Goal: Task Accomplishment & Management: Complete application form

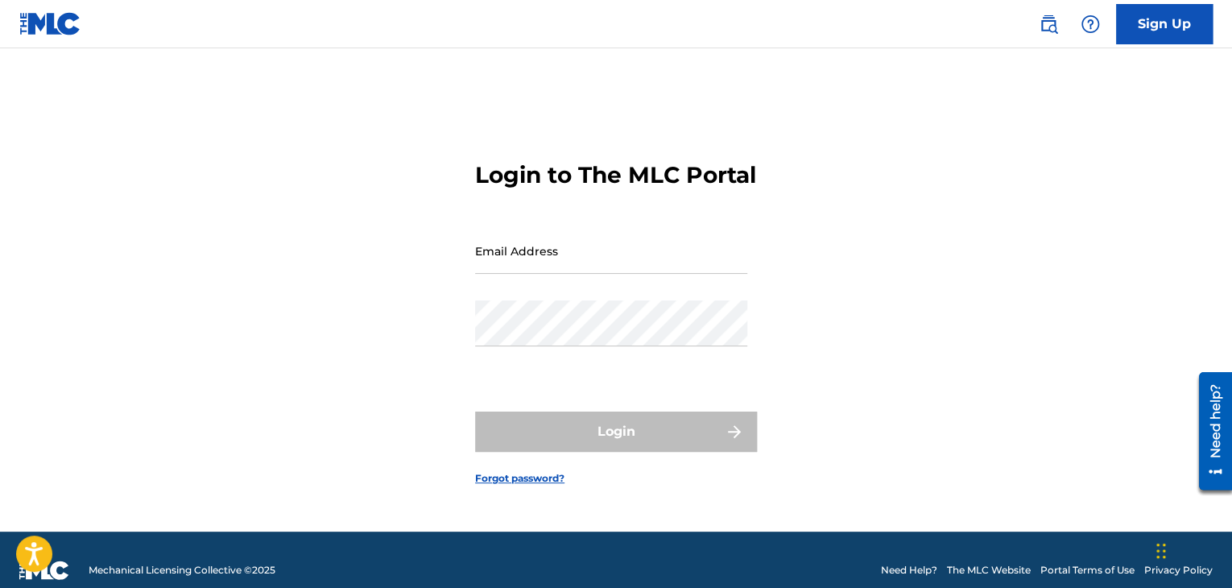
drag, startPoint x: 519, startPoint y: 272, endPoint x: 528, endPoint y: 286, distance: 16.8
click at [519, 272] on input "Email Address" at bounding box center [611, 251] width 272 height 46
type input "[EMAIL_ADDRESS][DOMAIN_NAME]"
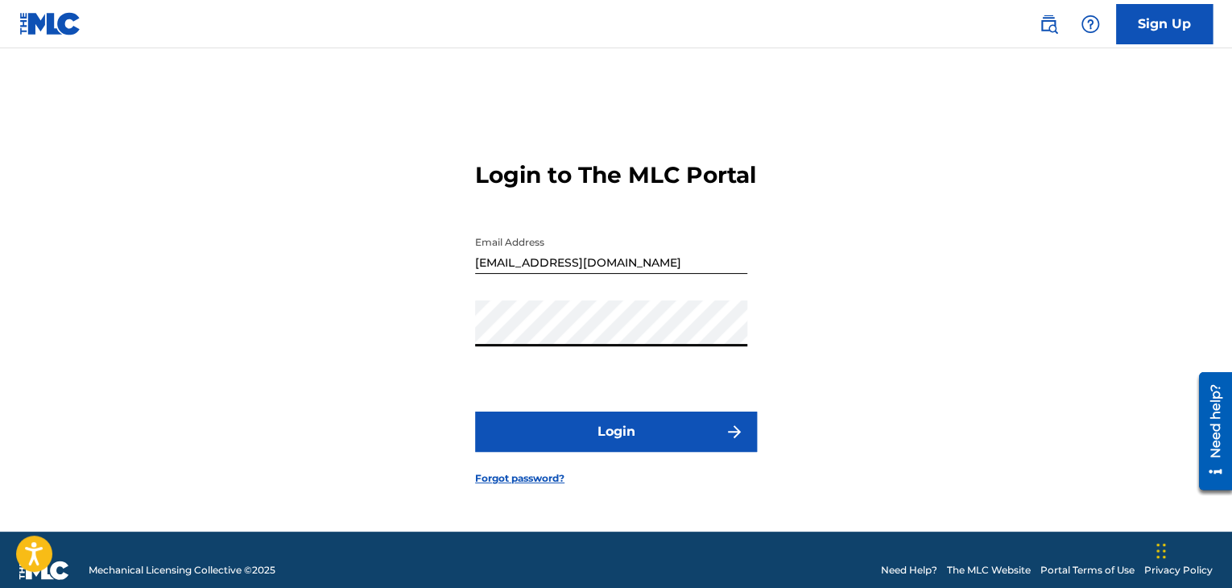
click at [511, 450] on button "Login" at bounding box center [616, 432] width 282 height 40
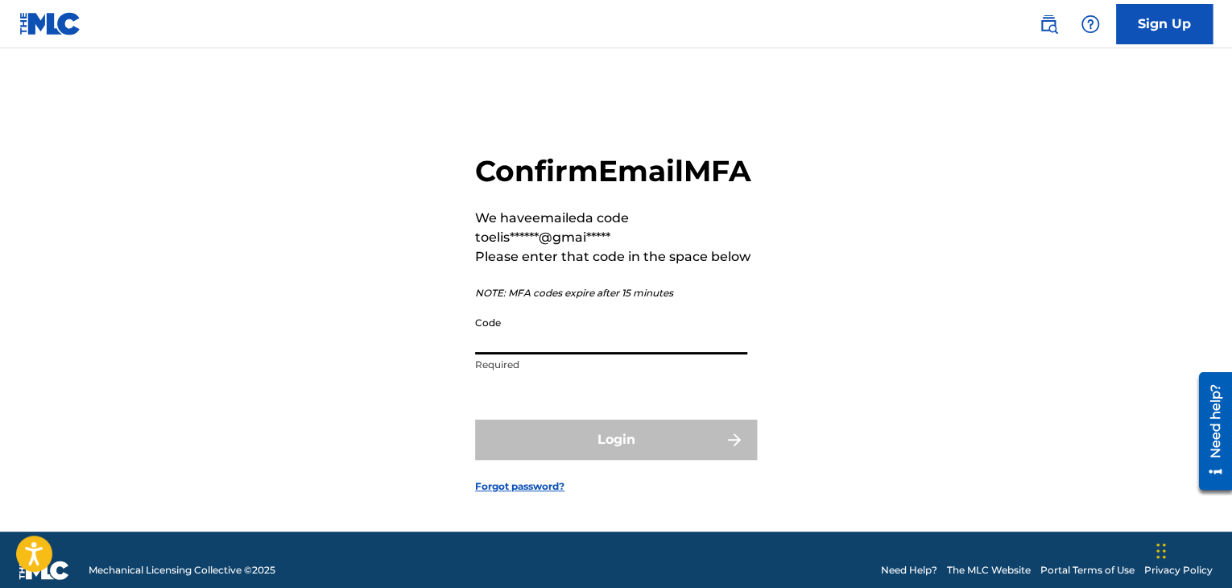
paste input "993466"
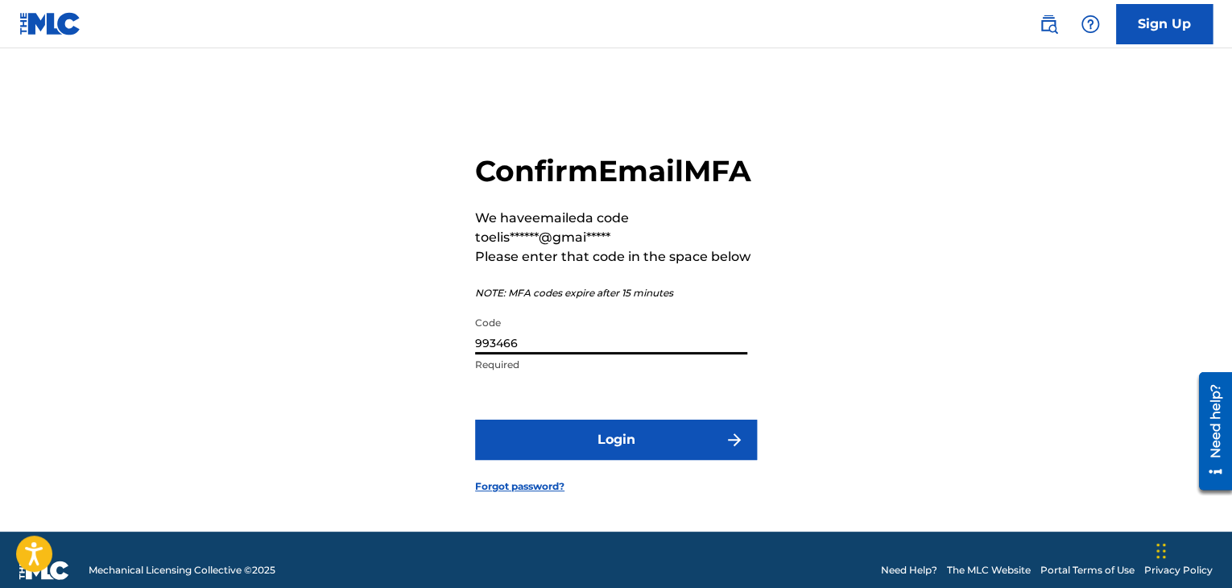
type input "993466"
click at [631, 460] on button "Login" at bounding box center [616, 440] width 282 height 40
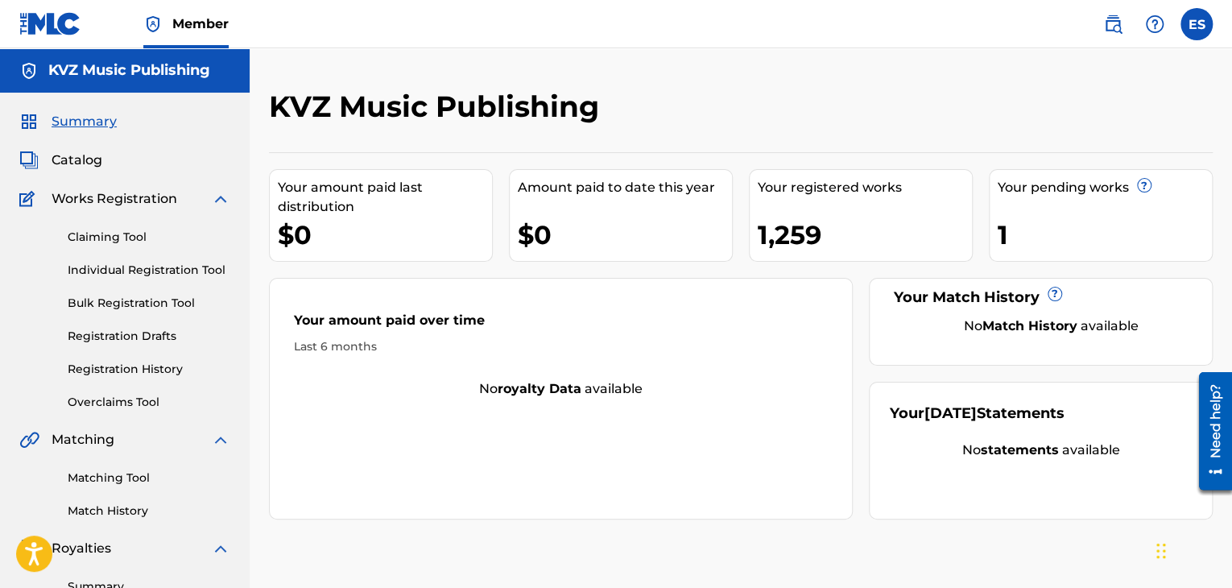
drag, startPoint x: 160, startPoint y: 367, endPoint x: 248, endPoint y: 358, distance: 88.2
click at [160, 367] on link "Registration History" at bounding box center [149, 369] width 163 height 17
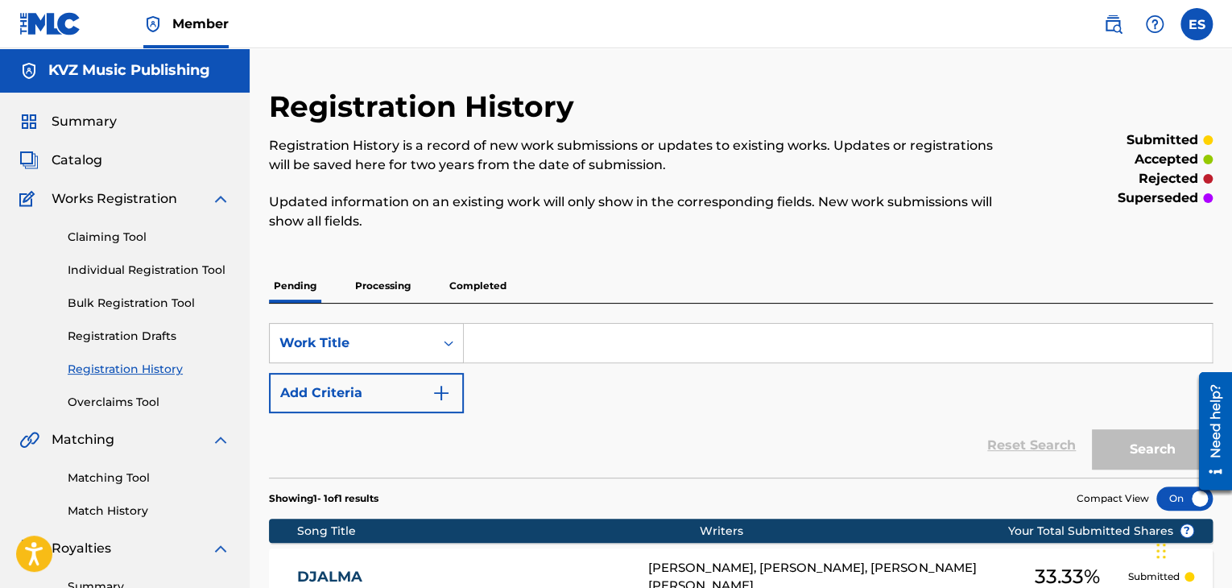
drag, startPoint x: 527, startPoint y: 322, endPoint x: 482, endPoint y: 351, distance: 53.6
paste input "AZ ISKAM DA TE POMNYA VSE TAKA"
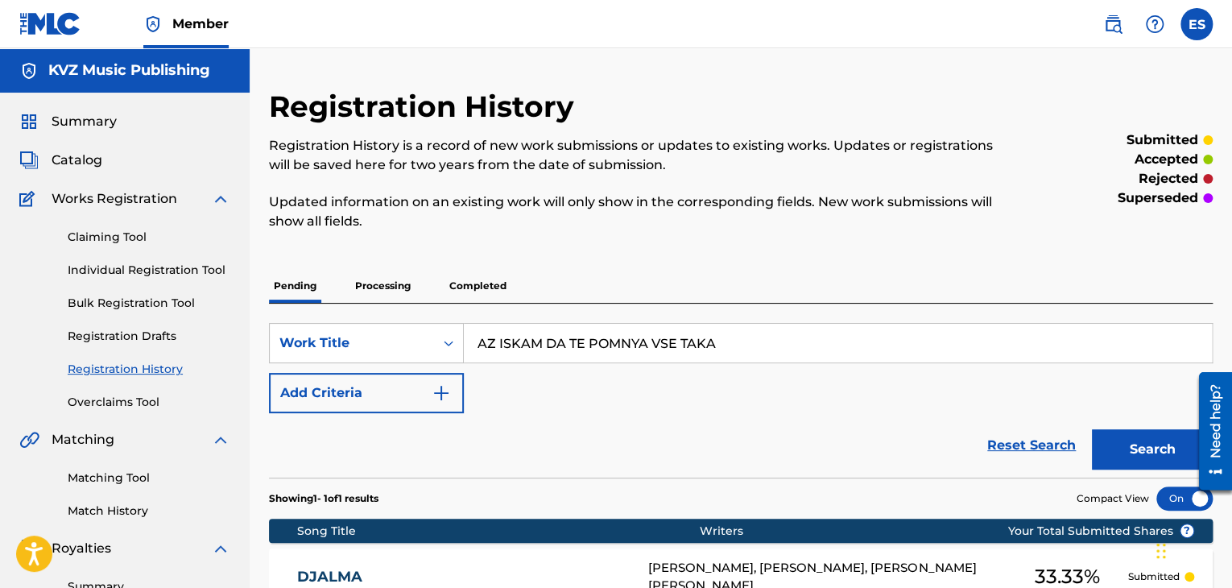
type input "AZ ISKAM DA TE POMNYA VSE TAKA"
click at [1139, 455] on button "Search" at bounding box center [1152, 449] width 121 height 40
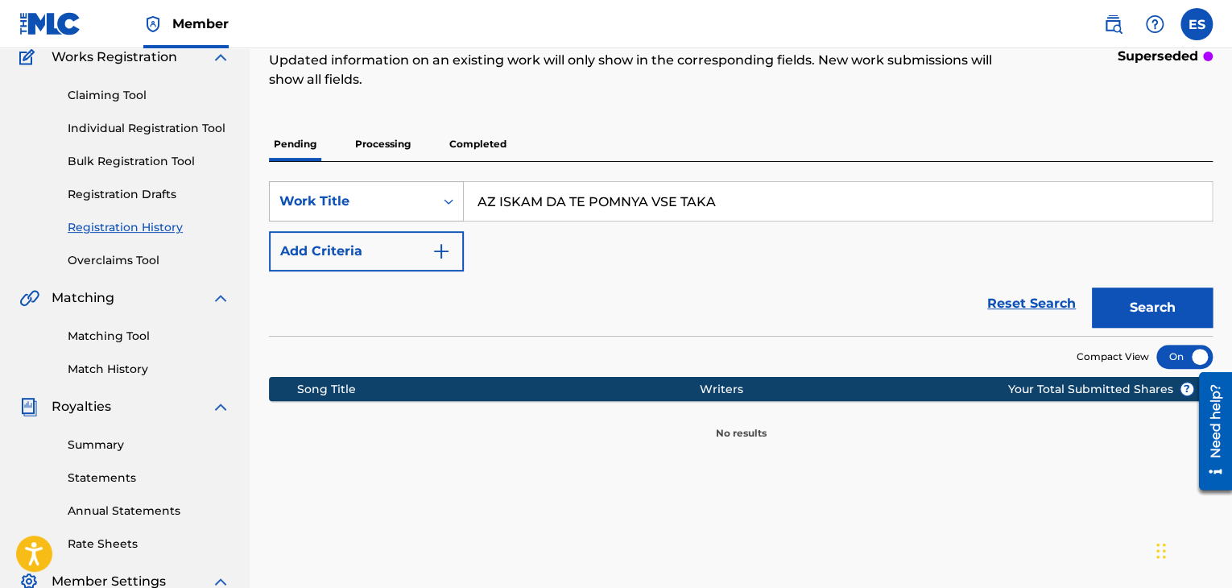
scroll to position [161, 0]
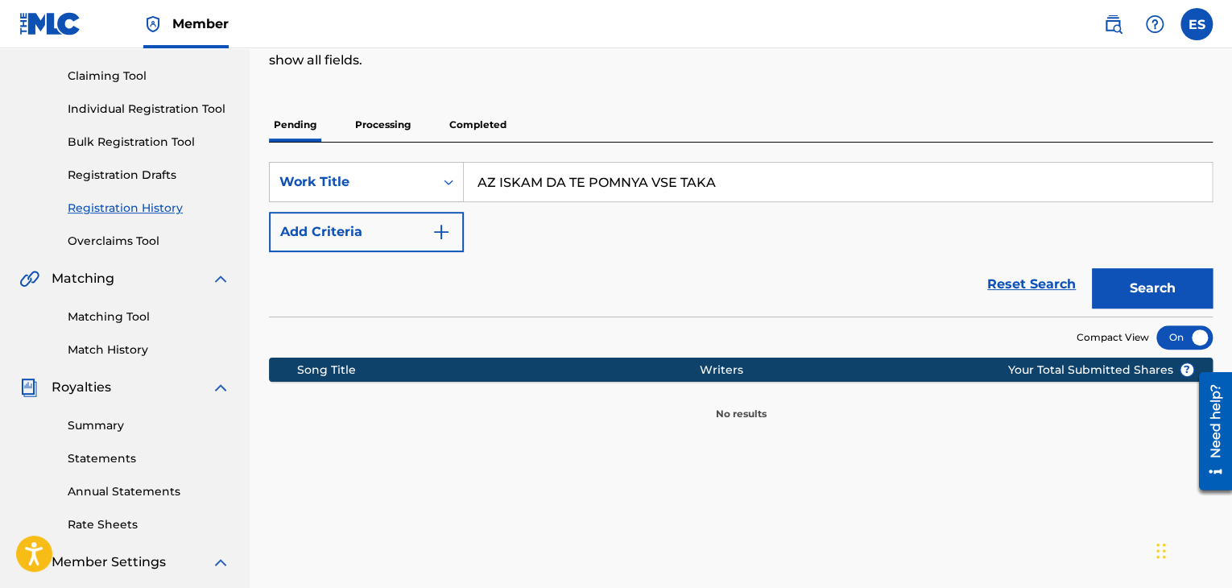
click at [383, 130] on p "Processing" at bounding box center [382, 125] width 65 height 34
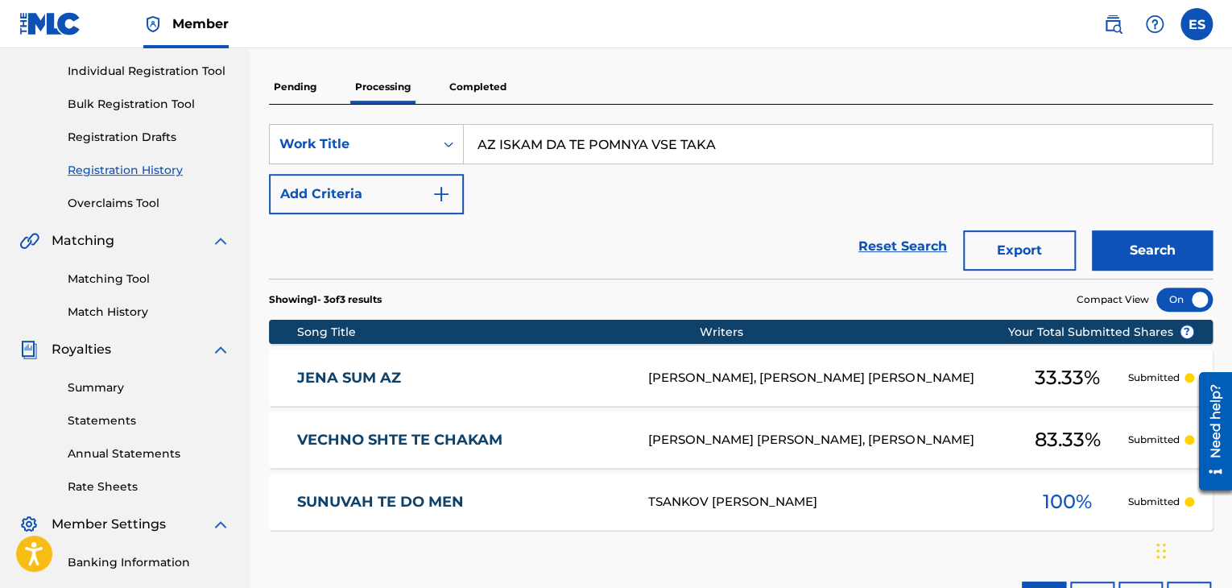
scroll to position [161, 0]
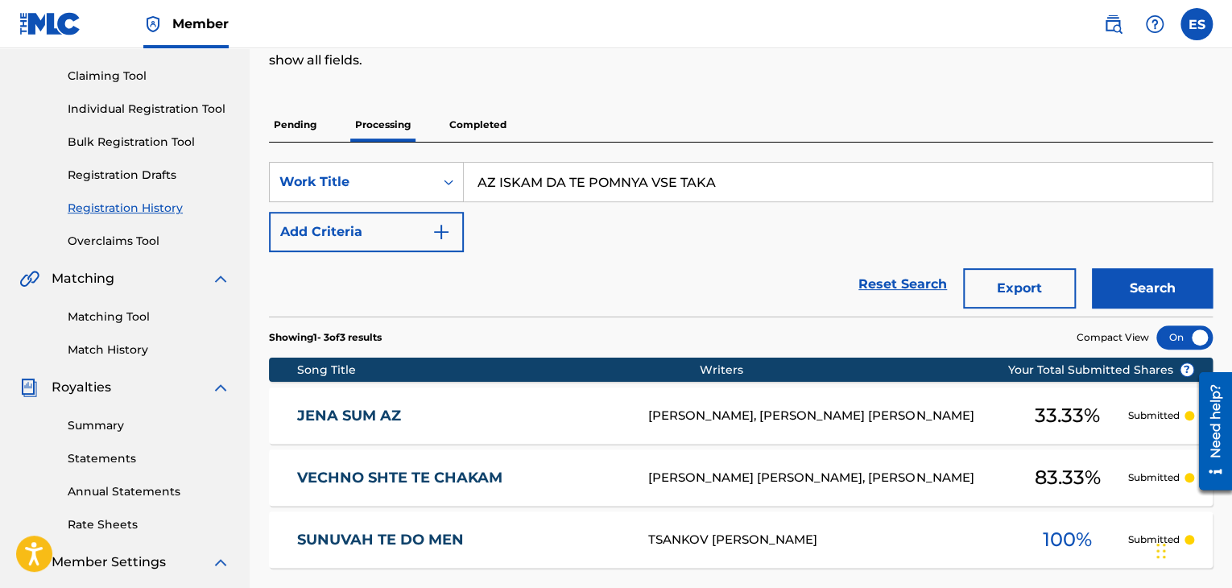
click at [467, 122] on p "Completed" at bounding box center [478, 125] width 67 height 34
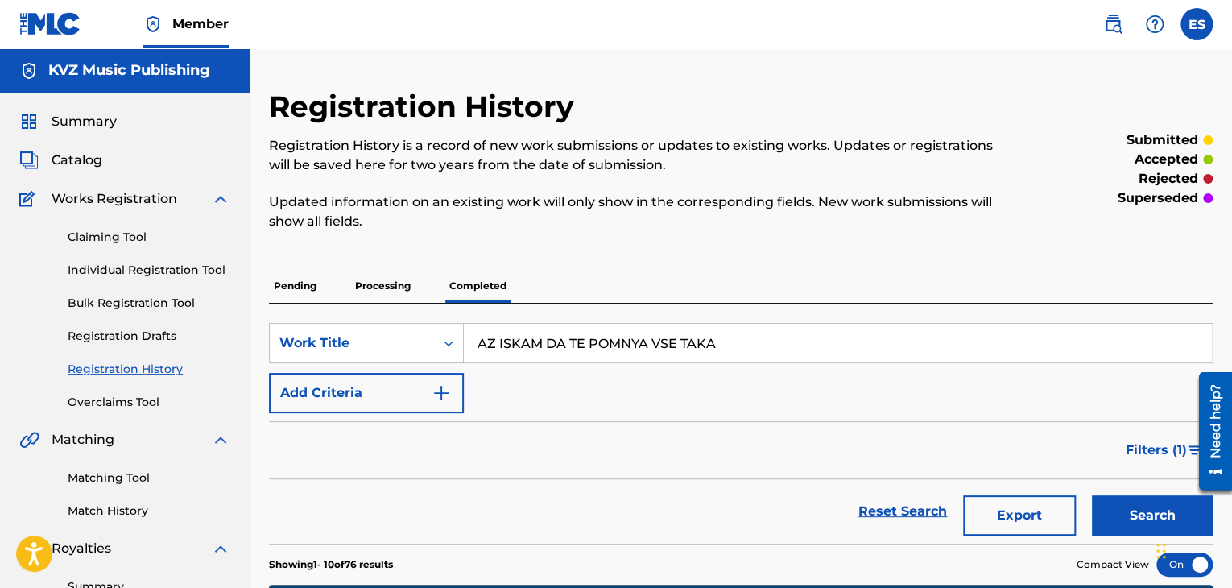
click at [177, 267] on link "Individual Registration Tool" at bounding box center [149, 270] width 163 height 17
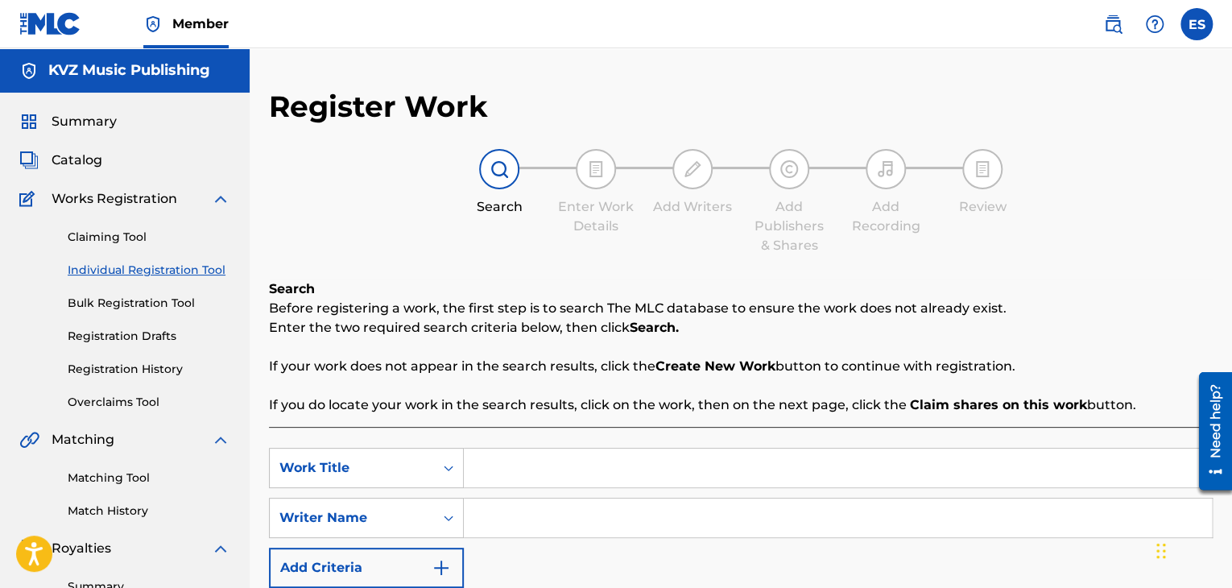
paste input "AZ ISKAM DA TE POMNYA VSE TAKA"
type input "AZ ISKAM DA TE POMNYA VSE TAKA"
click at [594, 520] on input "Search Form" at bounding box center [838, 517] width 748 height 39
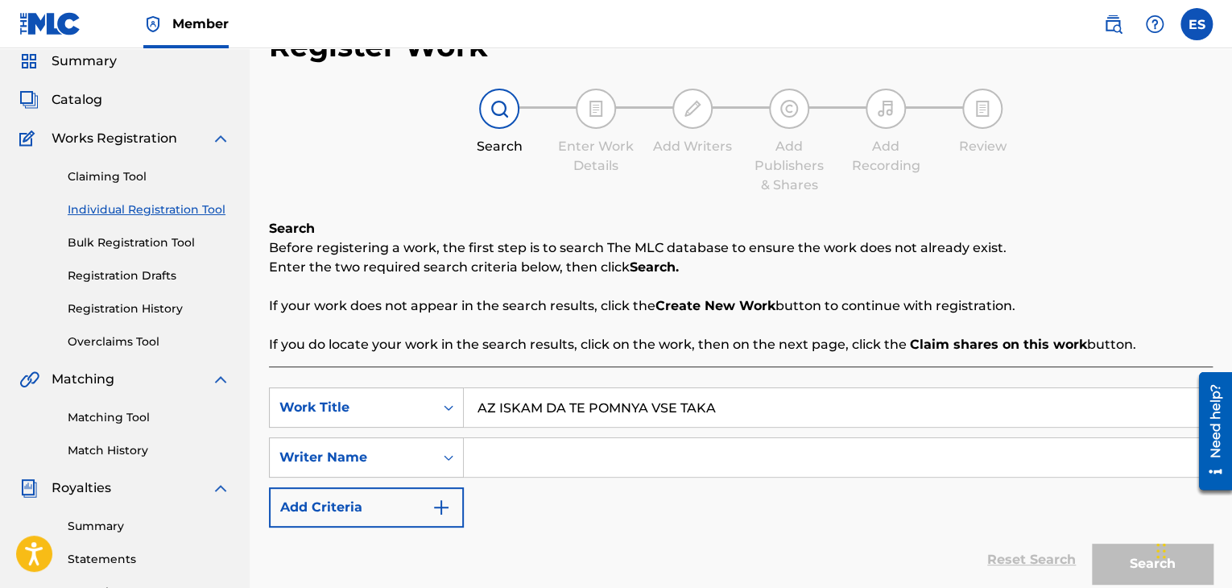
scroll to position [161, 0]
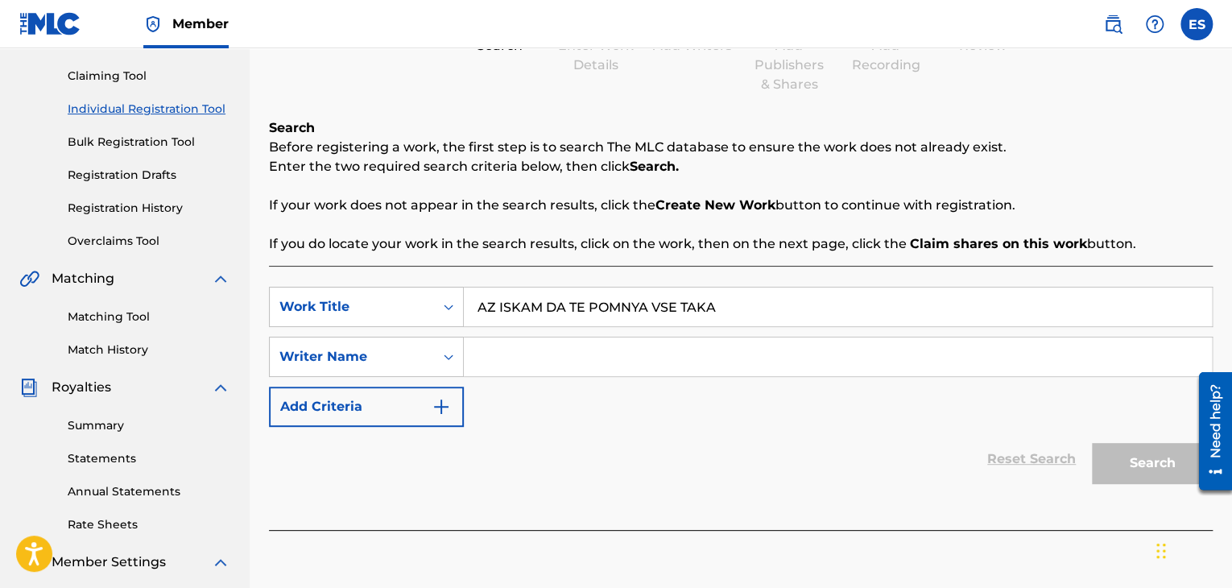
click at [537, 365] on input "Search Form" at bounding box center [838, 356] width 748 height 39
paste input "[PERSON_NAME]"
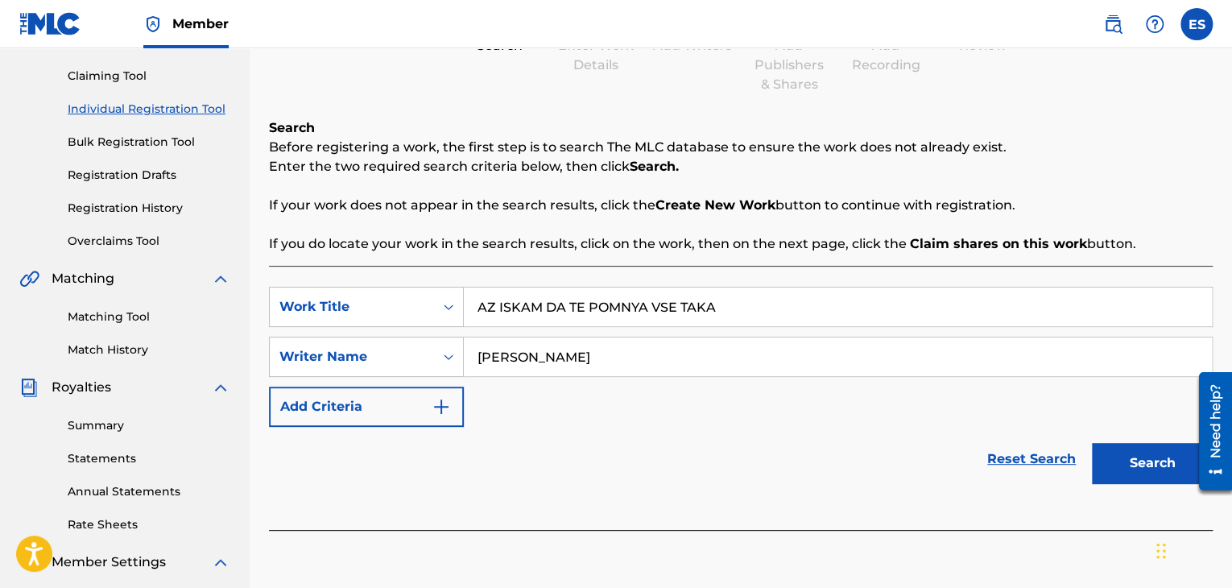
type input "[PERSON_NAME]"
click at [482, 304] on input "AZ ISKAM DA TE POMNYA VSE TAKA" at bounding box center [838, 306] width 748 height 39
type input "AZ ISKAM DA TE POMNYA VSE TAKA"
click at [1150, 471] on button "Search" at bounding box center [1152, 463] width 121 height 40
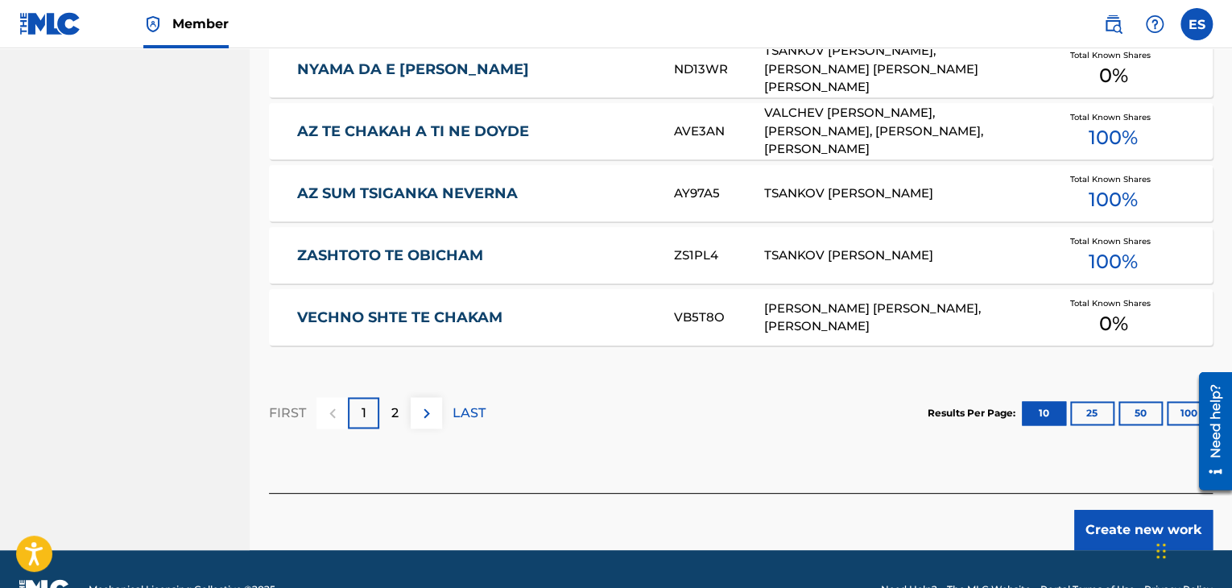
scroll to position [1047, 0]
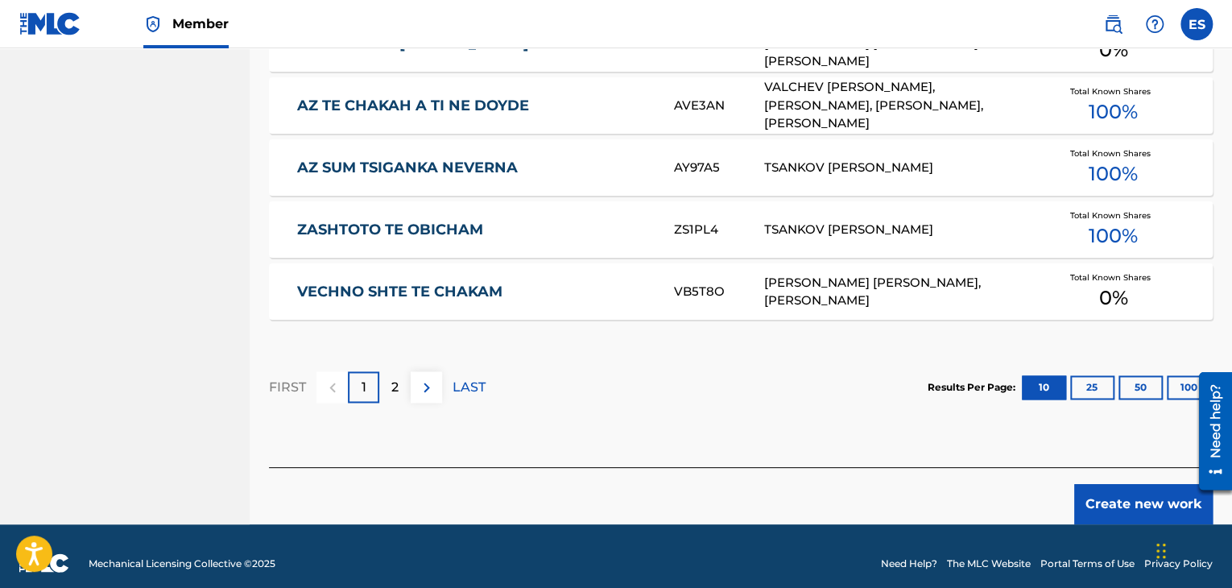
click at [1115, 493] on button "Create new work" at bounding box center [1143, 504] width 139 height 40
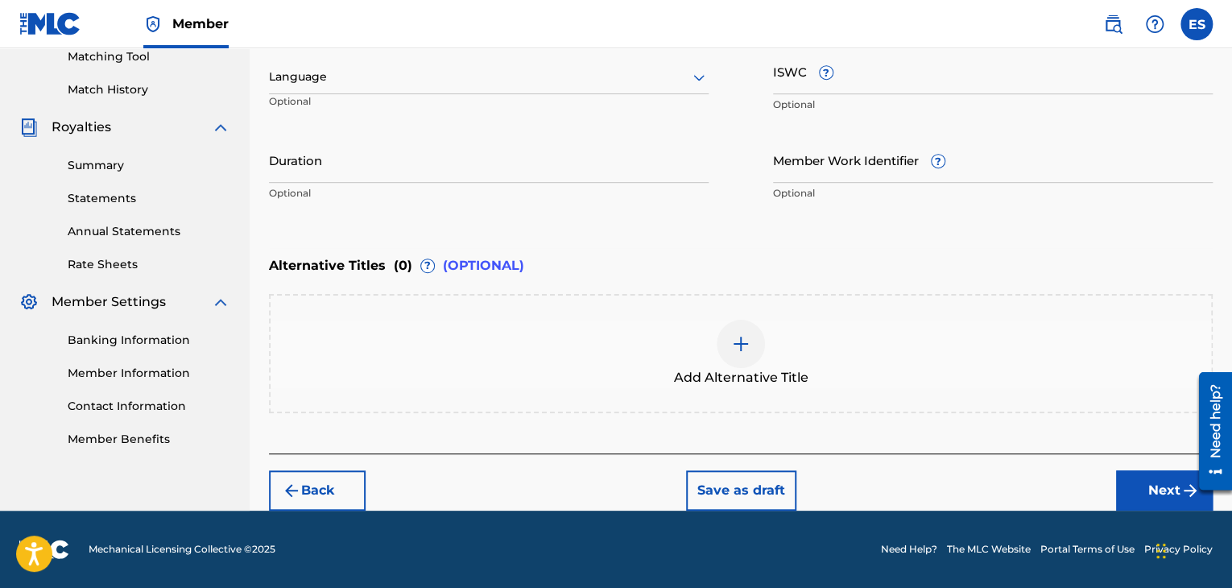
scroll to position [420, 0]
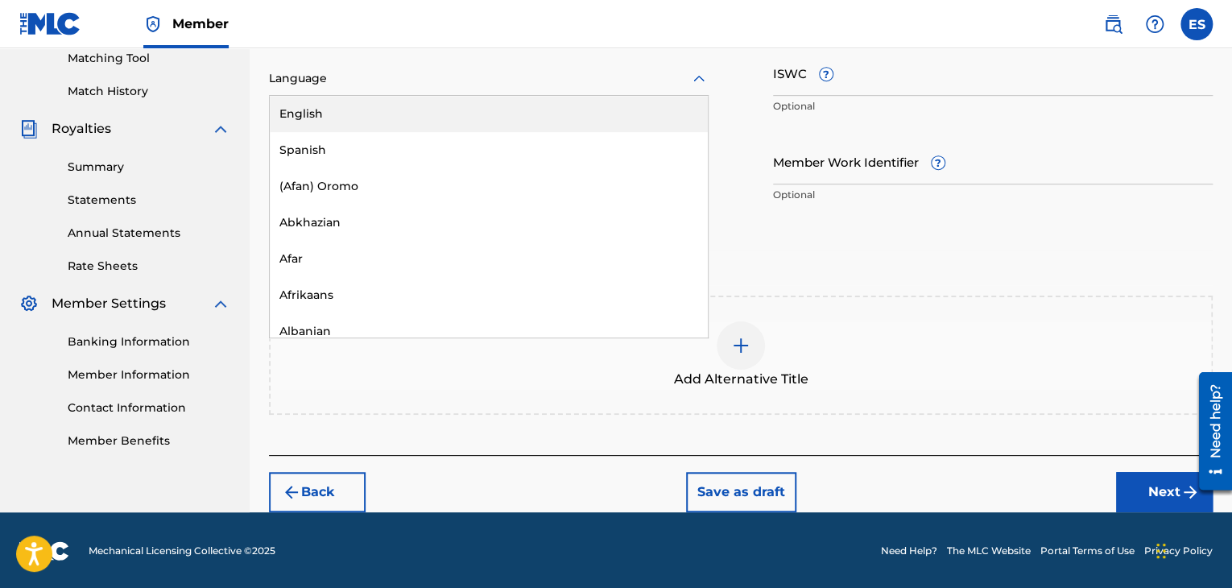
click at [537, 88] on div at bounding box center [489, 78] width 440 height 20
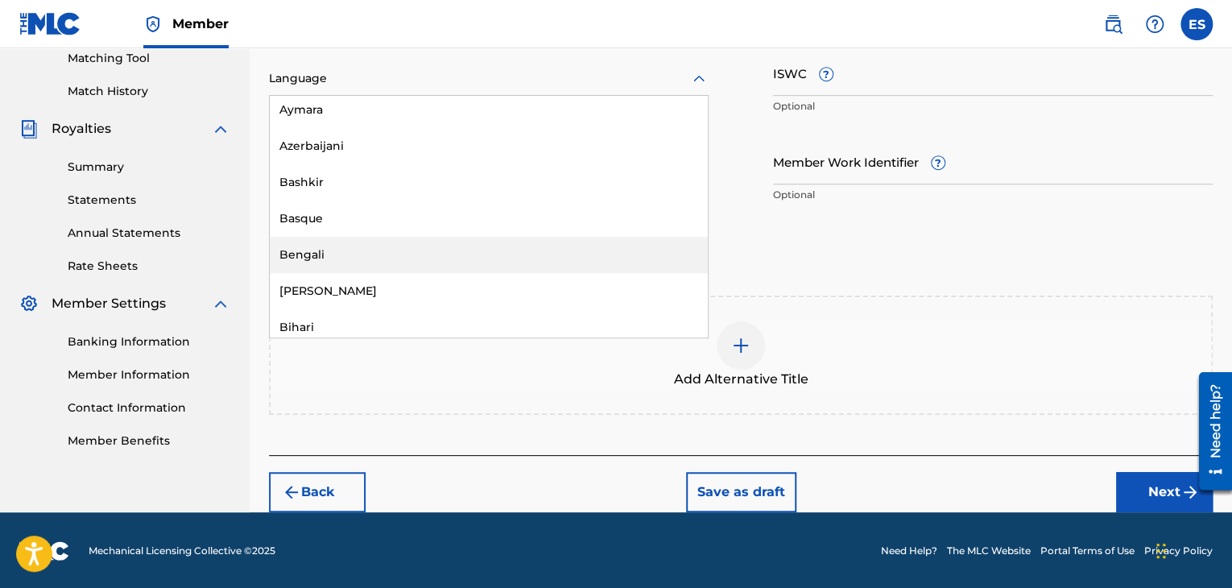
scroll to position [644, 0]
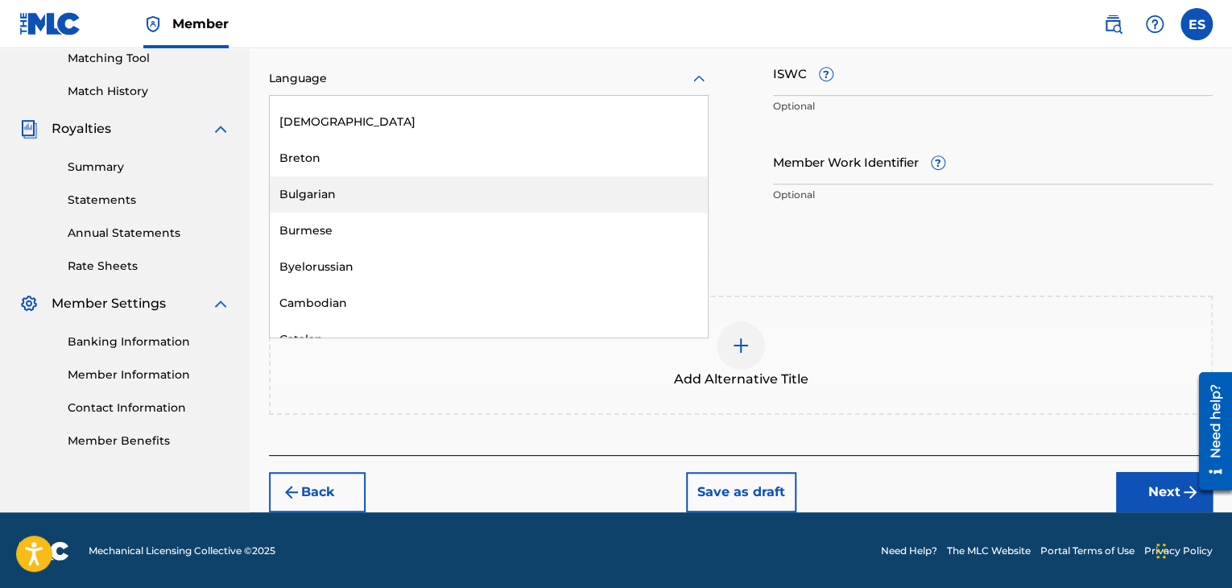
click at [474, 203] on div "Bulgarian" at bounding box center [489, 194] width 438 height 36
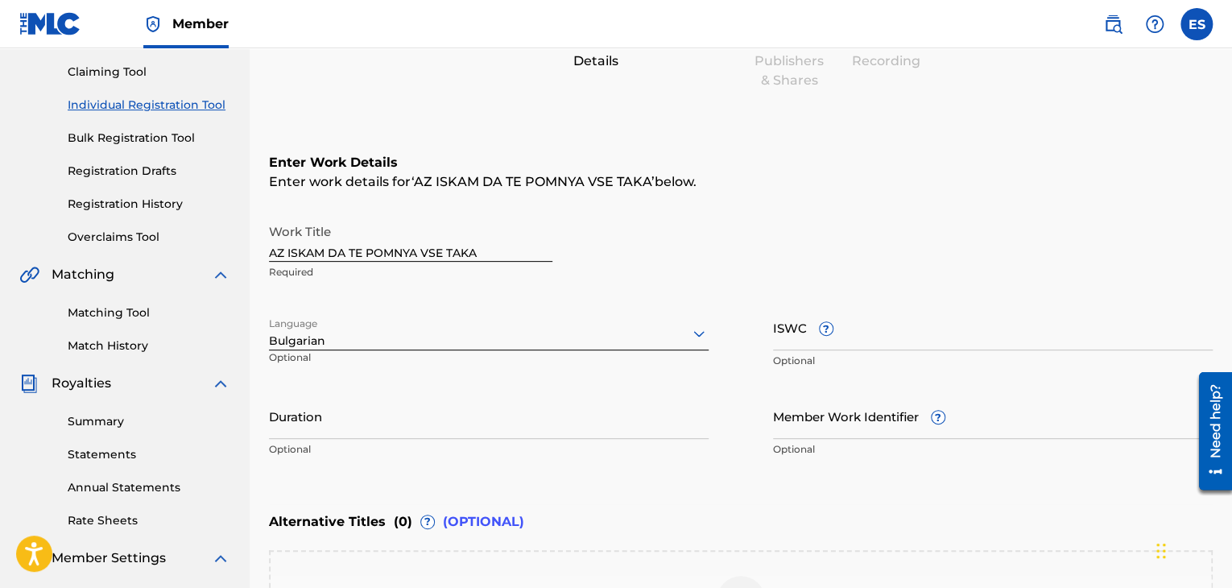
scroll to position [127, 0]
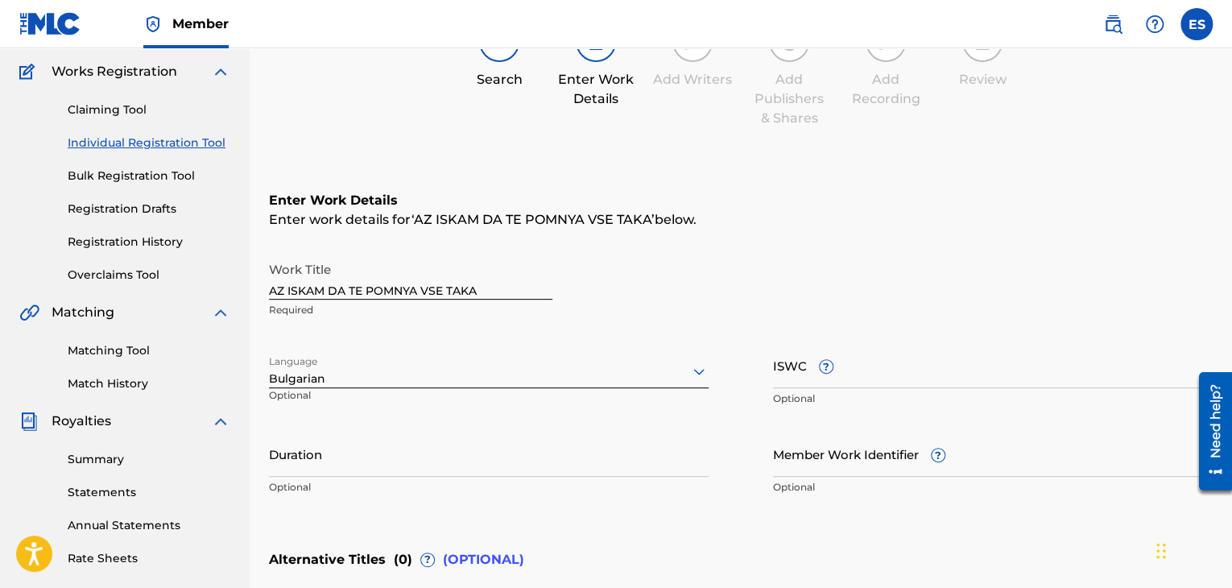
click at [155, 205] on link "Registration Drafts" at bounding box center [149, 209] width 163 height 17
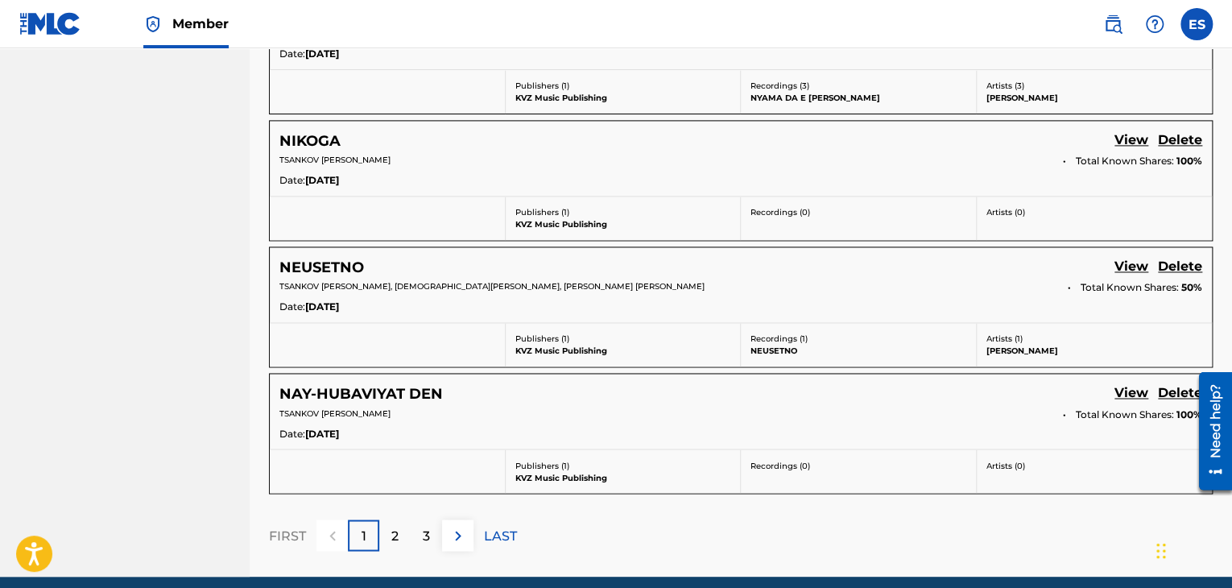
scroll to position [1188, 0]
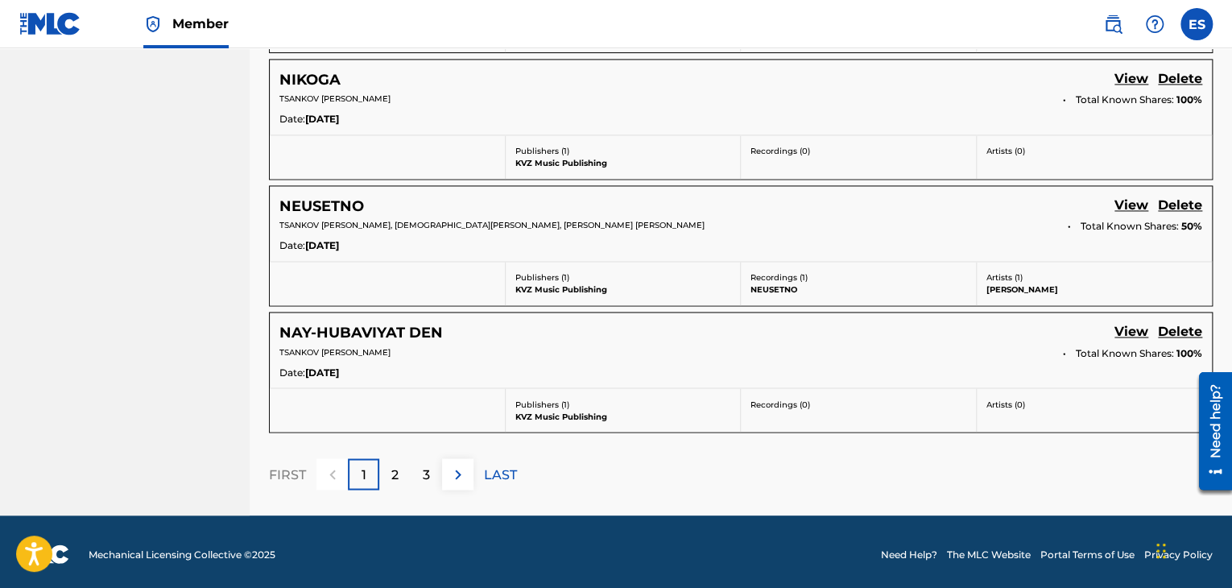
click at [395, 474] on p "2" at bounding box center [394, 474] width 7 height 19
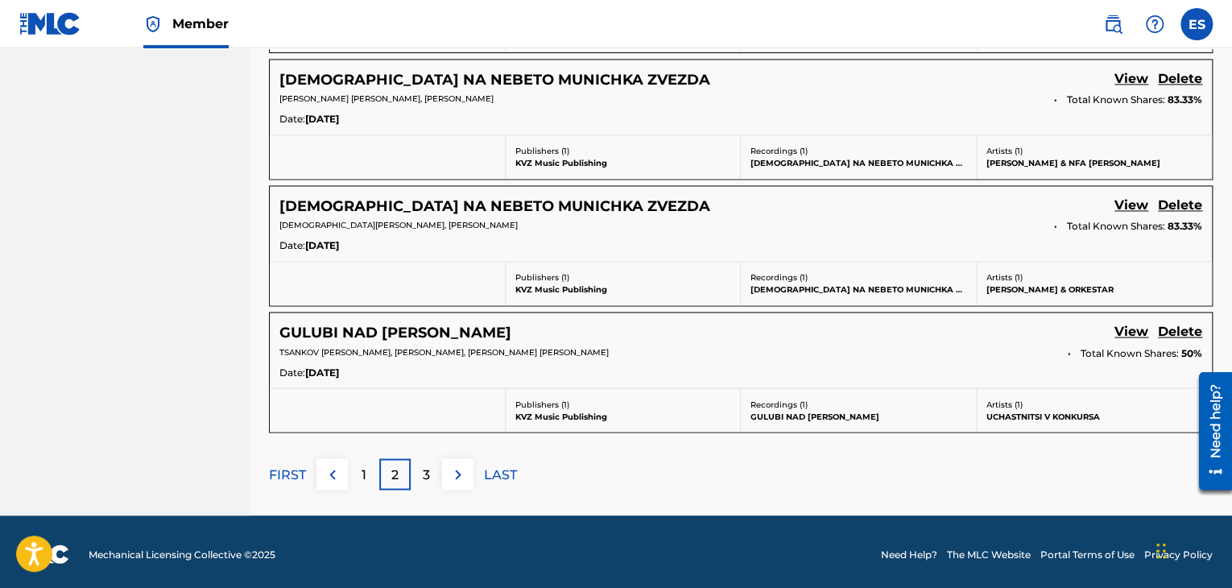
click at [424, 458] on div "3" at bounding box center [426, 473] width 31 height 31
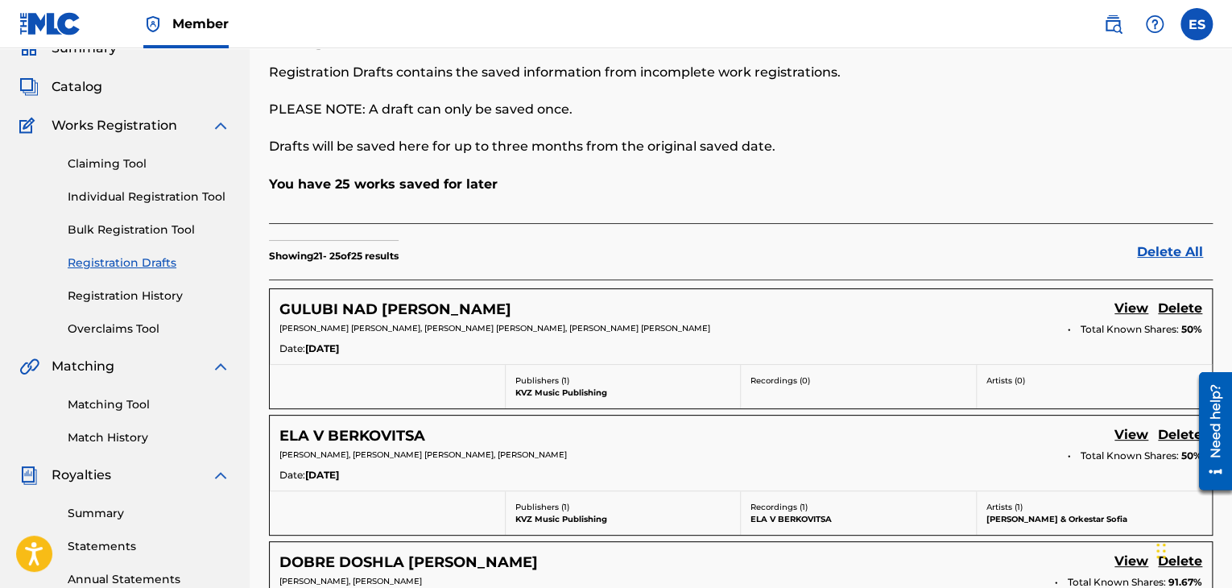
scroll to position [0, 0]
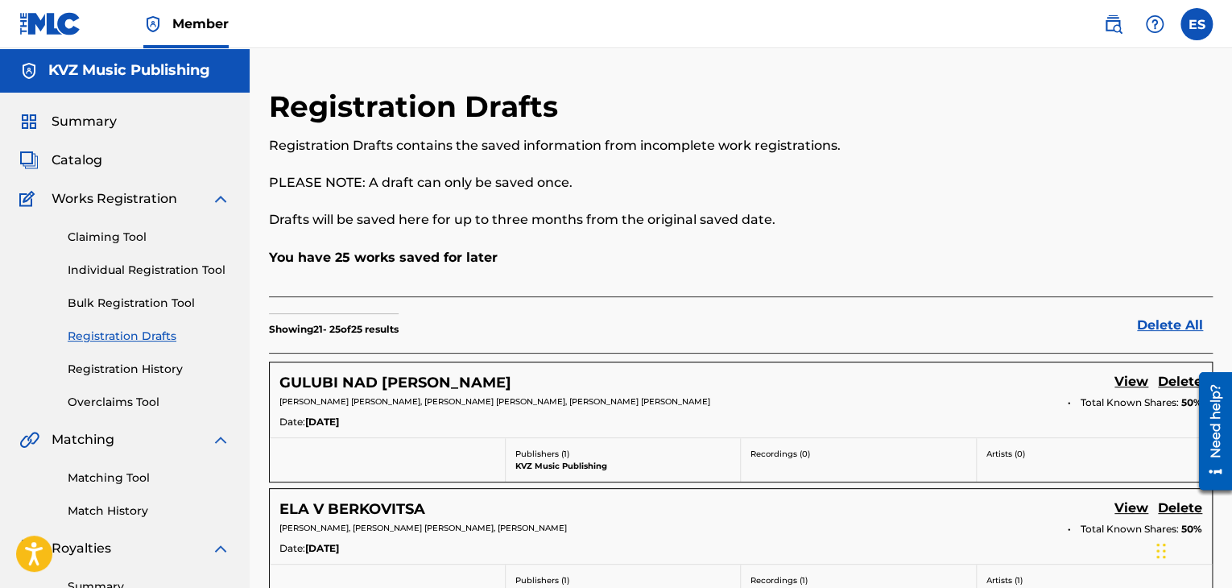
click at [182, 273] on link "Individual Registration Tool" at bounding box center [149, 270] width 163 height 17
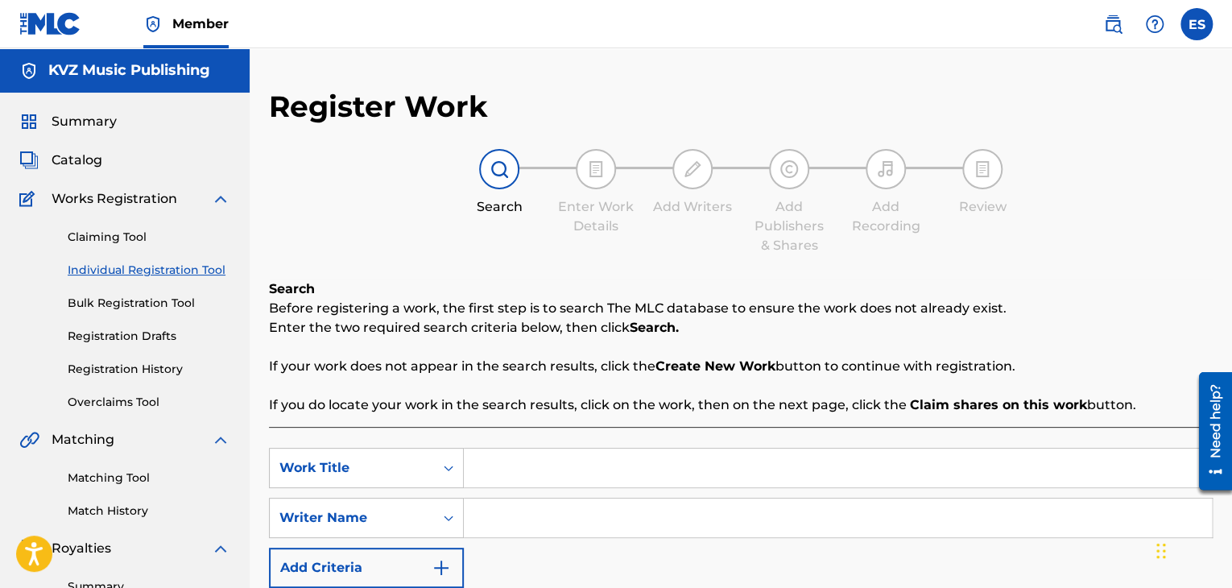
scroll to position [161, 0]
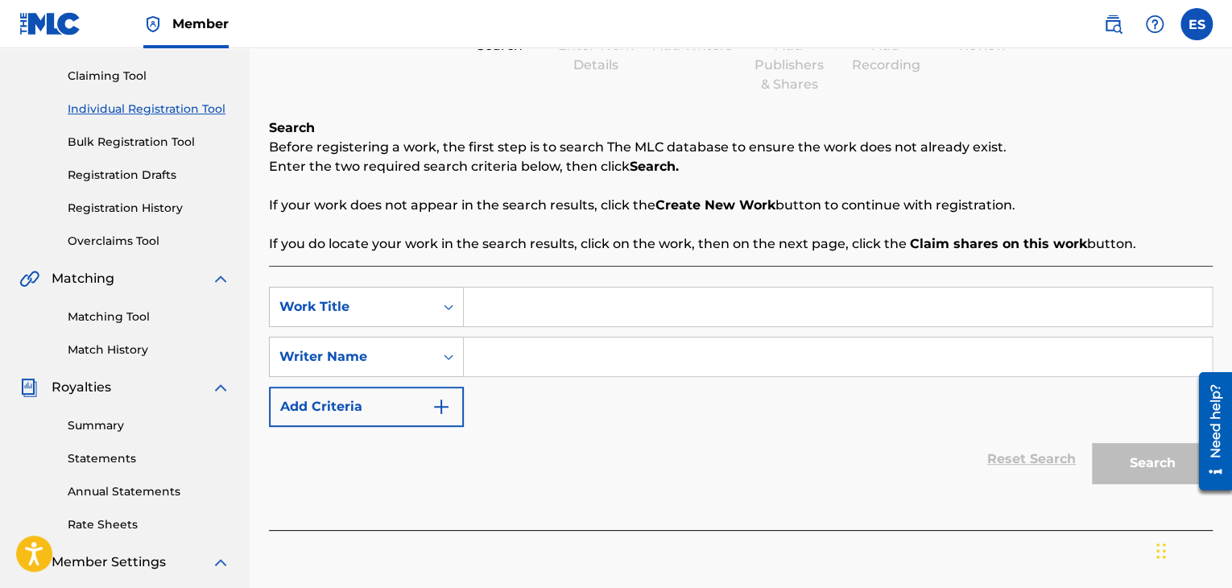
click at [503, 304] on input "Search Form" at bounding box center [838, 306] width 748 height 39
paste input "AZ ISKAM DA TE POMNYA VSE TAKA"
type input "AZ ISKAM DA TE POMNYA VSE TAKA"
click at [504, 356] on input "Search Form" at bounding box center [838, 356] width 748 height 39
paste input "[PERSON_NAME]"
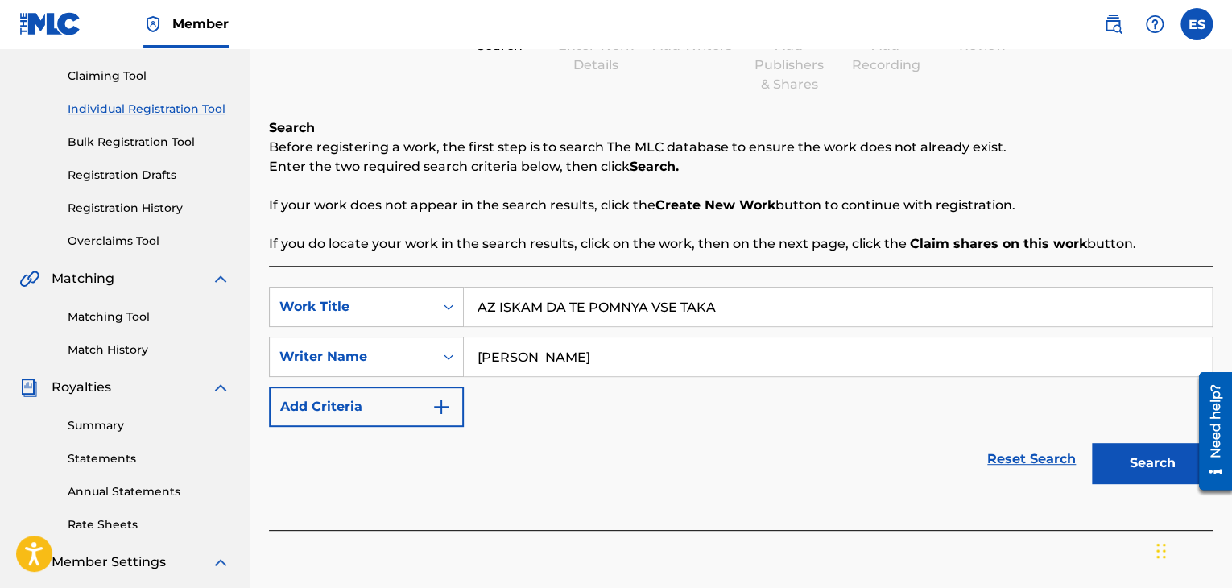
type input "[PERSON_NAME]"
drag, startPoint x: 483, startPoint y: 304, endPoint x: 493, endPoint y: 294, distance: 14.2
click at [483, 304] on input "AZ ISKAM DA TE POMNYA VSE TAKA" at bounding box center [838, 306] width 748 height 39
type input "AZ ISKAM DA TE POMNYA VSE TAKA"
click at [1140, 461] on button "Search" at bounding box center [1152, 463] width 121 height 40
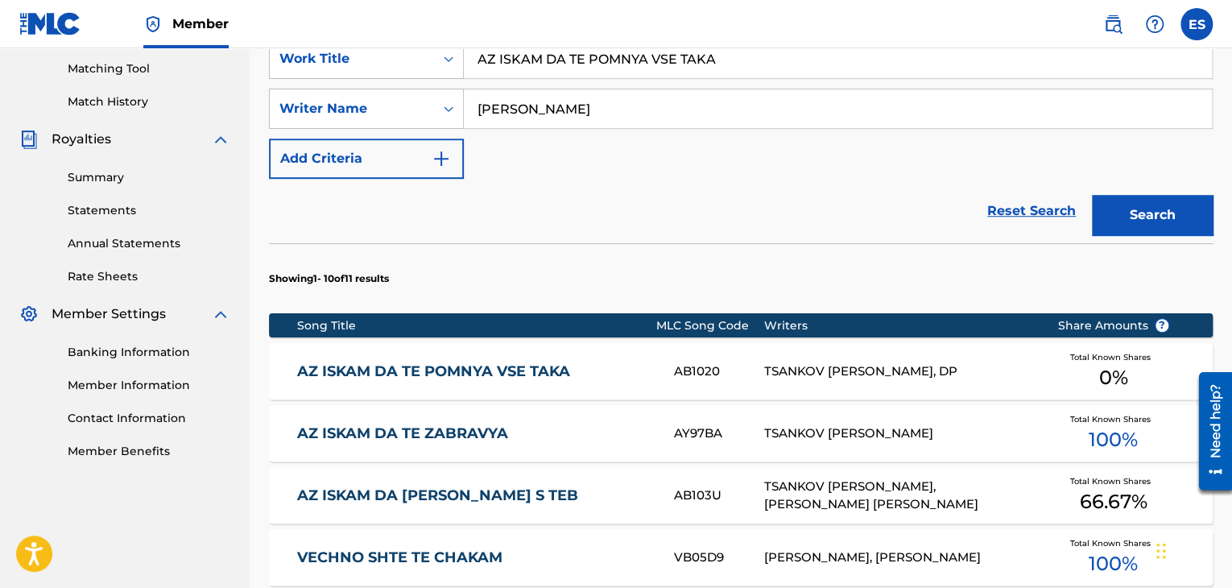
scroll to position [483, 0]
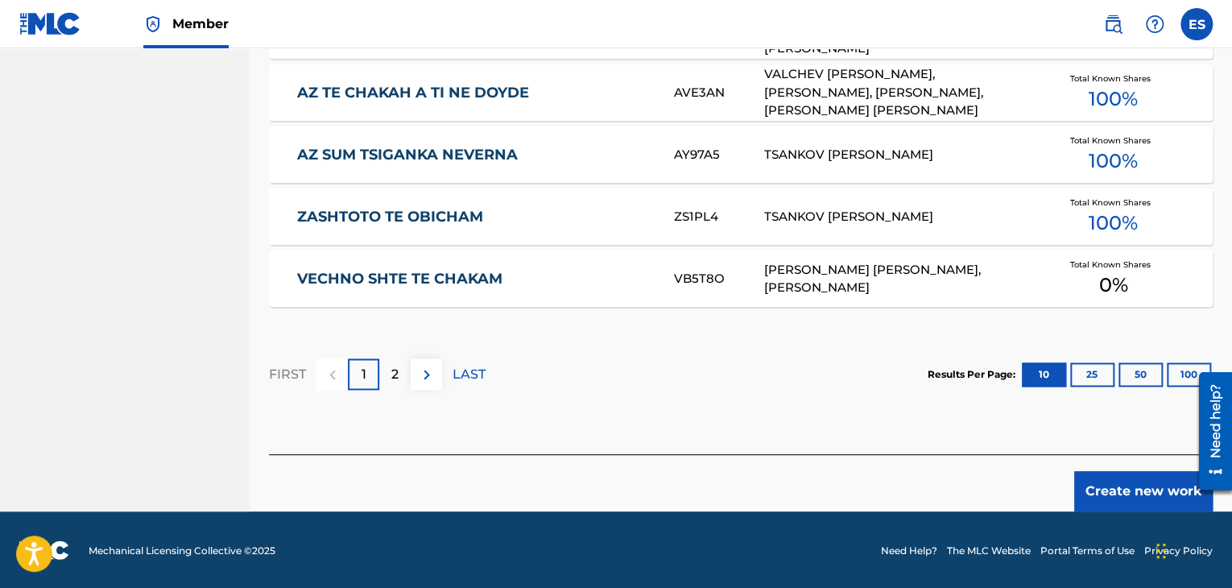
click at [1135, 496] on button "Create new work" at bounding box center [1143, 491] width 139 height 40
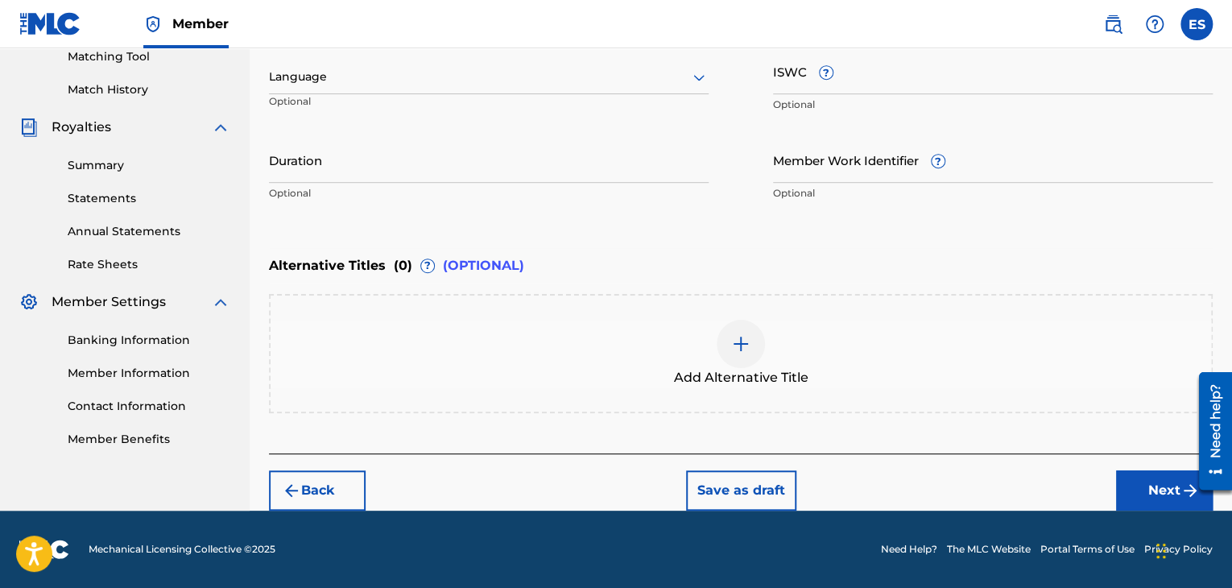
scroll to position [420, 0]
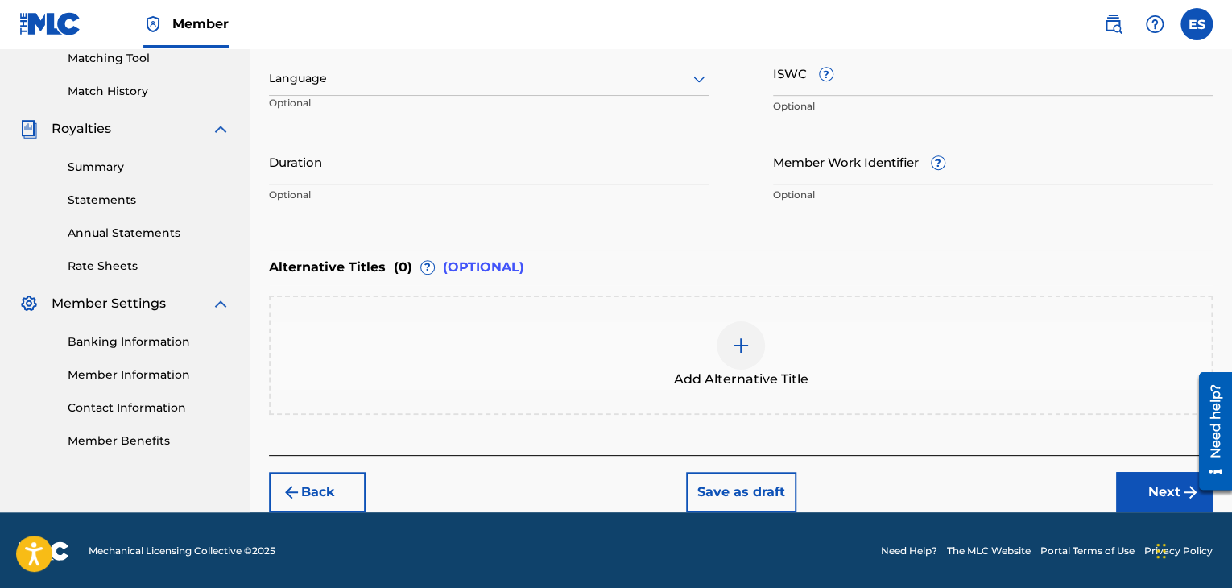
click at [383, 78] on div at bounding box center [489, 78] width 440 height 20
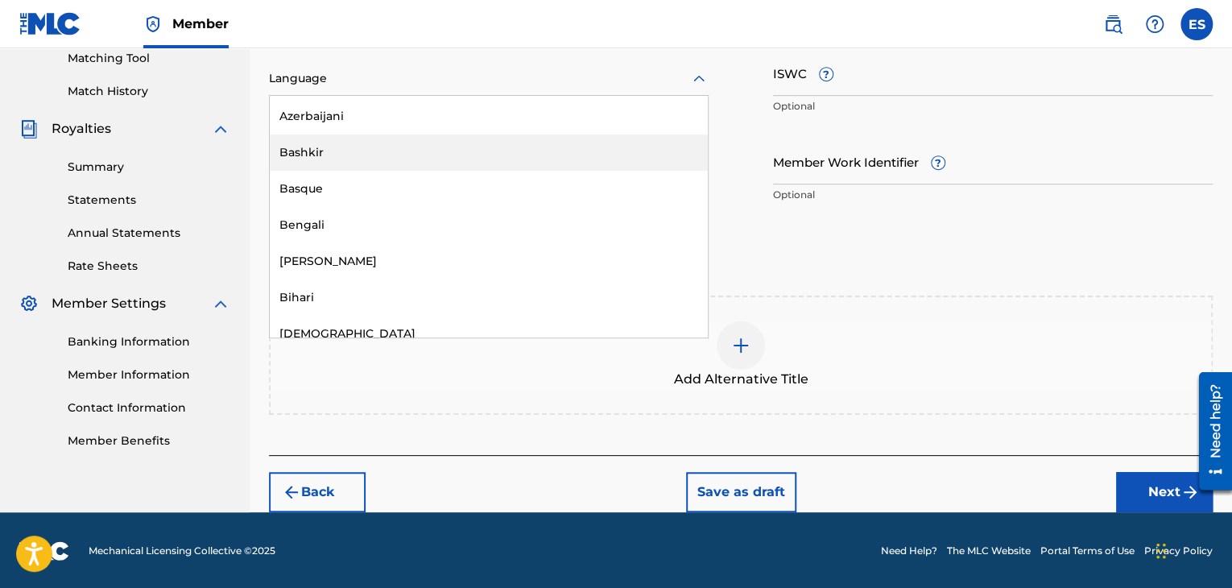
scroll to position [644, 0]
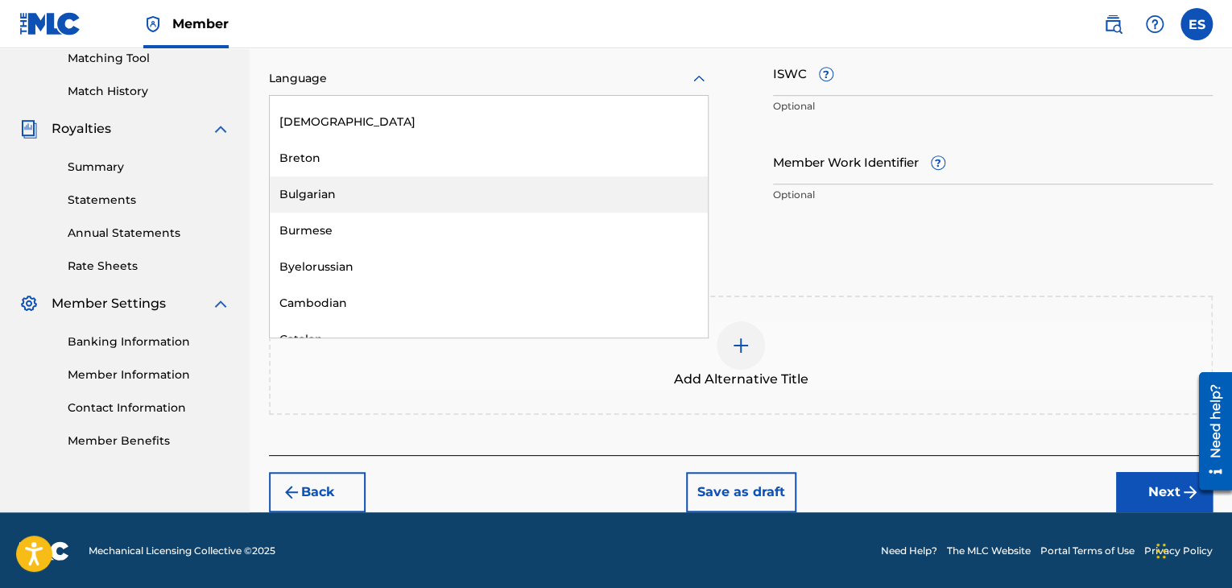
click at [361, 194] on div "Bulgarian" at bounding box center [489, 194] width 438 height 36
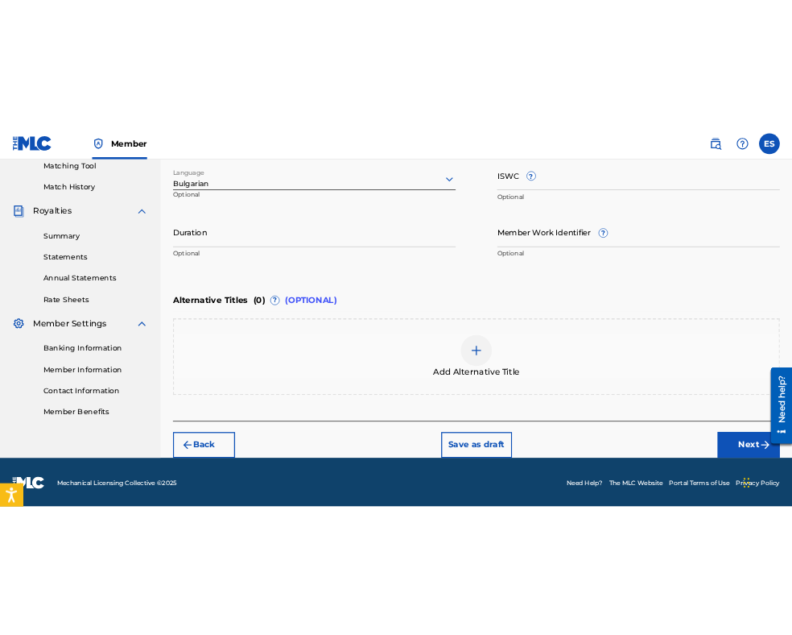
scroll to position [369, 0]
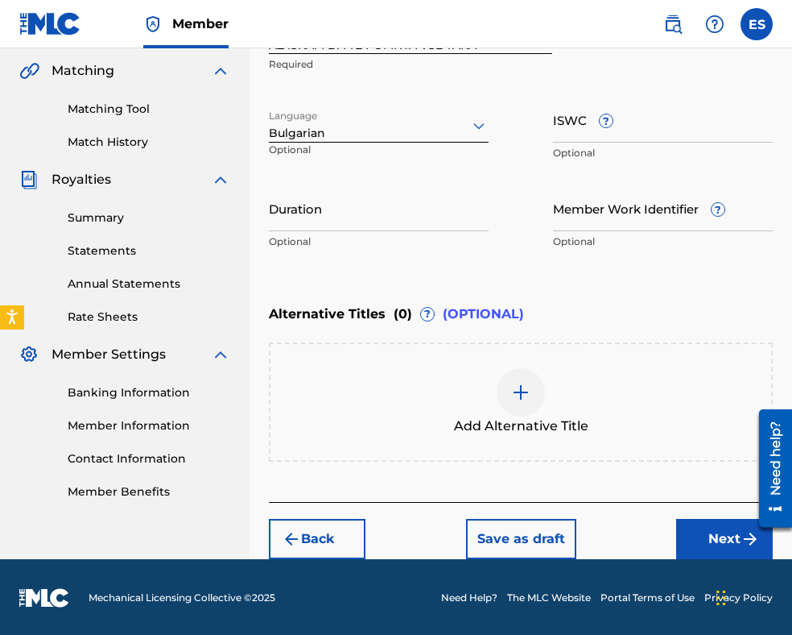
click at [351, 213] on input "Duration" at bounding box center [379, 208] width 220 height 46
type input "05:36"
click at [526, 389] on img at bounding box center [520, 392] width 19 height 19
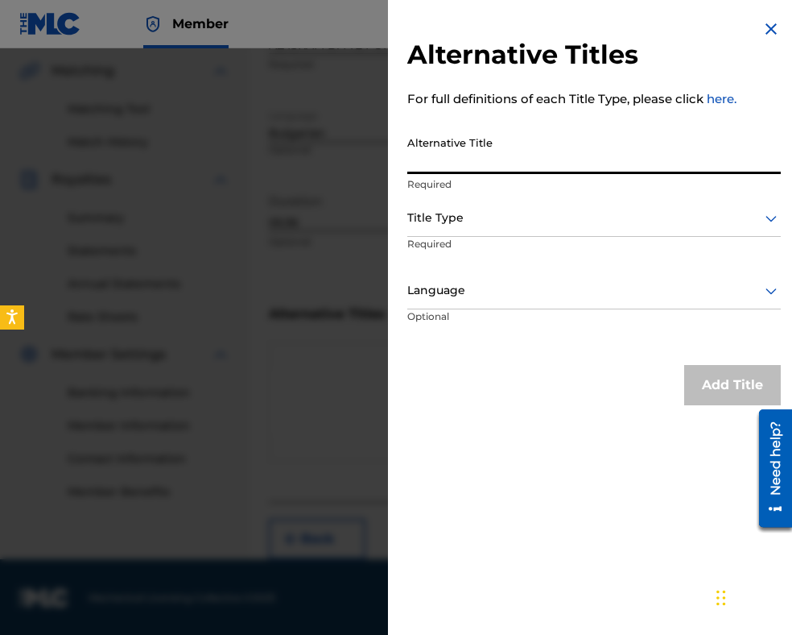
paste input "АЗ ИСКАМ ДА ТЕ ПОМНЯ ВСЕ ТАКА"
type input "АЗ ИСКАМ ДА ТЕ ПОМНЯ ВСЕ ТАКА"
click at [497, 230] on div "Title Type" at bounding box center [594, 219] width 374 height 36
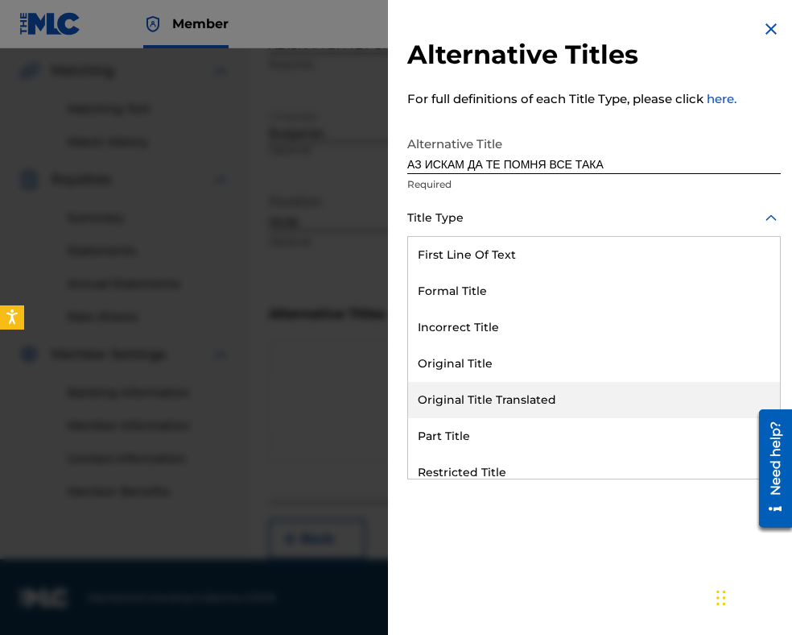
click at [519, 401] on div "Original Title Translated" at bounding box center [594, 400] width 372 height 36
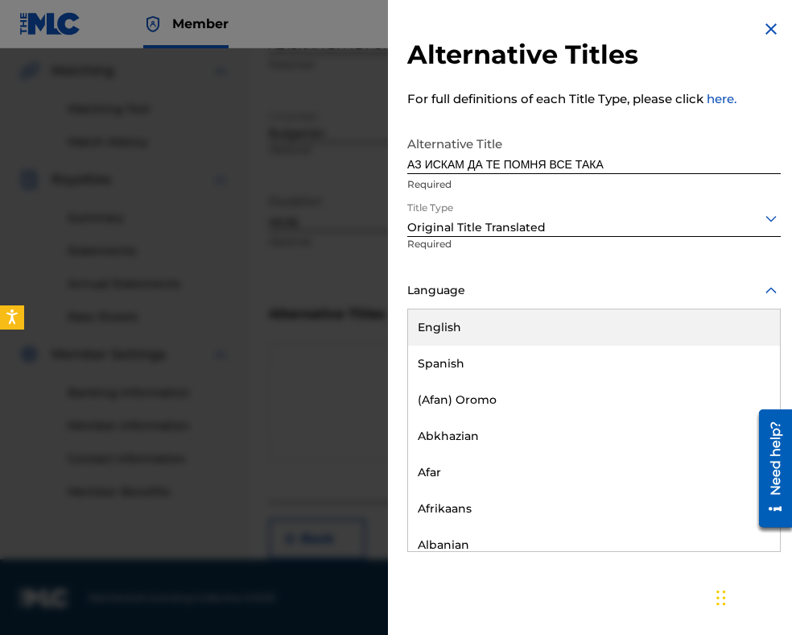
click at [519, 292] on div at bounding box center [594, 290] width 374 height 20
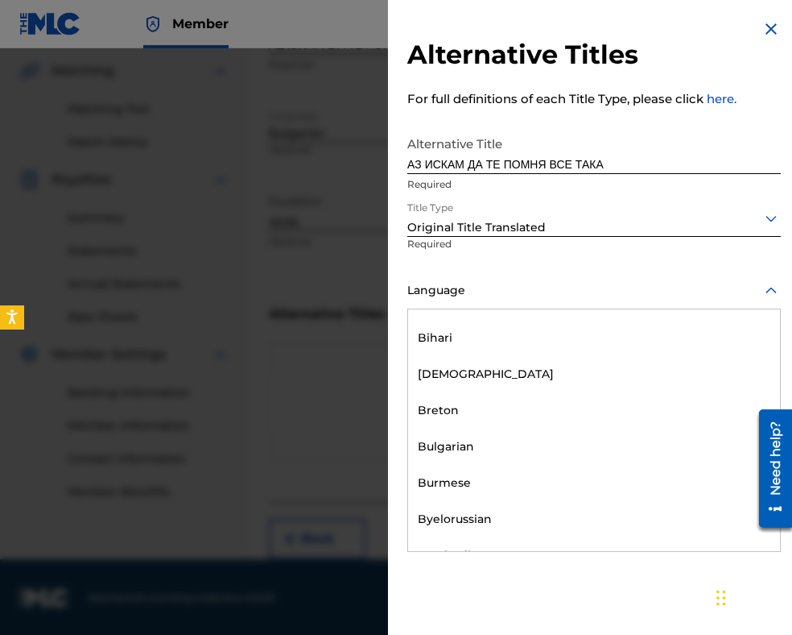
scroll to position [725, 0]
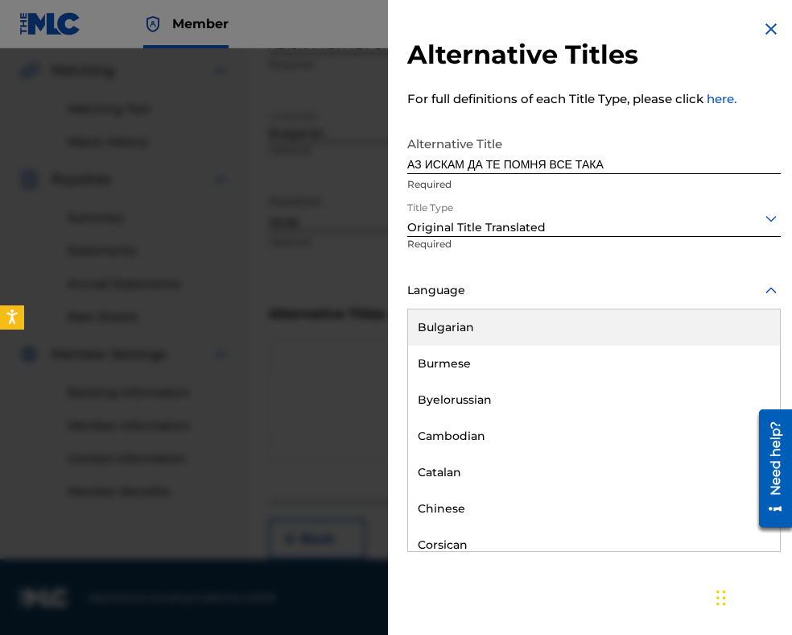
click at [499, 334] on div "Bulgarian" at bounding box center [594, 327] width 372 height 36
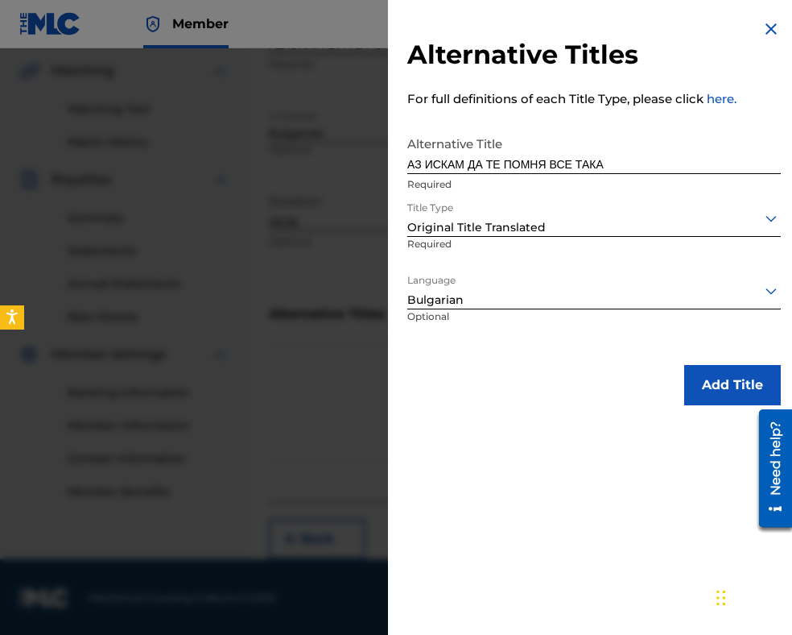
click at [705, 393] on button "Add Title" at bounding box center [733, 385] width 97 height 40
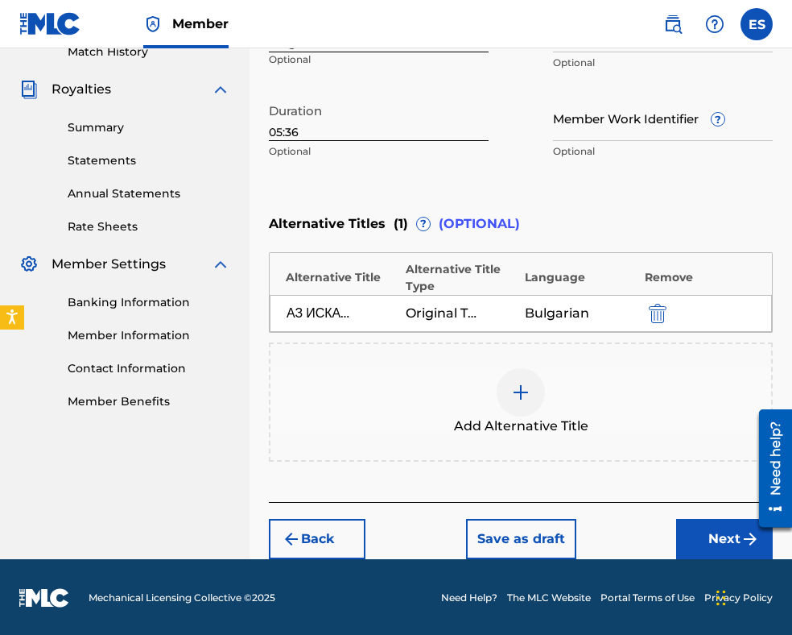
drag, startPoint x: 730, startPoint y: 545, endPoint x: 728, endPoint y: 537, distance: 8.4
click at [728, 537] on button "Next" at bounding box center [724, 539] width 97 height 40
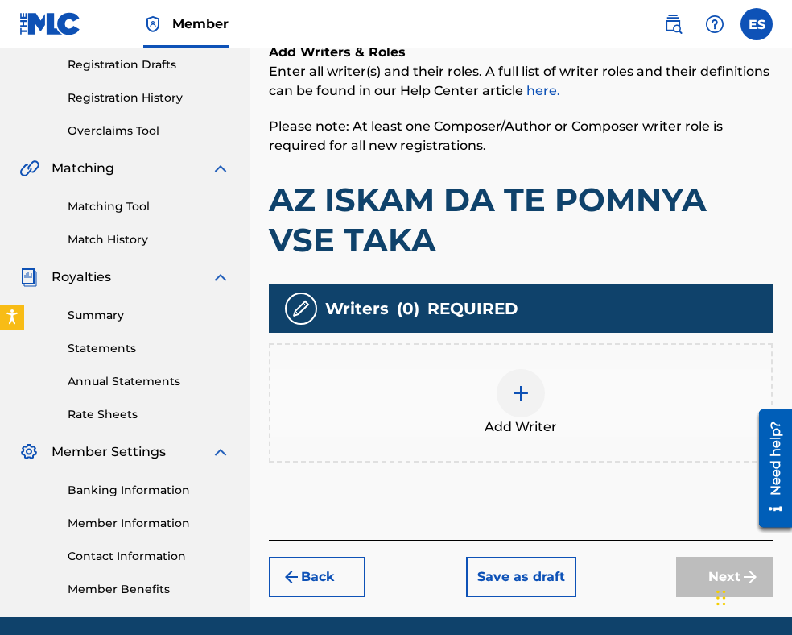
scroll to position [331, 0]
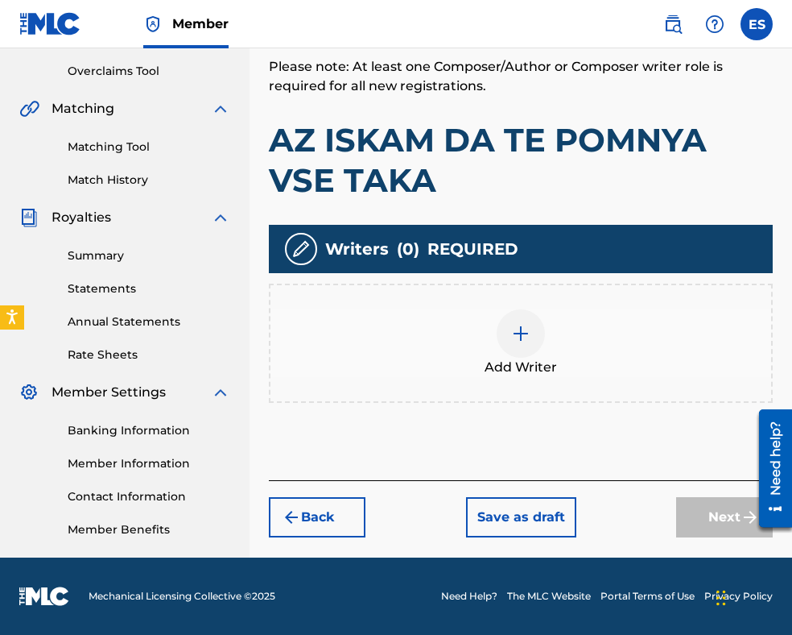
click at [532, 339] on div at bounding box center [521, 333] width 48 height 48
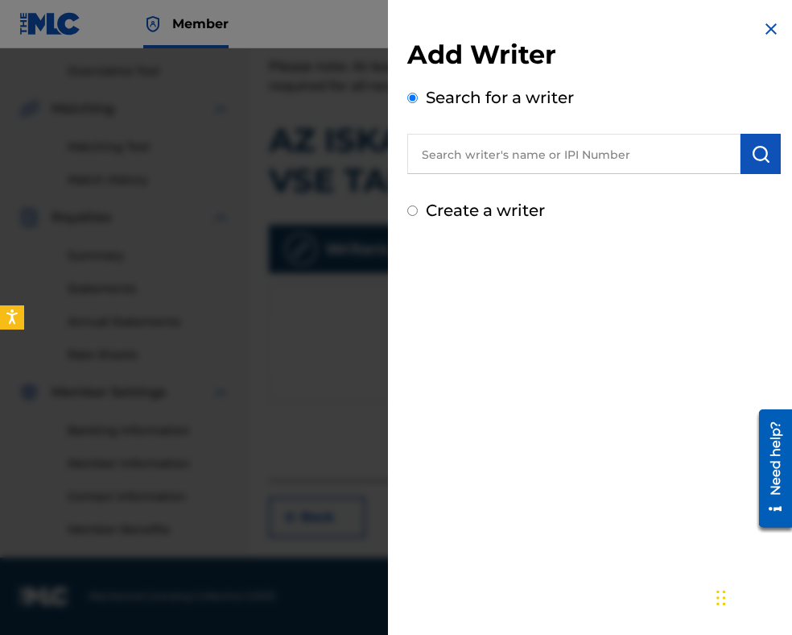
click at [463, 149] on input "text" at bounding box center [573, 154] width 333 height 40
drag, startPoint x: 463, startPoint y: 149, endPoint x: 464, endPoint y: 169, distance: 20.1
paste input "00039 65 71 54"
click at [471, 155] on input "00039 65 71 54" at bounding box center [573, 154] width 333 height 40
click at [489, 155] on input "0003965 71 54" at bounding box center [573, 154] width 333 height 40
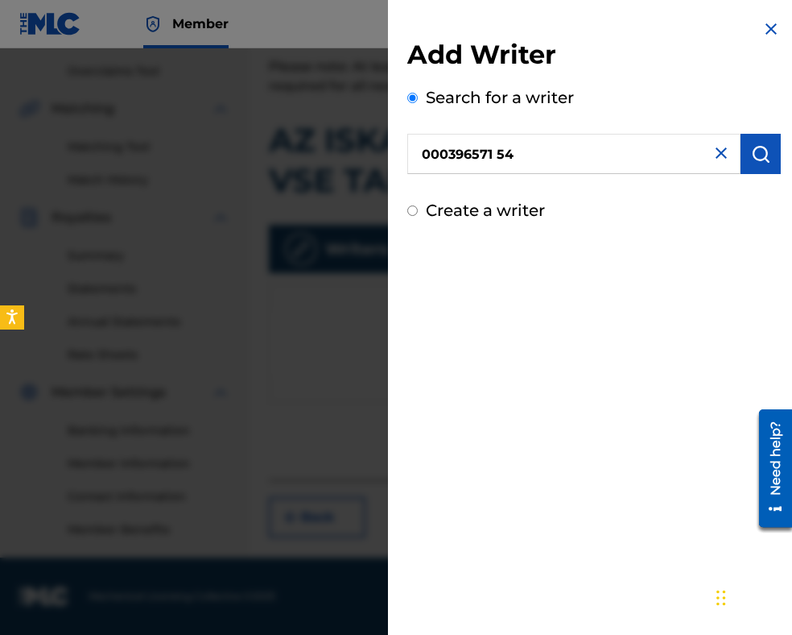
click at [502, 152] on input "000396571 54" at bounding box center [573, 154] width 333 height 40
click at [426, 156] on input "00039657154" at bounding box center [573, 154] width 333 height 40
type input "00039657154"
click at [743, 147] on button "submit" at bounding box center [761, 154] width 40 height 40
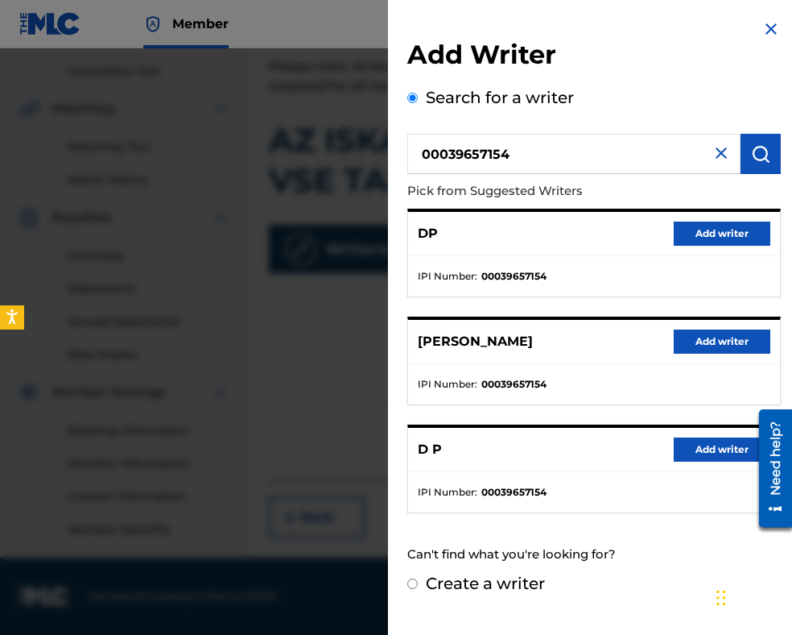
click at [722, 228] on button "Add writer" at bounding box center [722, 233] width 97 height 24
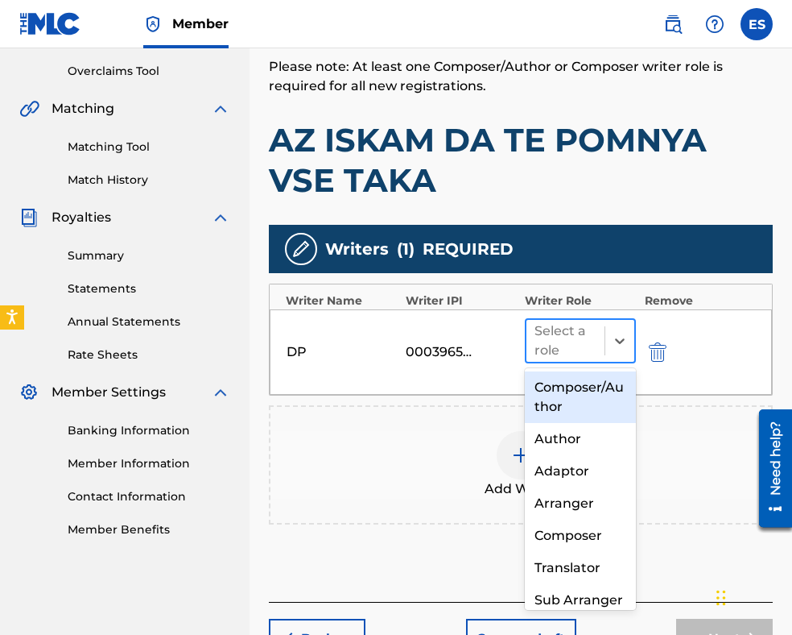
click at [561, 344] on div at bounding box center [566, 340] width 62 height 23
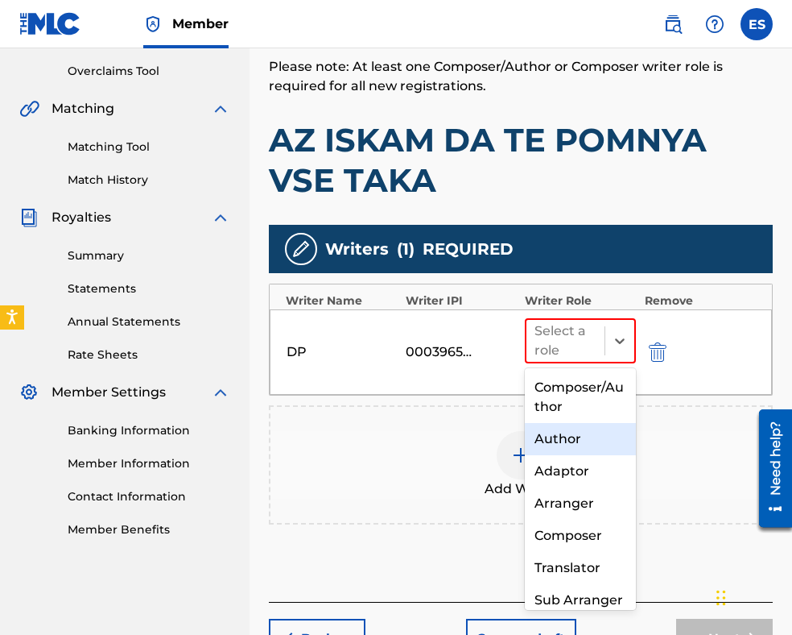
click at [584, 442] on div "Author" at bounding box center [580, 439] width 111 height 32
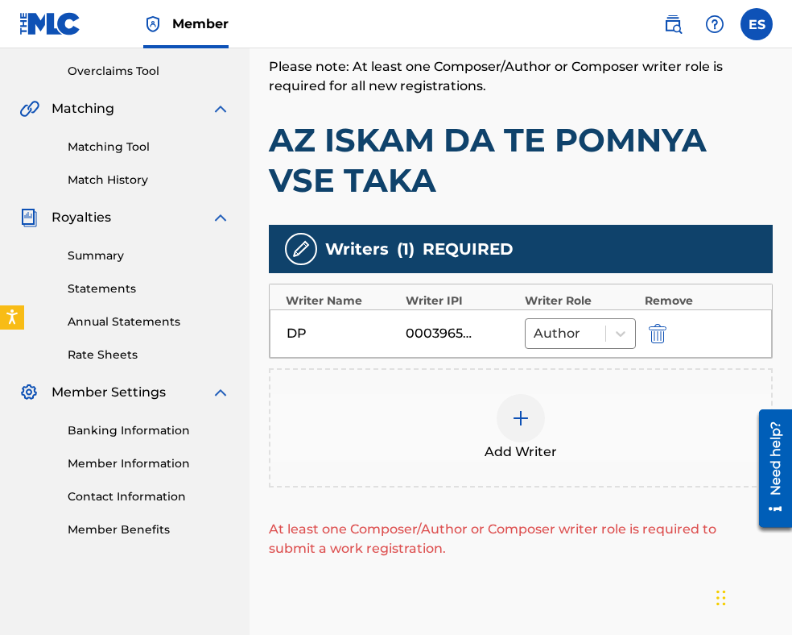
click at [515, 416] on img at bounding box center [520, 417] width 19 height 19
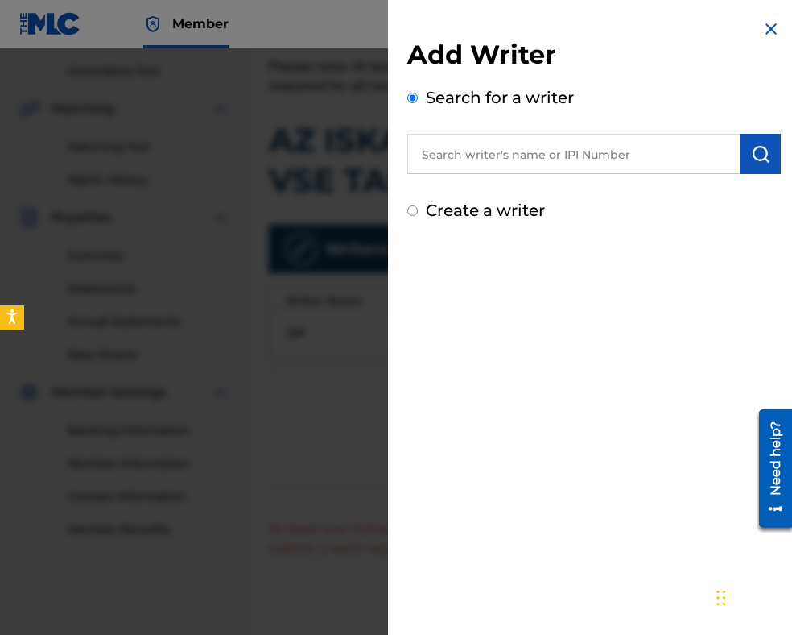
paste input "00087889792"
type input "00087889792"
click at [751, 162] on img "submit" at bounding box center [760, 153] width 19 height 19
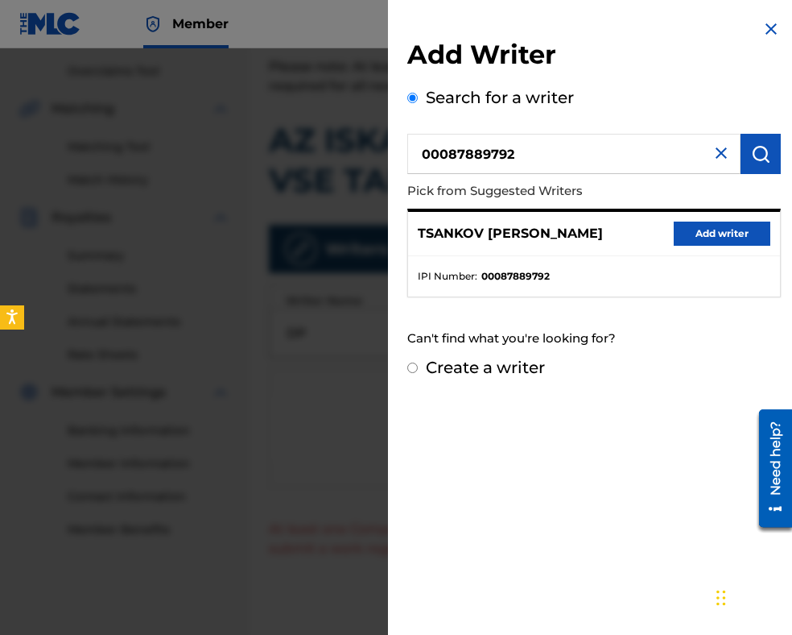
click at [738, 227] on button "Add writer" at bounding box center [722, 233] width 97 height 24
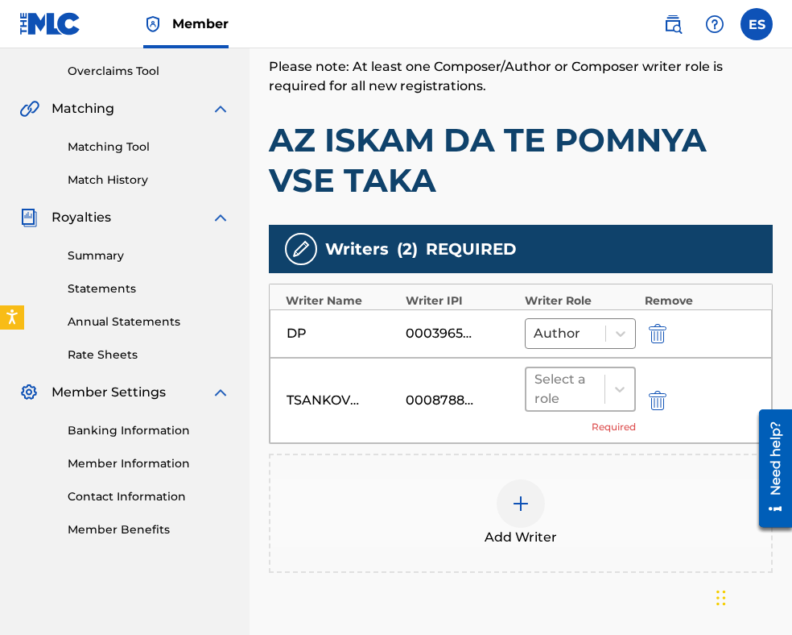
click at [573, 392] on div at bounding box center [566, 389] width 62 height 23
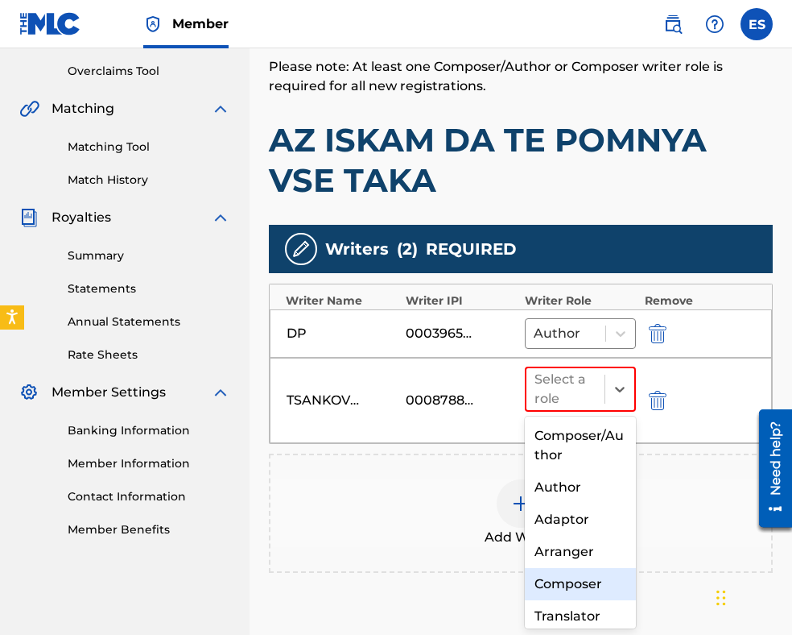
click at [573, 574] on div "Composer" at bounding box center [580, 584] width 111 height 32
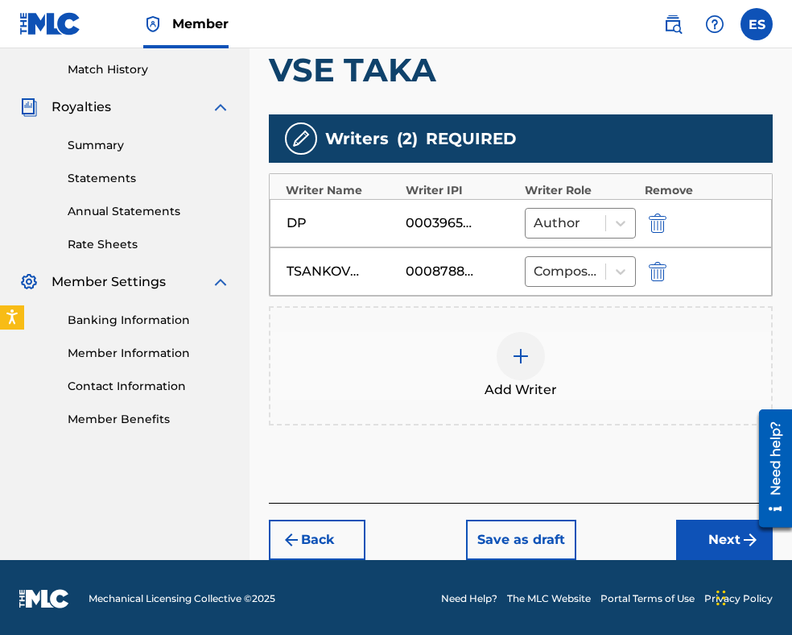
click at [730, 536] on button "Next" at bounding box center [724, 539] width 97 height 40
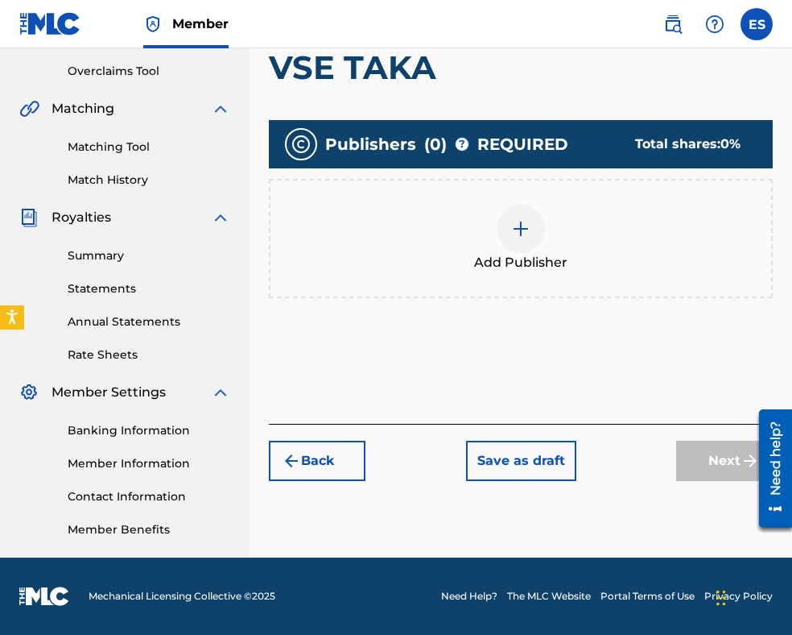
click at [512, 249] on div at bounding box center [521, 229] width 48 height 48
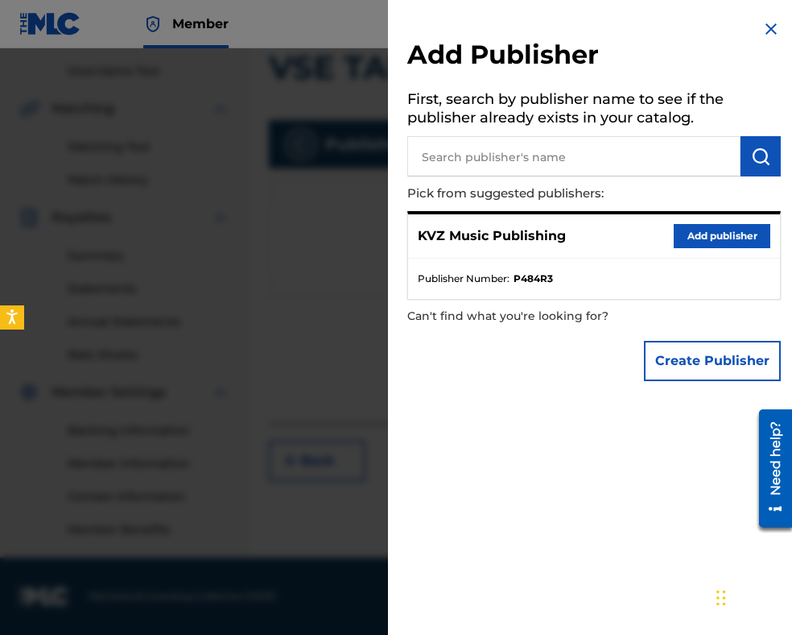
click at [713, 239] on button "Add publisher" at bounding box center [722, 236] width 97 height 24
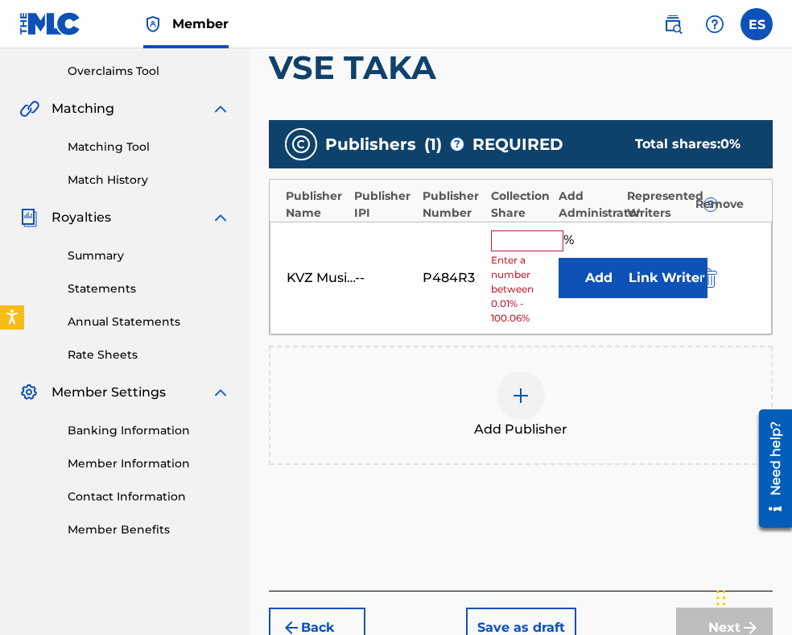
click at [515, 249] on input "text" at bounding box center [527, 240] width 72 height 21
type input "66.67"
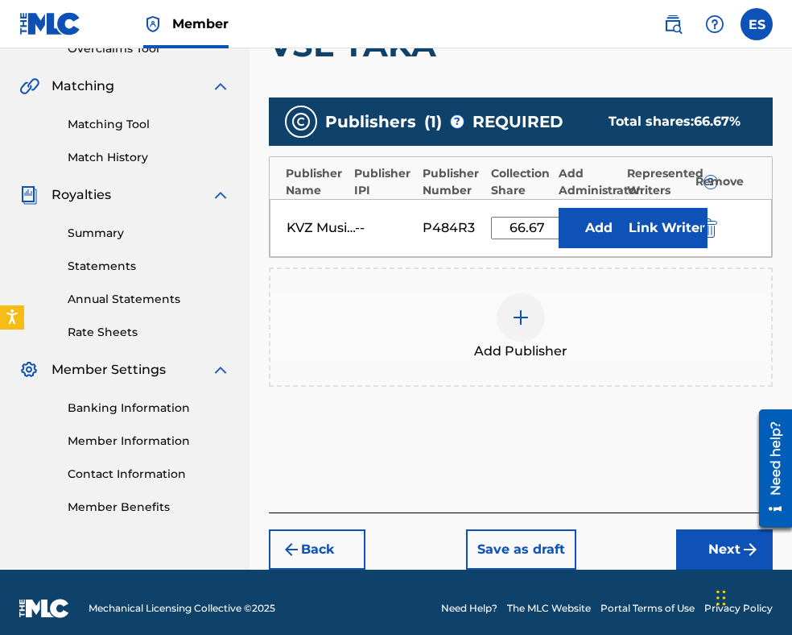
scroll to position [364, 0]
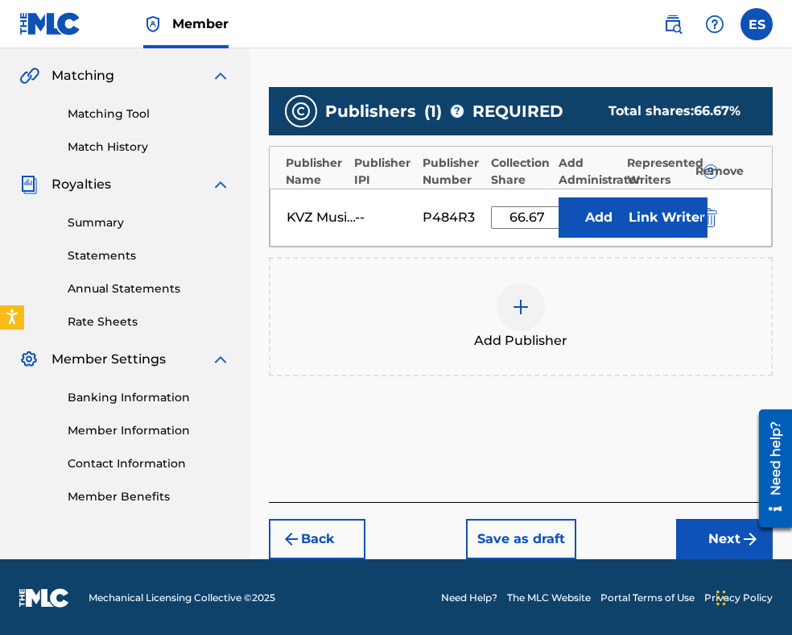
click at [706, 525] on button "Next" at bounding box center [724, 539] width 97 height 40
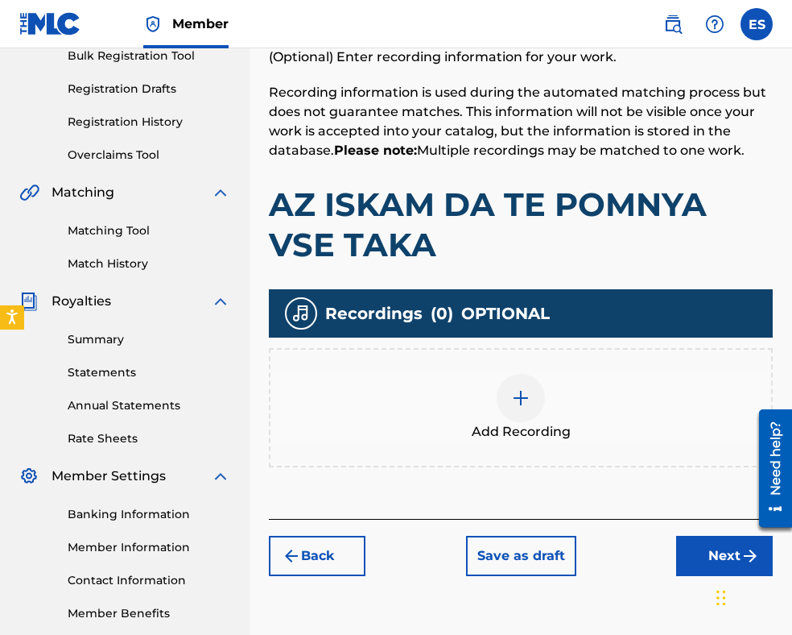
scroll to position [331, 0]
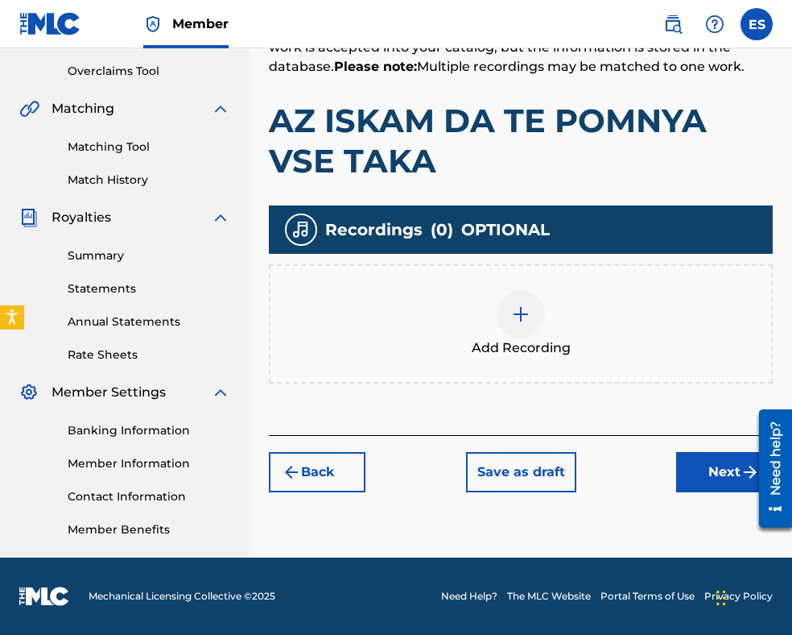
click at [527, 320] on img at bounding box center [520, 313] width 19 height 19
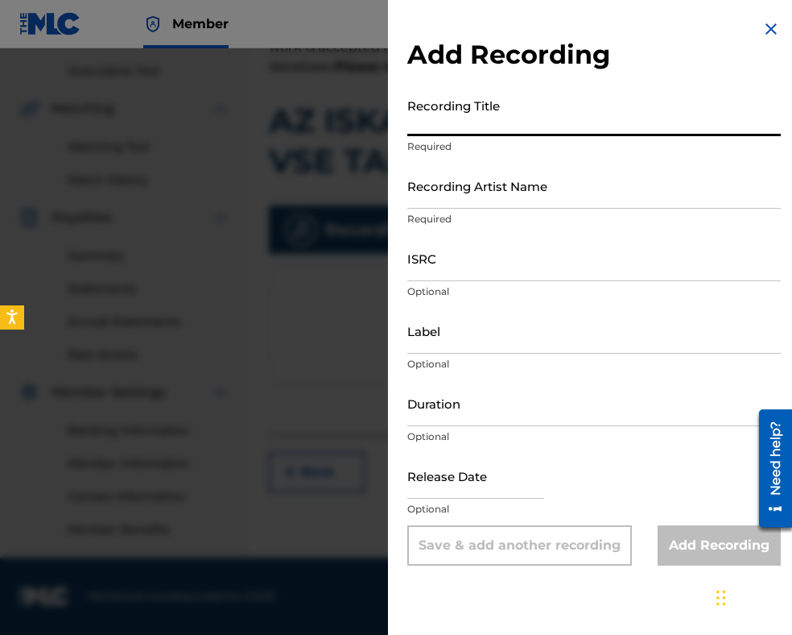
paste input "AZ ISKAM DA TE POMNYA VSE TAKA"
type input "AZ ISKAM DA TE POMNYA VSE TAKA"
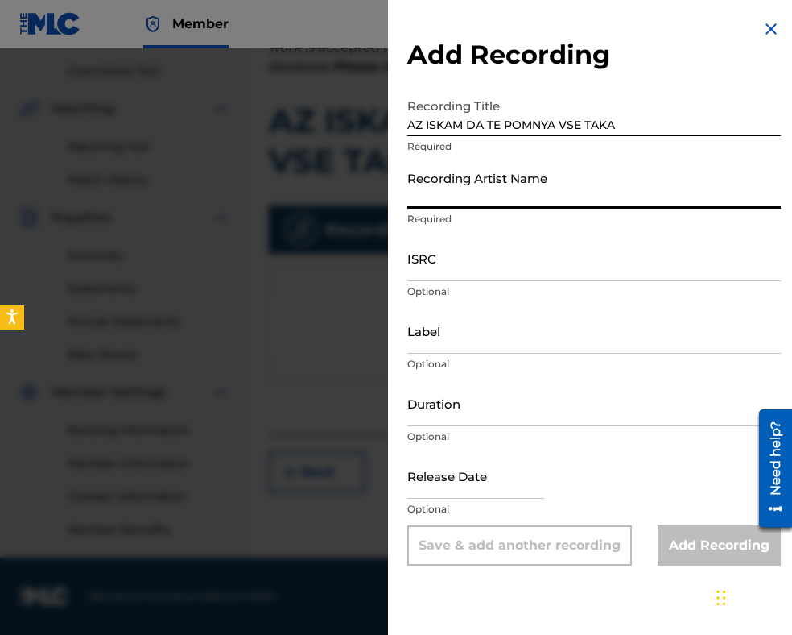
paste input "[PERSON_NAME]"
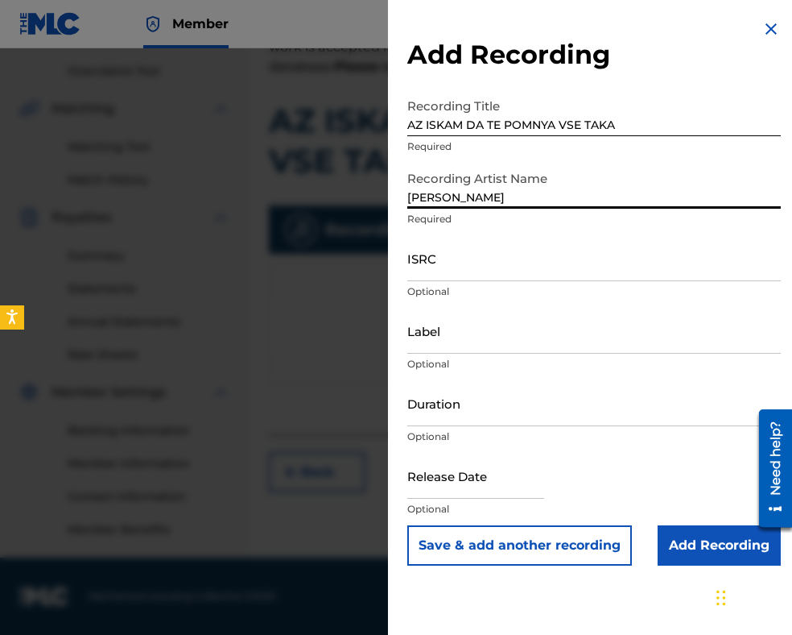
type input "[PERSON_NAME]"
click at [451, 254] on input "ISRC" at bounding box center [594, 258] width 374 height 46
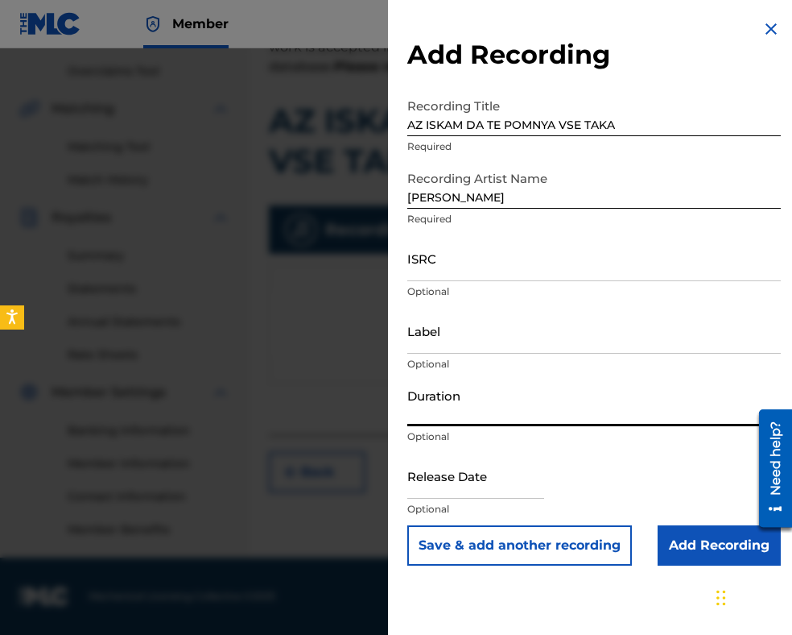
click at [443, 399] on input "Duration" at bounding box center [594, 403] width 374 height 46
type input "05:36"
click at [413, 130] on input "AZ ISKAM DA TE POMNYA VSE TAKA" at bounding box center [594, 113] width 374 height 46
type input "AZ ISKAM DA TE POMNYA VSE TAKA"
click at [686, 552] on input "Add Recording" at bounding box center [719, 545] width 123 height 40
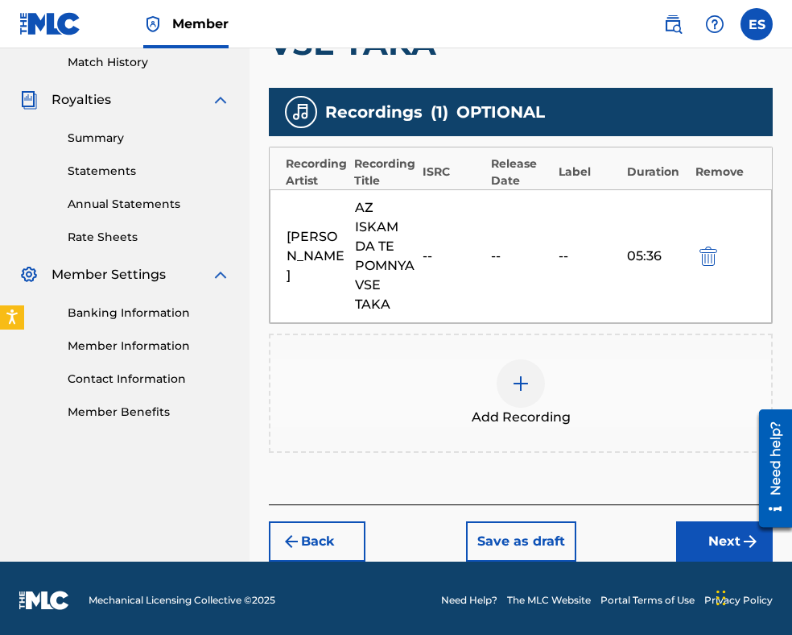
scroll to position [451, 0]
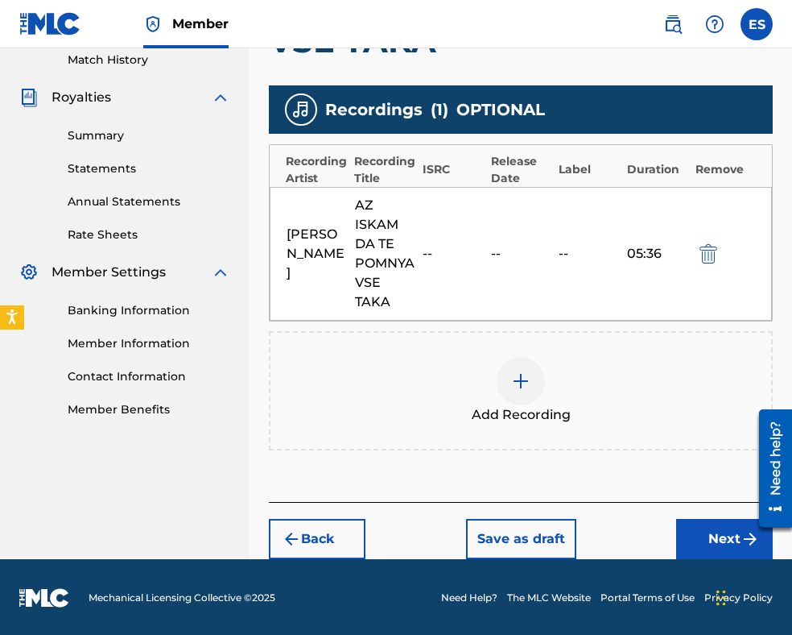
click at [701, 532] on button "Next" at bounding box center [724, 539] width 97 height 40
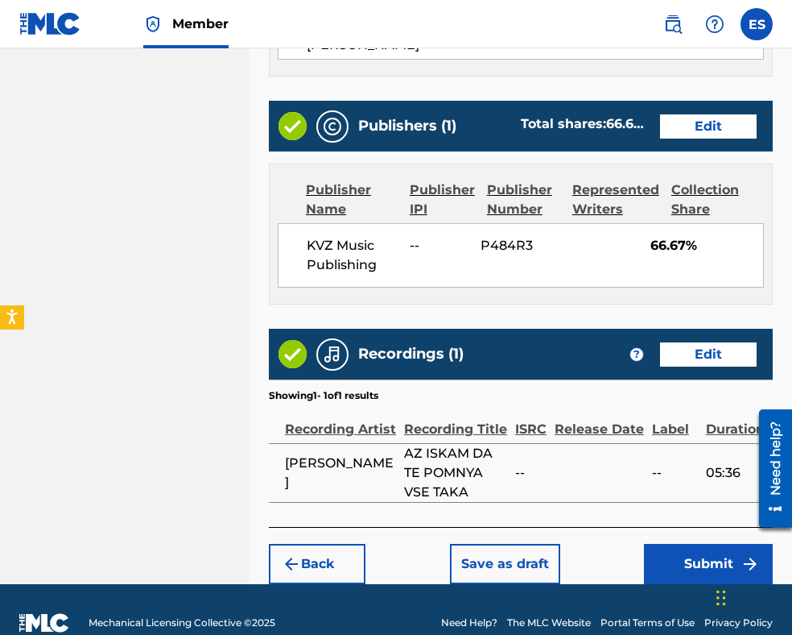
scroll to position [1024, 0]
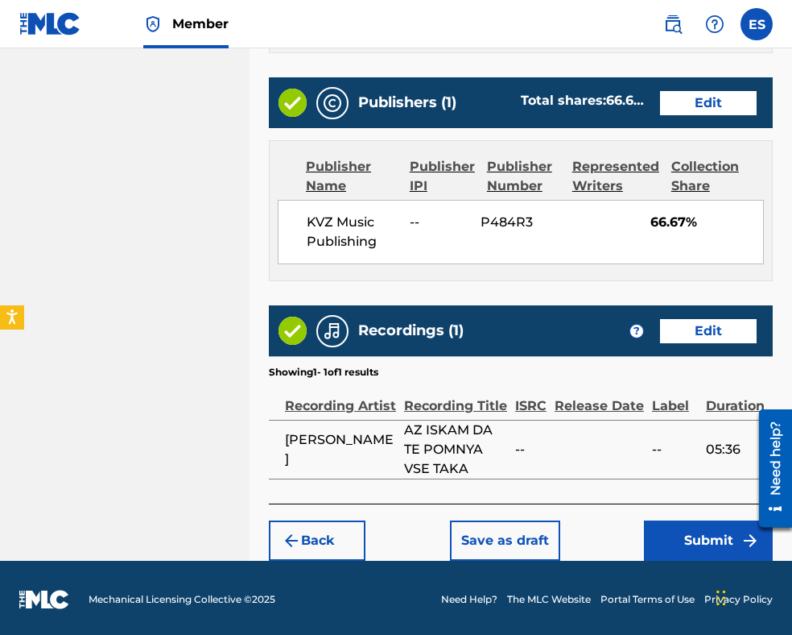
click at [491, 539] on button "Save as draft" at bounding box center [505, 540] width 110 height 40
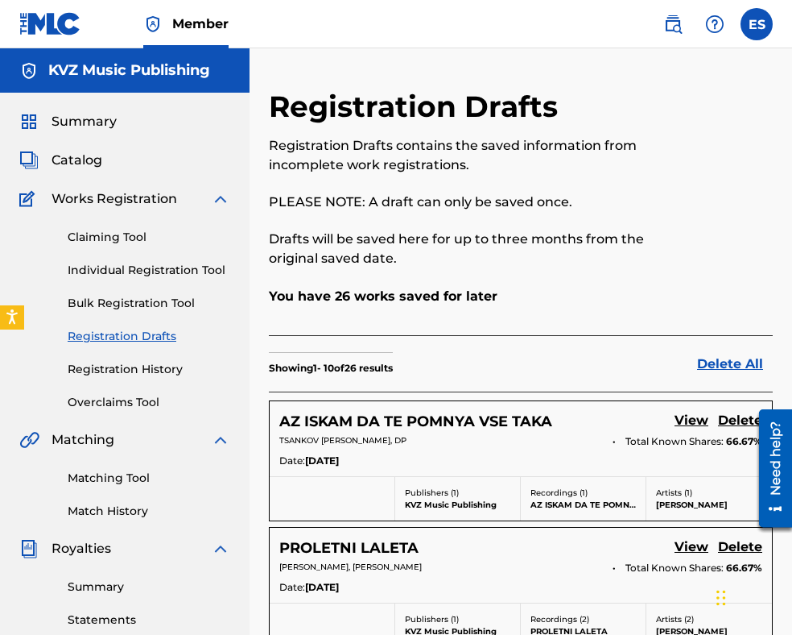
drag, startPoint x: 142, startPoint y: 269, endPoint x: 152, endPoint y: 270, distance: 10.5
click at [142, 269] on link "Individual Registration Tool" at bounding box center [149, 270] width 163 height 17
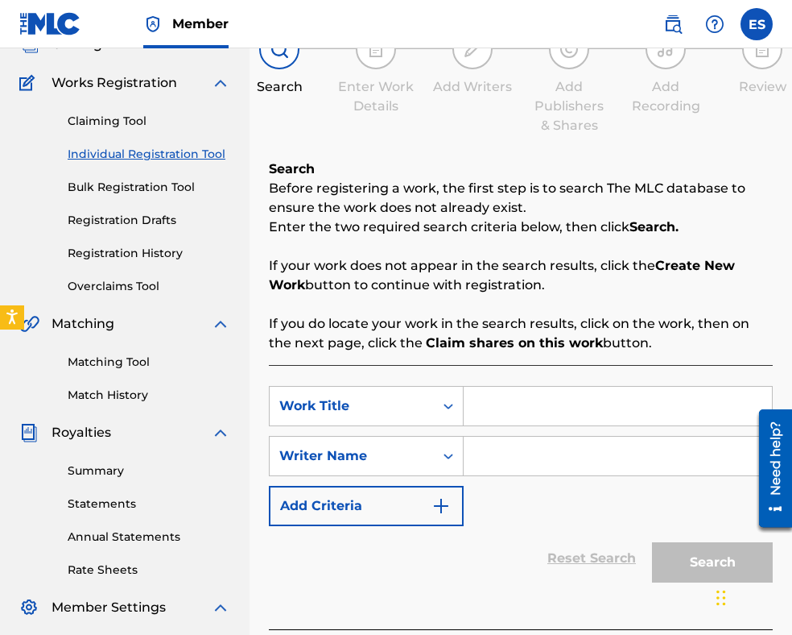
scroll to position [242, 0]
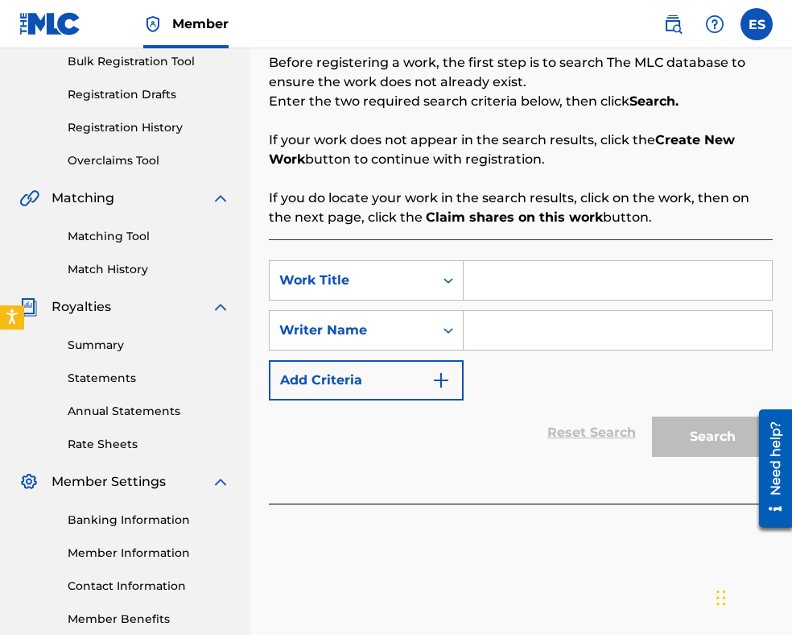
click at [537, 284] on input "Search Form" at bounding box center [618, 280] width 308 height 39
paste input "AZ JIVEYA ZA [PERSON_NAME]"
type input "AZ JIVEYA ZA [PERSON_NAME]"
click at [513, 333] on input "Search Form" at bounding box center [618, 330] width 308 height 39
paste input "[PERSON_NAME]"
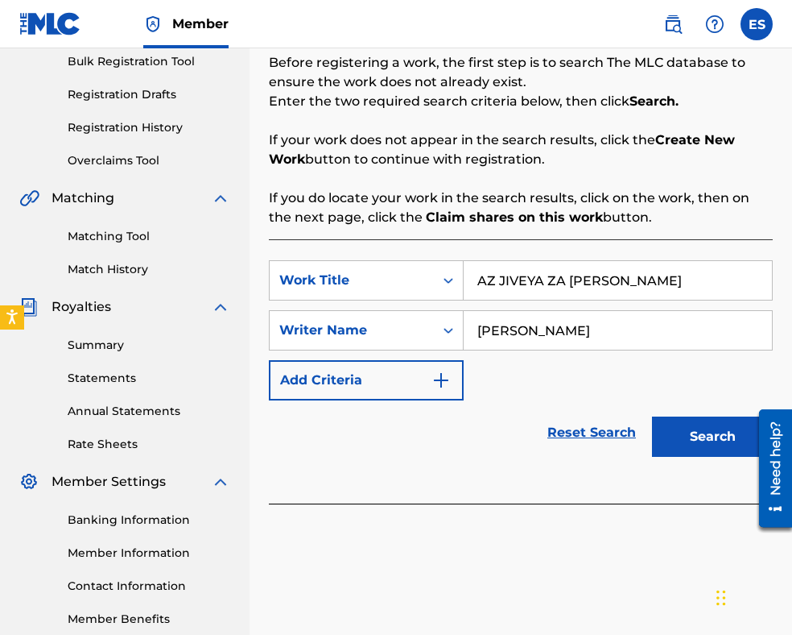
type input "[PERSON_NAME]"
click at [482, 275] on input "AZ JIVEYA ZA [PERSON_NAME]" at bounding box center [618, 280] width 308 height 39
type input "AZ JIVEYA ZA [PERSON_NAME]"
click at [661, 426] on button "Search" at bounding box center [712, 436] width 121 height 40
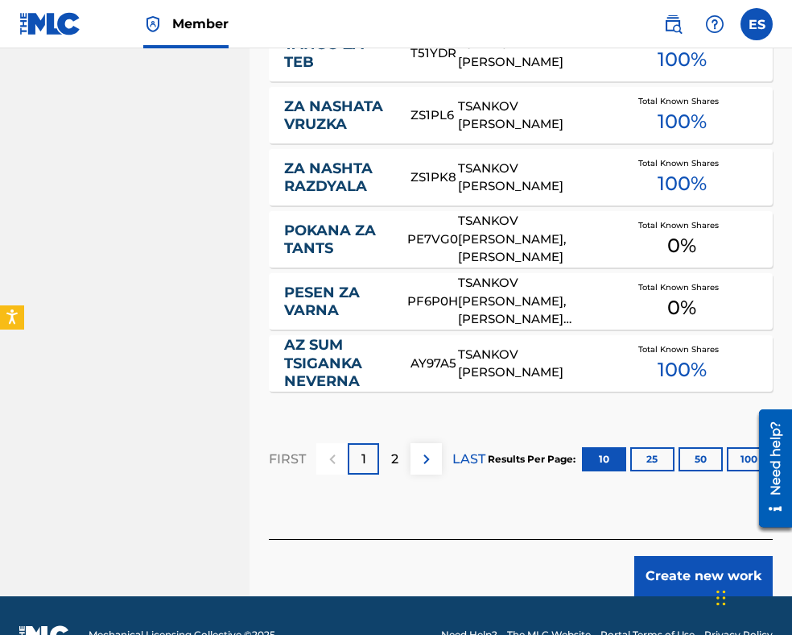
scroll to position [1110, 0]
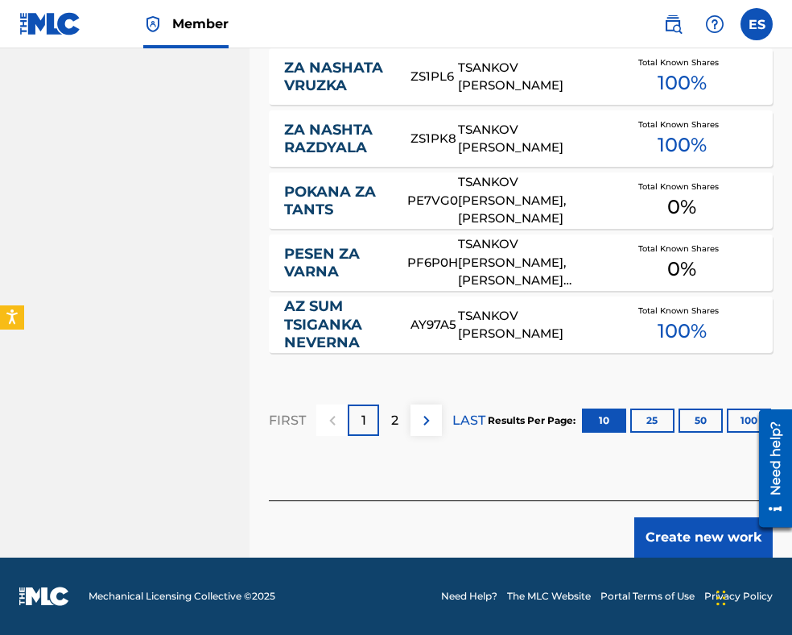
click at [699, 540] on button "Create new work" at bounding box center [704, 537] width 139 height 40
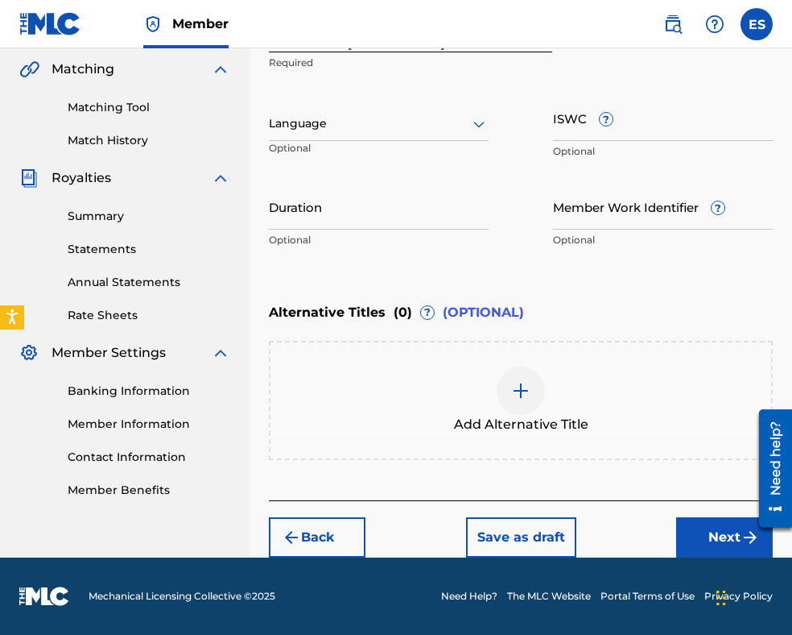
scroll to position [369, 0]
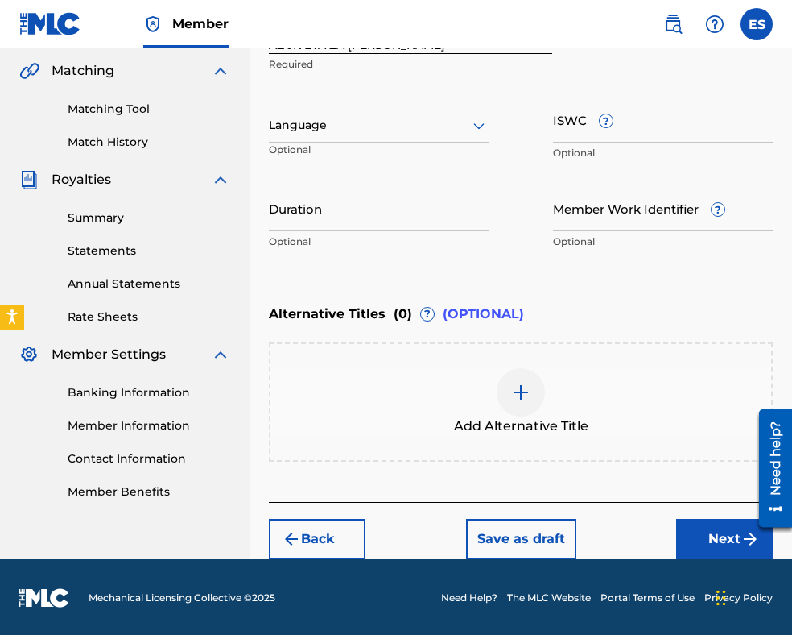
click at [314, 106] on div "Language Optional" at bounding box center [379, 133] width 220 height 72
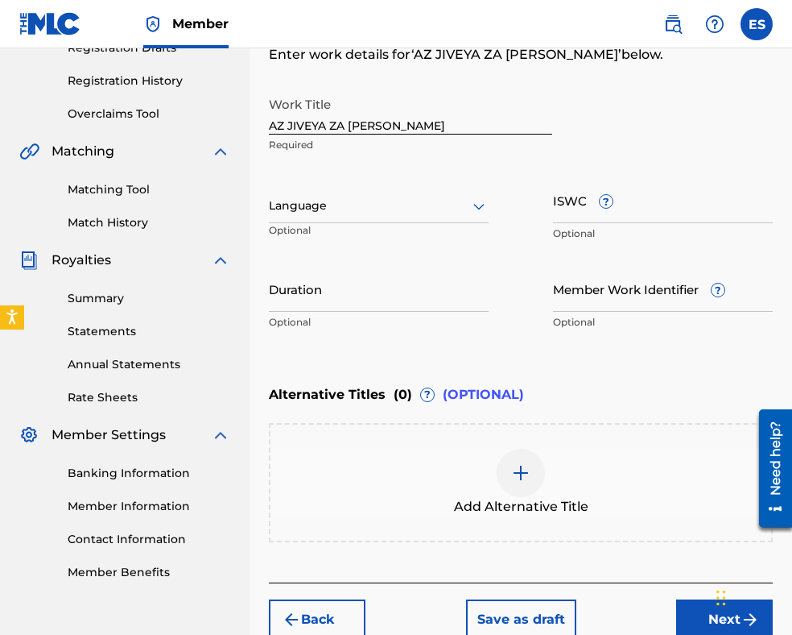
click at [383, 206] on div at bounding box center [379, 206] width 220 height 20
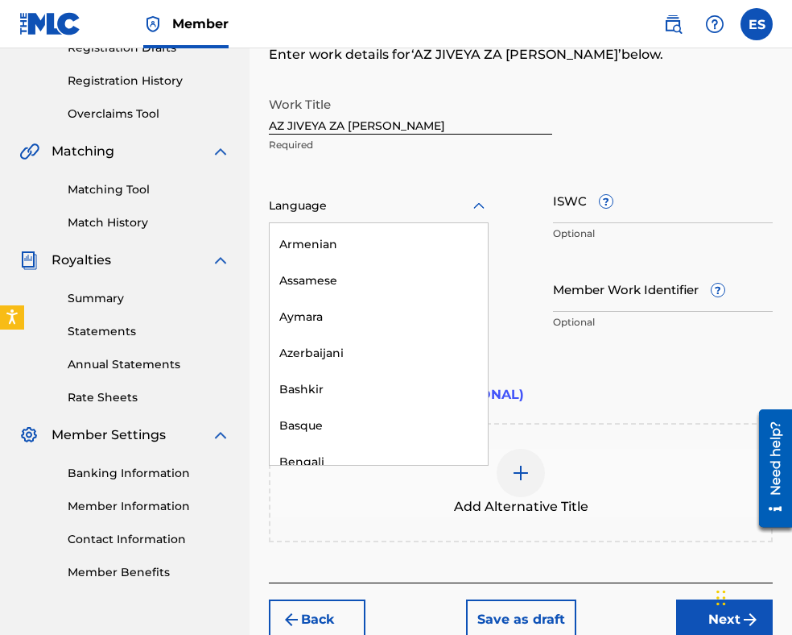
scroll to position [644, 0]
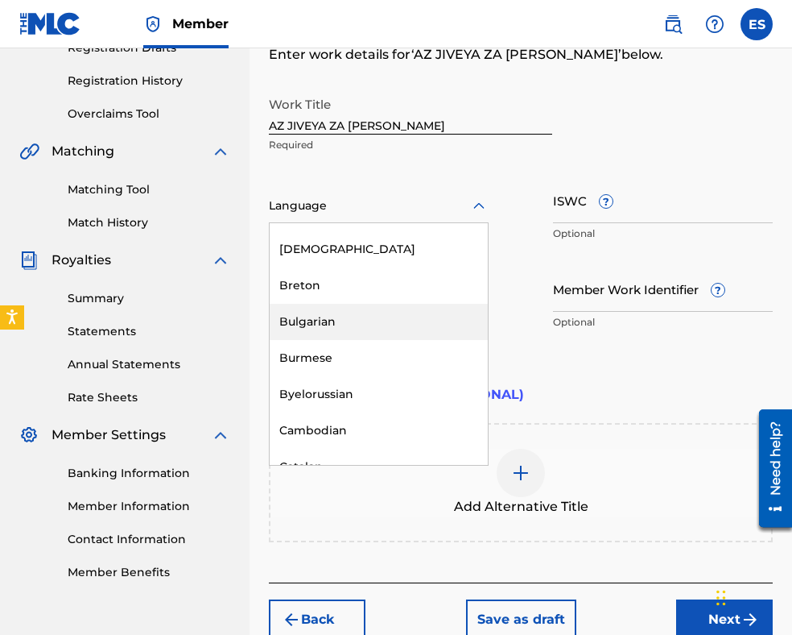
click at [350, 321] on div "Bulgarian" at bounding box center [379, 322] width 218 height 36
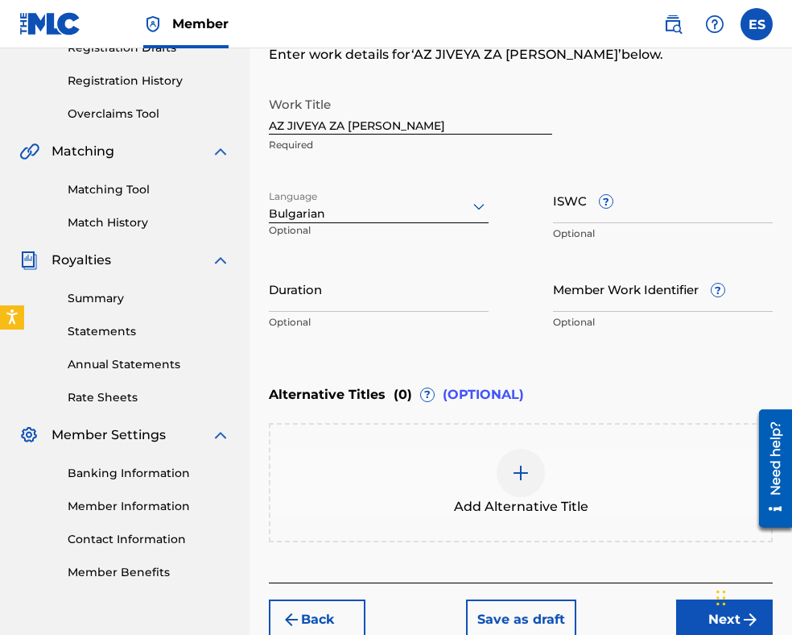
click at [408, 294] on input "Duration" at bounding box center [379, 289] width 220 height 46
type input "03:00"
click at [529, 475] on img at bounding box center [520, 472] width 19 height 19
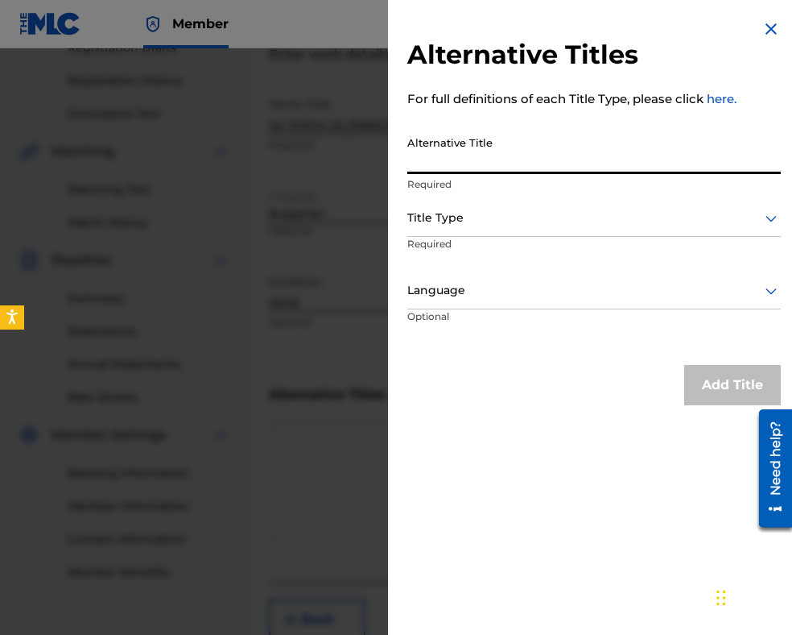
paste input "АЗ ЖИВЕЯ ЗА ЛЮБОВ"
type input "АЗ ЖИВЕЯ ЗА ЛЮБОВ"
click at [496, 215] on div at bounding box center [594, 218] width 374 height 20
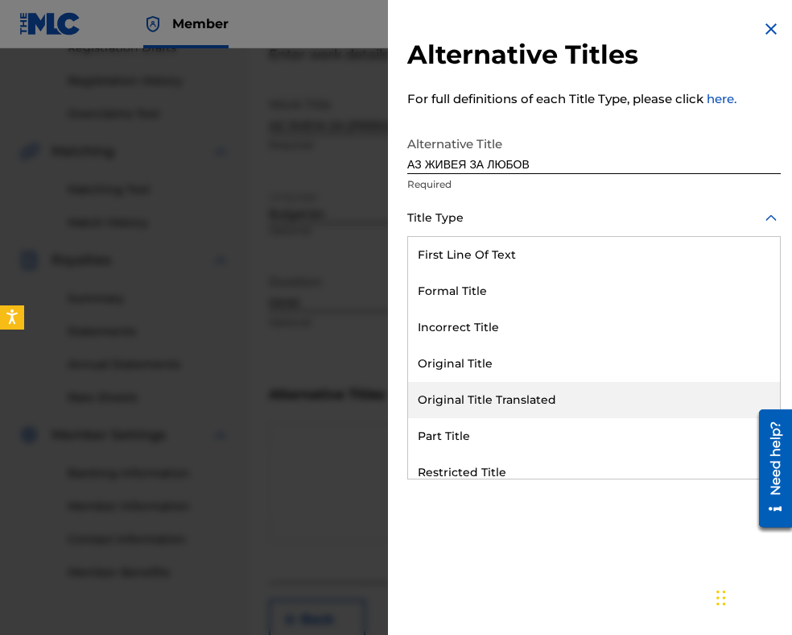
click at [519, 403] on div "Original Title Translated" at bounding box center [594, 400] width 372 height 36
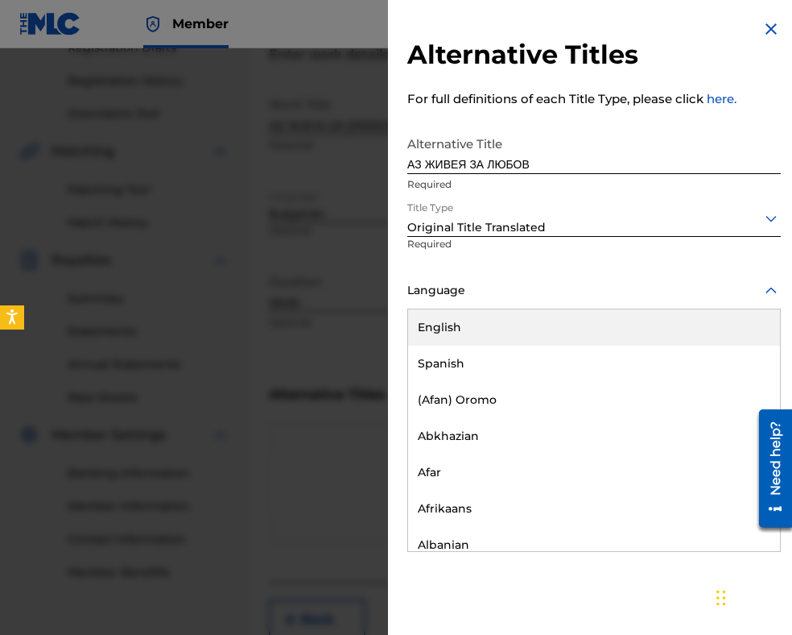
click at [499, 294] on div at bounding box center [594, 290] width 374 height 20
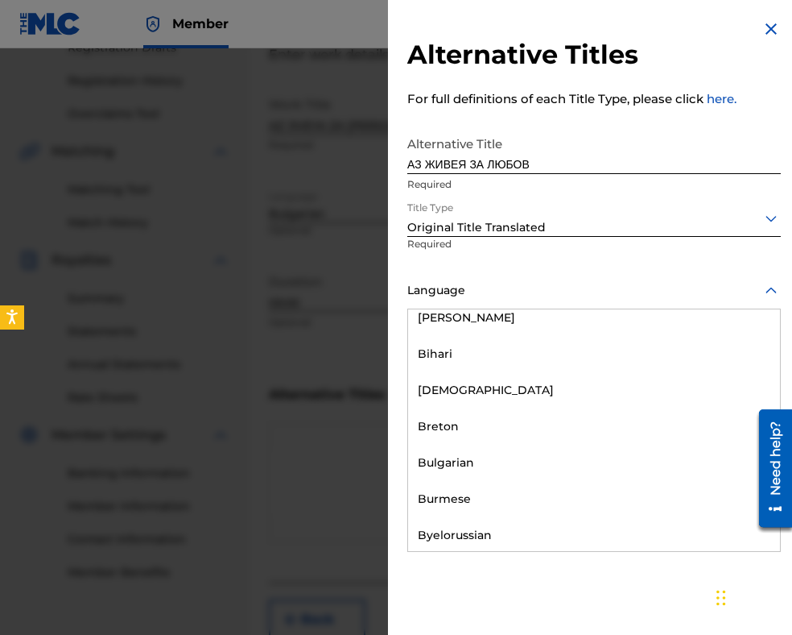
scroll to position [725, 0]
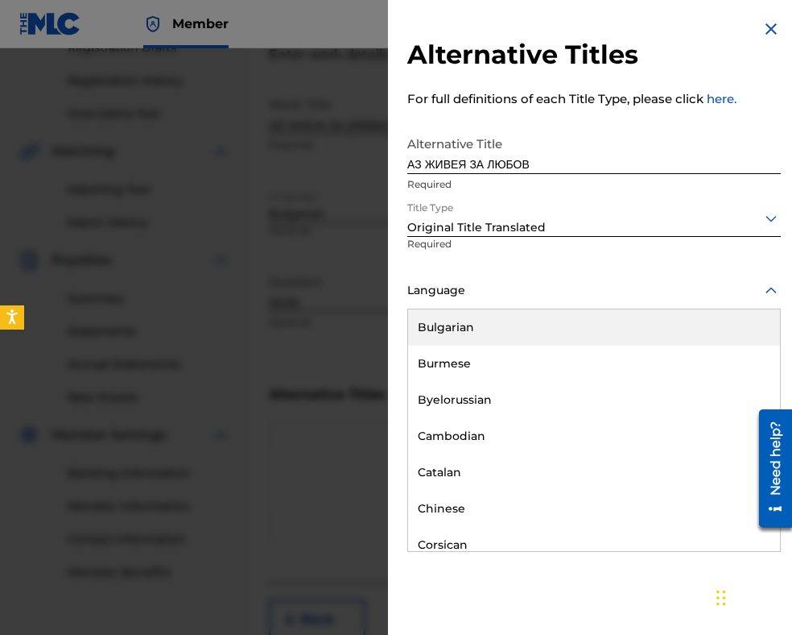
click at [492, 327] on div "Bulgarian" at bounding box center [594, 327] width 372 height 36
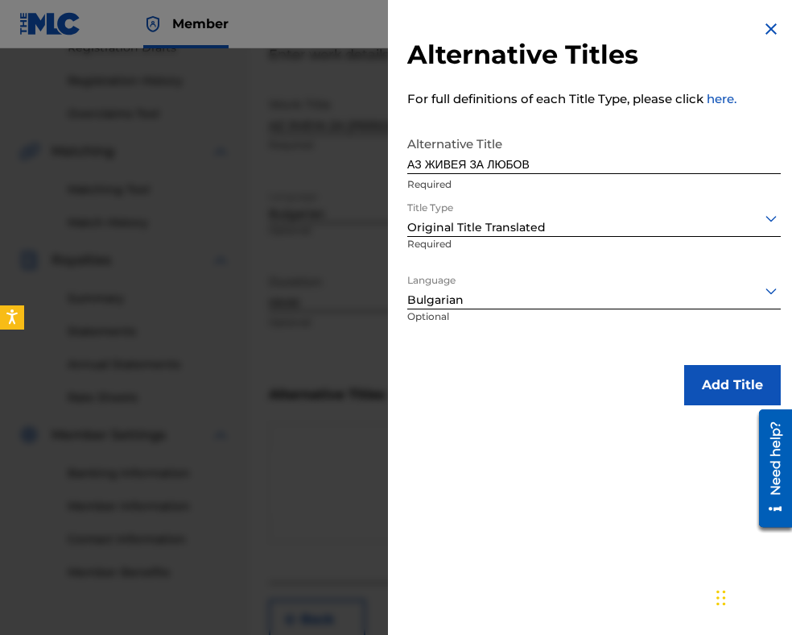
click at [723, 387] on button "Add Title" at bounding box center [733, 385] width 97 height 40
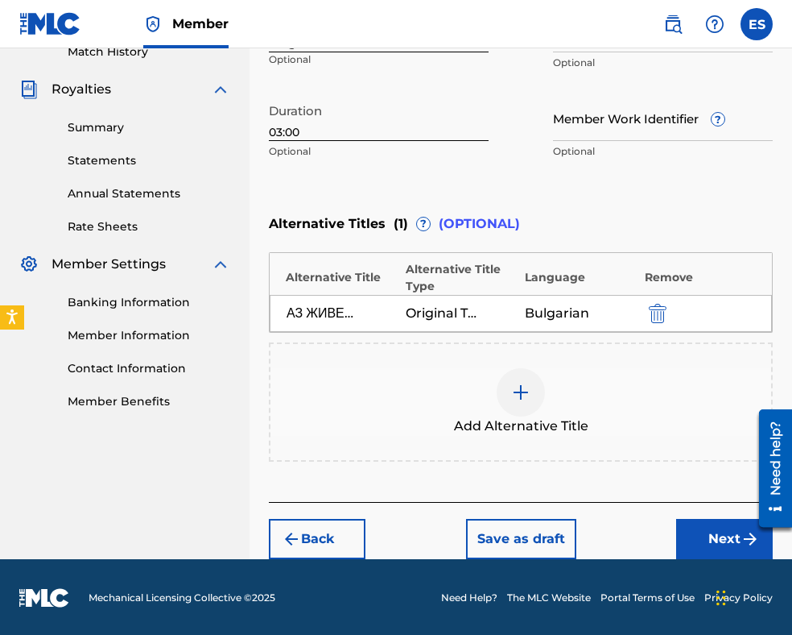
click at [715, 539] on button "Next" at bounding box center [724, 539] width 97 height 40
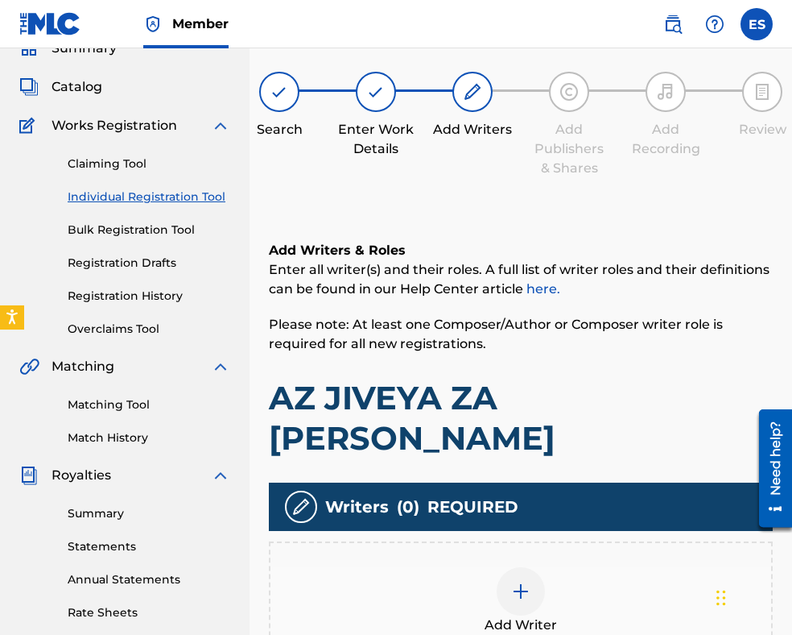
scroll to position [331, 0]
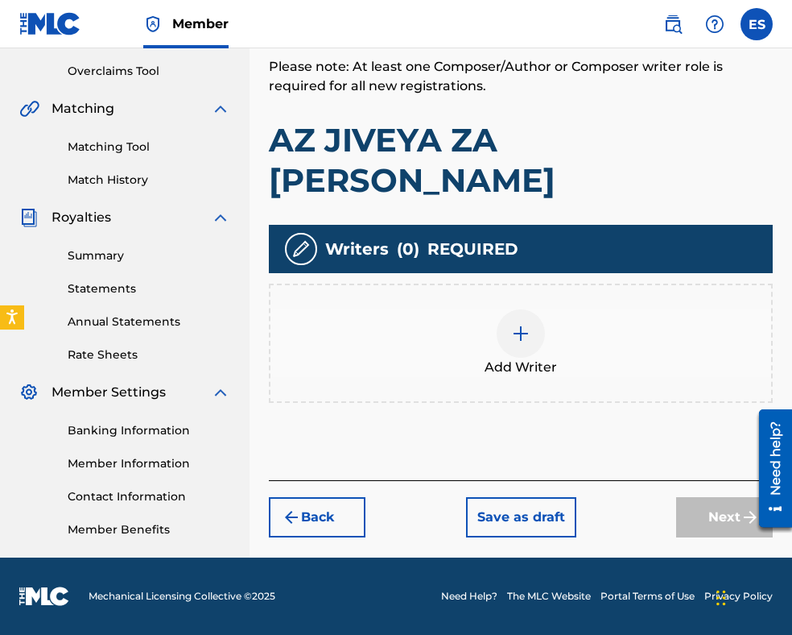
click at [533, 309] on div at bounding box center [521, 333] width 48 height 48
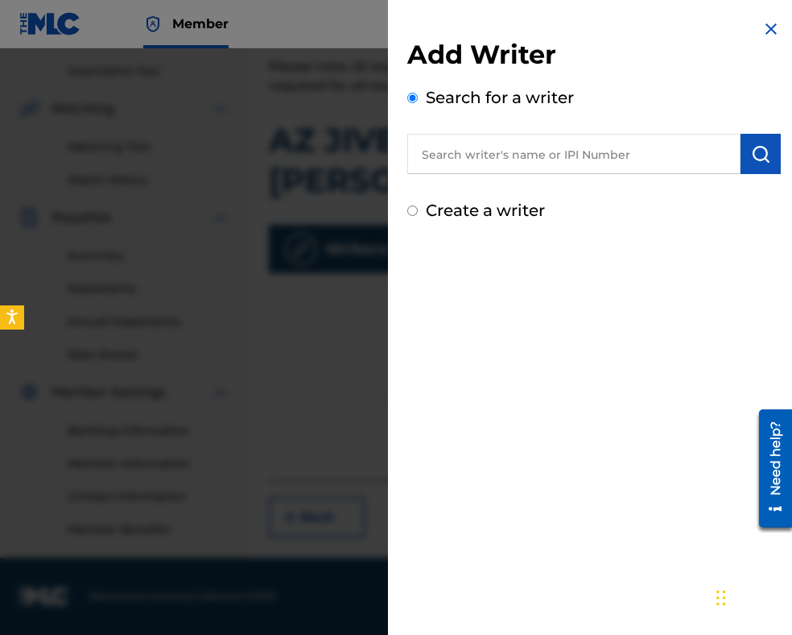
paste input "00087889792"
type input "00087889792"
click at [761, 164] on button "submit" at bounding box center [761, 154] width 40 height 40
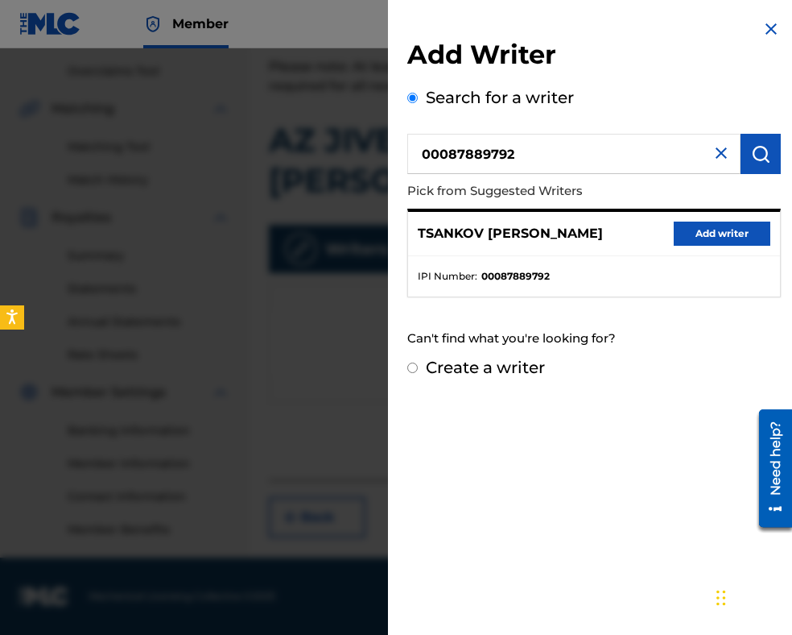
click at [747, 230] on button "Add writer" at bounding box center [722, 233] width 97 height 24
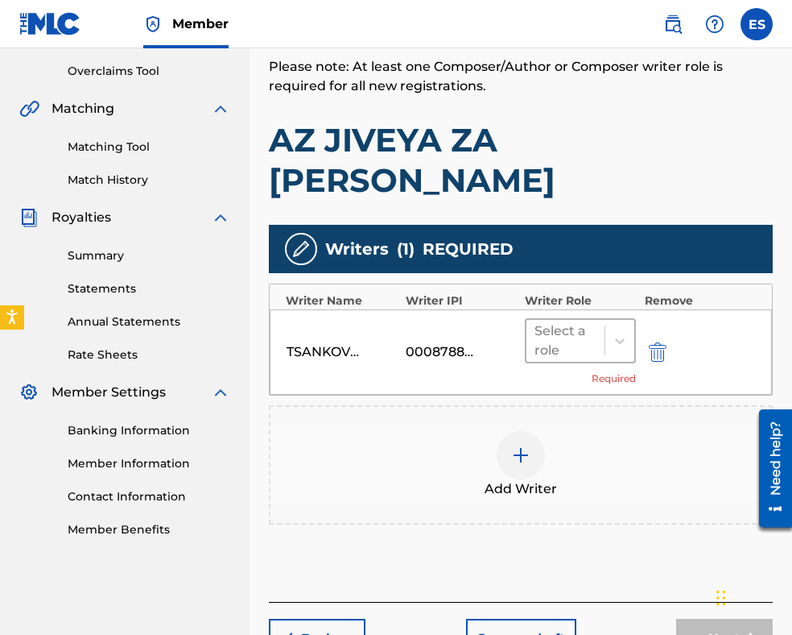
click at [570, 329] on div at bounding box center [566, 340] width 62 height 23
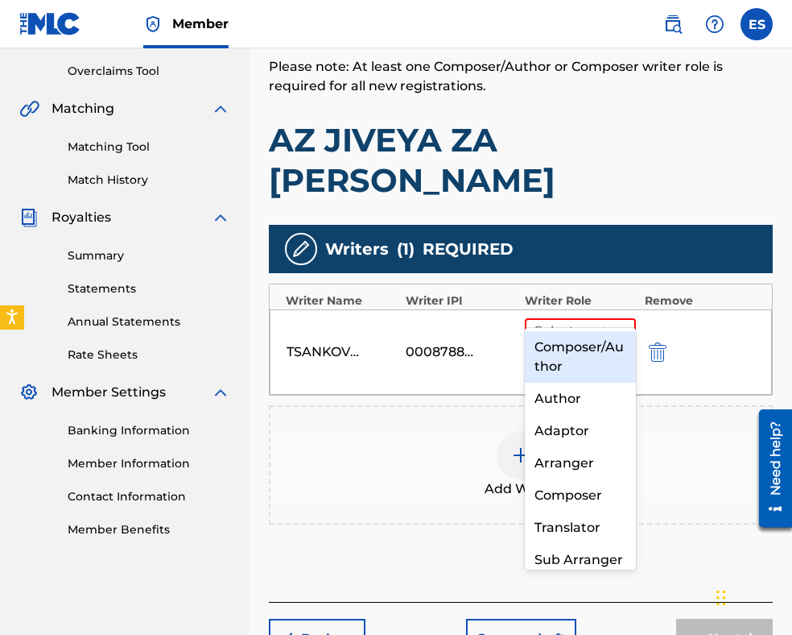
click at [567, 363] on div "Composer/Author" at bounding box center [580, 357] width 111 height 52
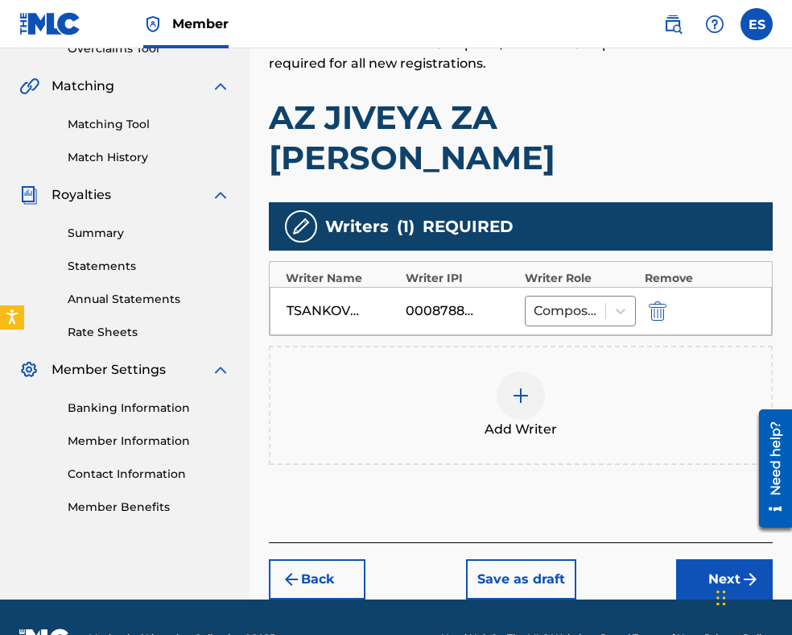
click at [702, 559] on button "Next" at bounding box center [724, 579] width 97 height 40
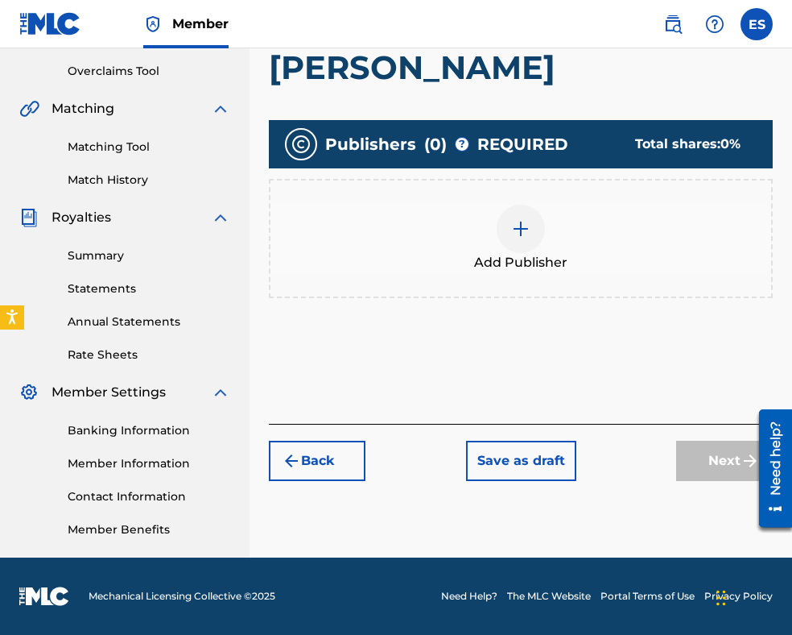
click at [523, 253] on span "Add Publisher" at bounding box center [520, 262] width 93 height 19
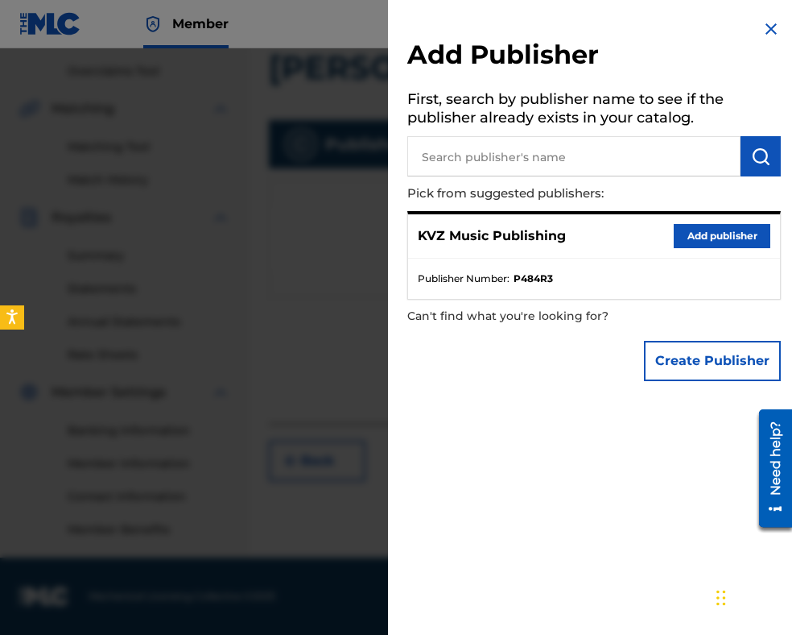
click at [709, 224] on button "Add publisher" at bounding box center [722, 236] width 97 height 24
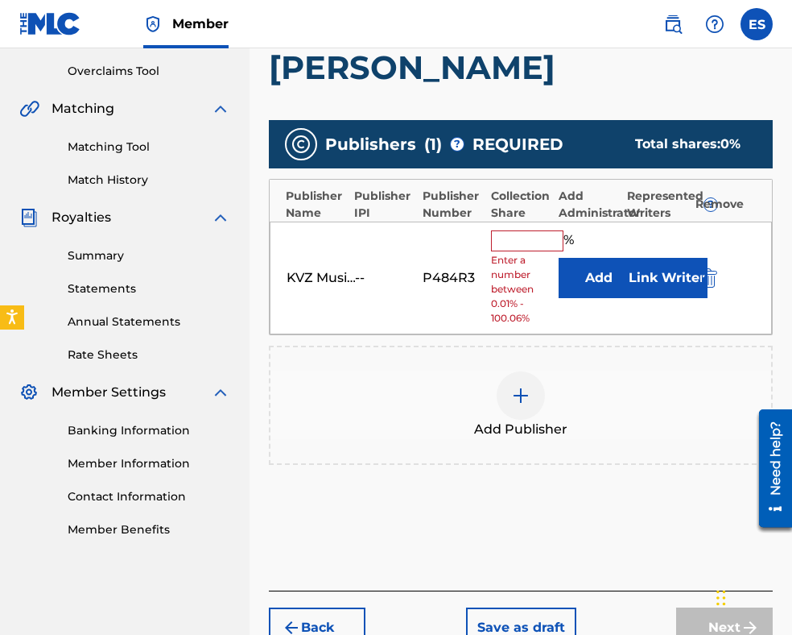
click at [528, 230] on input "text" at bounding box center [527, 240] width 72 height 21
type input "100"
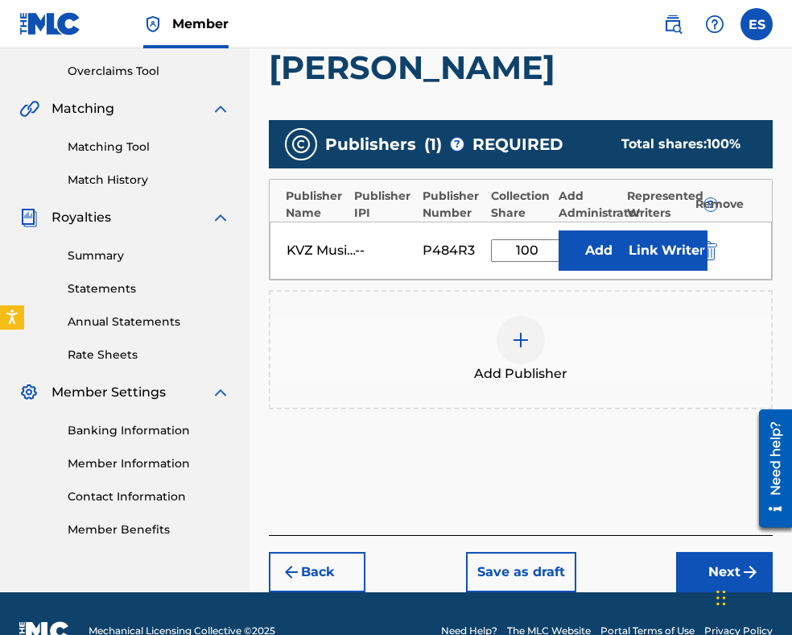
click at [725, 552] on button "Next" at bounding box center [724, 572] width 97 height 40
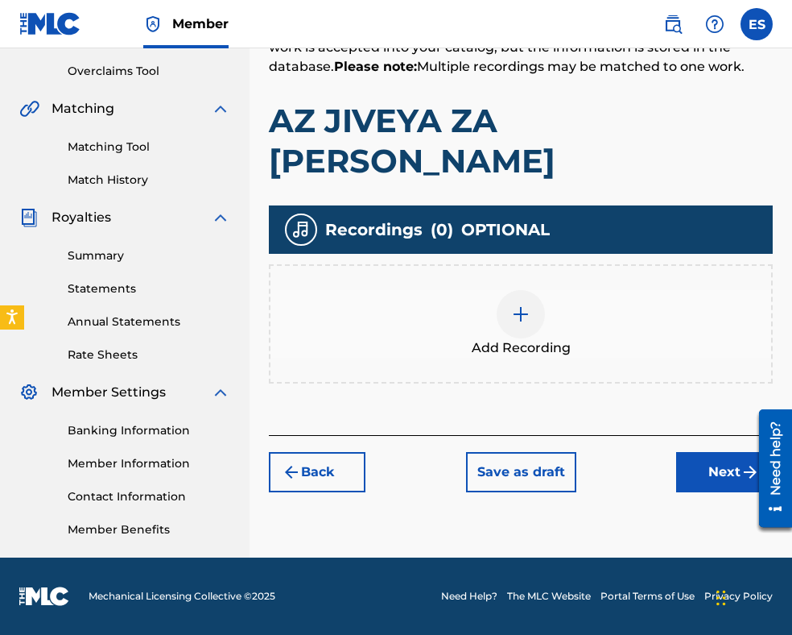
click at [519, 290] on div at bounding box center [521, 314] width 48 height 48
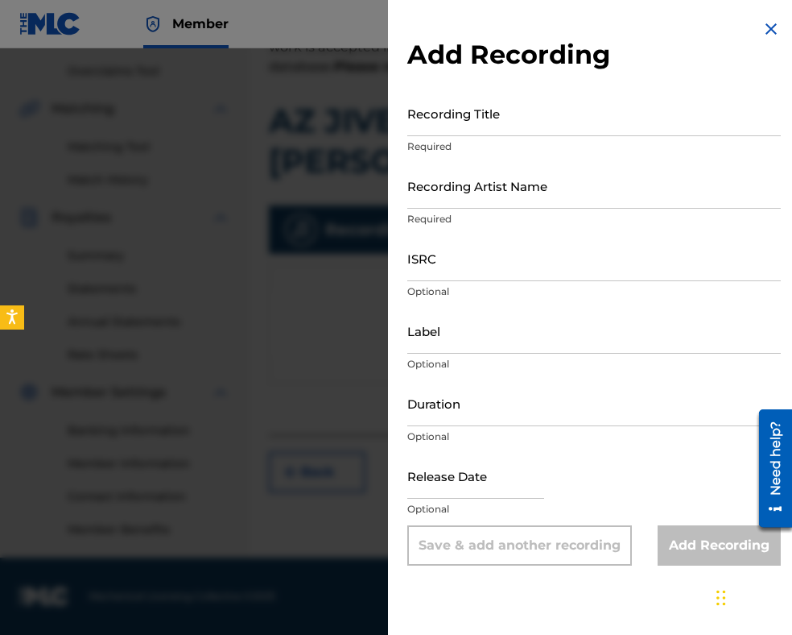
click at [764, 28] on img at bounding box center [771, 28] width 19 height 19
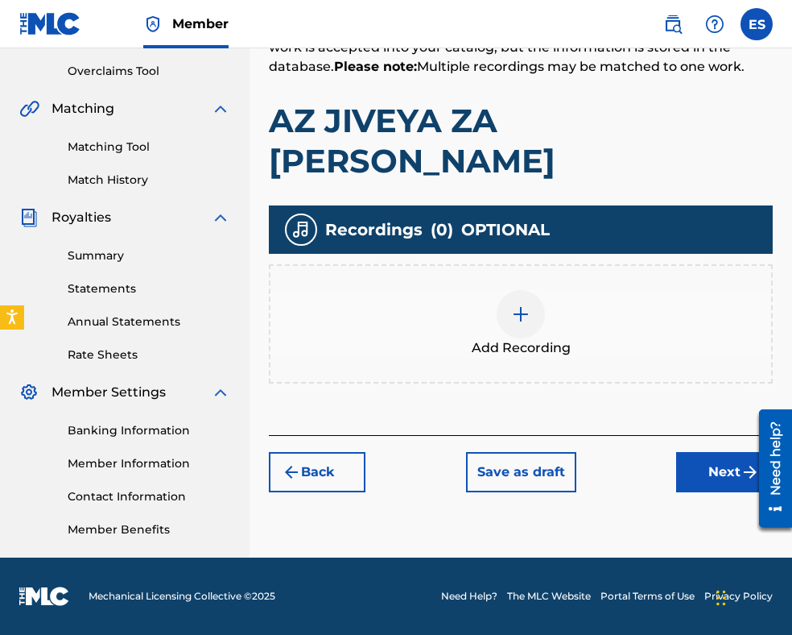
click at [706, 452] on button "Next" at bounding box center [724, 472] width 97 height 40
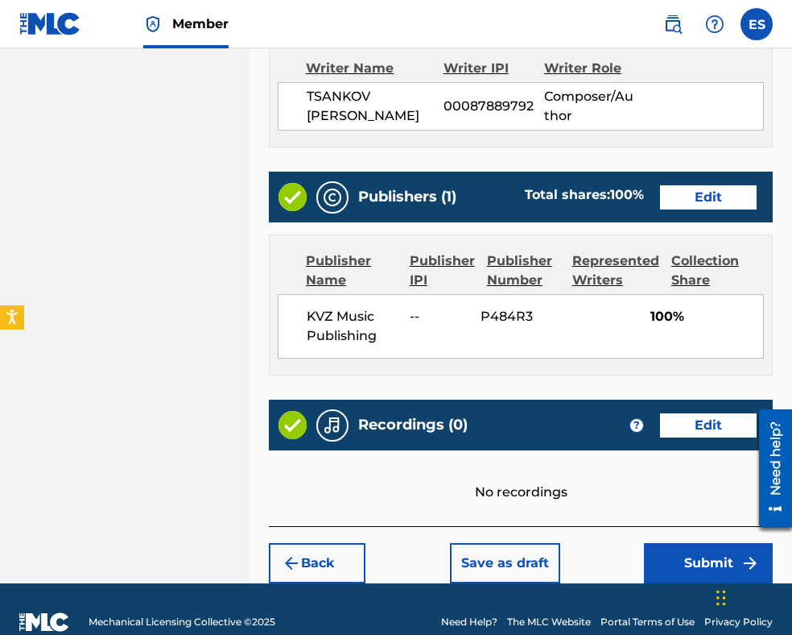
scroll to position [871, 0]
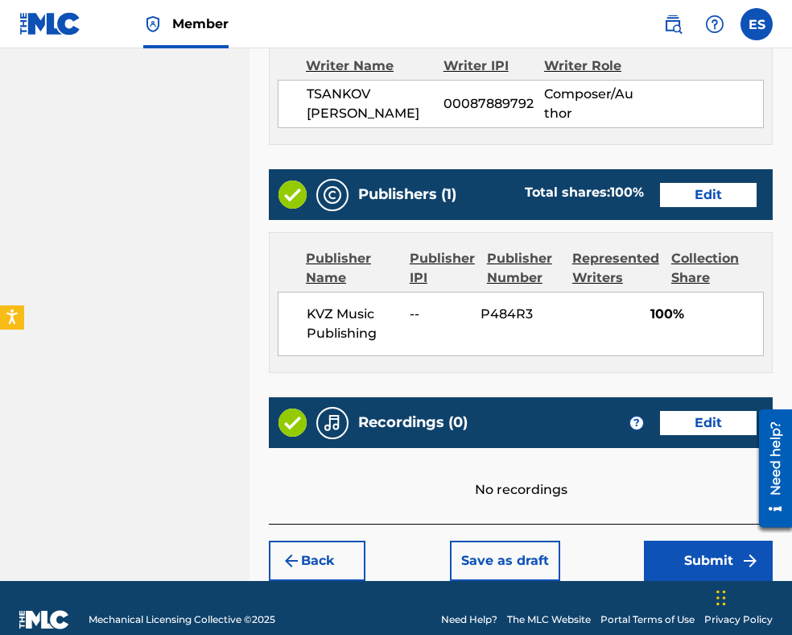
click at [693, 543] on button "Submit" at bounding box center [708, 560] width 129 height 40
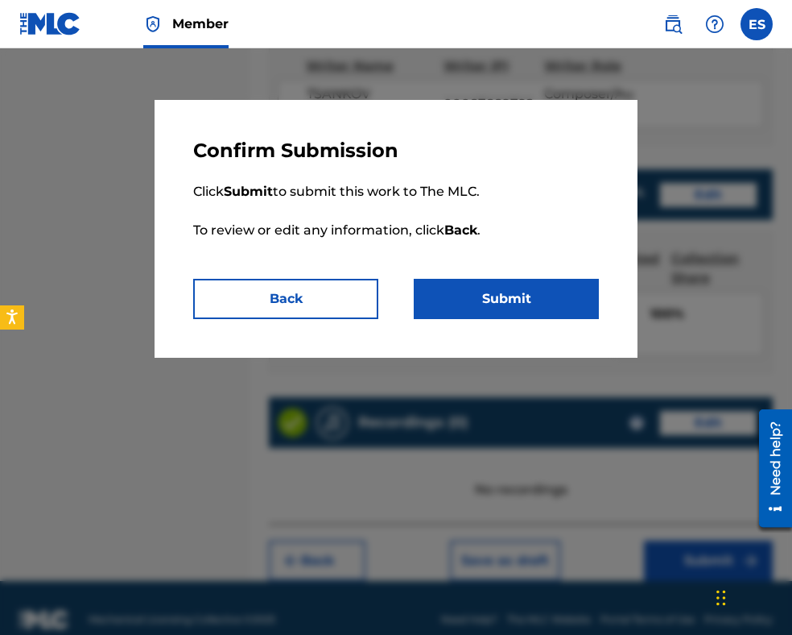
click at [500, 304] on button "Submit" at bounding box center [506, 299] width 185 height 40
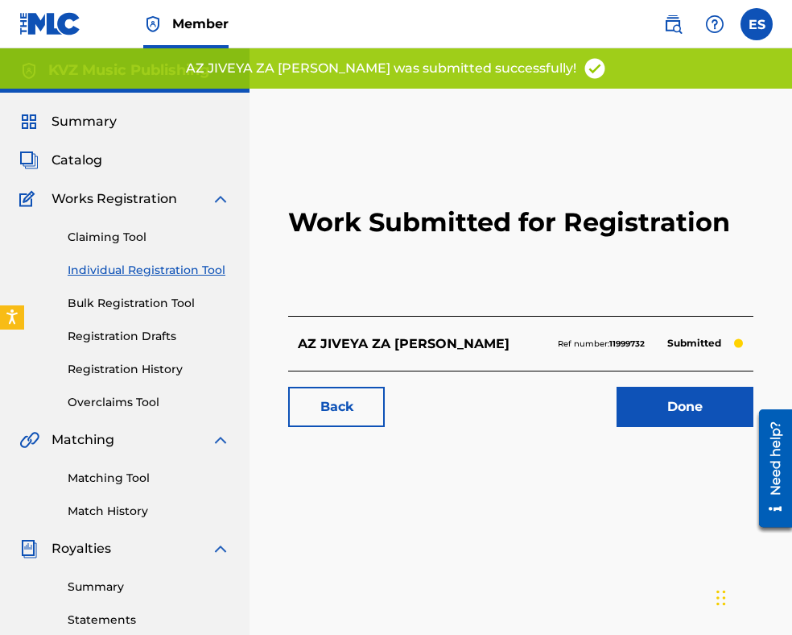
click at [187, 271] on link "Individual Registration Tool" at bounding box center [149, 270] width 163 height 17
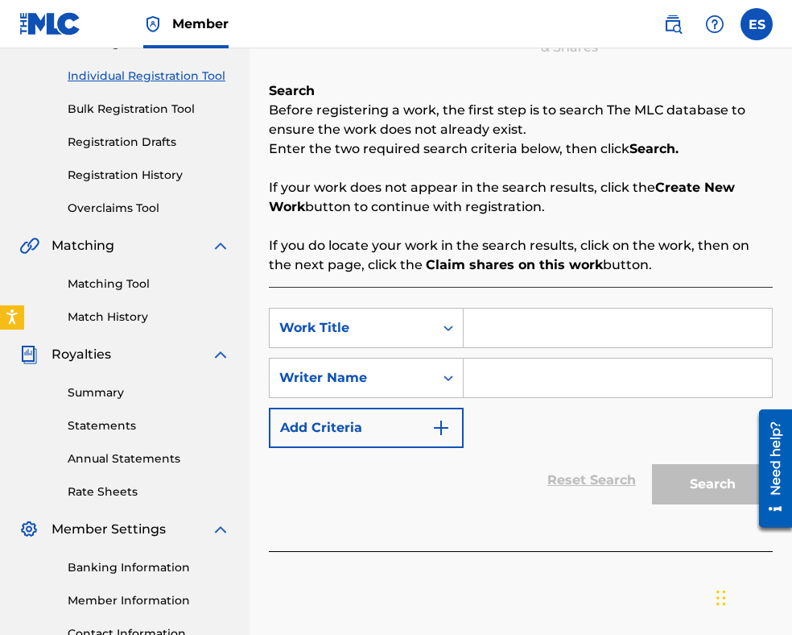
scroll to position [322, 0]
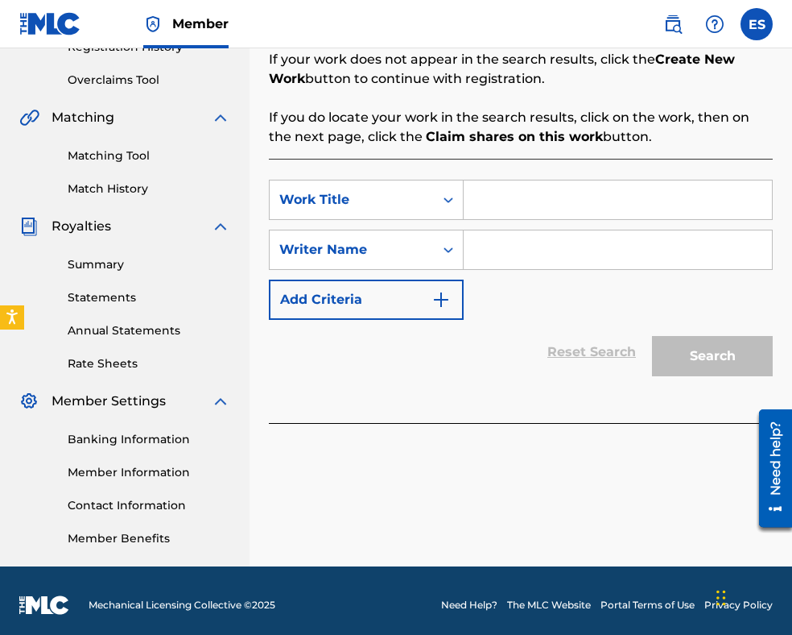
click at [540, 195] on input "Search Form" at bounding box center [618, 199] width 308 height 39
paste input "AZ JIVEYA ZA [PERSON_NAME]"
type input "AZ JIVEYA ZA [PERSON_NAME]"
paste input "[PERSON_NAME]"
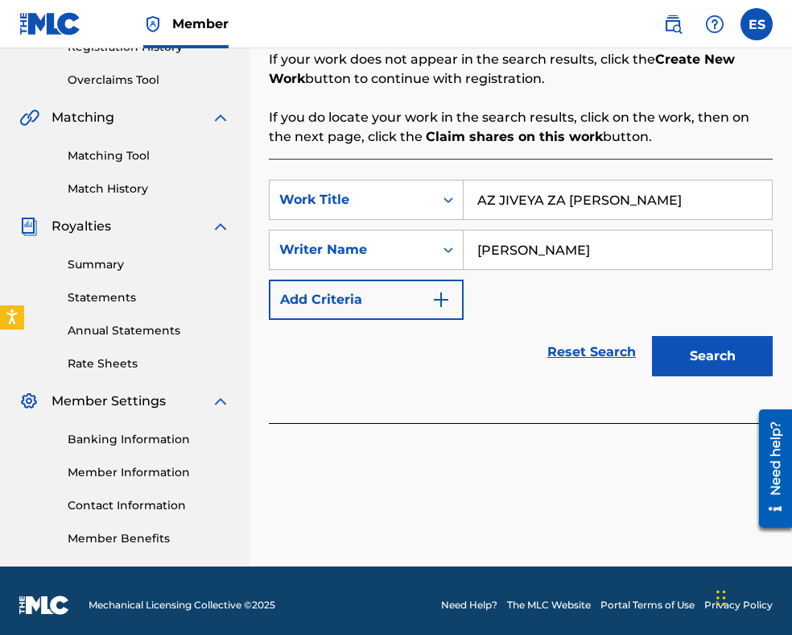
type input "[PERSON_NAME]"
click at [483, 196] on input "AZ JIVEYA ZA [PERSON_NAME]" at bounding box center [618, 199] width 308 height 39
type input "AZ JIVEYA ZA [PERSON_NAME]"
click at [694, 354] on button "Search" at bounding box center [712, 356] width 121 height 40
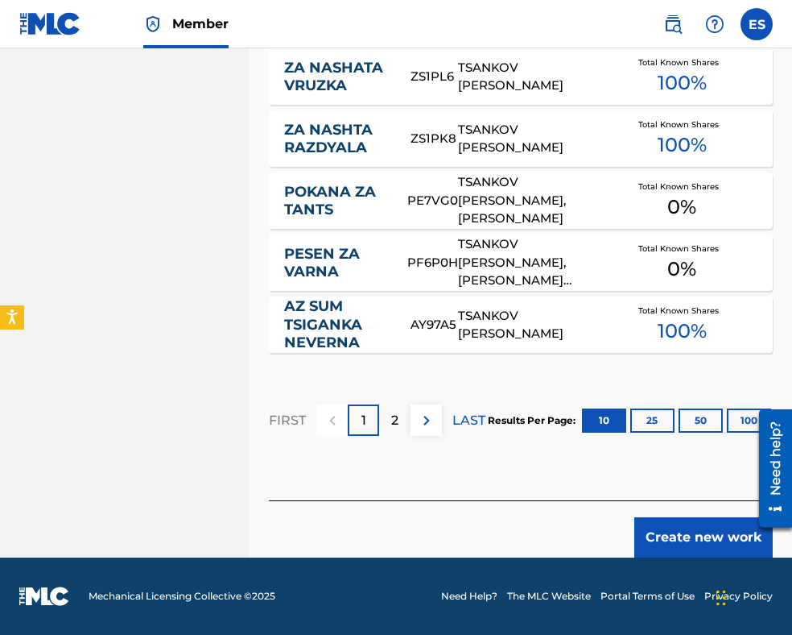
click at [676, 534] on button "Create new work" at bounding box center [704, 537] width 139 height 40
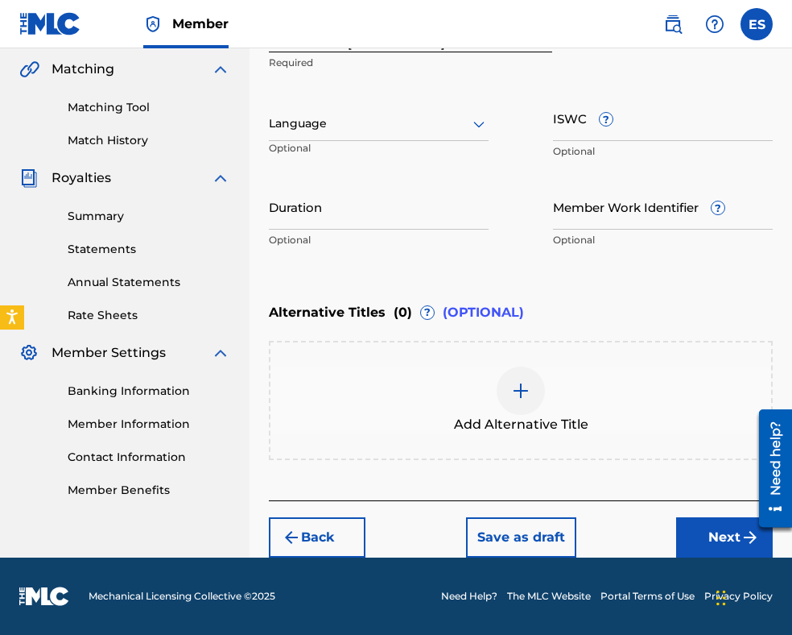
scroll to position [369, 0]
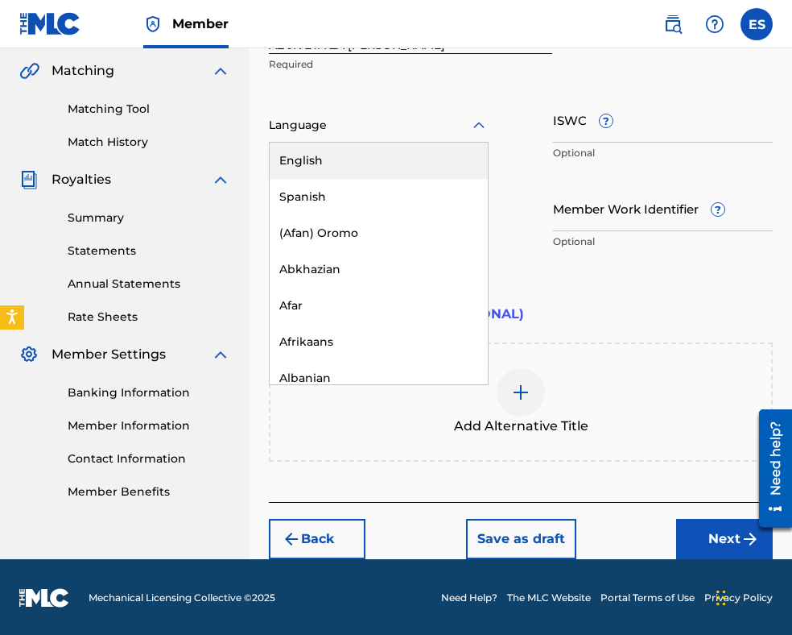
click at [354, 119] on div at bounding box center [379, 125] width 220 height 20
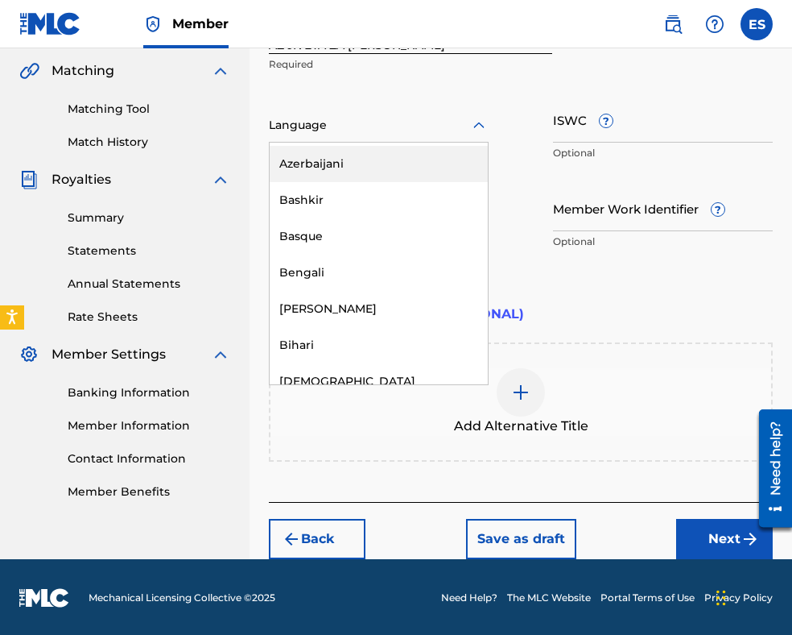
scroll to position [564, 0]
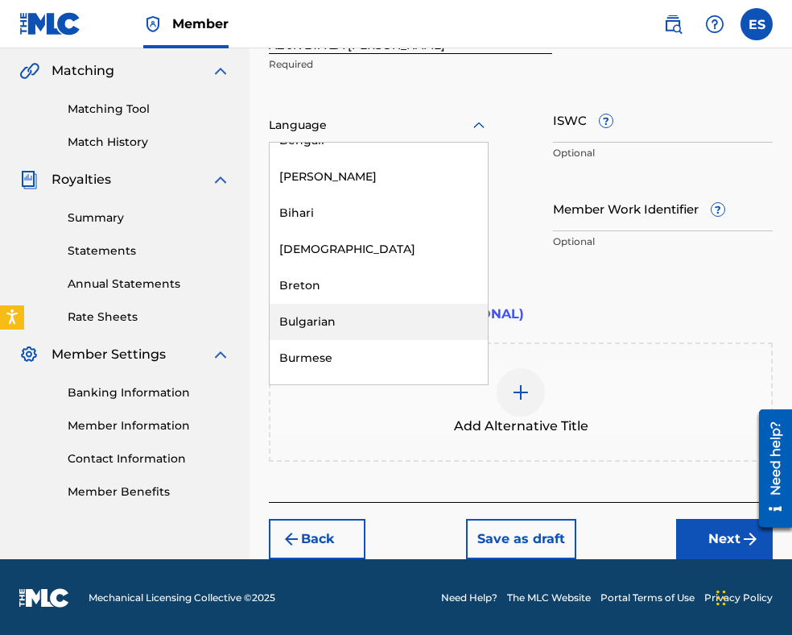
click at [350, 321] on div "Bulgarian" at bounding box center [379, 322] width 218 height 36
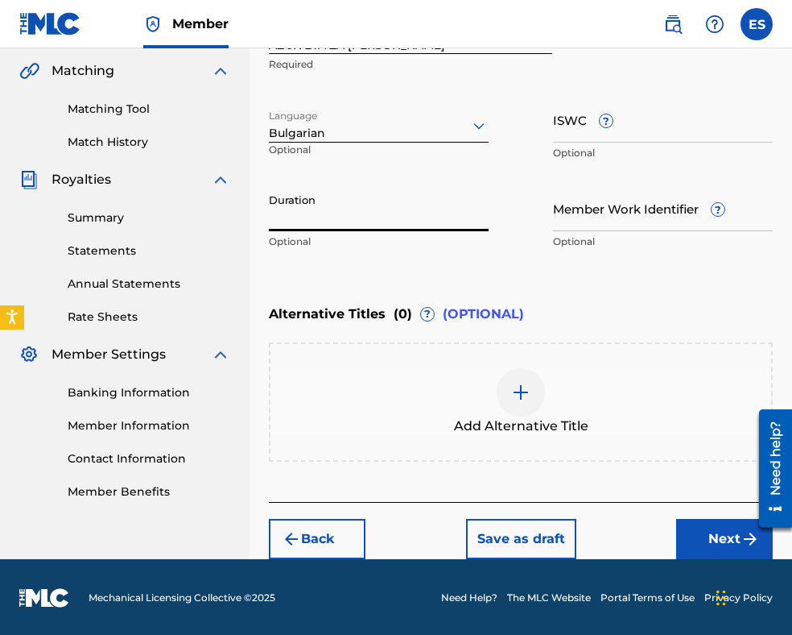
click at [400, 207] on input "Duration" at bounding box center [379, 208] width 220 height 46
type input "02:35"
click at [510, 390] on div at bounding box center [521, 392] width 48 height 48
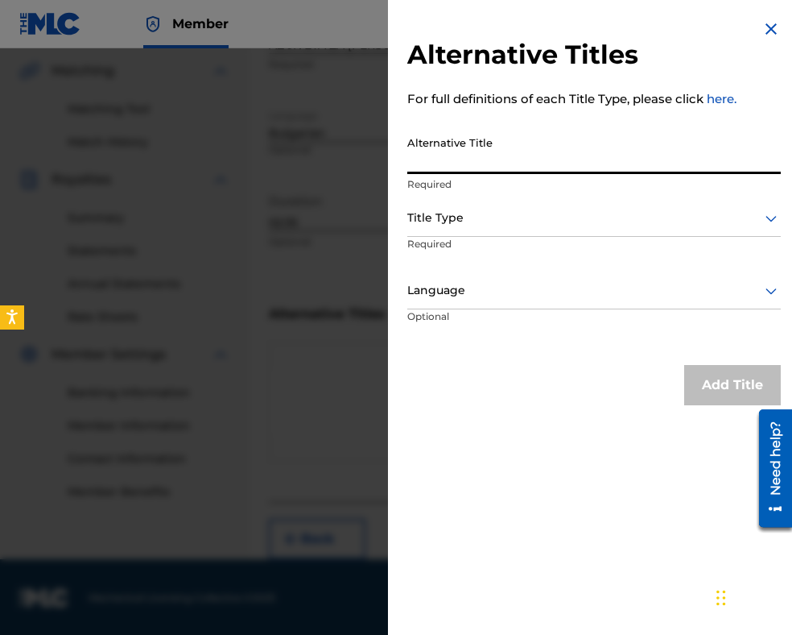
paste input "АЗ ЖИВЕЯ ЗА ЛЮБОВ"
type input "АЗ ЖИВЕЯ ЗА ЛЮБОВ"
click at [490, 229] on div "Title Type" at bounding box center [594, 219] width 374 height 36
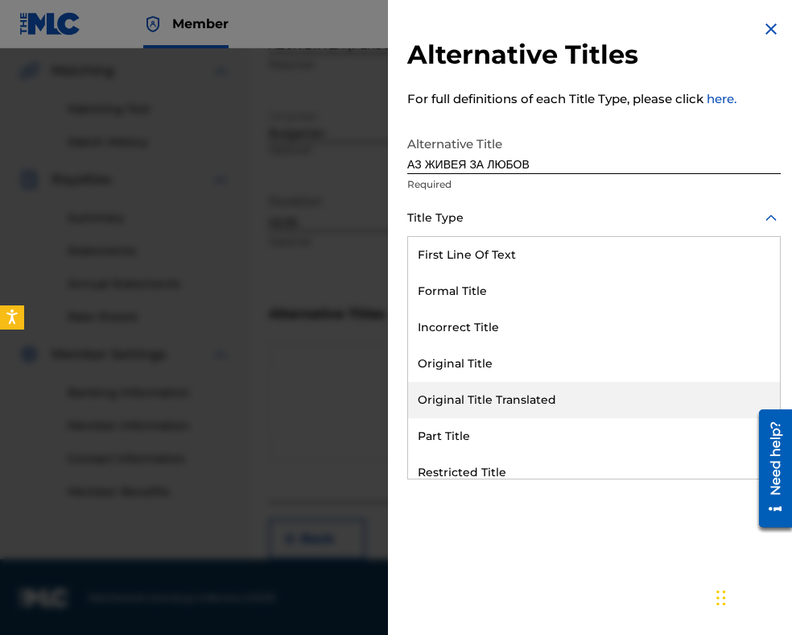
click at [499, 387] on div "Original Title Translated" at bounding box center [594, 400] width 372 height 36
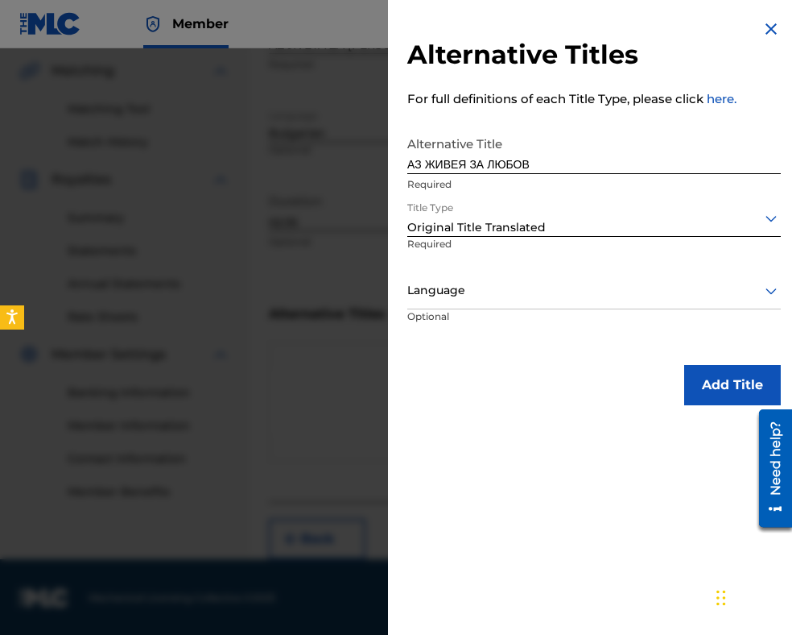
click at [501, 291] on div at bounding box center [594, 290] width 374 height 20
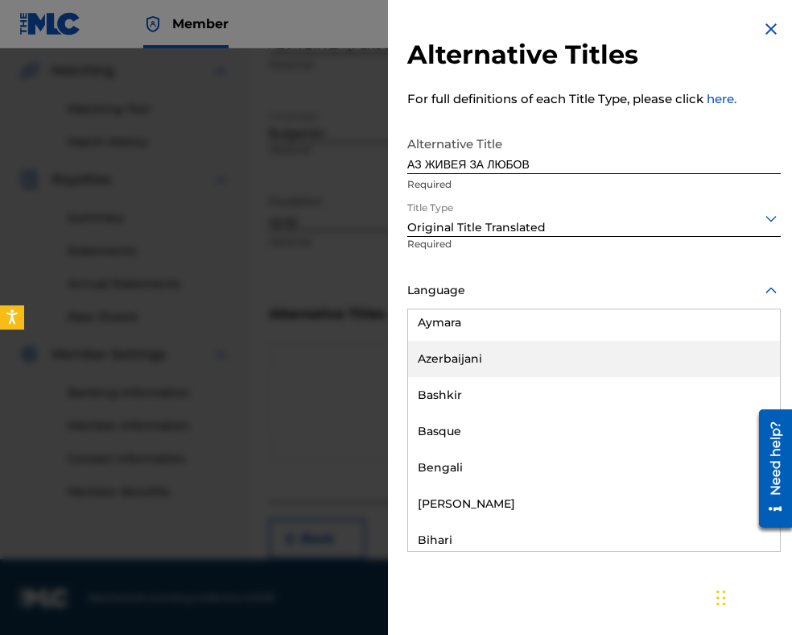
scroll to position [644, 0]
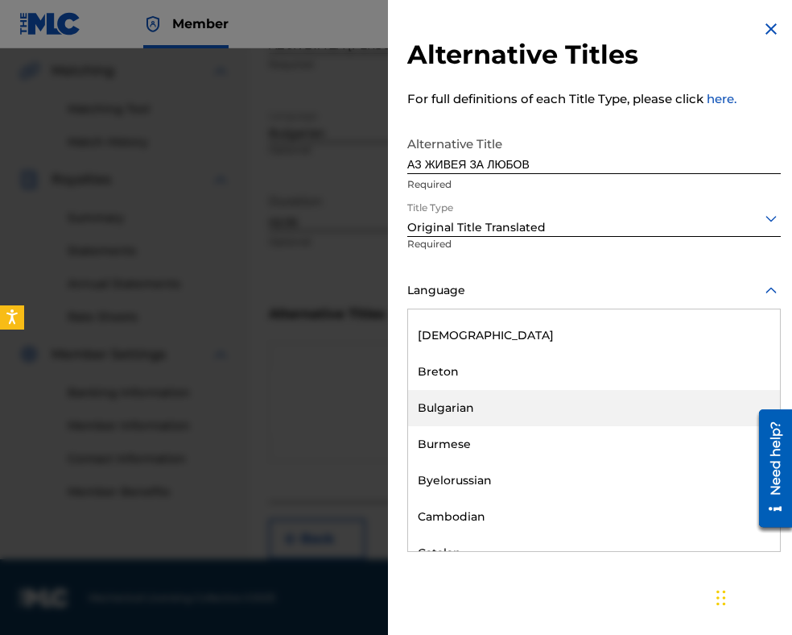
click at [489, 399] on div "Bulgarian" at bounding box center [594, 408] width 372 height 36
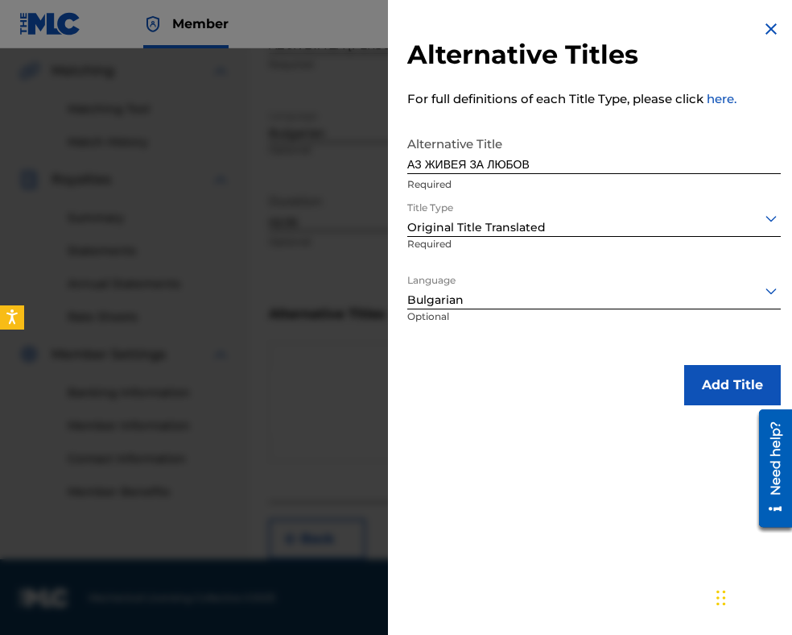
click at [691, 393] on button "Add Title" at bounding box center [733, 385] width 97 height 40
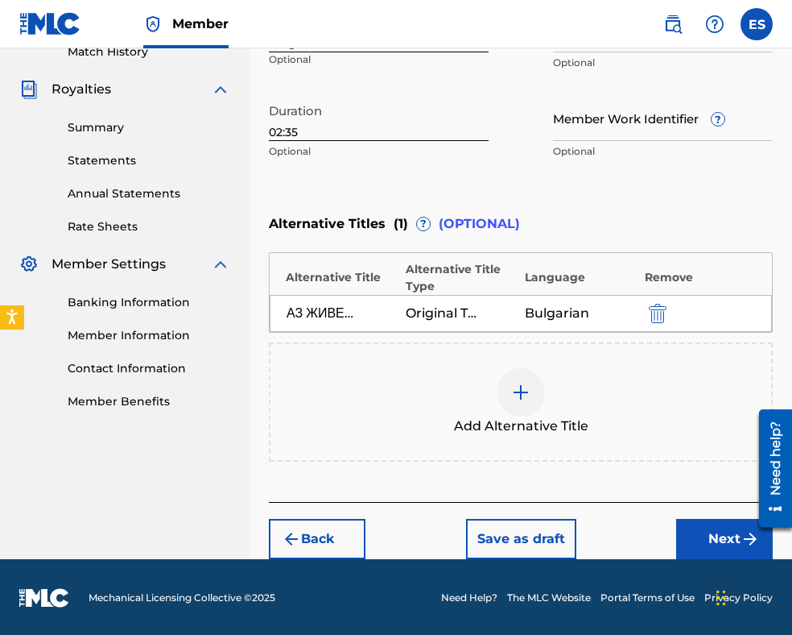
click at [691, 536] on button "Next" at bounding box center [724, 539] width 97 height 40
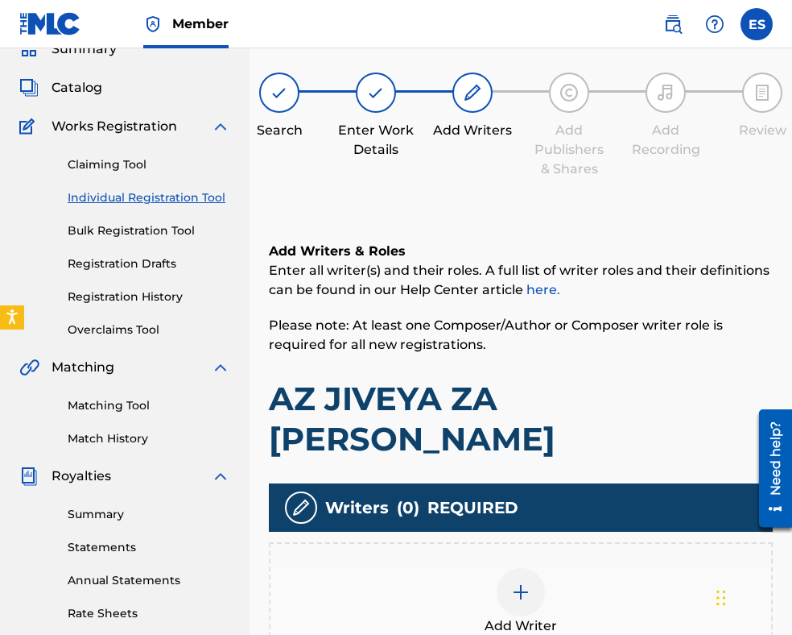
scroll to position [331, 0]
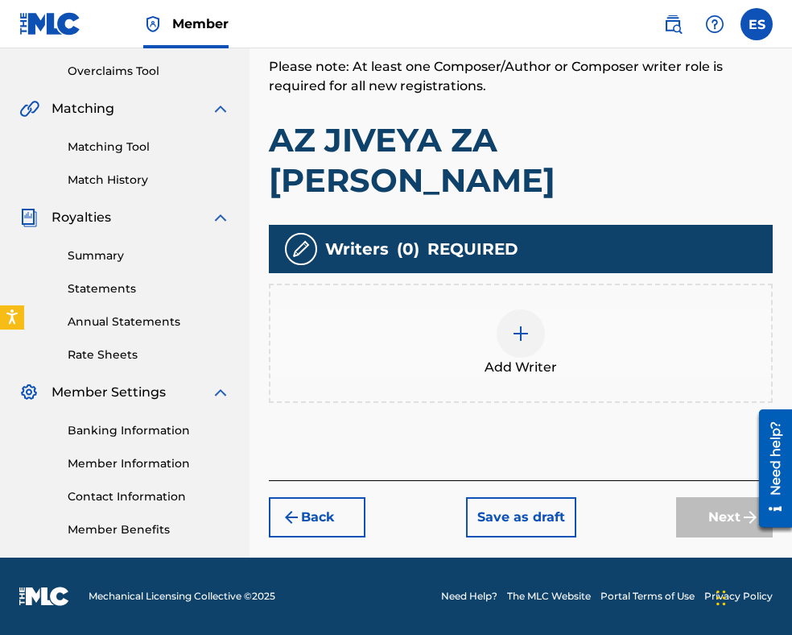
click at [509, 358] on span "Add Writer" at bounding box center [521, 367] width 72 height 19
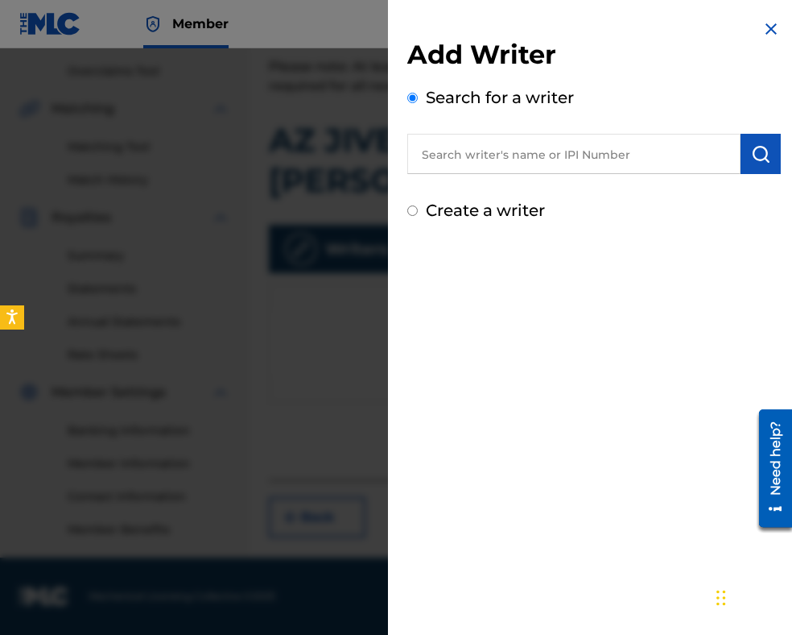
paste input "[PERSON_NAME]"
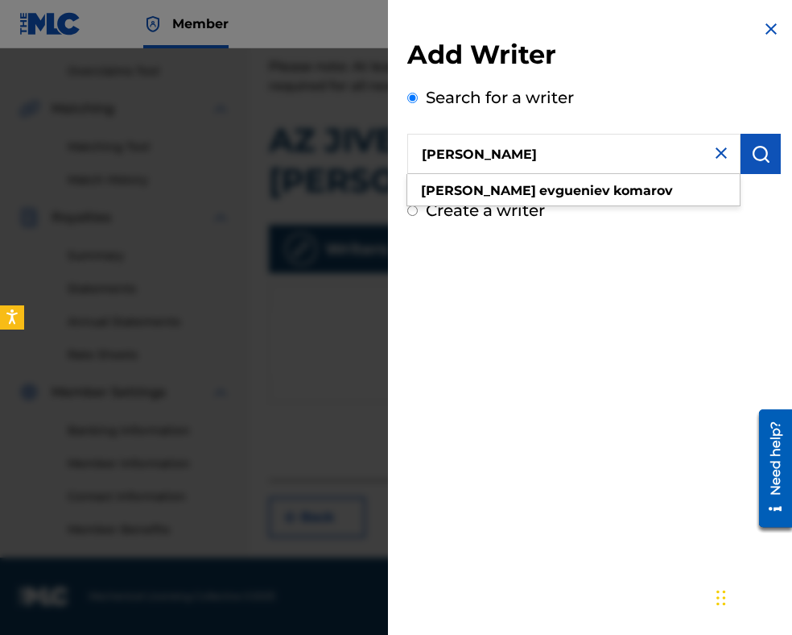
type input "[PERSON_NAME]"
click at [751, 160] on img "submit" at bounding box center [760, 153] width 19 height 19
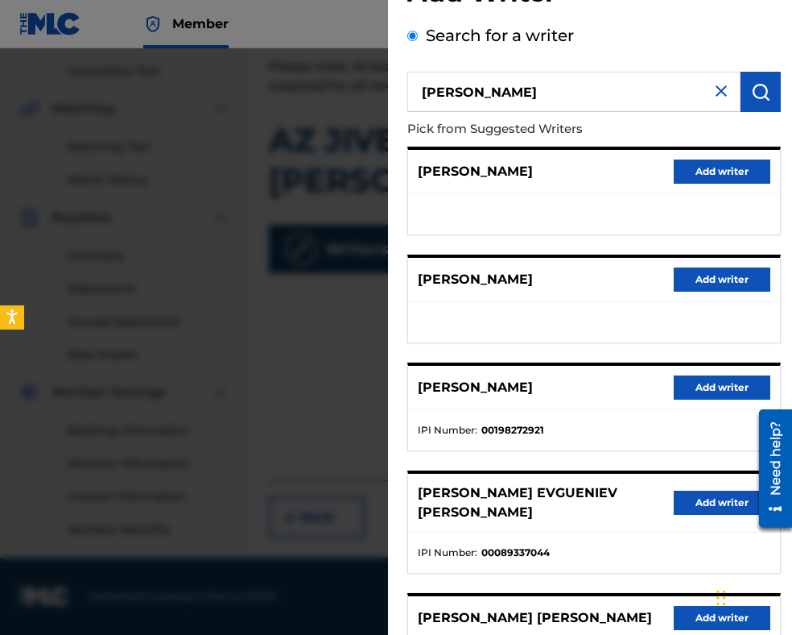
scroll to position [161, 0]
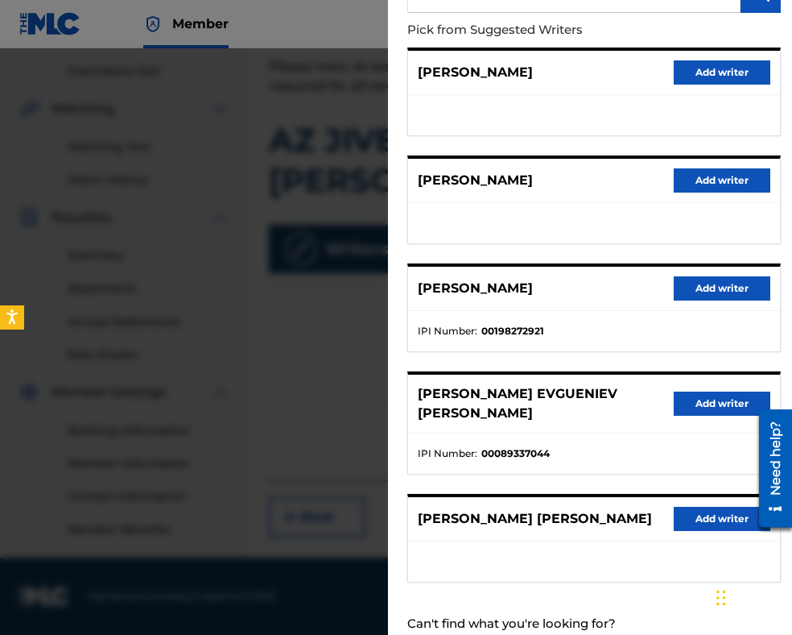
click at [693, 395] on button "Add writer" at bounding box center [722, 403] width 97 height 24
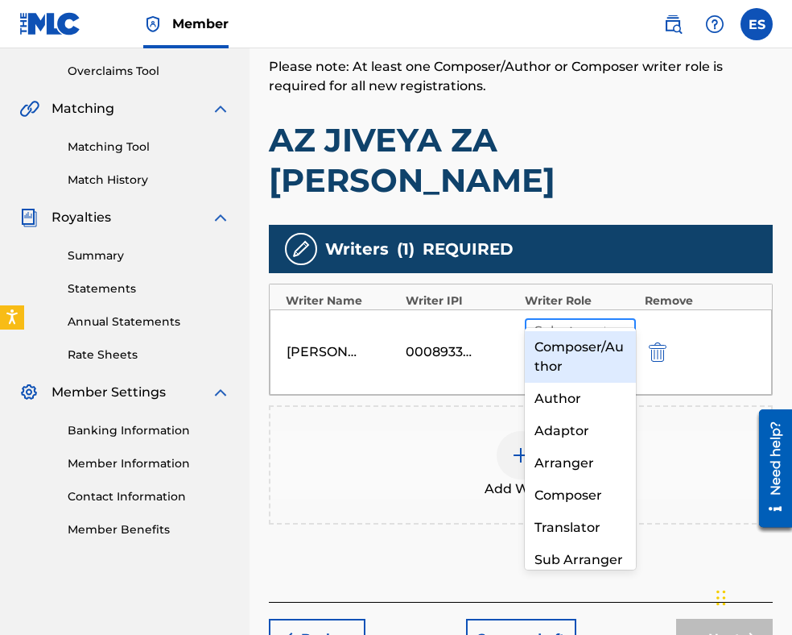
click at [577, 329] on div at bounding box center [566, 340] width 62 height 23
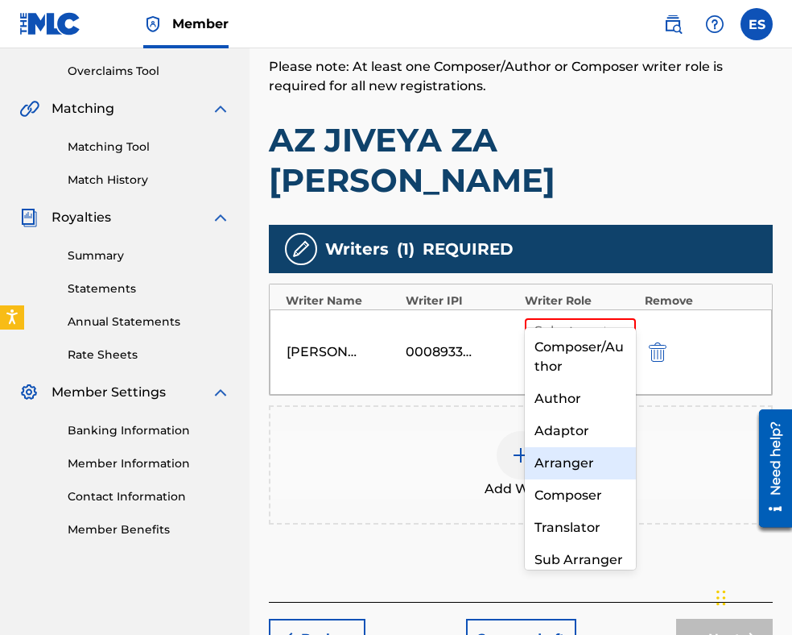
click at [576, 460] on div "Arranger" at bounding box center [580, 463] width 111 height 32
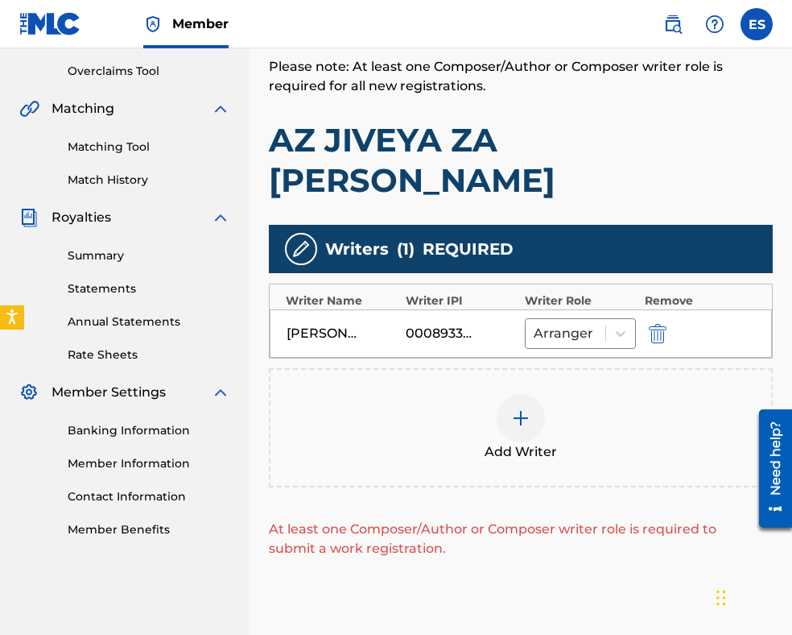
click at [529, 408] on img at bounding box center [520, 417] width 19 height 19
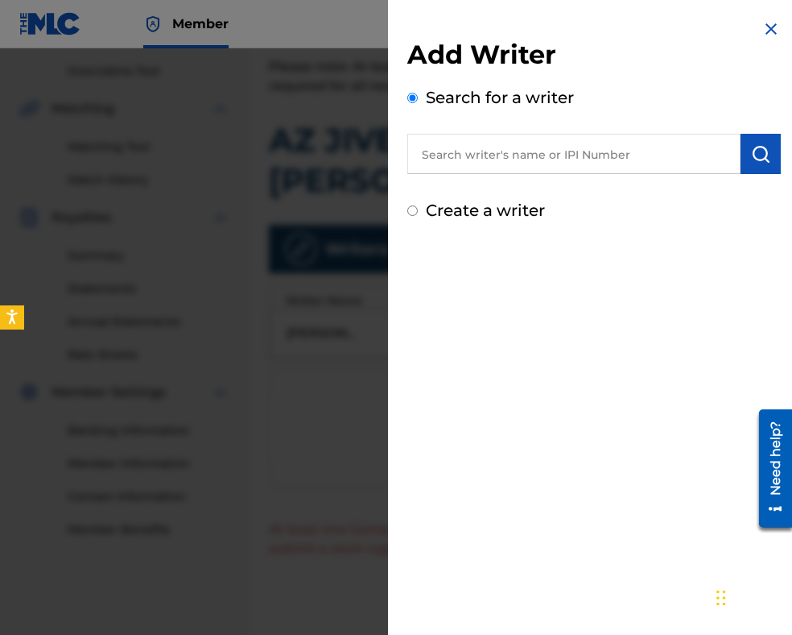
paste input "00087889792"
type input "00087889792"
click at [763, 162] on img "submit" at bounding box center [760, 153] width 19 height 19
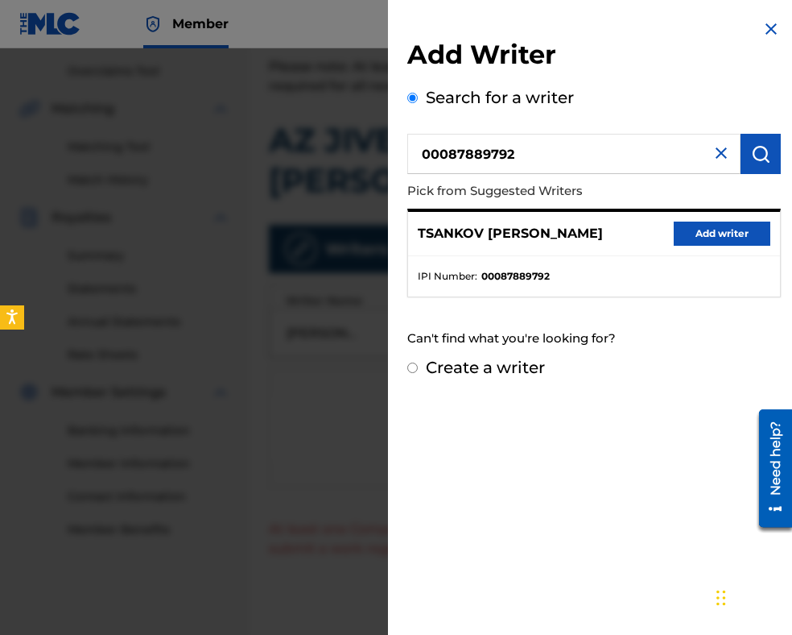
click at [730, 233] on button "Add writer" at bounding box center [722, 233] width 97 height 24
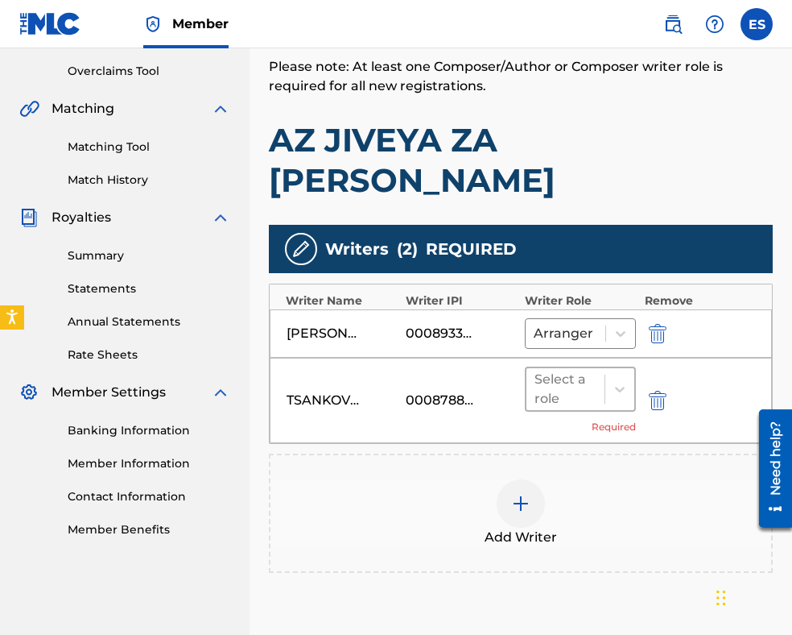
click at [580, 378] on div at bounding box center [566, 389] width 62 height 23
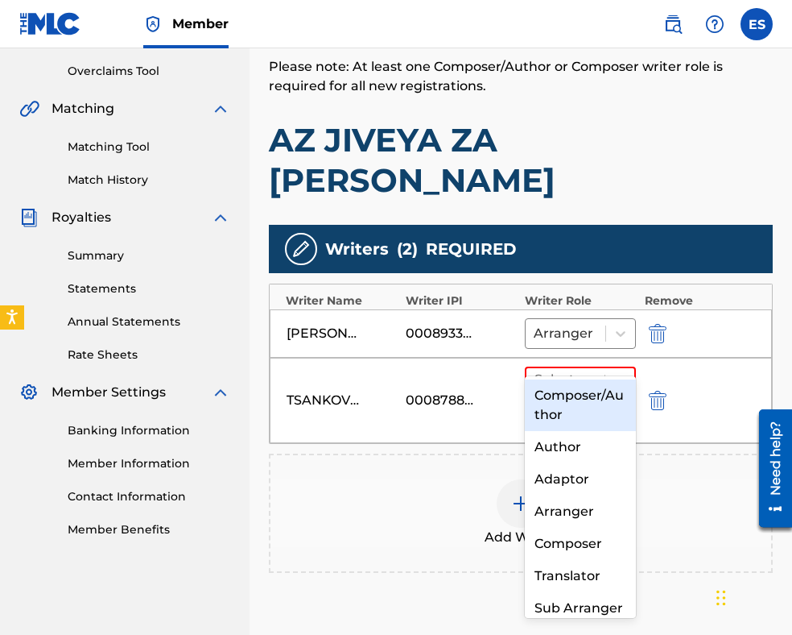
click at [574, 394] on div "Composer/Author" at bounding box center [580, 405] width 111 height 52
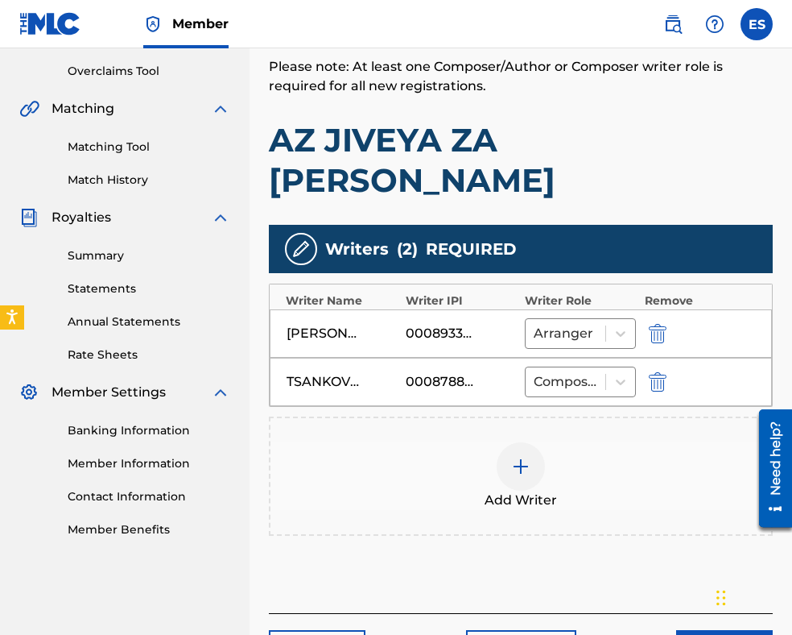
scroll to position [402, 0]
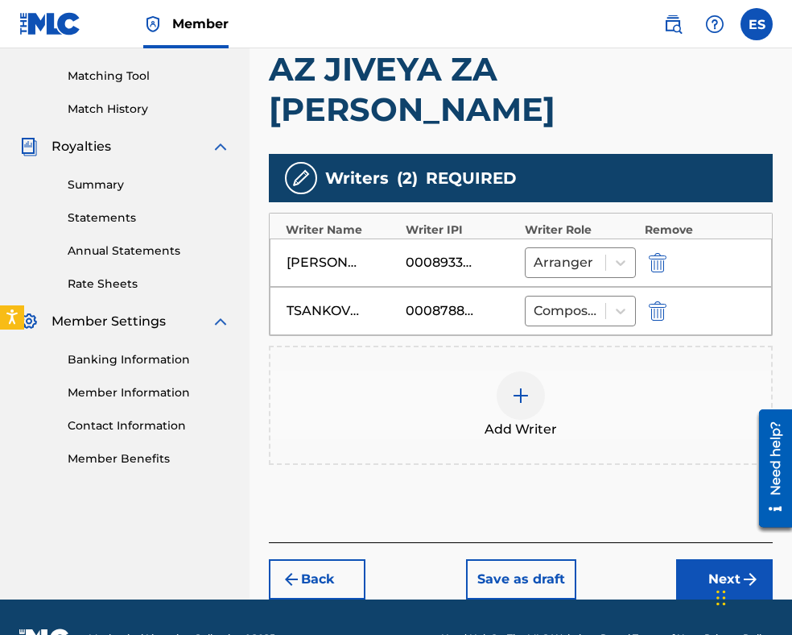
click at [692, 559] on button "Next" at bounding box center [724, 579] width 97 height 40
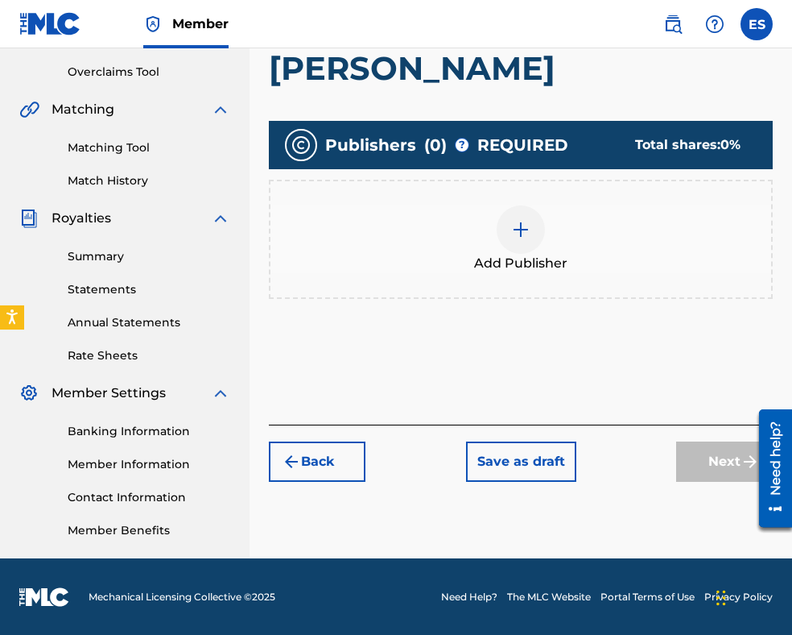
scroll to position [331, 0]
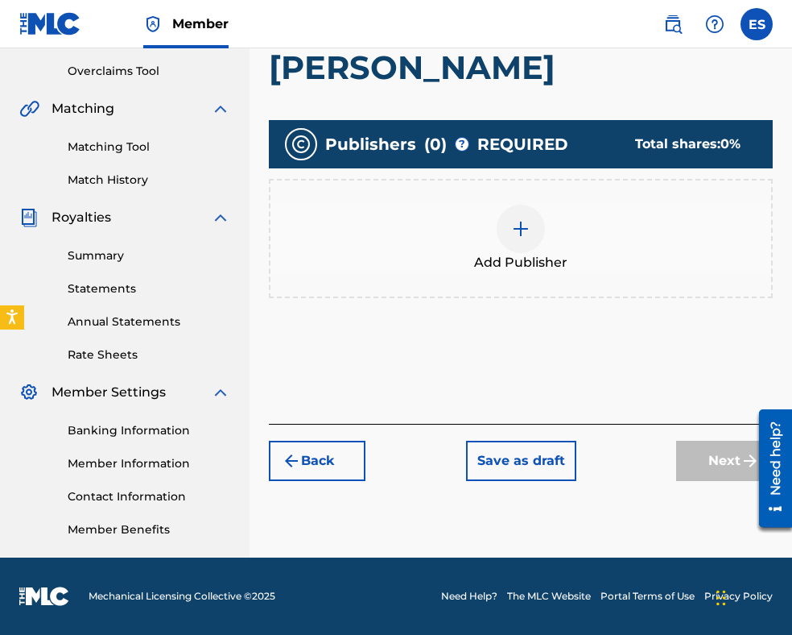
click at [515, 253] on span "Add Publisher" at bounding box center [520, 262] width 93 height 19
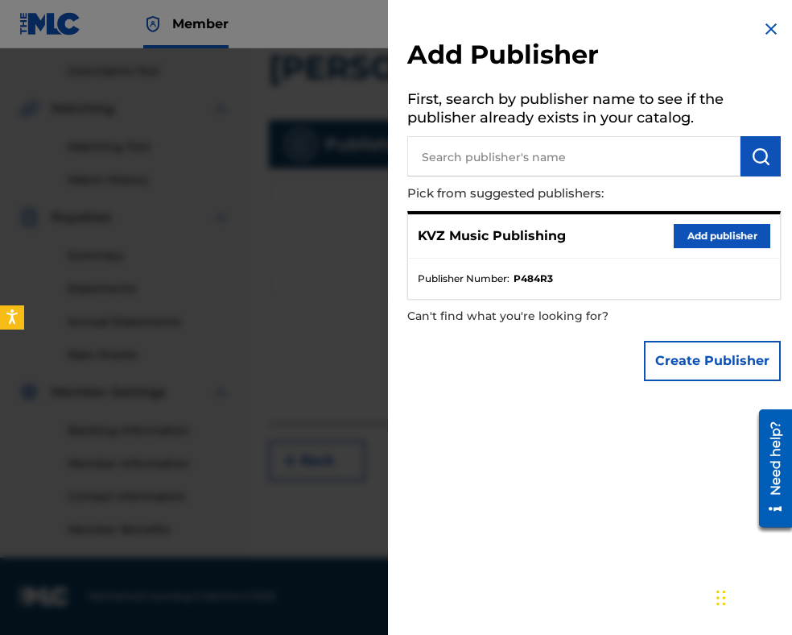
click at [711, 234] on button "Add publisher" at bounding box center [722, 236] width 97 height 24
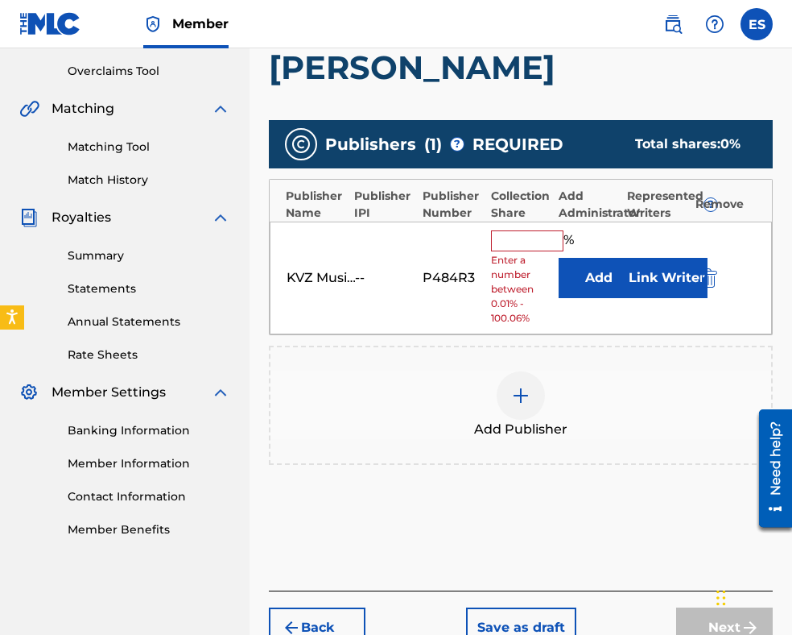
click at [536, 230] on input "text" at bounding box center [527, 240] width 72 height 21
type input "83.33"
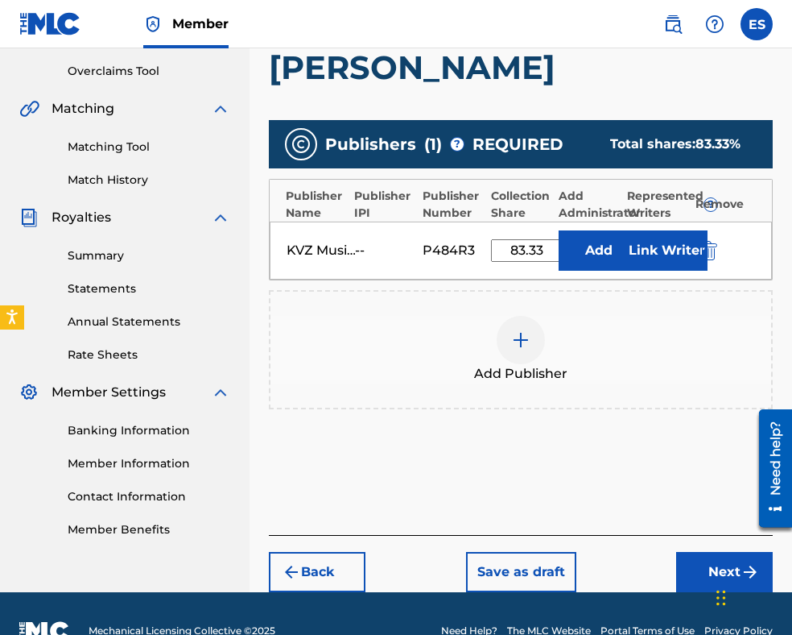
click at [728, 552] on button "Next" at bounding box center [724, 572] width 97 height 40
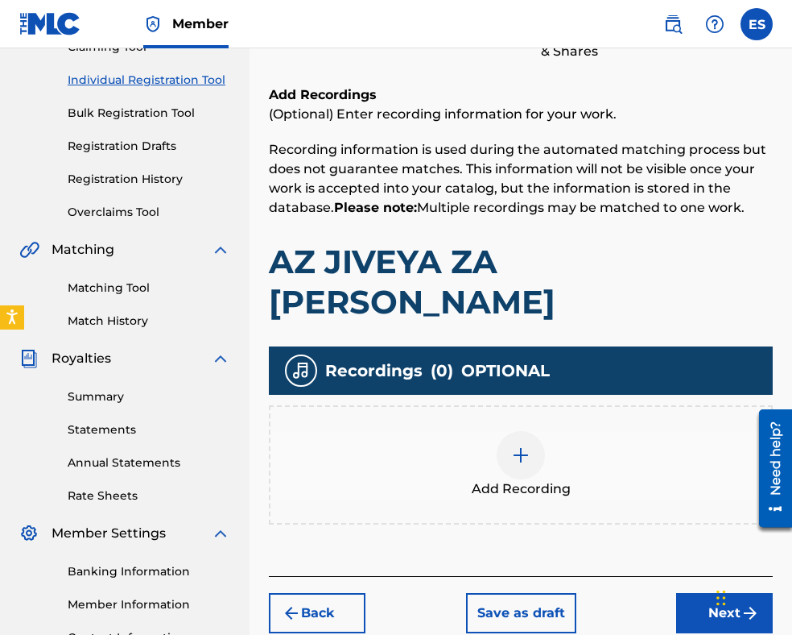
scroll to position [314, 0]
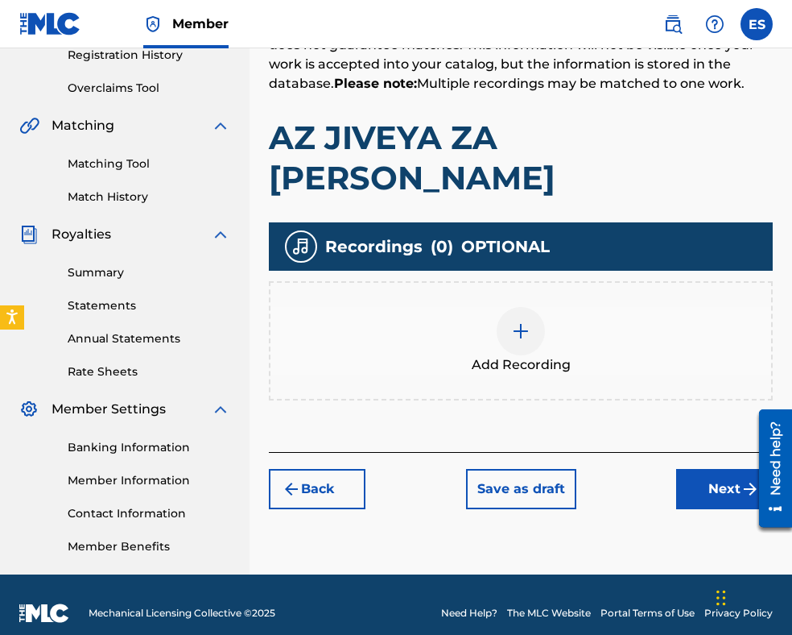
click at [504, 307] on div at bounding box center [521, 331] width 48 height 48
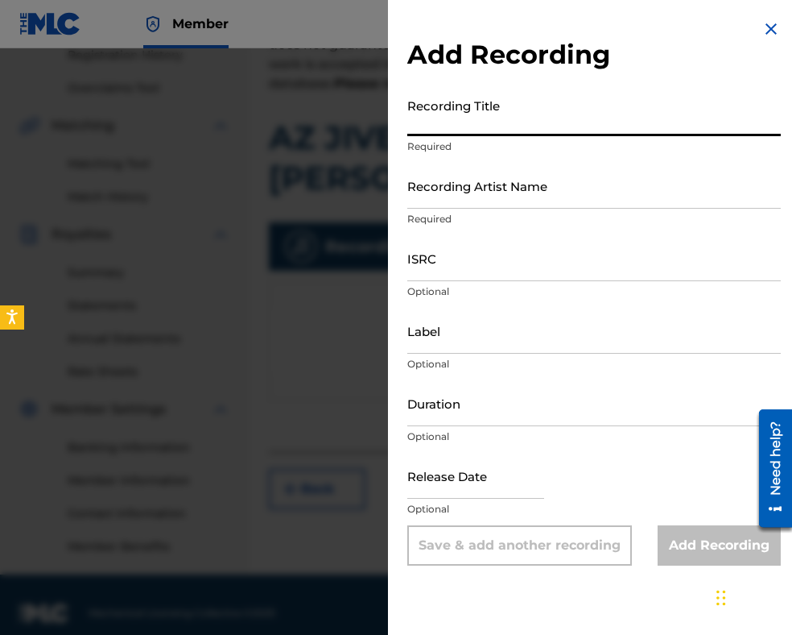
paste input "AZ JIVEYA ZA [PERSON_NAME]"
type input "AZ JIVEYA ZA [PERSON_NAME]"
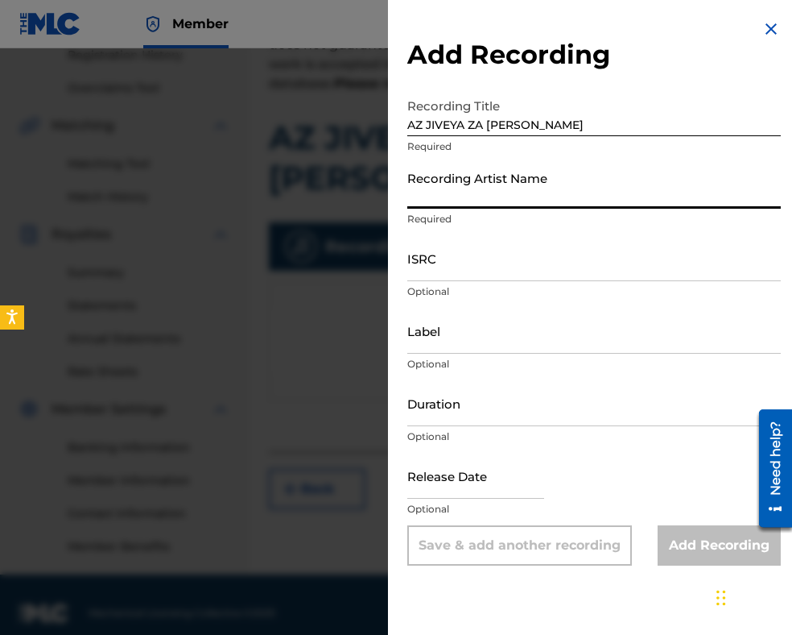
paste input "[PERSON_NAME]"
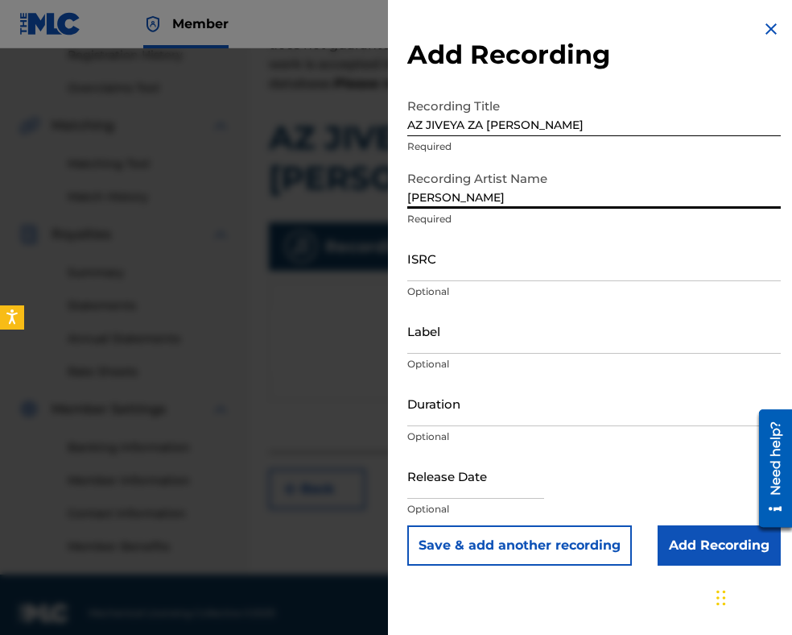
type input "[PERSON_NAME]"
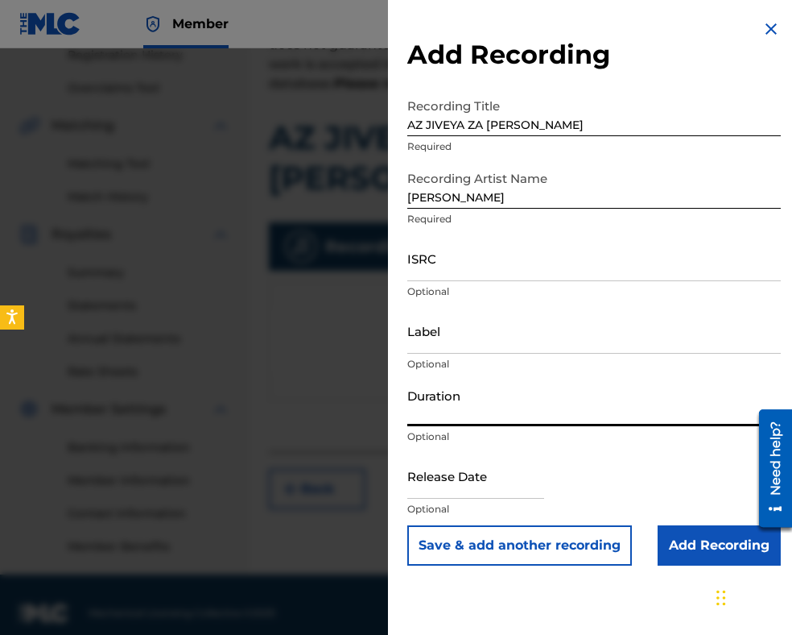
click at [517, 413] on input "Duration" at bounding box center [594, 403] width 374 height 46
type input "02:35"
click at [413, 121] on input "AZ JIVEYA ZA [PERSON_NAME]" at bounding box center [594, 113] width 374 height 46
type input "AZ JIVEYA ZA [PERSON_NAME]"
click at [410, 188] on input "[PERSON_NAME]" at bounding box center [594, 186] width 374 height 46
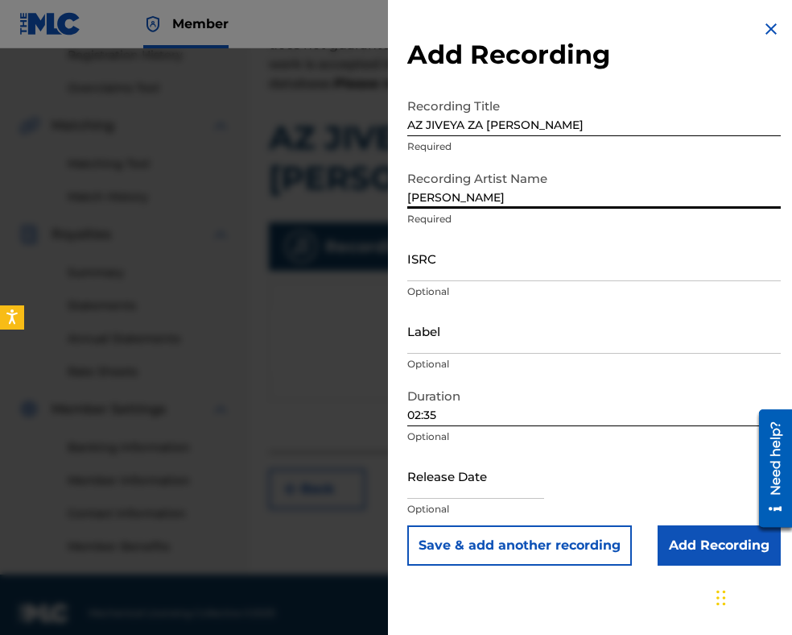
type input "[PERSON_NAME]"
click at [664, 549] on input "Add Recording" at bounding box center [719, 545] width 123 height 40
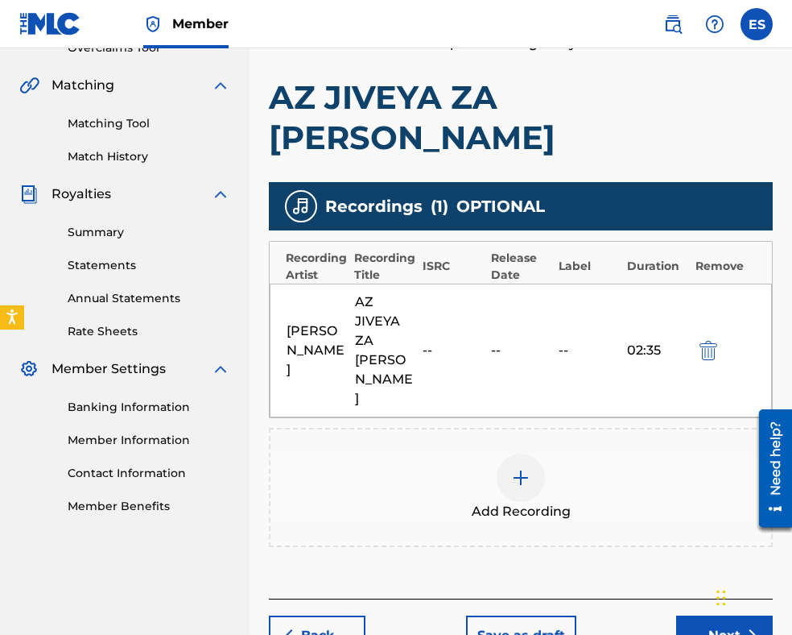
scroll to position [372, 0]
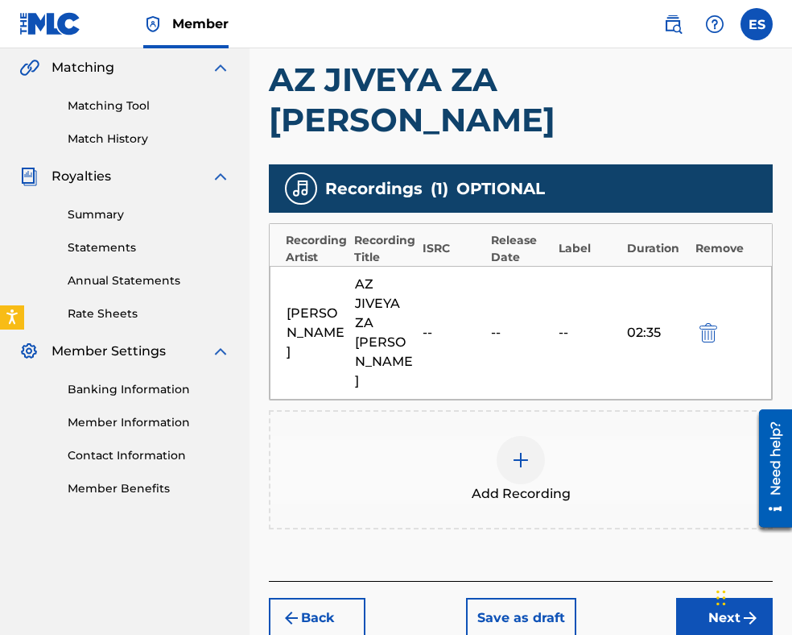
click at [703, 587] on button "Next" at bounding box center [724, 618] width 97 height 40
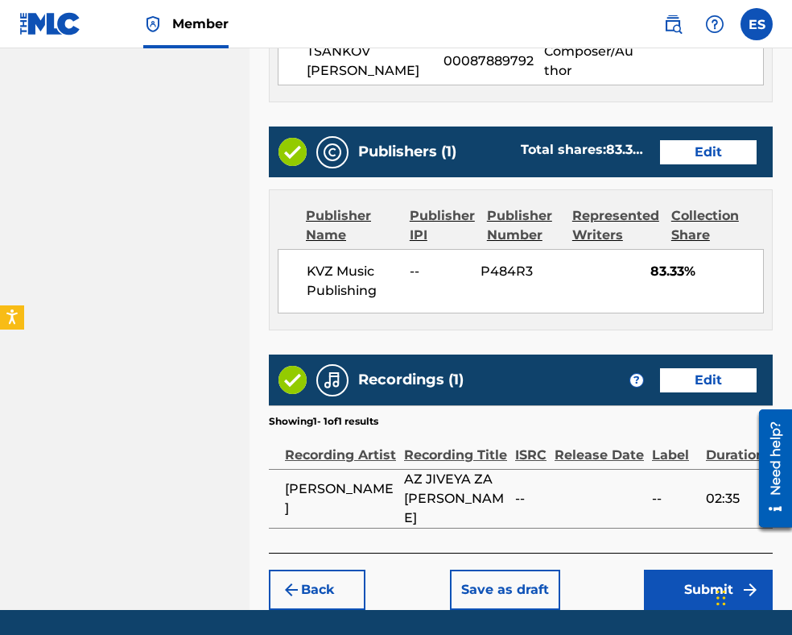
scroll to position [985, 0]
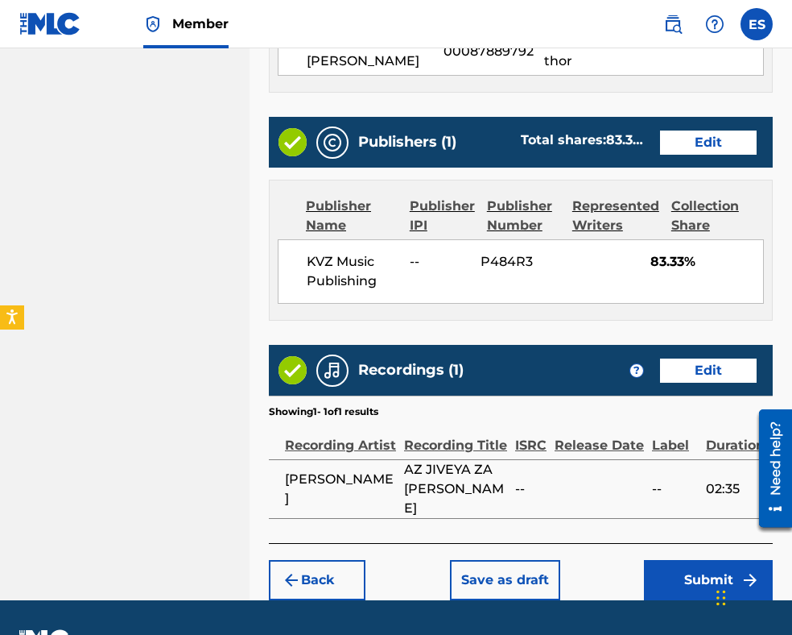
click at [692, 560] on button "Submit" at bounding box center [708, 580] width 129 height 40
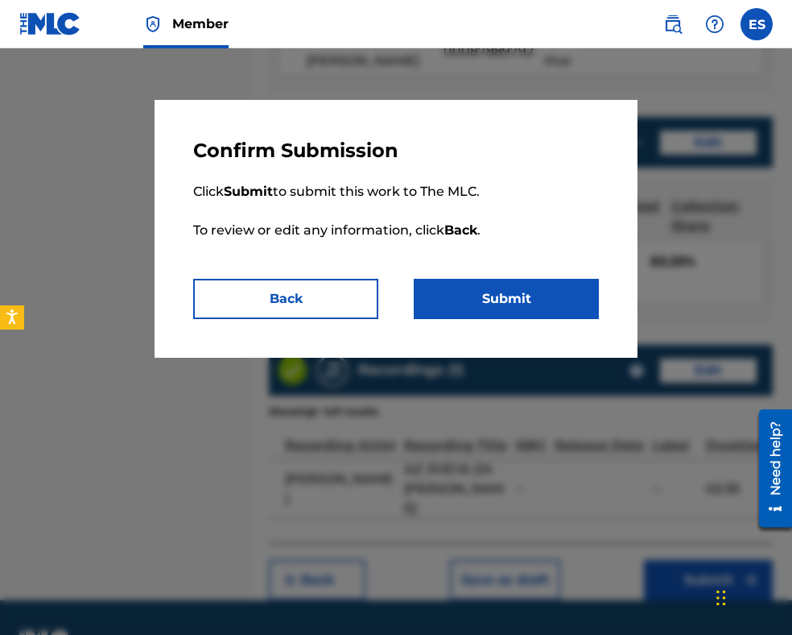
click at [512, 306] on button "Submit" at bounding box center [506, 299] width 185 height 40
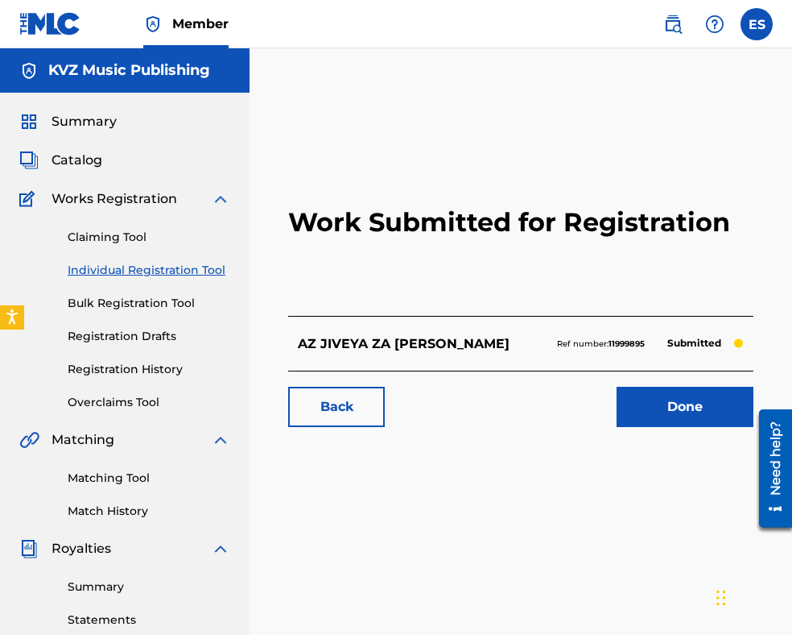
drag, startPoint x: 147, startPoint y: 275, endPoint x: 184, endPoint y: 279, distance: 38.1
click at [147, 275] on link "Individual Registration Tool" at bounding box center [149, 270] width 163 height 17
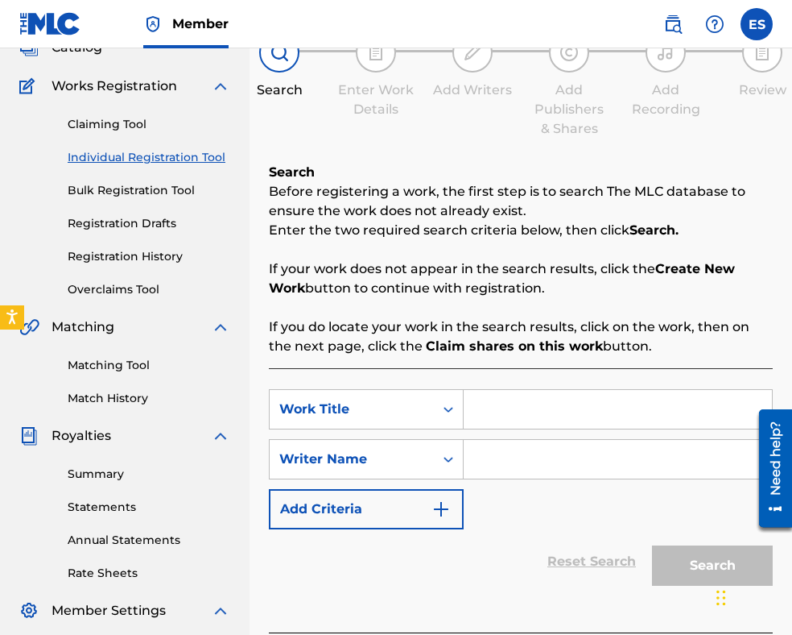
scroll to position [242, 0]
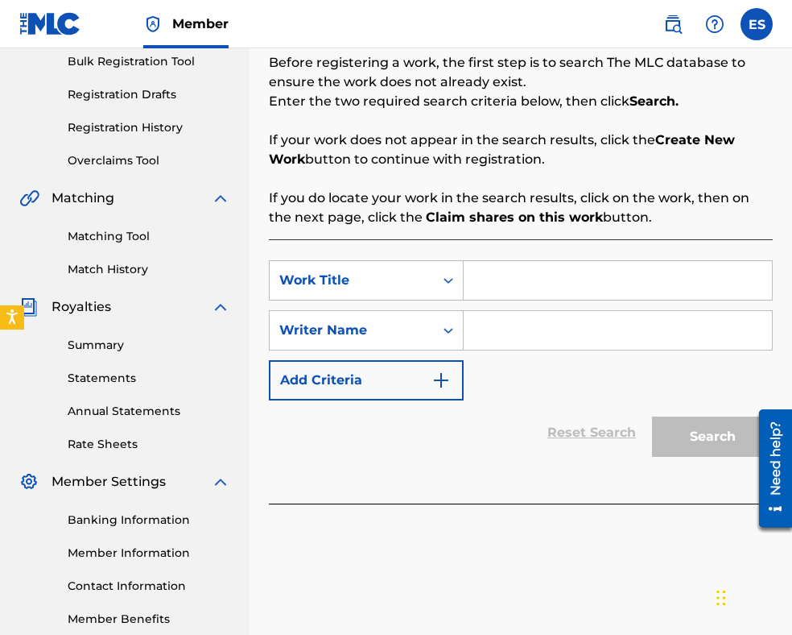
paste input "AZ JIVEYA ZA [PERSON_NAME]"
type input "AZ JIVEYA ZA [PERSON_NAME]"
click at [521, 323] on input "Search Form" at bounding box center [618, 330] width 308 height 39
paste input "[PERSON_NAME]"
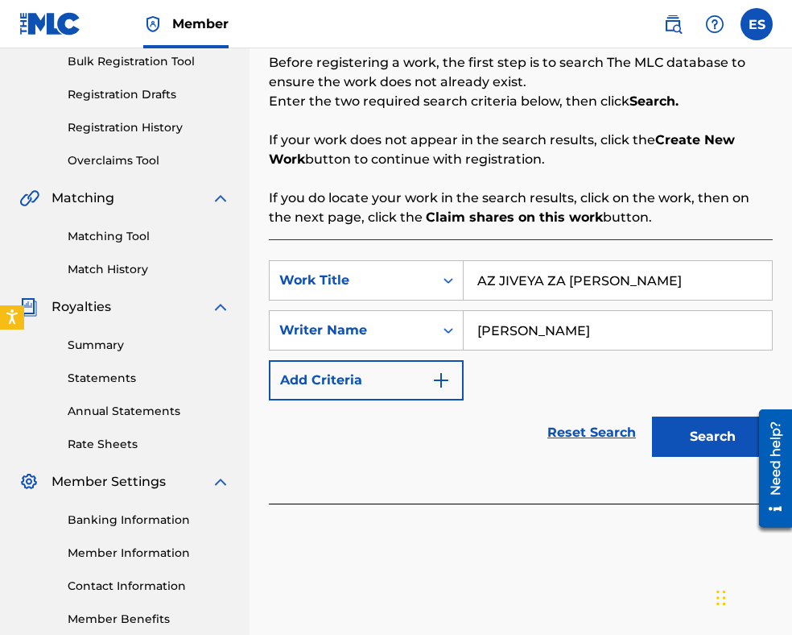
type input "[PERSON_NAME]"
click at [484, 284] on input "AZ JIVEYA ZA [PERSON_NAME]" at bounding box center [618, 280] width 308 height 39
type input "AZ JIVEYA ZA [PERSON_NAME]"
click at [673, 434] on button "Search" at bounding box center [712, 436] width 121 height 40
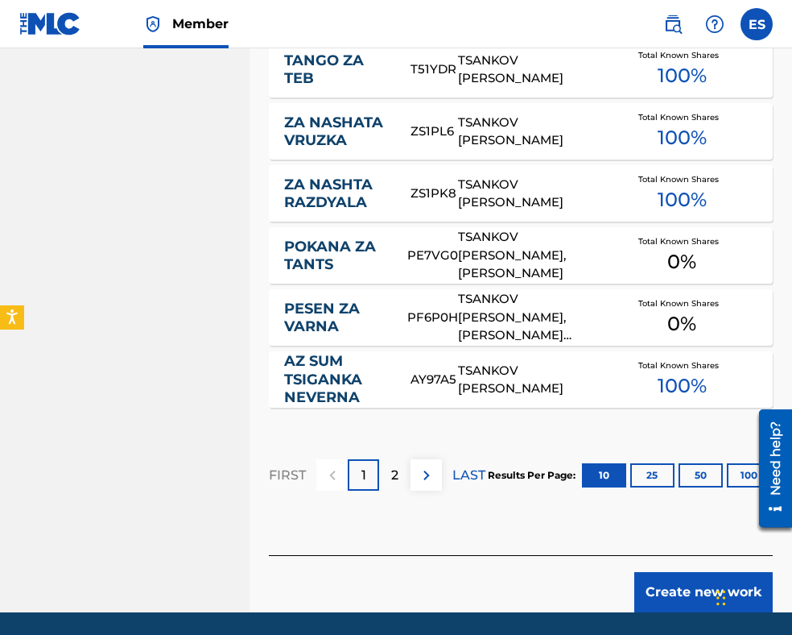
scroll to position [1110, 0]
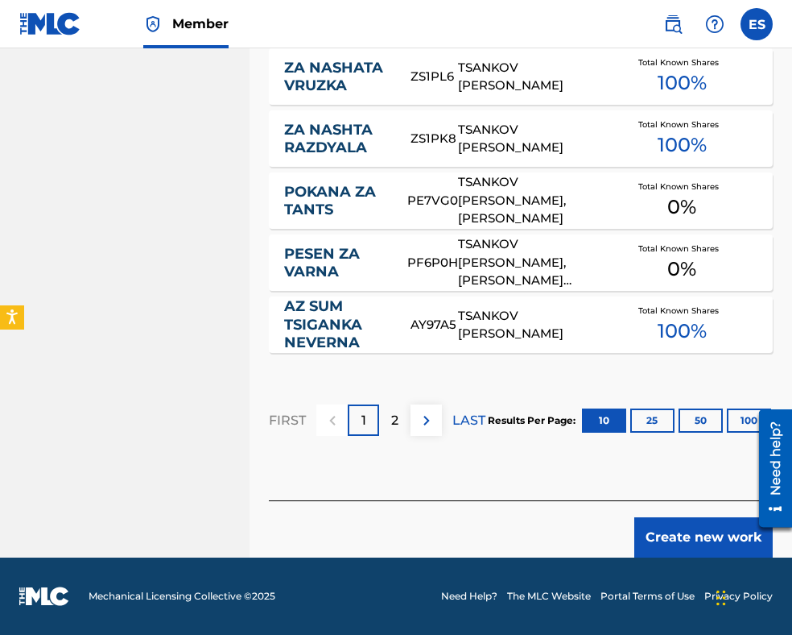
click at [718, 548] on button "Create new work" at bounding box center [704, 537] width 139 height 40
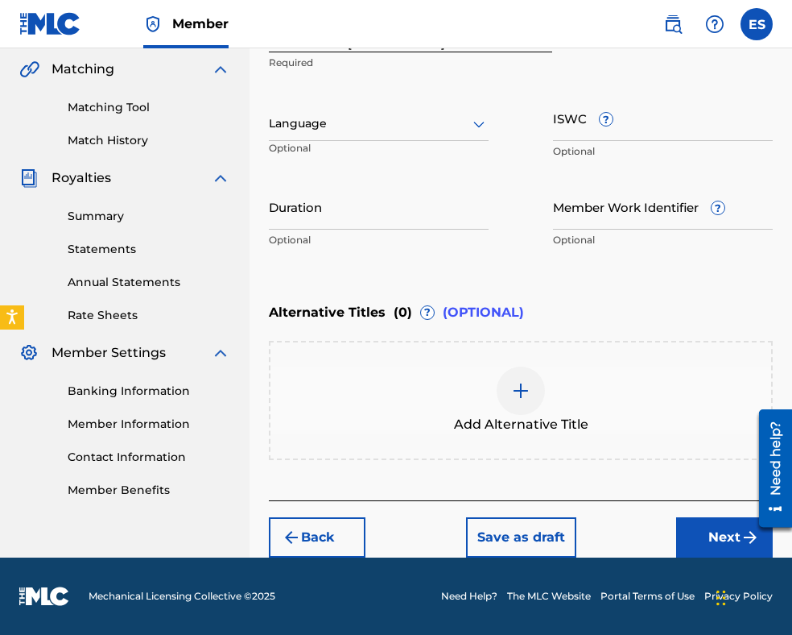
scroll to position [369, 0]
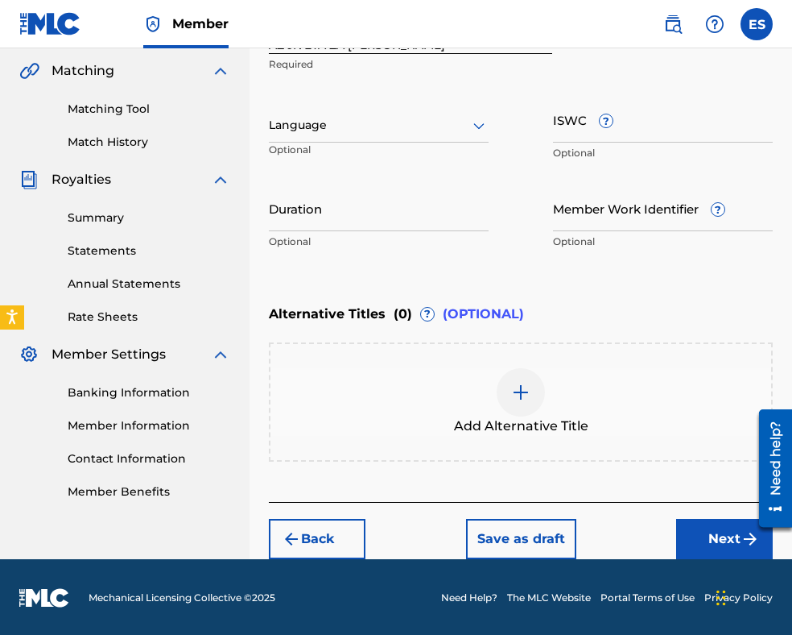
click at [387, 127] on div at bounding box center [379, 125] width 220 height 20
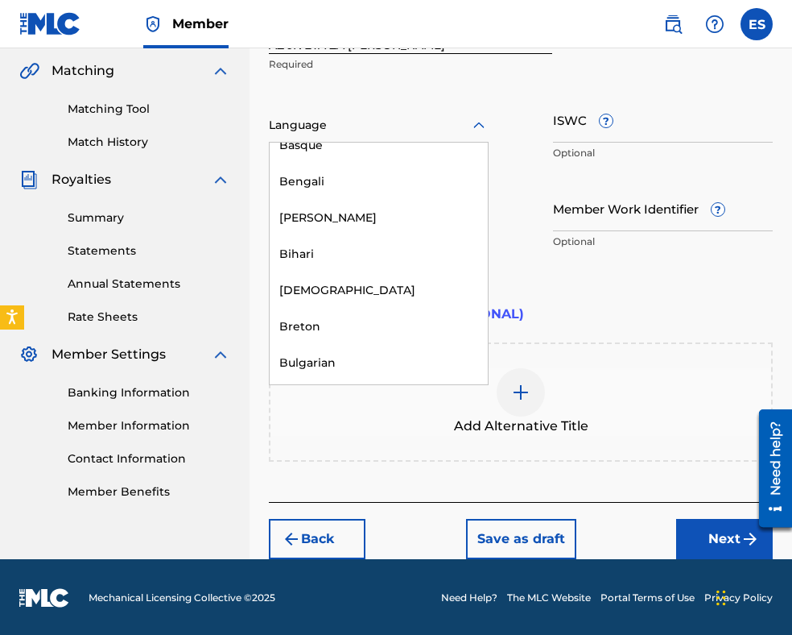
scroll to position [564, 0]
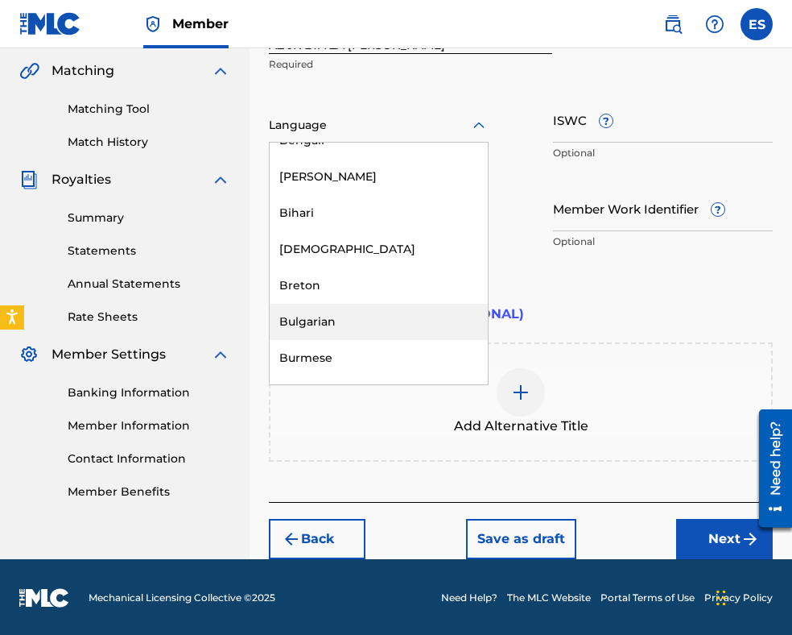
click at [381, 319] on div "Bulgarian" at bounding box center [379, 322] width 218 height 36
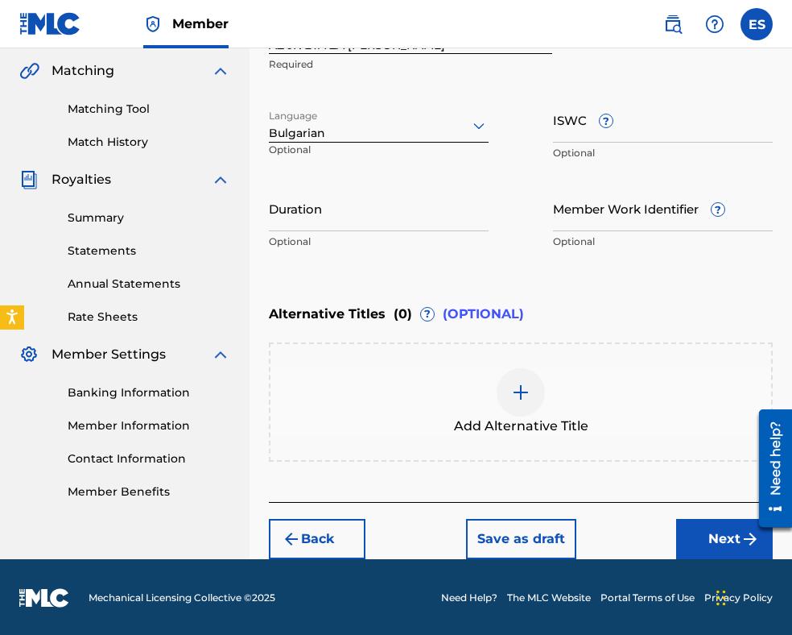
click at [396, 225] on input "Duration" at bounding box center [379, 208] width 220 height 46
type input "02:40"
click at [515, 387] on img at bounding box center [520, 392] width 19 height 19
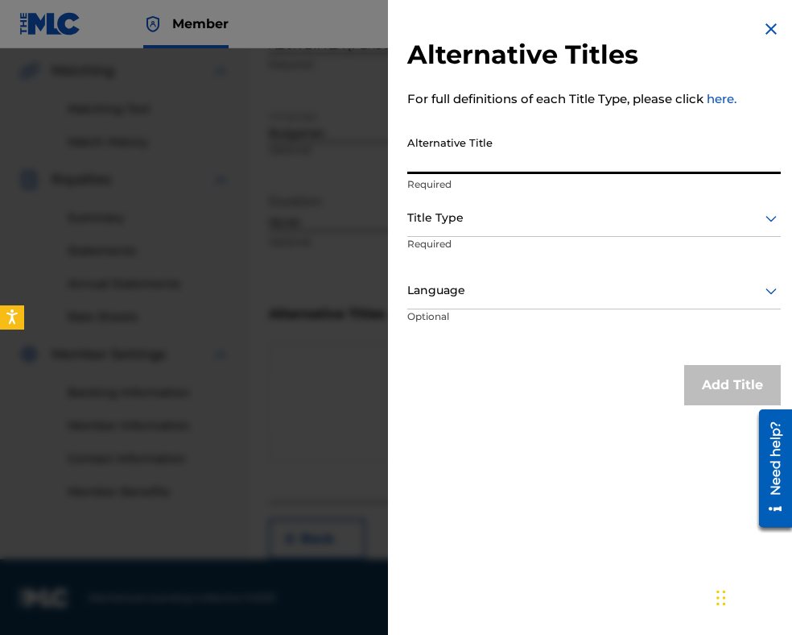
paste input "АЗ ЖИВЕЯ ЗА ЛЮБОВ"
type input "АЗ ЖИВЕЯ ЗА ЛЮБОВ"
click at [523, 221] on div at bounding box center [594, 218] width 374 height 20
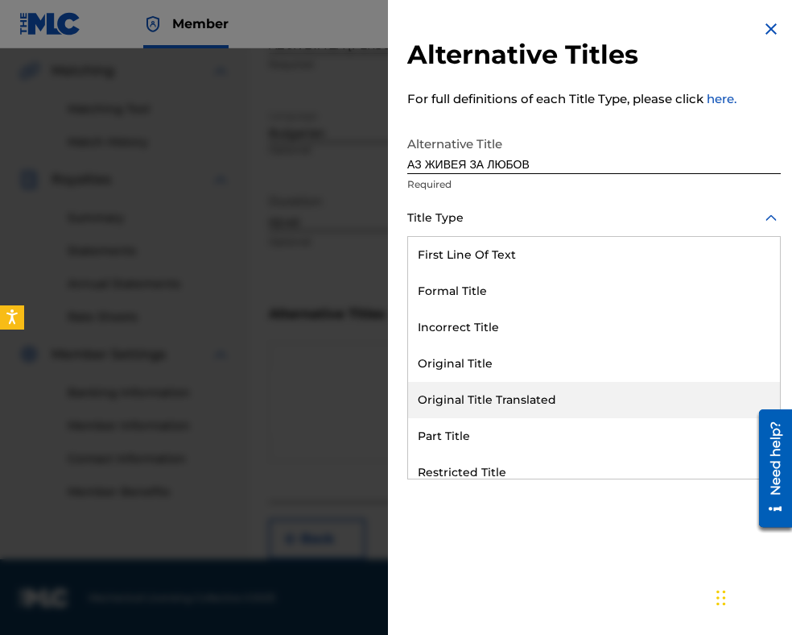
drag, startPoint x: 519, startPoint y: 404, endPoint x: 519, endPoint y: 382, distance: 22.5
click at [519, 403] on div "Original Title Translated" at bounding box center [594, 400] width 372 height 36
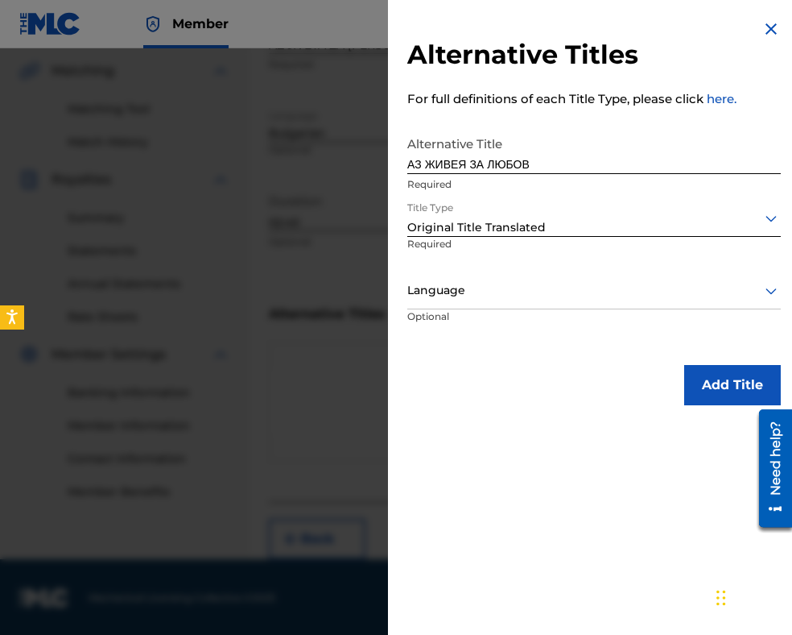
click at [507, 297] on div at bounding box center [594, 290] width 374 height 20
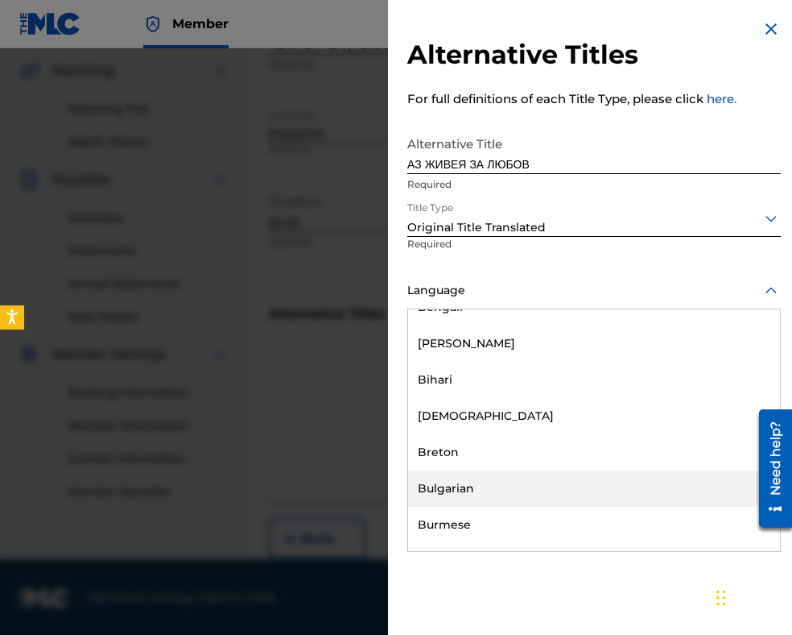
click at [487, 485] on div "Bulgarian" at bounding box center [594, 488] width 372 height 36
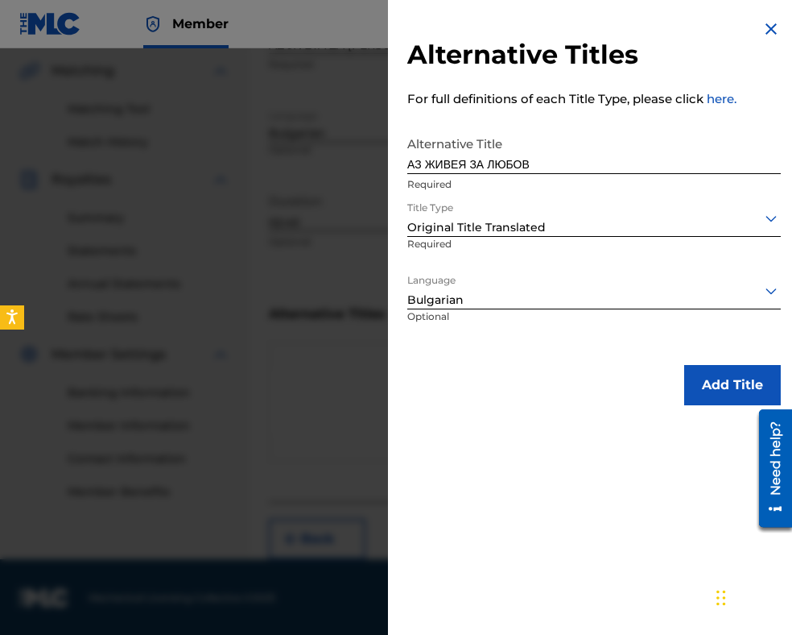
click at [685, 384] on button "Add Title" at bounding box center [733, 385] width 97 height 40
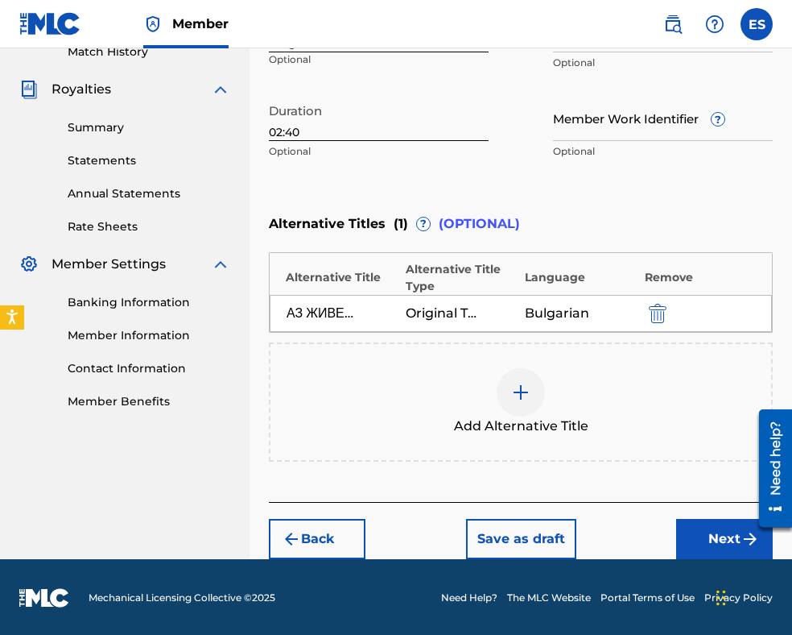
click at [680, 538] on button "Next" at bounding box center [724, 539] width 97 height 40
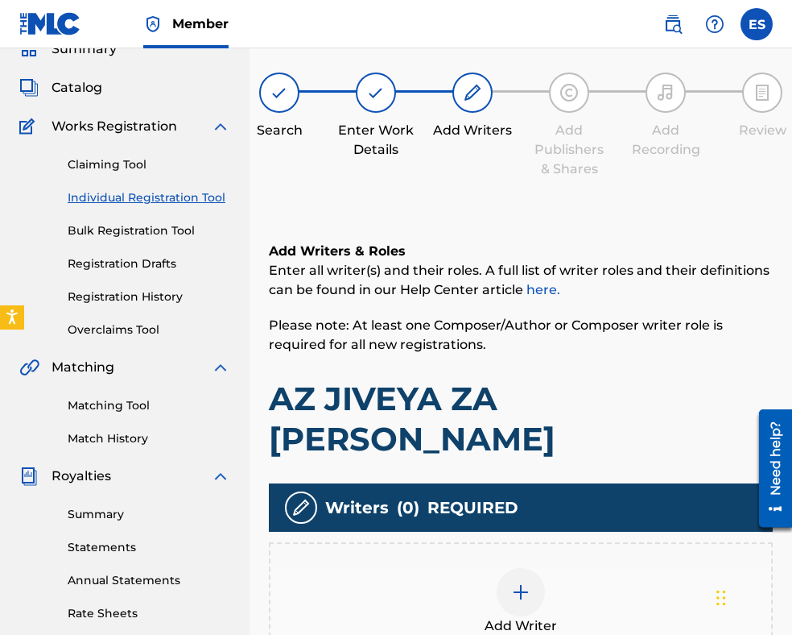
scroll to position [318, 0]
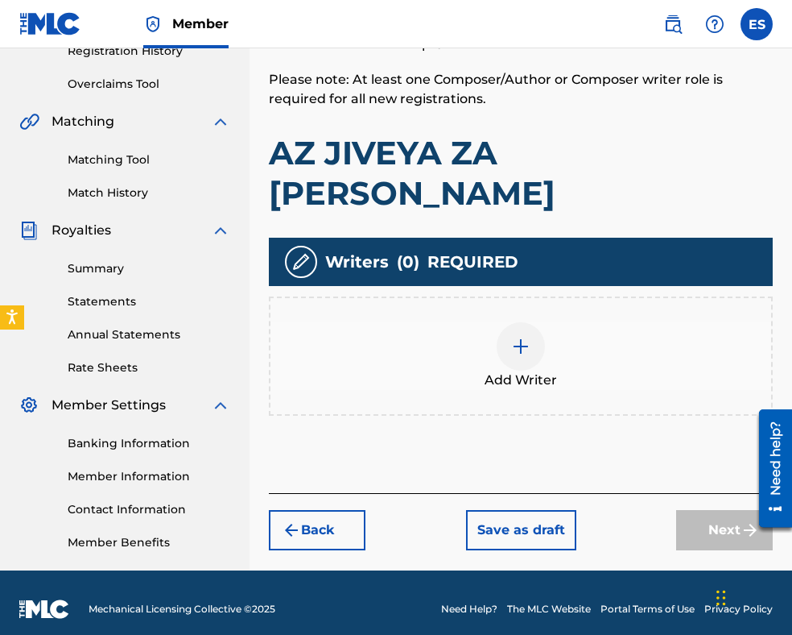
click at [499, 326] on div "Add Writer" at bounding box center [521, 356] width 501 height 68
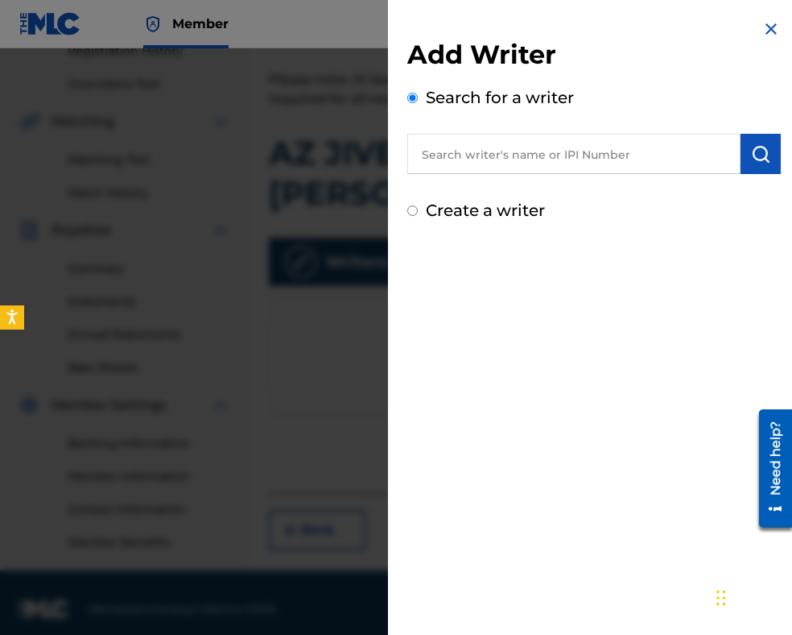
paste input "DRAGNEV [PERSON_NAME]"
type input "DRAGNEV [PERSON_NAME]"
click at [754, 156] on img "submit" at bounding box center [760, 153] width 19 height 19
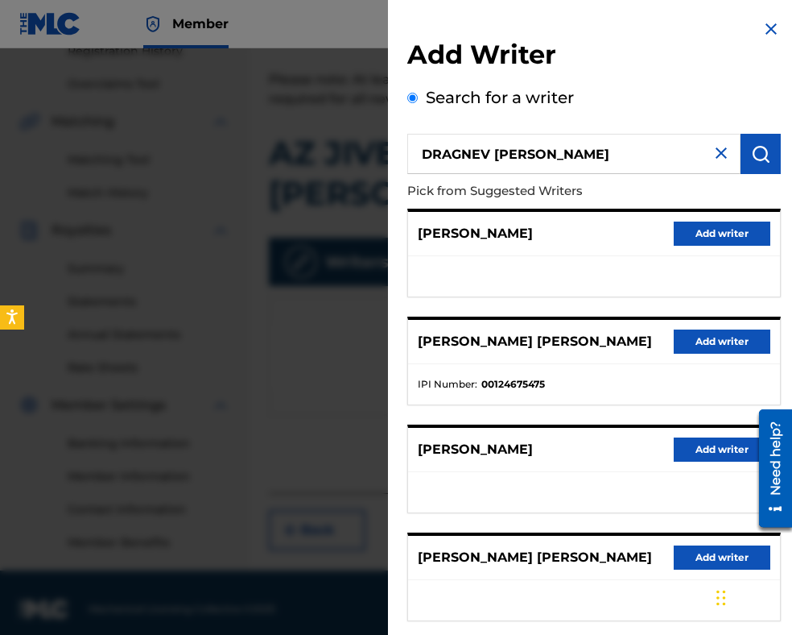
click at [683, 345] on button "Add writer" at bounding box center [722, 341] width 97 height 24
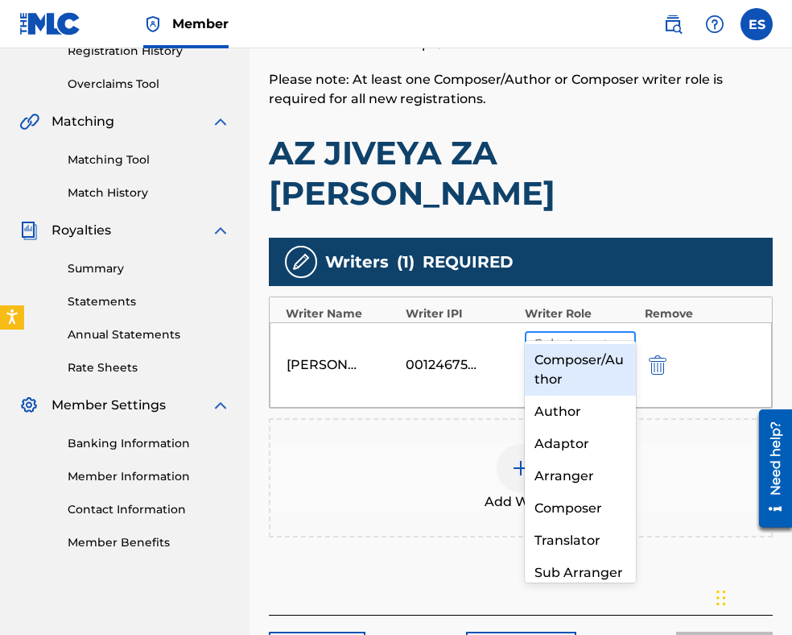
click at [555, 342] on div at bounding box center [566, 353] width 62 height 23
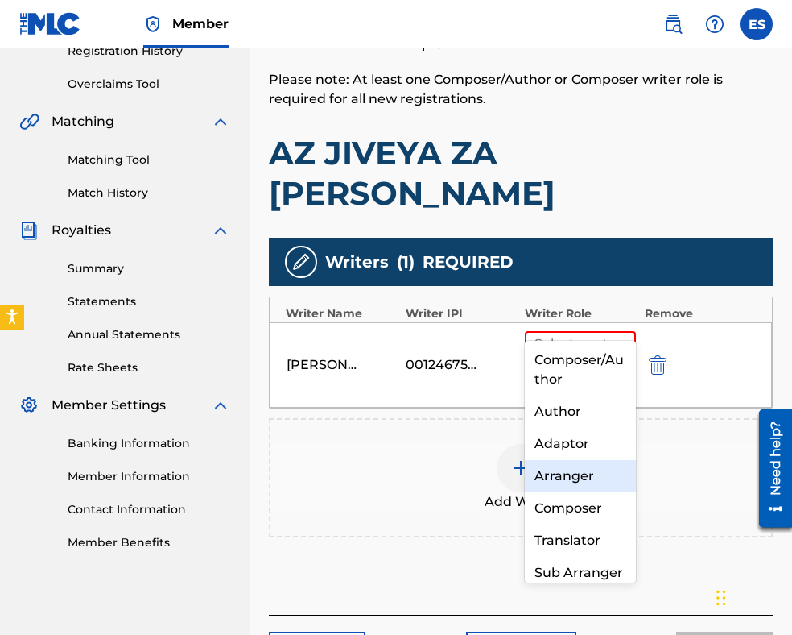
drag, startPoint x: 576, startPoint y: 484, endPoint x: 515, endPoint y: 429, distance: 81.5
click at [571, 482] on div "Arranger" at bounding box center [580, 476] width 111 height 32
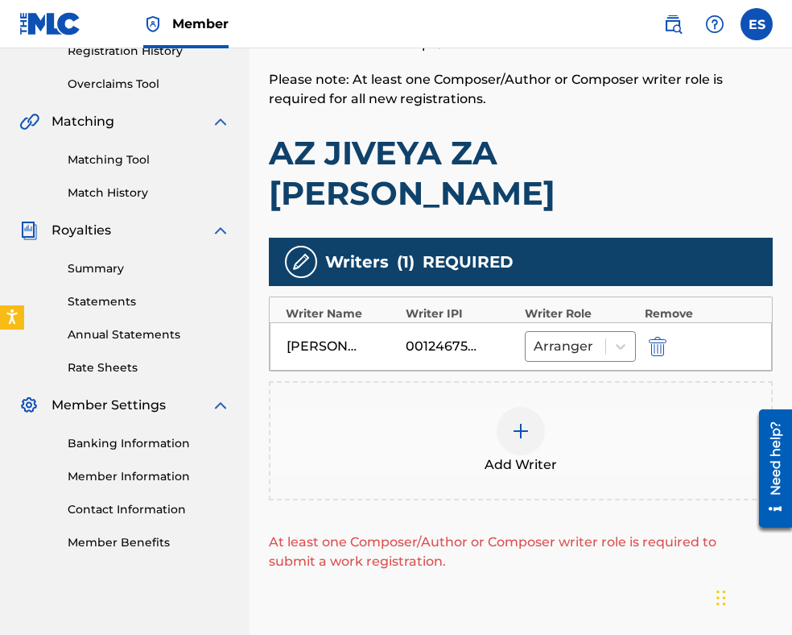
click at [511, 407] on div at bounding box center [521, 431] width 48 height 48
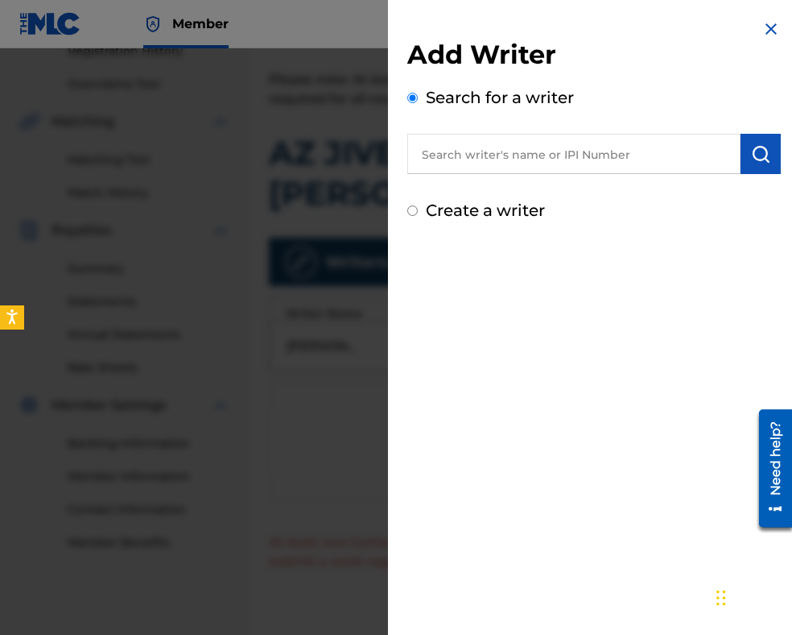
paste input "00087889792"
type input "00087889792"
click at [767, 162] on button "submit" at bounding box center [761, 154] width 40 height 40
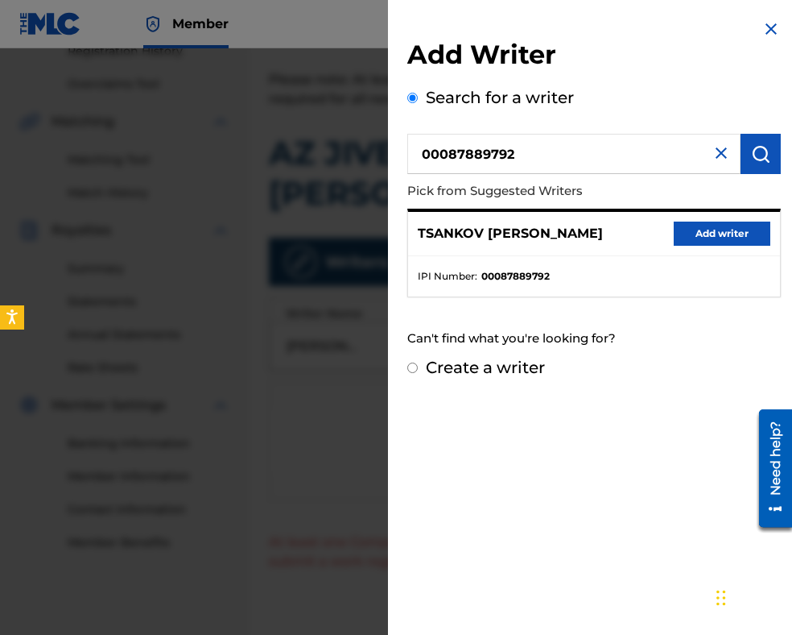
click at [709, 241] on button "Add writer" at bounding box center [722, 233] width 97 height 24
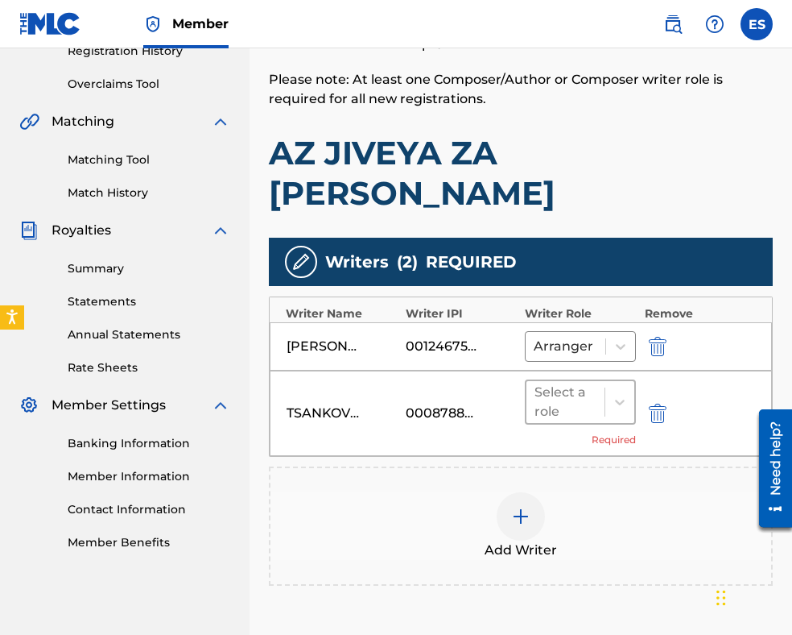
click at [592, 381] on div "Select a role" at bounding box center [566, 402] width 78 height 42
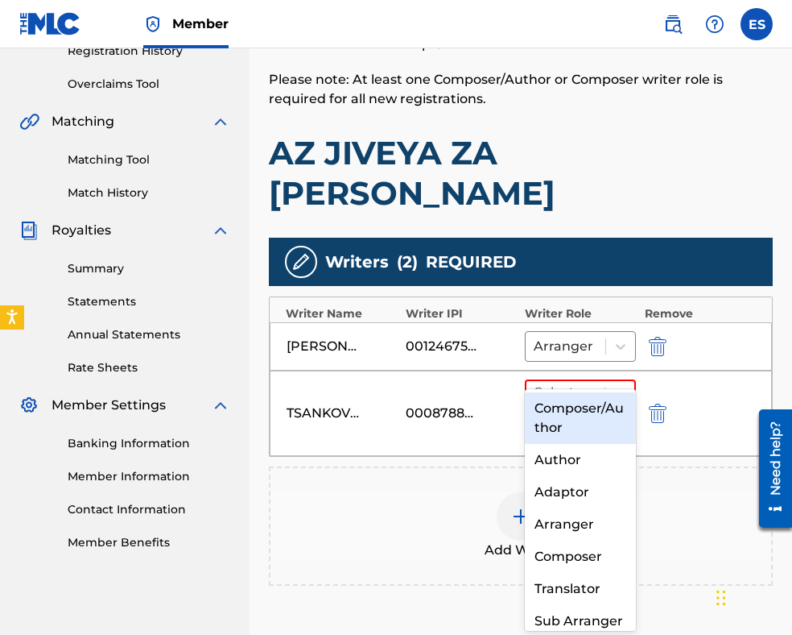
click at [552, 425] on div "Composer/Author" at bounding box center [580, 418] width 111 height 52
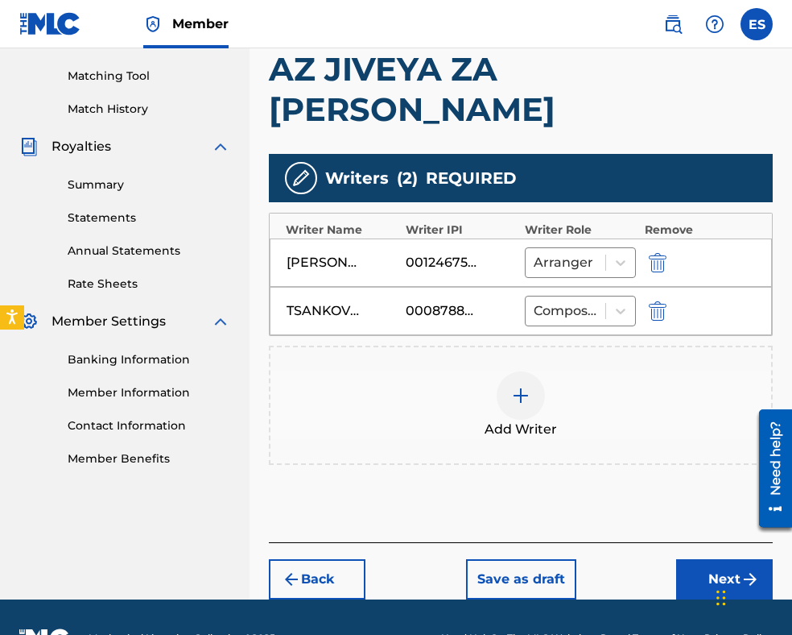
click at [687, 559] on button "Next" at bounding box center [724, 579] width 97 height 40
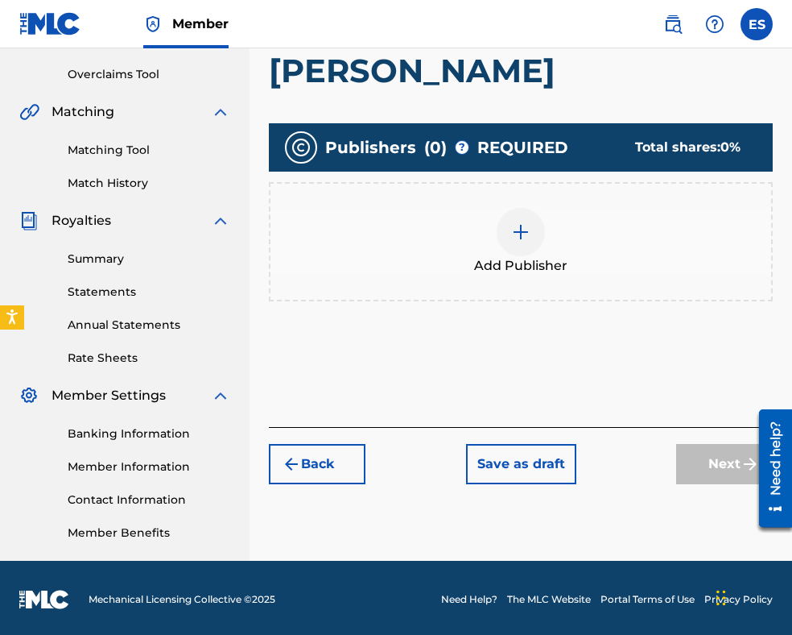
scroll to position [331, 0]
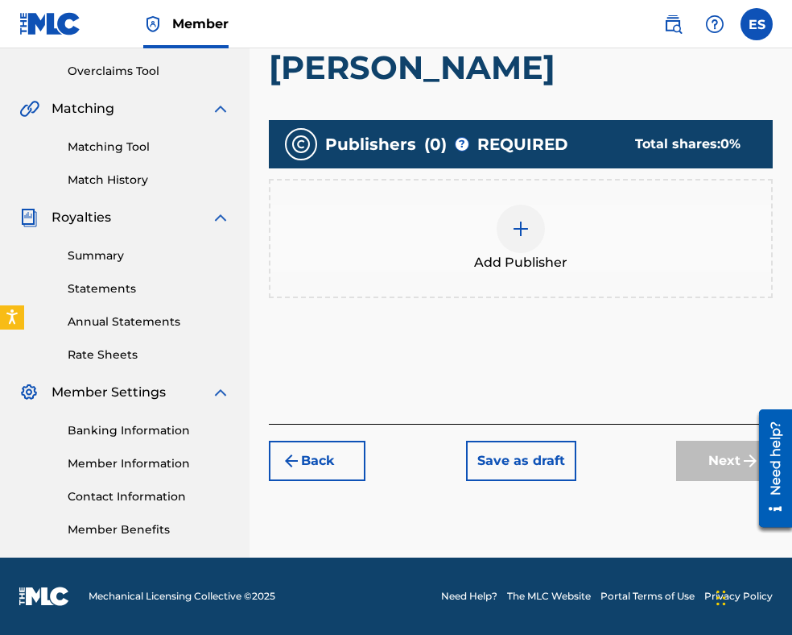
click at [519, 253] on span "Add Publisher" at bounding box center [520, 262] width 93 height 19
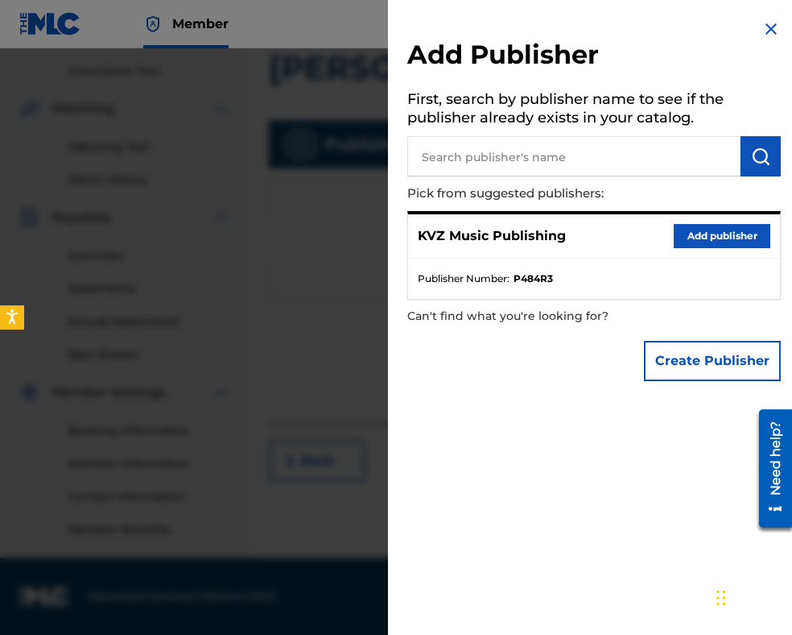
click at [692, 242] on button "Add publisher" at bounding box center [722, 236] width 97 height 24
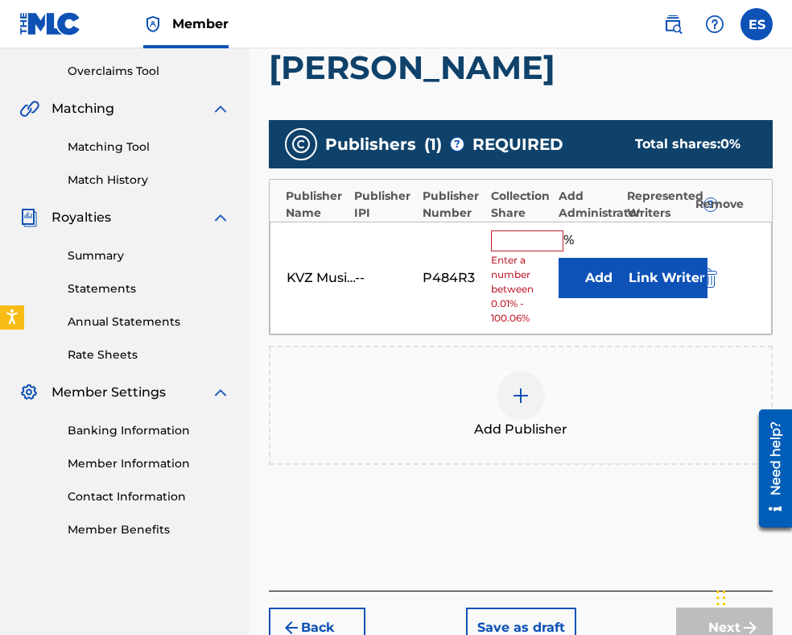
click at [519, 230] on input "text" at bounding box center [527, 240] width 72 height 21
type input "83.33"
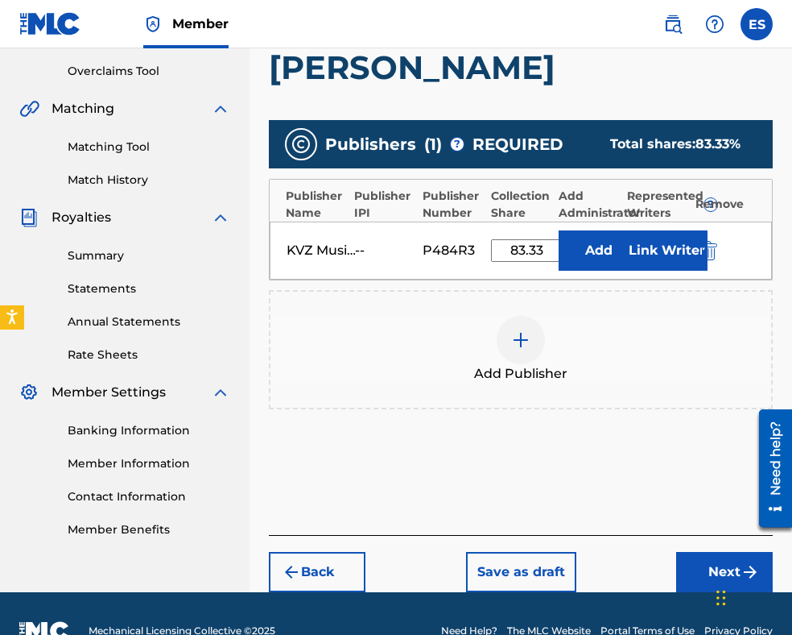
click at [687, 552] on button "Next" at bounding box center [724, 572] width 97 height 40
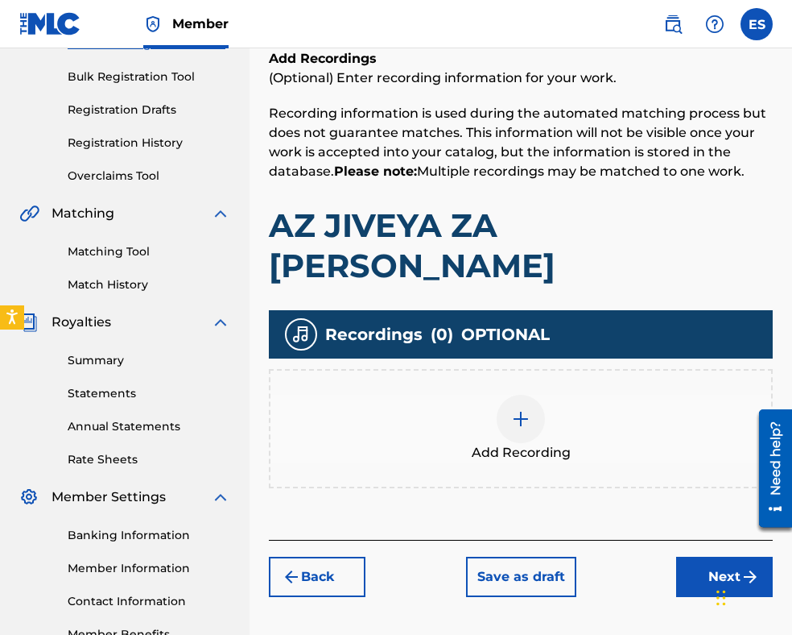
scroll to position [314, 0]
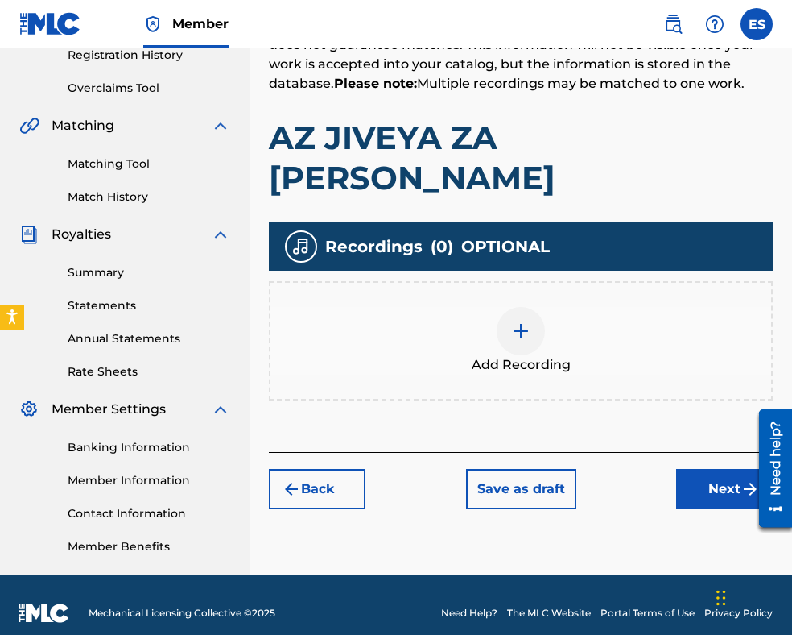
click at [523, 321] on img at bounding box center [520, 330] width 19 height 19
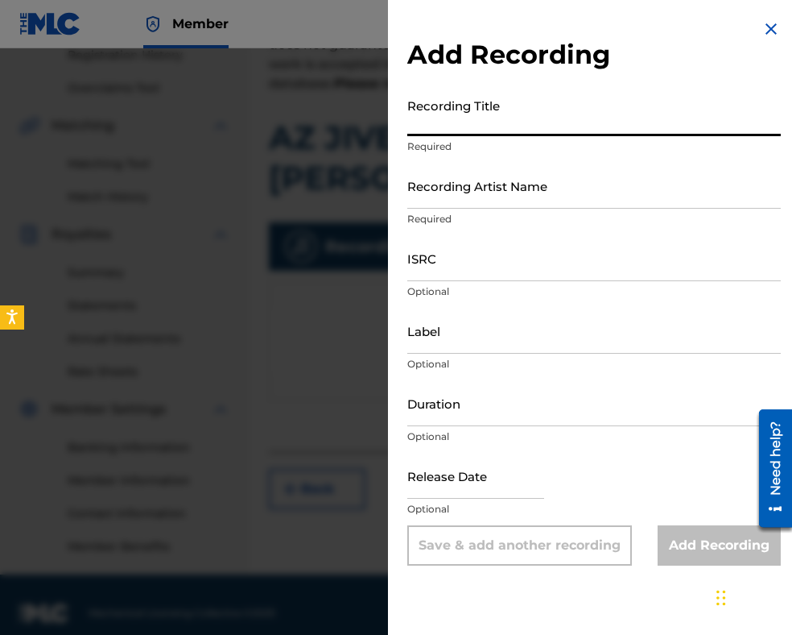
paste input "AZ JIVEYA ZA [PERSON_NAME]"
type input "AZ JIVEYA ZA [PERSON_NAME]"
click at [774, 32] on img at bounding box center [771, 28] width 19 height 19
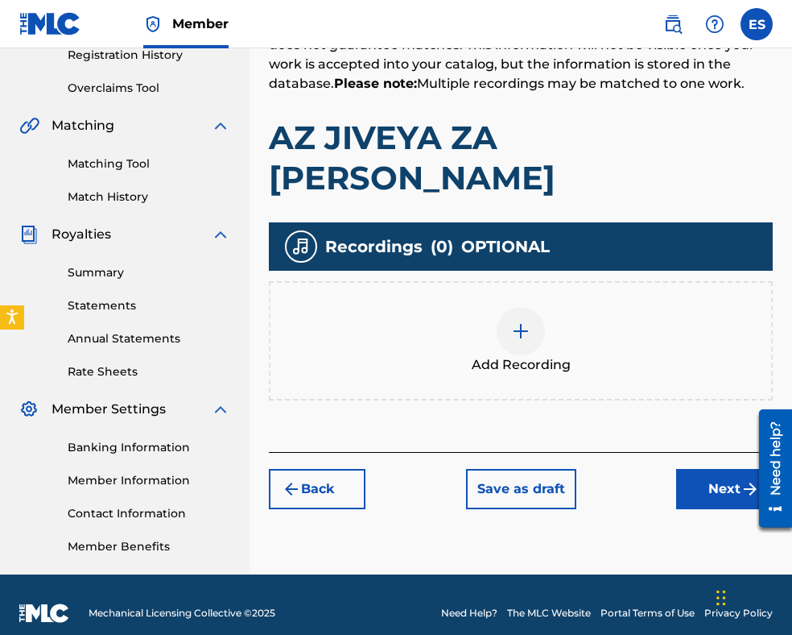
click at [361, 469] on button "Back" at bounding box center [317, 489] width 97 height 40
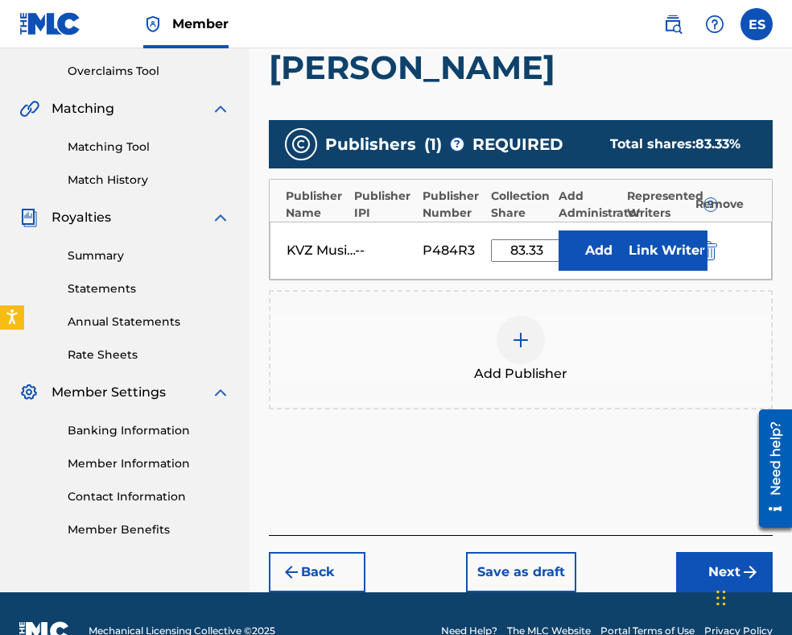
click at [326, 552] on button "Back" at bounding box center [317, 572] width 97 height 40
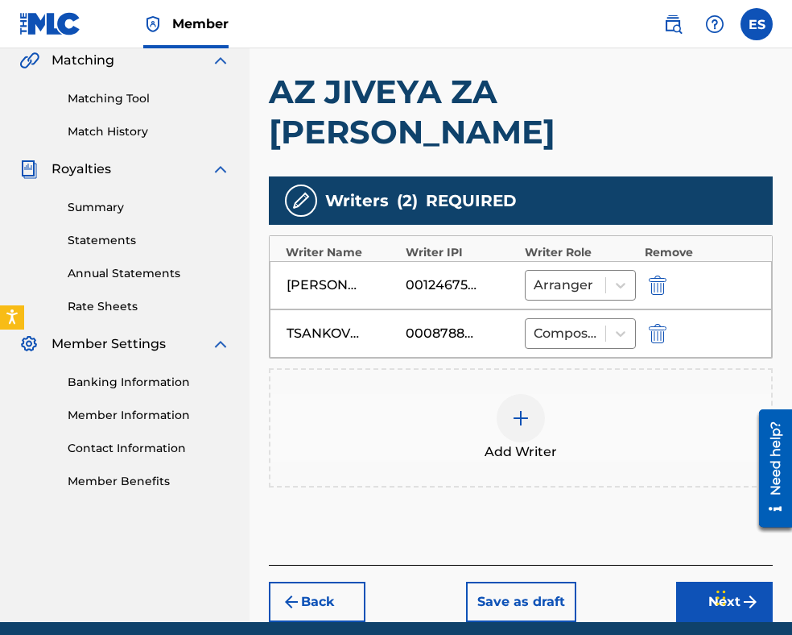
scroll to position [402, 0]
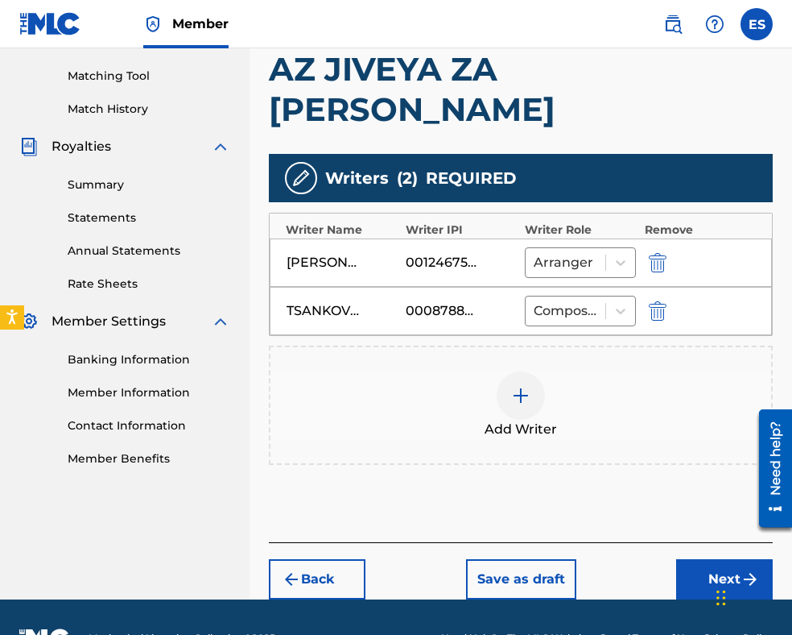
click at [321, 559] on button "Back" at bounding box center [317, 579] width 97 height 40
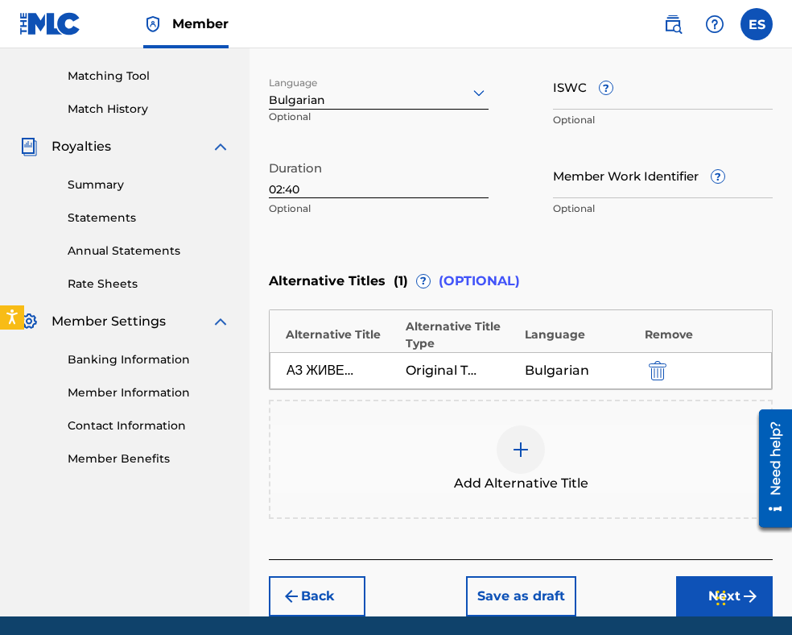
click at [312, 193] on input "02:40" at bounding box center [379, 175] width 220 height 46
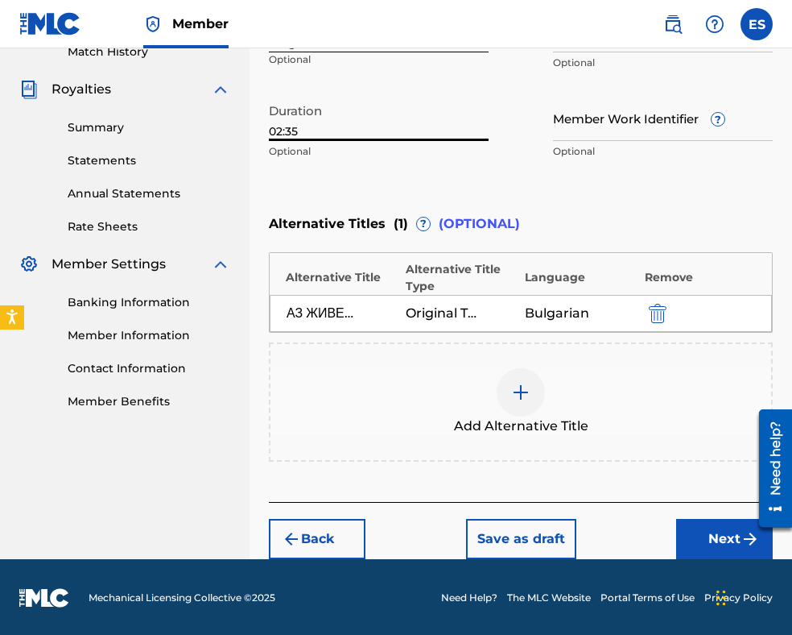
type input "02:35"
click at [706, 537] on button "Next" at bounding box center [724, 539] width 97 height 40
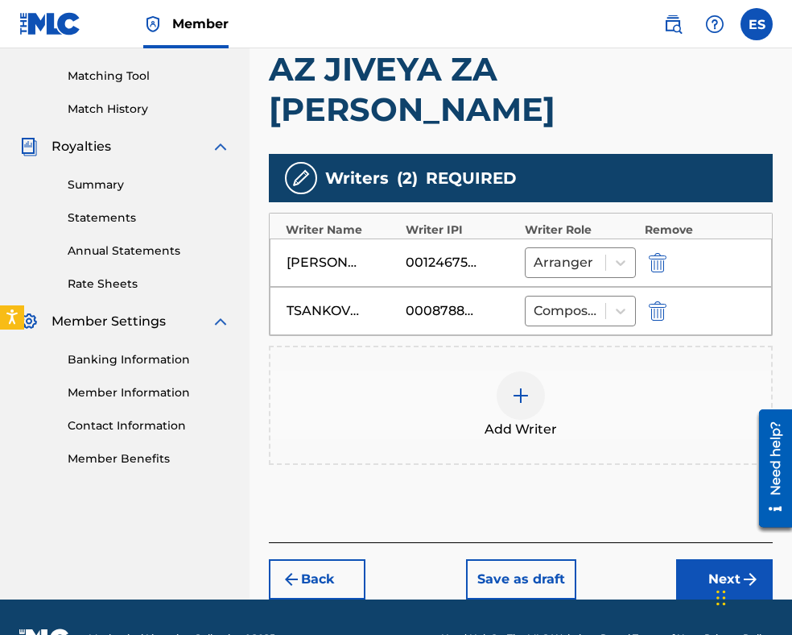
click at [707, 559] on button "Next" at bounding box center [724, 579] width 97 height 40
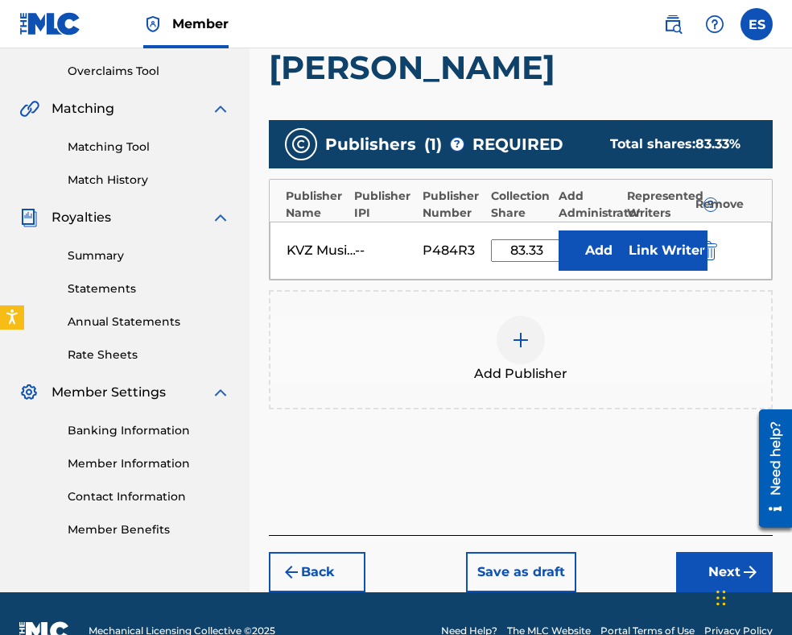
click at [683, 552] on button "Next" at bounding box center [724, 572] width 97 height 40
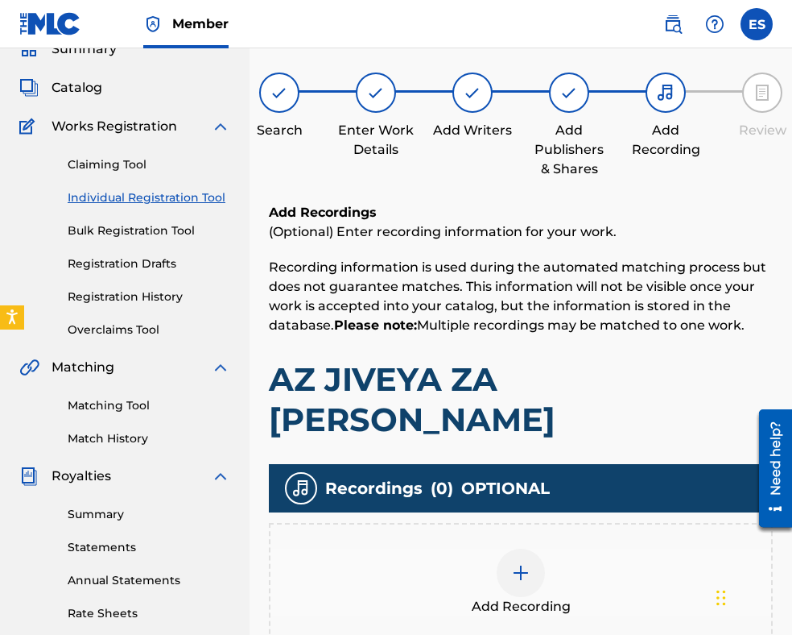
scroll to position [331, 0]
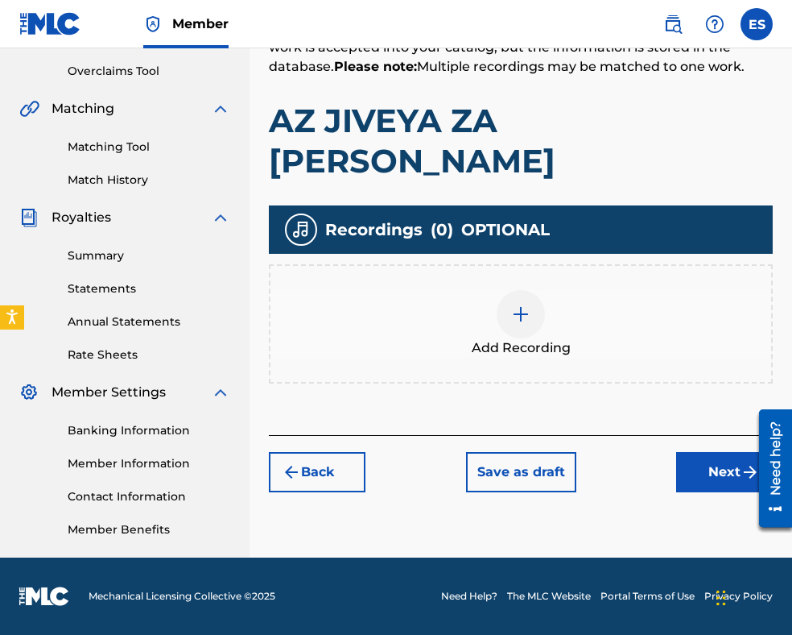
click at [522, 320] on div "Add Recording" at bounding box center [521, 323] width 504 height 119
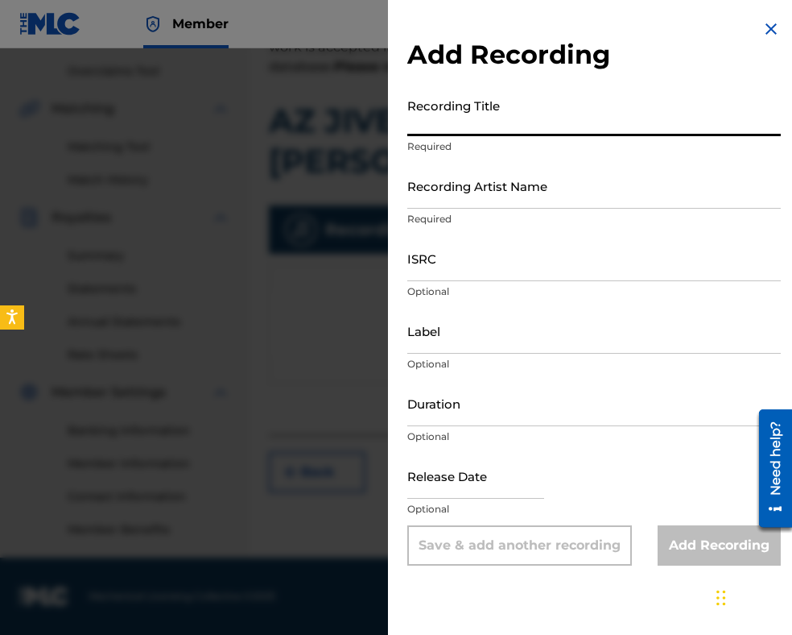
paste input "AZ JIVEYA ZA [PERSON_NAME]"
click at [412, 126] on input "AZ JIVEYA ZA [PERSON_NAME]" at bounding box center [594, 113] width 374 height 46
type input "AZ JIVEYA ZA [PERSON_NAME]"
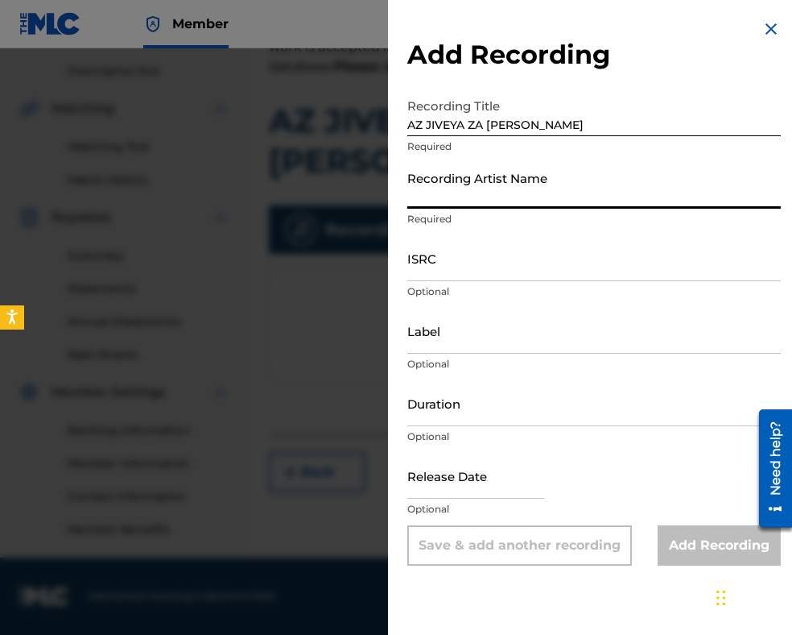
paste input "HRISKA [PERSON_NAME]"
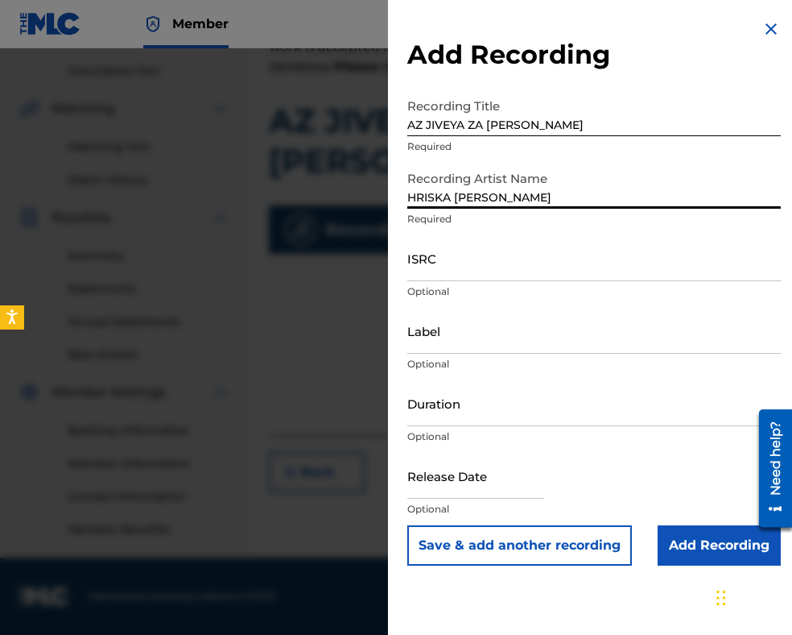
click at [411, 196] on input "HRISKA [PERSON_NAME]" at bounding box center [594, 186] width 374 height 46
type input "HRISKA [PERSON_NAME]"
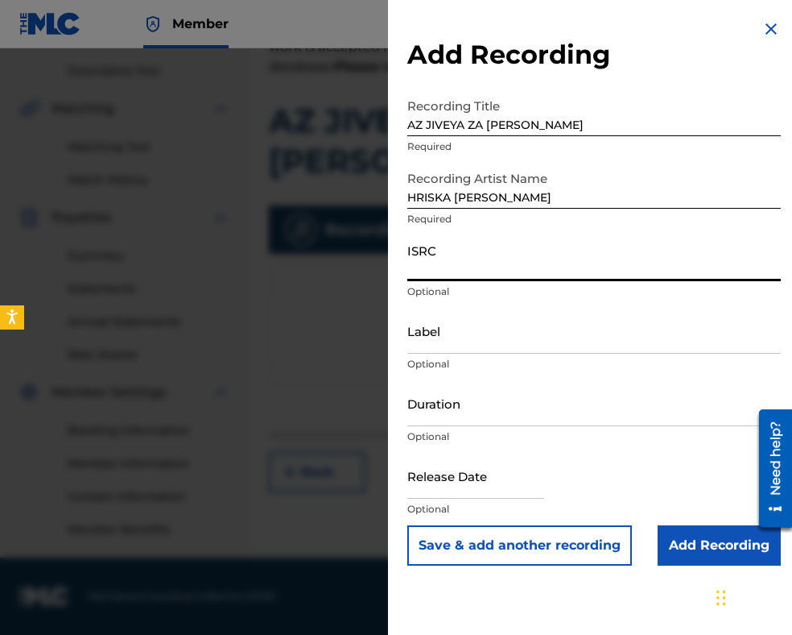
paste input "BGA262139830"
type input "BGA262139830"
drag, startPoint x: 535, startPoint y: 410, endPoint x: 534, endPoint y: 402, distance: 8.1
click at [535, 410] on input "Duration" at bounding box center [594, 403] width 374 height 46
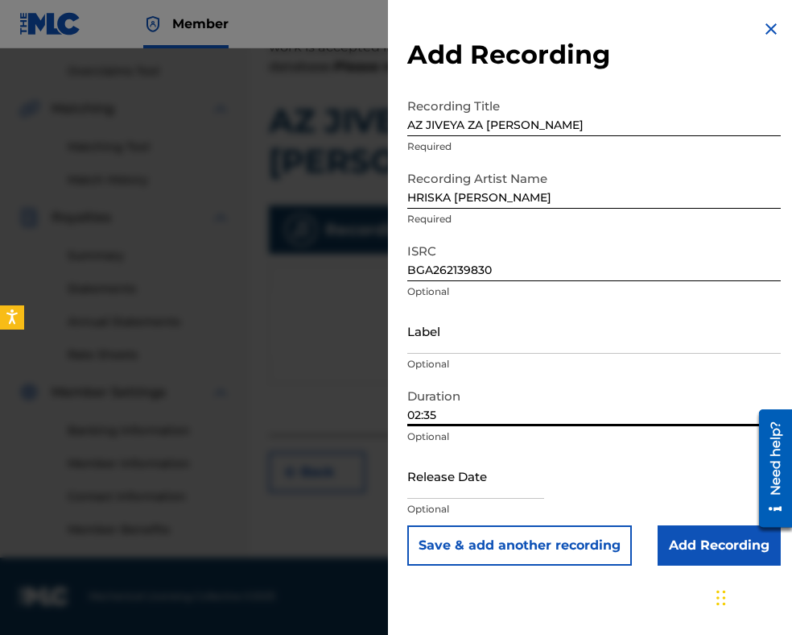
type input "02:35"
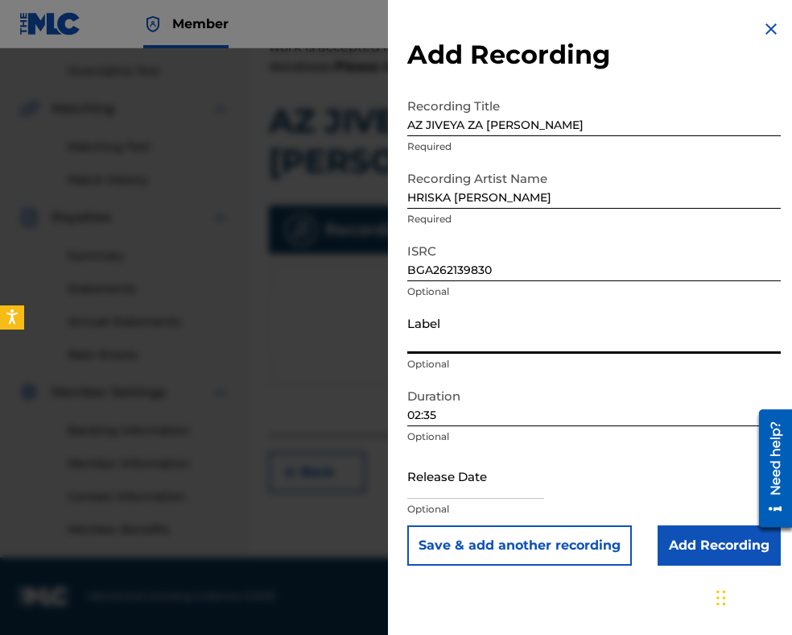
paste input "BALKANTON AD"
type input "BALKANTON AD"
click at [683, 552] on input "Add Recording" at bounding box center [719, 545] width 123 height 40
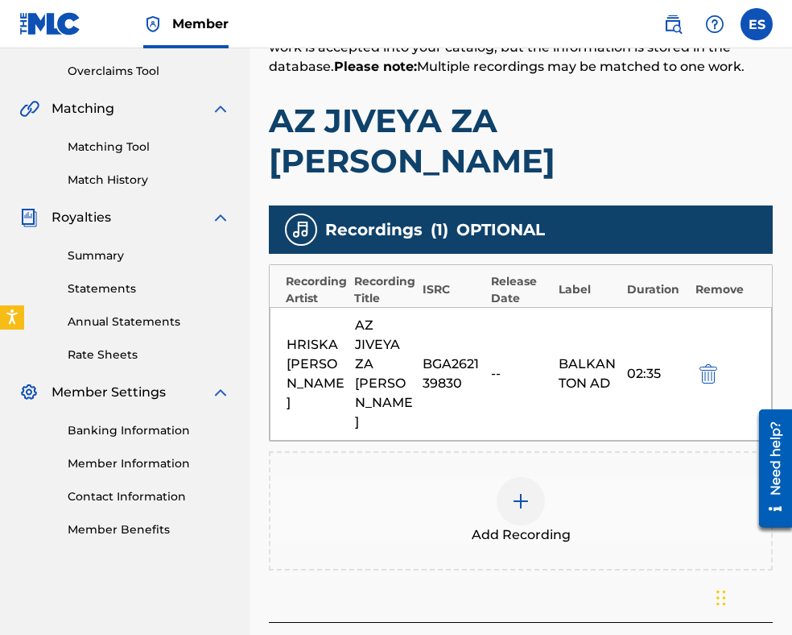
scroll to position [372, 0]
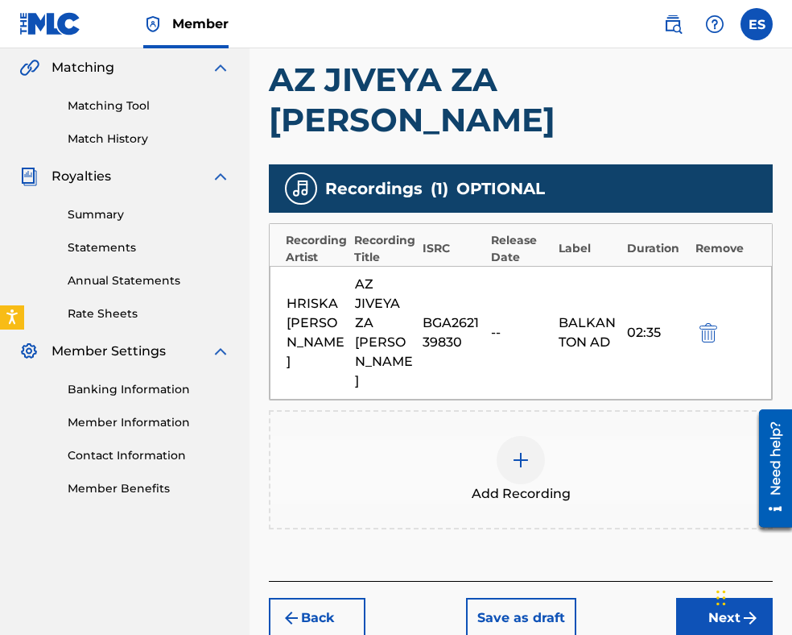
click at [723, 587] on button "Next" at bounding box center [724, 618] width 97 height 40
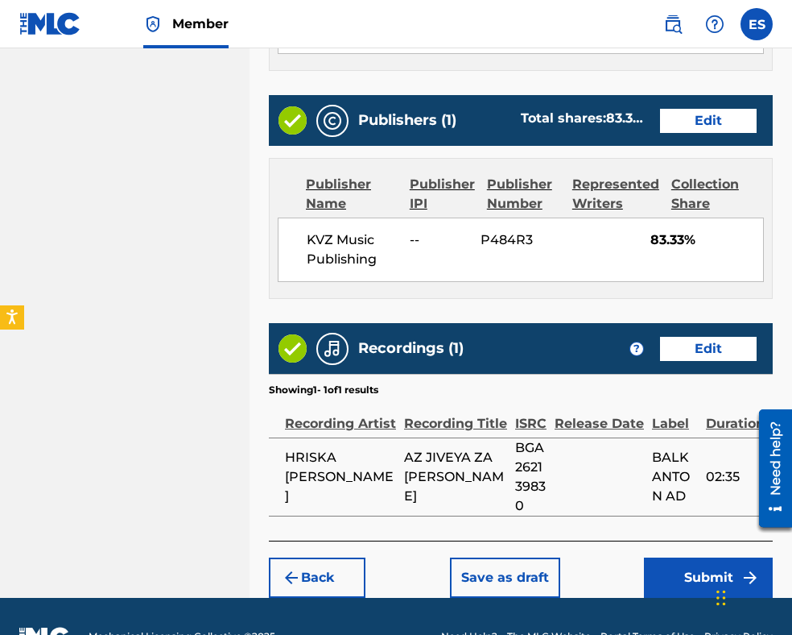
scroll to position [1003, 0]
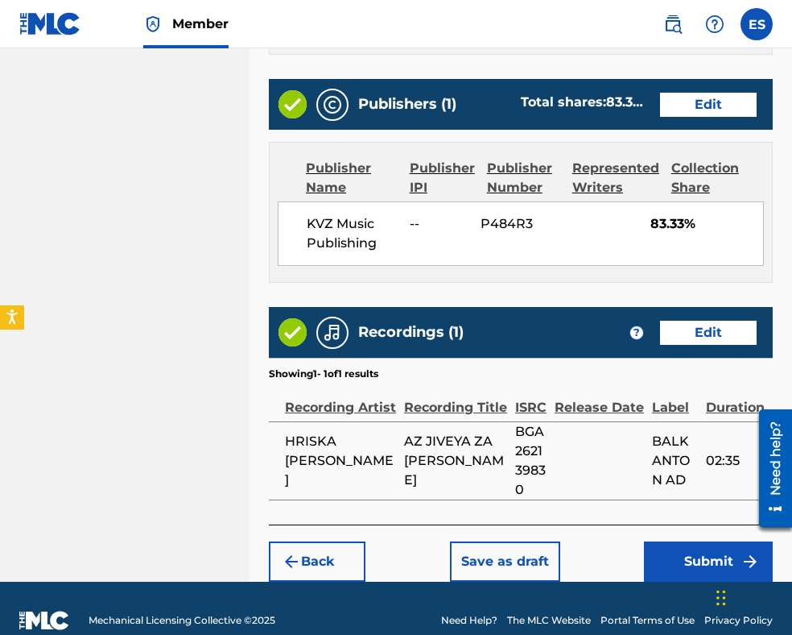
click at [681, 545] on button "Submit" at bounding box center [708, 561] width 129 height 40
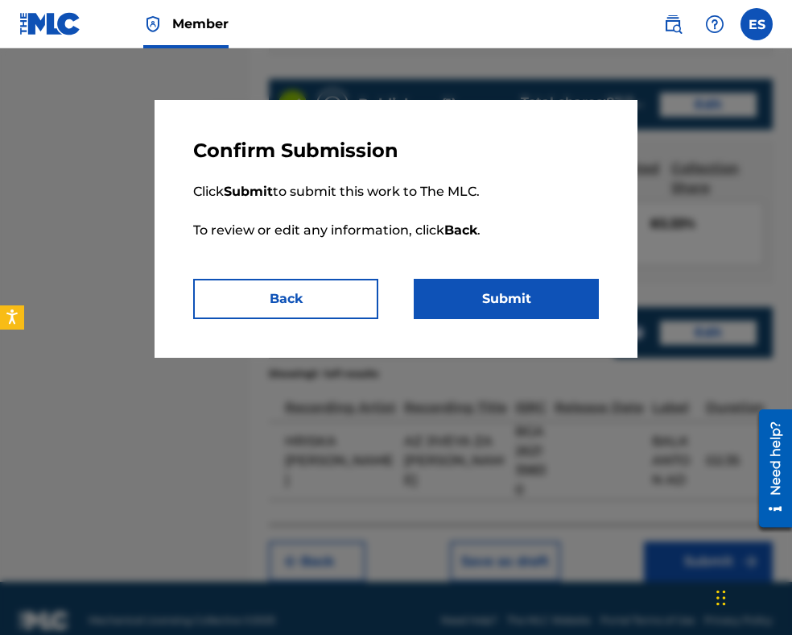
click at [535, 303] on button "Submit" at bounding box center [506, 299] width 185 height 40
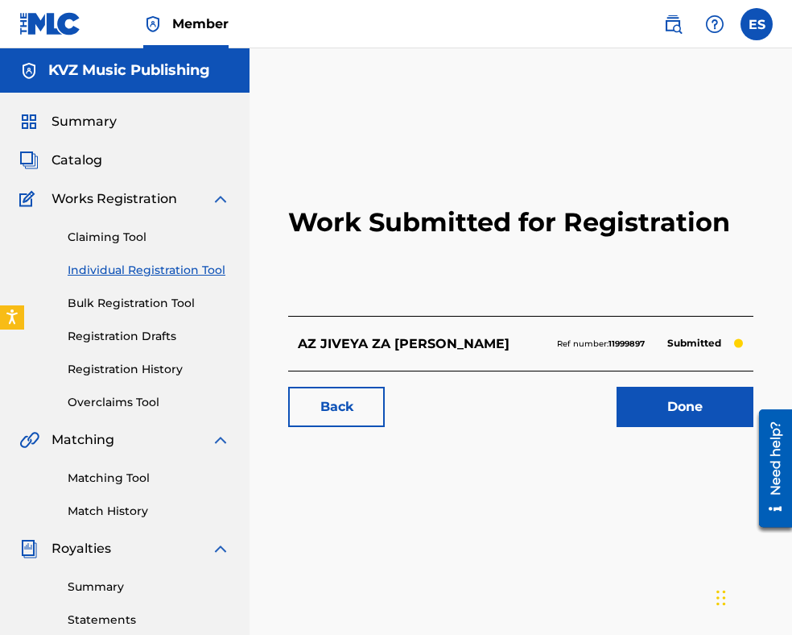
click at [206, 263] on link "Individual Registration Tool" at bounding box center [149, 270] width 163 height 17
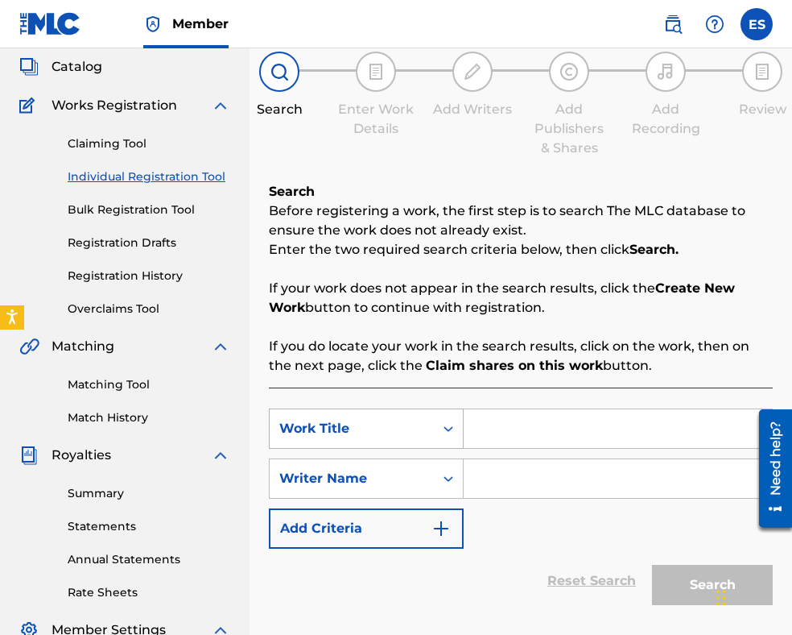
scroll to position [161, 0]
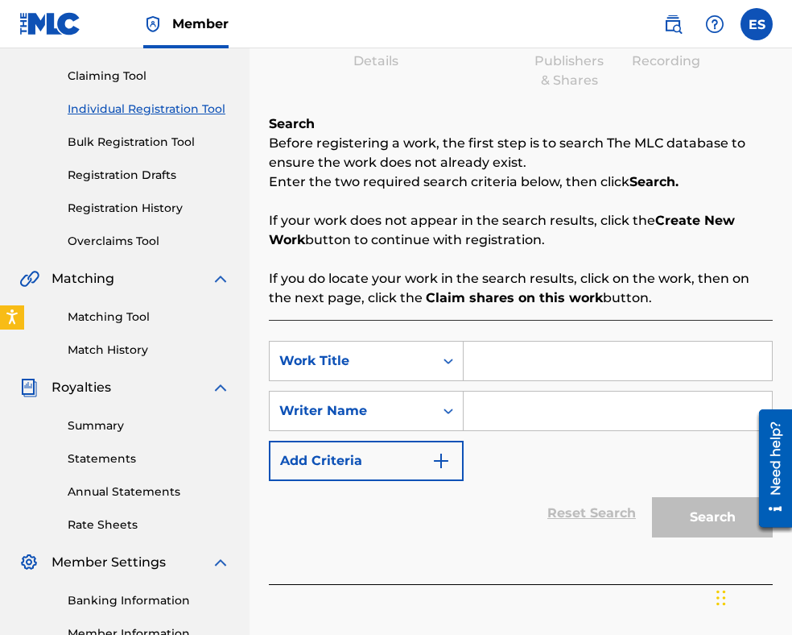
click at [507, 363] on input "Search Form" at bounding box center [618, 360] width 308 height 39
paste input "AZ JIVEYA ZA [PERSON_NAME]"
type input "AZ JIVEYA ZA [PERSON_NAME]"
click at [490, 402] on input "Search Form" at bounding box center [618, 410] width 308 height 39
paste input "[PERSON_NAME]"
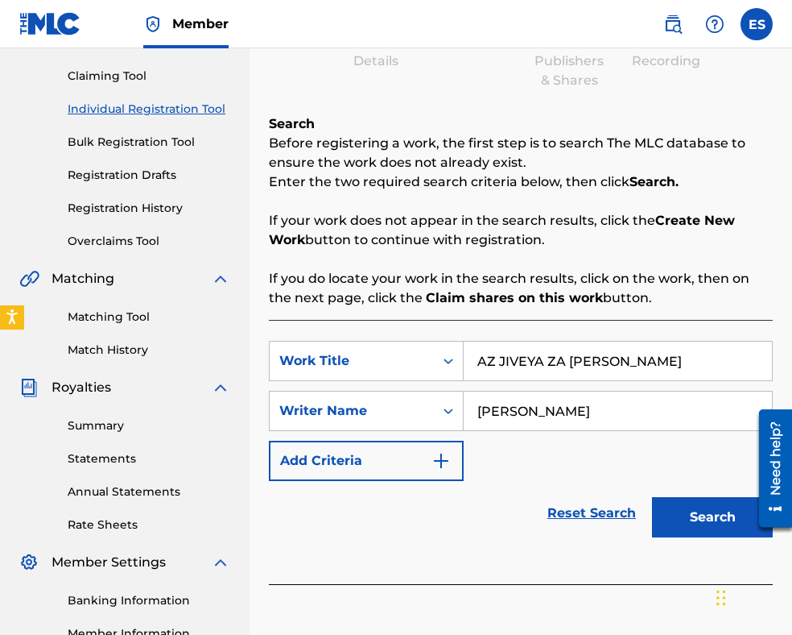
type input "[PERSON_NAME]"
click at [702, 516] on button "Search" at bounding box center [712, 517] width 121 height 40
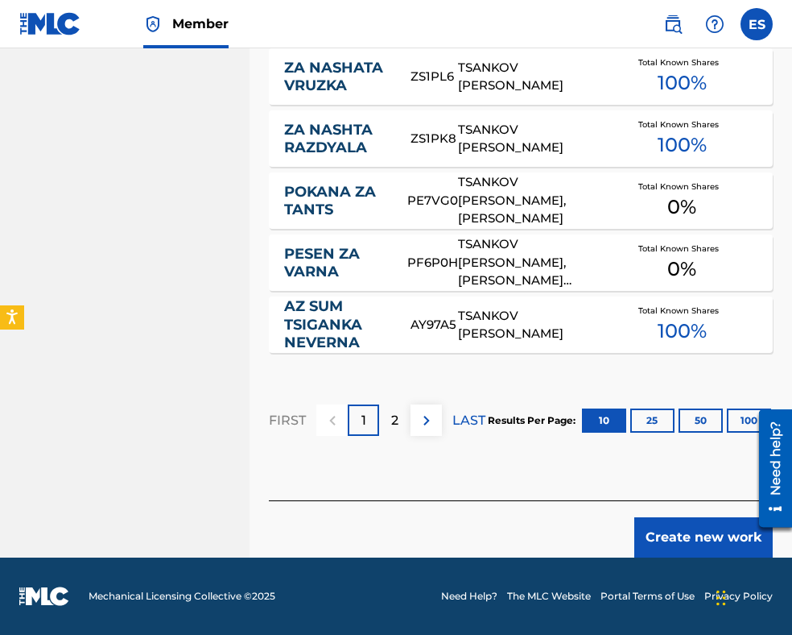
click at [677, 523] on button "Create new work" at bounding box center [704, 537] width 139 height 40
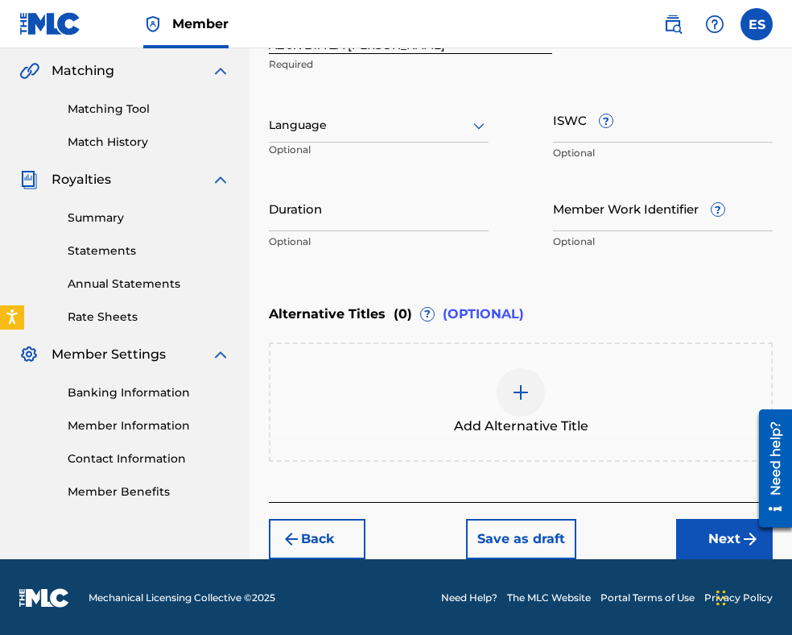
click at [288, 125] on div at bounding box center [379, 125] width 220 height 20
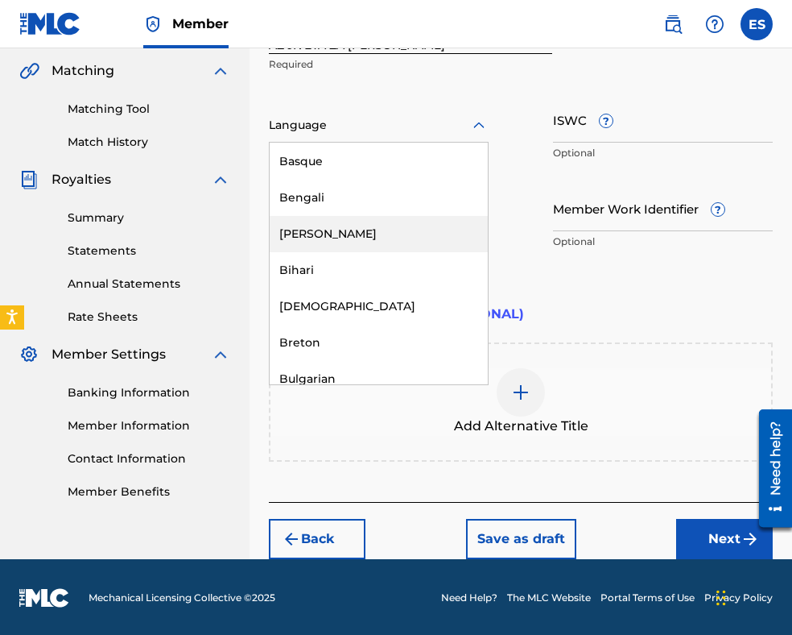
scroll to position [564, 0]
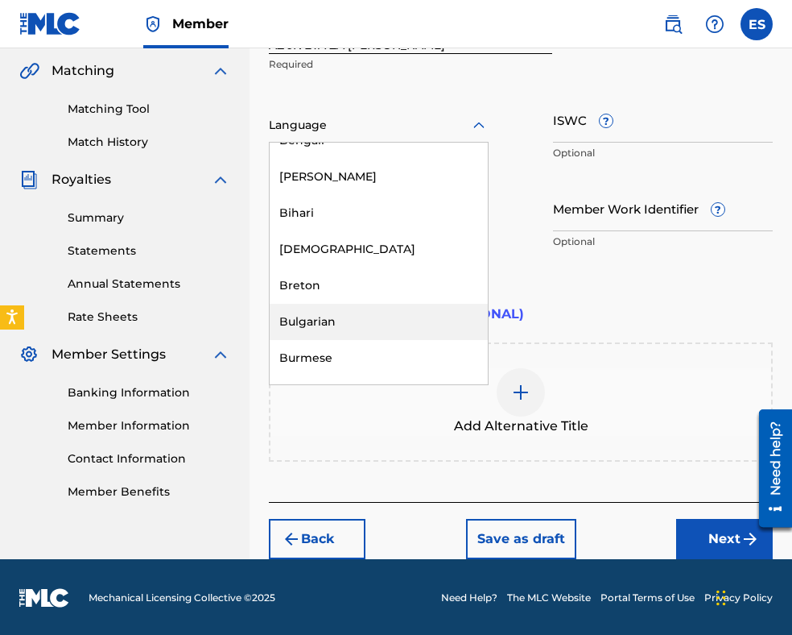
click at [337, 327] on div "Bulgarian" at bounding box center [379, 322] width 218 height 36
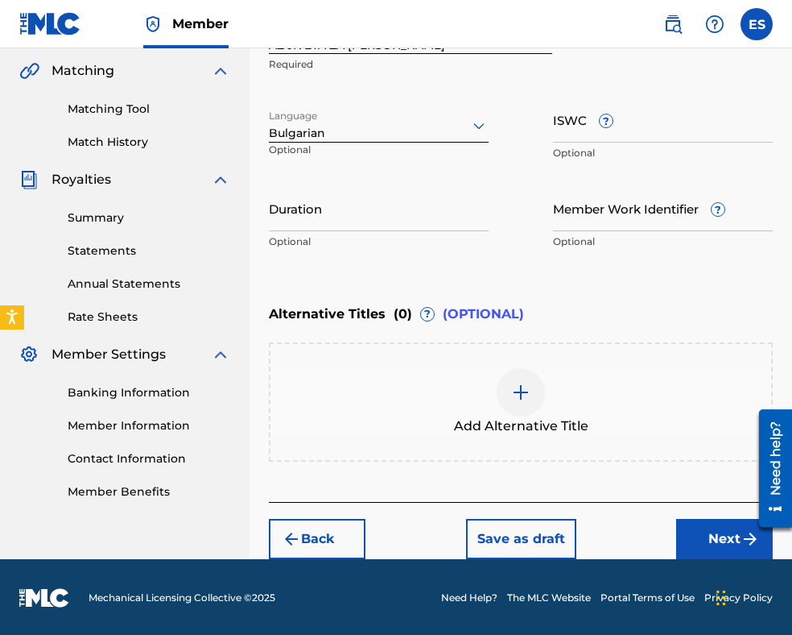
click at [399, 215] on input "Duration" at bounding box center [379, 208] width 220 height 46
type input "03:50"
click at [521, 386] on img at bounding box center [520, 392] width 19 height 19
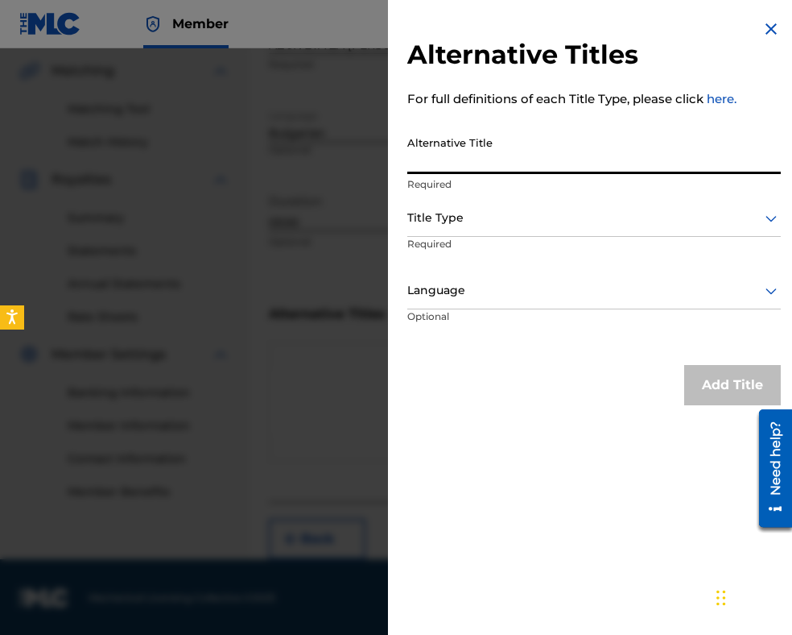
paste input "АЗ ЖИВЕЯ ЗА ЛЮБОВ"
type input "АЗ ЖИВЕЯ ЗА ЛЮБОВ"
click at [465, 204] on div "Title Type" at bounding box center [594, 219] width 374 height 36
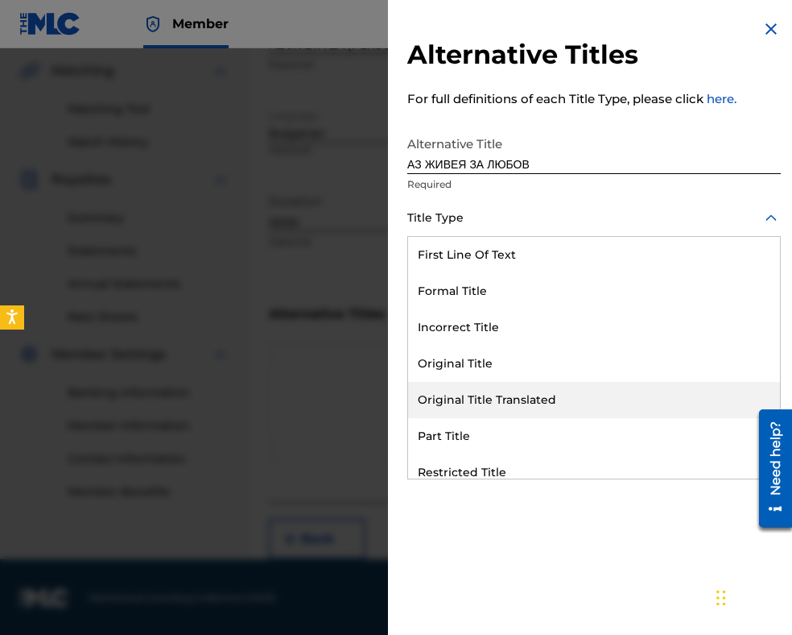
click at [467, 387] on div "Original Title Translated" at bounding box center [594, 400] width 372 height 36
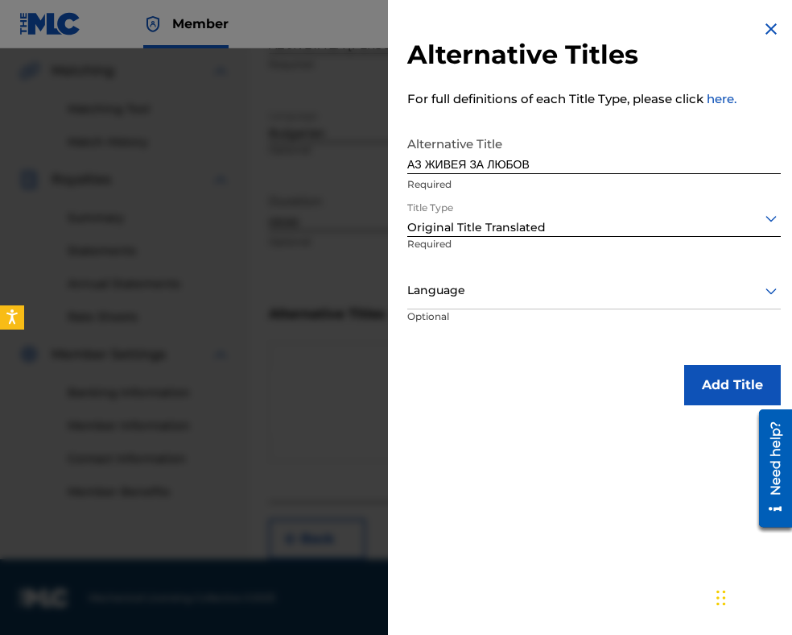
click at [457, 300] on div "Language" at bounding box center [594, 291] width 374 height 36
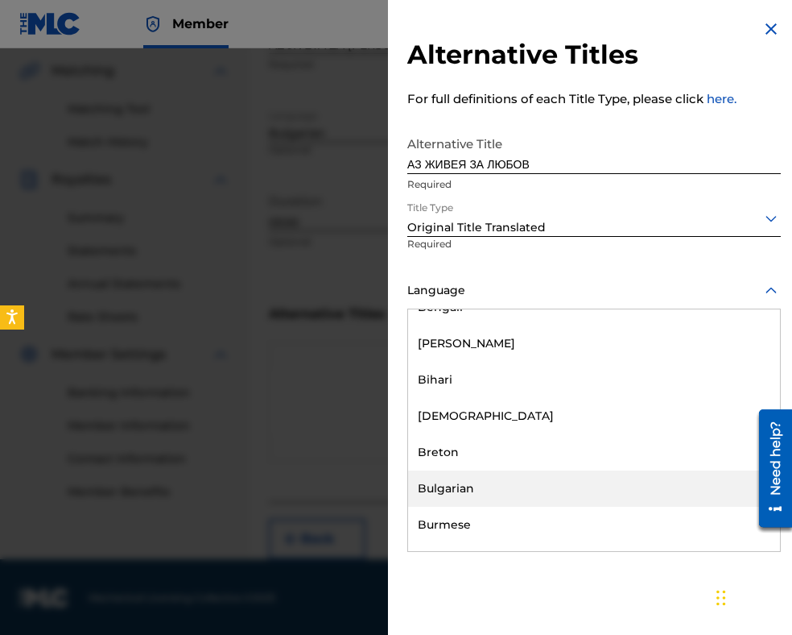
click at [473, 488] on div "Bulgarian" at bounding box center [594, 488] width 372 height 36
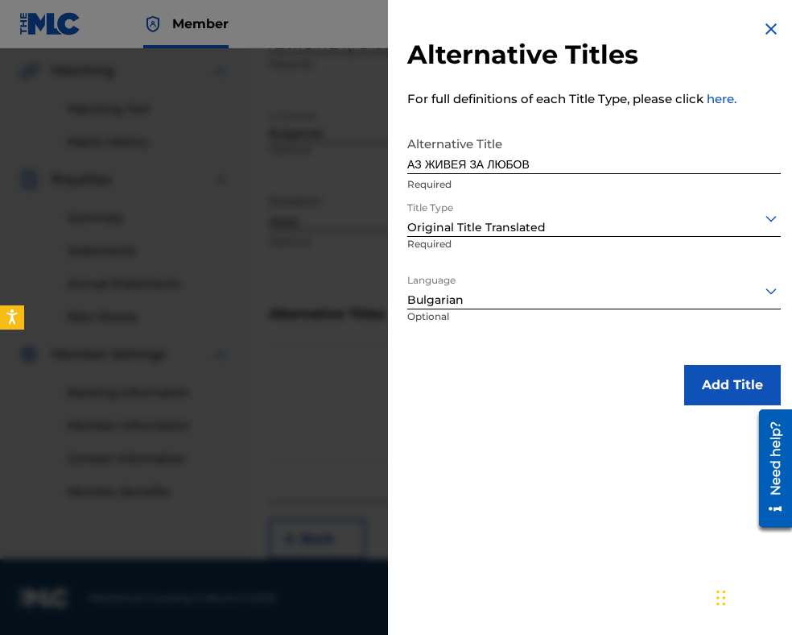
click at [696, 383] on button "Add Title" at bounding box center [733, 385] width 97 height 40
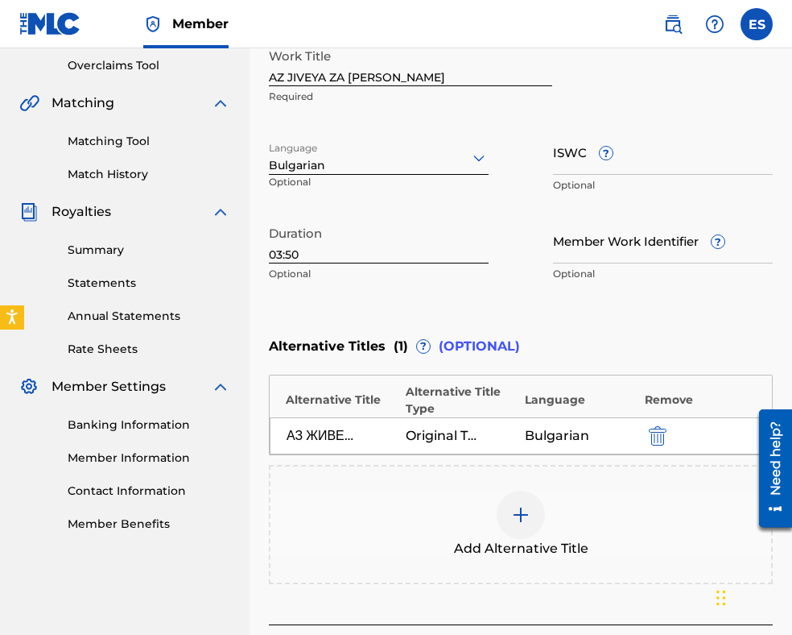
scroll to position [217, 0]
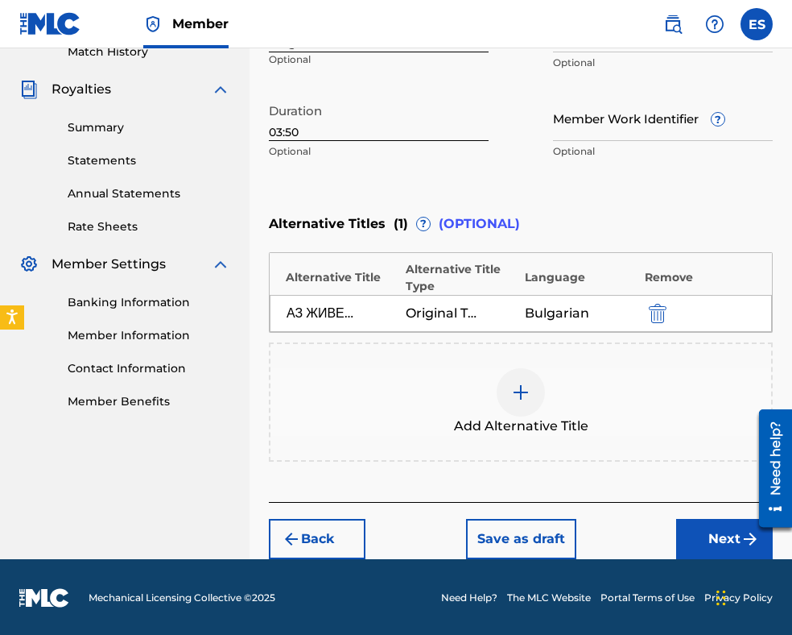
click at [696, 522] on button "Next" at bounding box center [724, 539] width 97 height 40
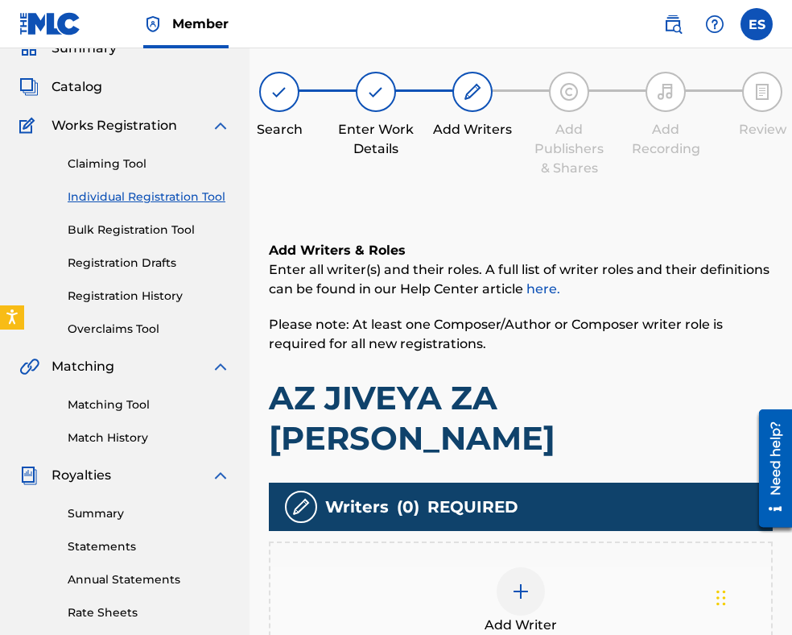
scroll to position [331, 0]
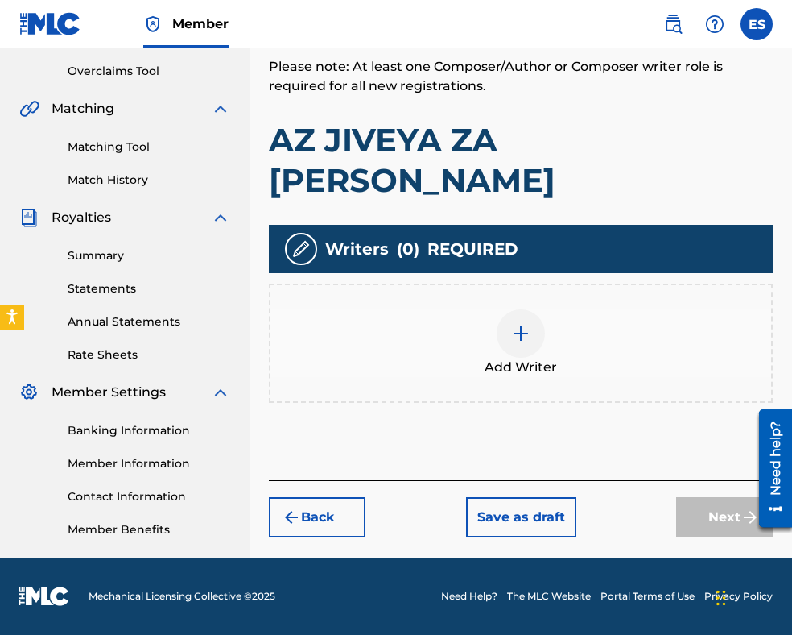
click at [519, 358] on span "Add Writer" at bounding box center [521, 367] width 72 height 19
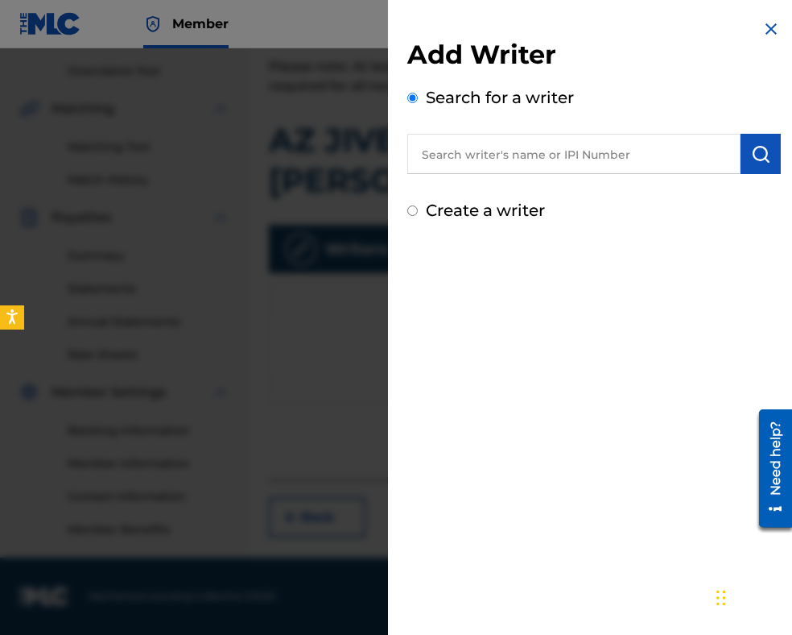
paste input "90001 60 83 46"
click at [470, 149] on input "90001 60 83 46" at bounding box center [573, 154] width 333 height 40
click at [486, 153] on input "9000160 83 46" at bounding box center [573, 154] width 333 height 40
click at [503, 153] on input "900016083 46" at bounding box center [573, 154] width 333 height 40
click at [424, 152] on input "90001608346" at bounding box center [573, 154] width 333 height 40
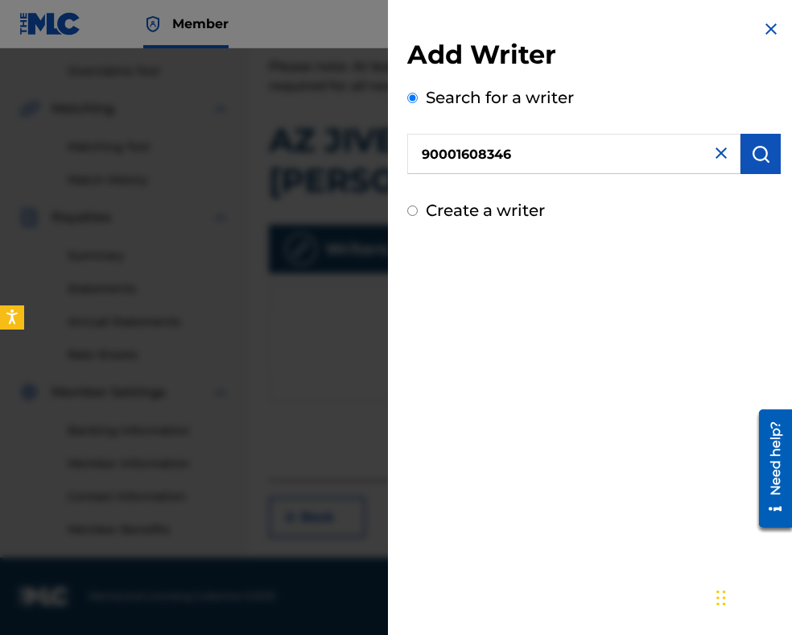
type input "90001608346"
click at [763, 156] on img "submit" at bounding box center [760, 153] width 19 height 19
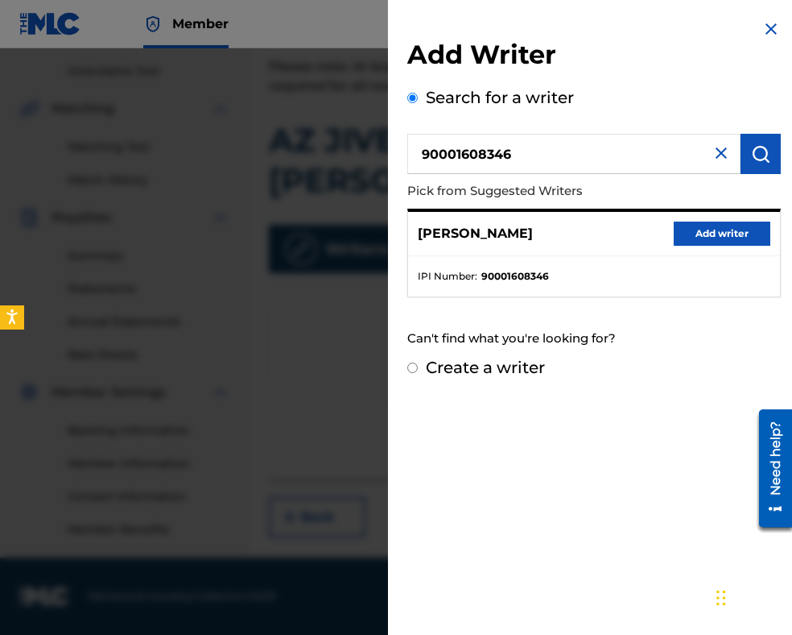
click at [689, 237] on button "Add writer" at bounding box center [722, 233] width 97 height 24
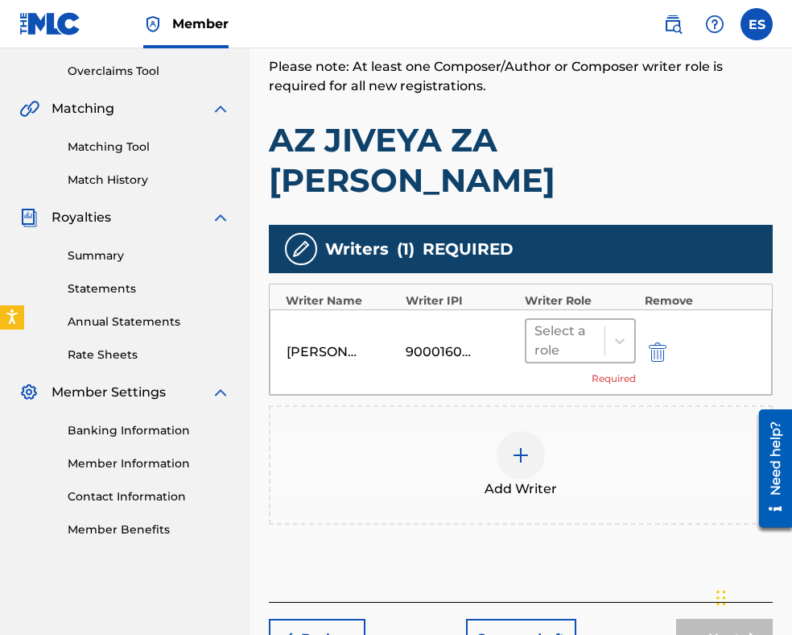
click at [602, 320] on div "Select a role" at bounding box center [566, 341] width 78 height 42
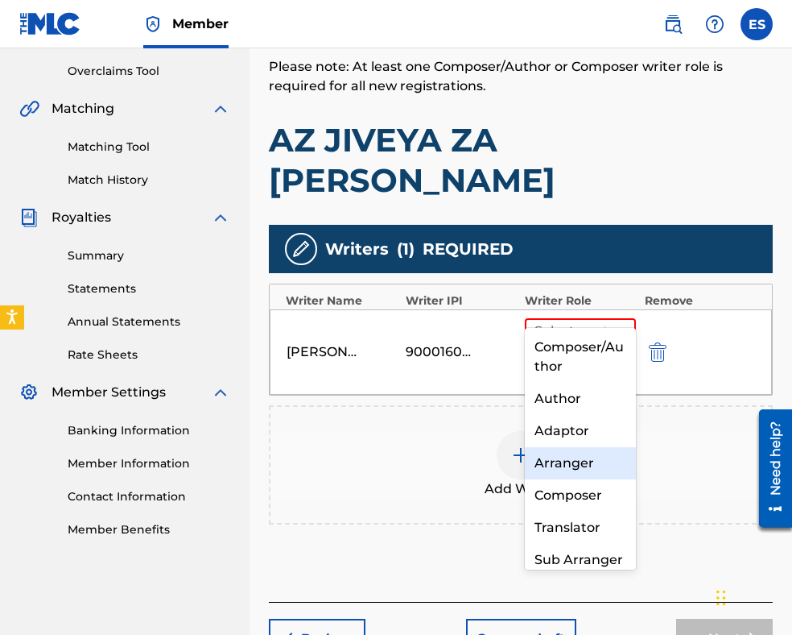
click at [573, 468] on div "Arranger" at bounding box center [580, 463] width 111 height 32
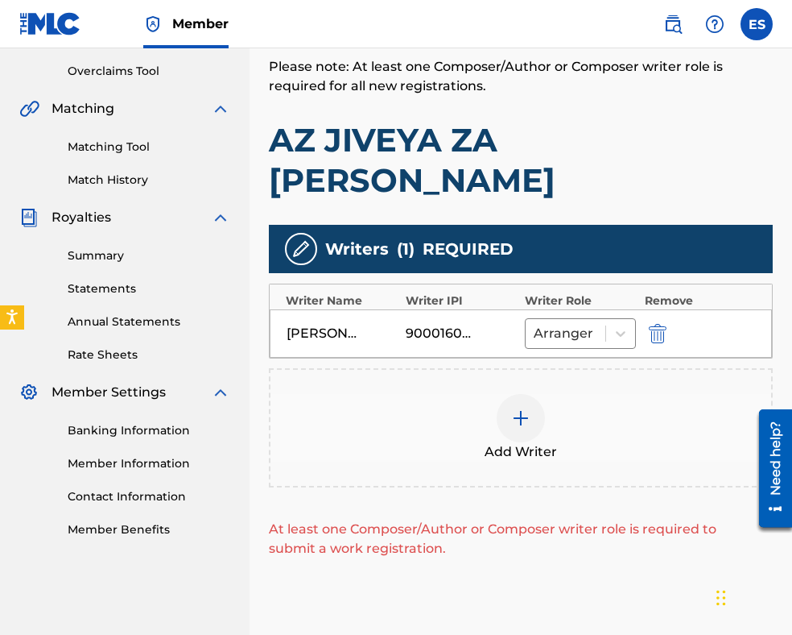
click at [519, 408] on img at bounding box center [520, 417] width 19 height 19
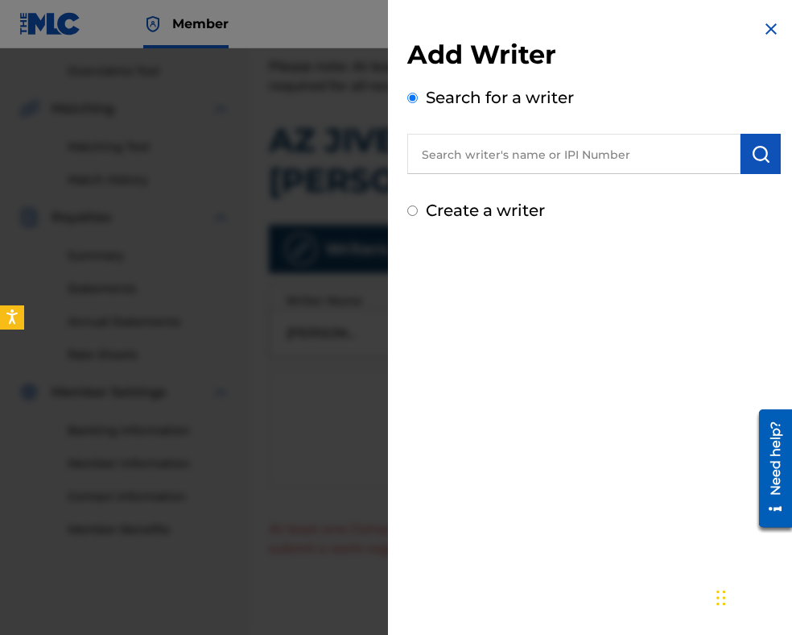
paste input "00087889792"
type input "00087889792"
click at [763, 152] on img "submit" at bounding box center [760, 153] width 19 height 19
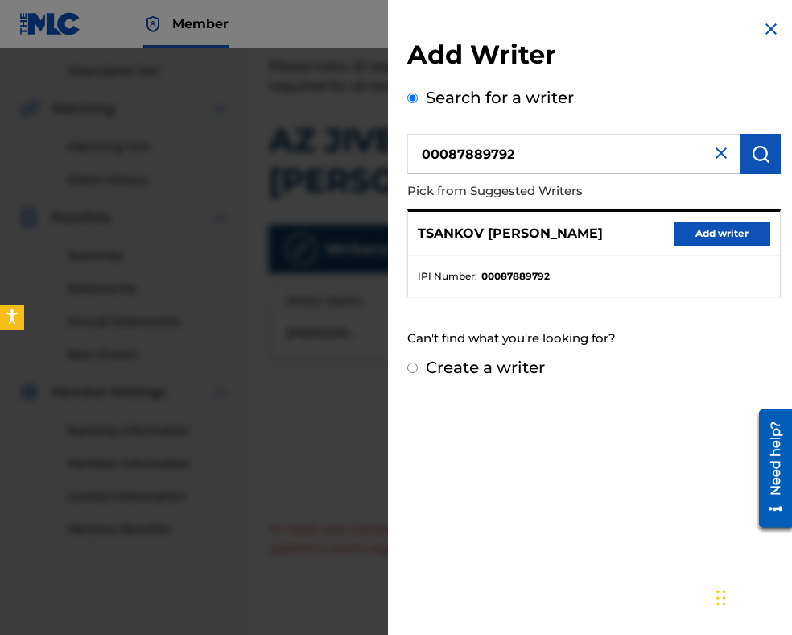
click at [735, 224] on button "Add writer" at bounding box center [722, 233] width 97 height 24
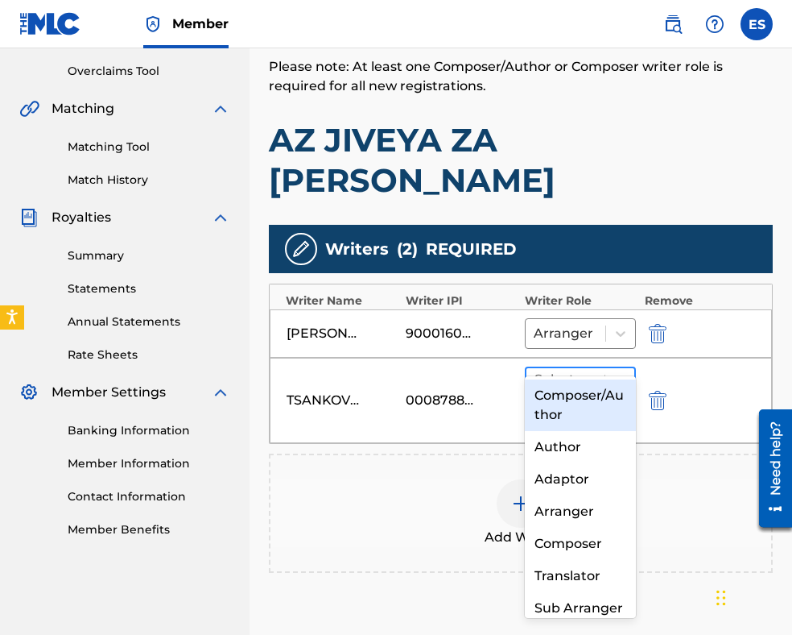
click at [588, 378] on div at bounding box center [566, 389] width 62 height 23
click at [583, 391] on div "Composer/Author" at bounding box center [580, 405] width 111 height 52
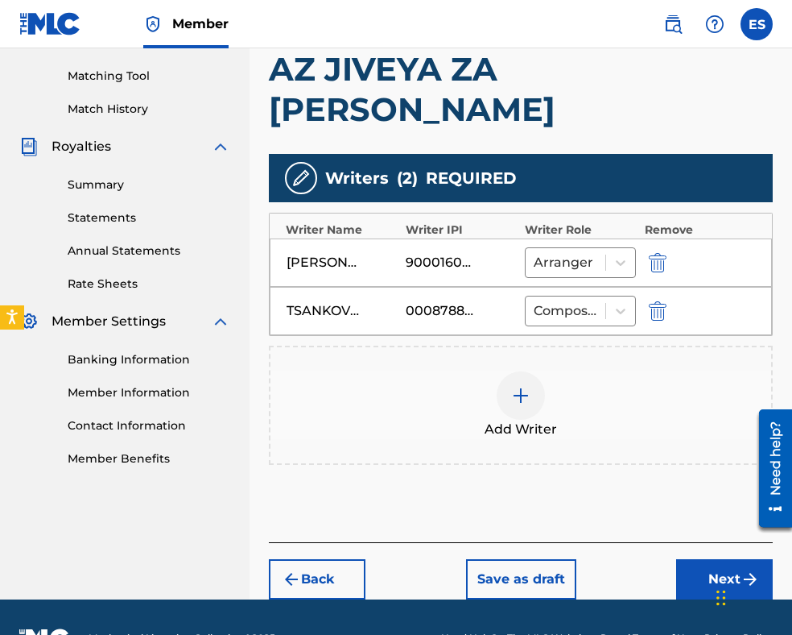
click at [705, 559] on button "Next" at bounding box center [724, 579] width 97 height 40
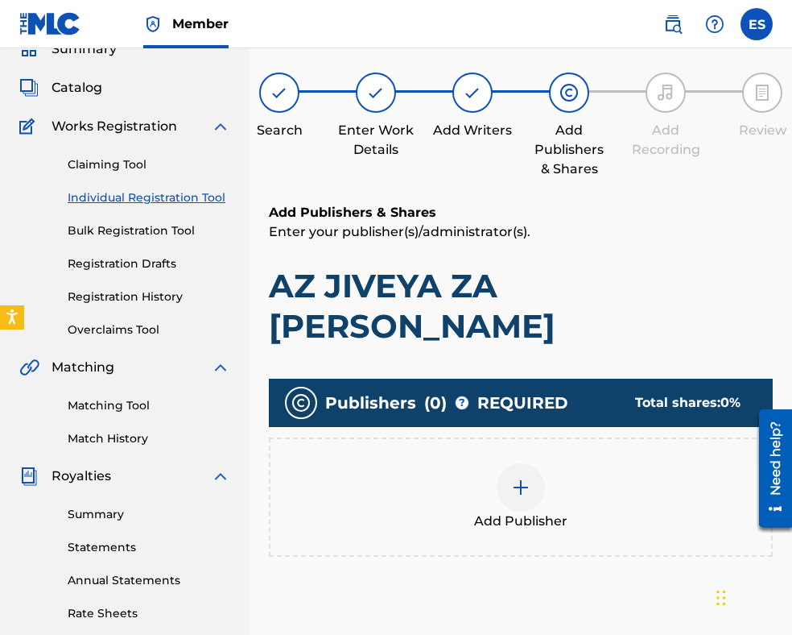
scroll to position [234, 0]
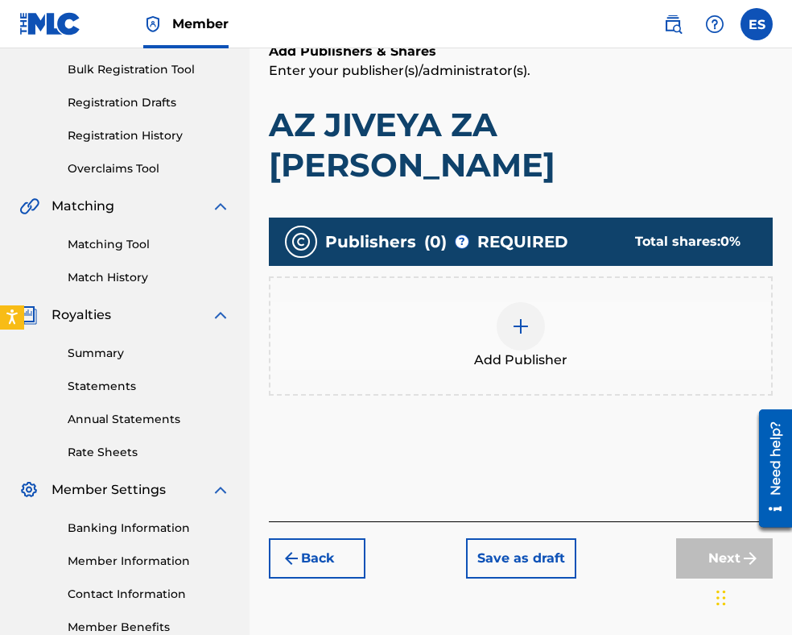
click at [510, 302] on div at bounding box center [521, 326] width 48 height 48
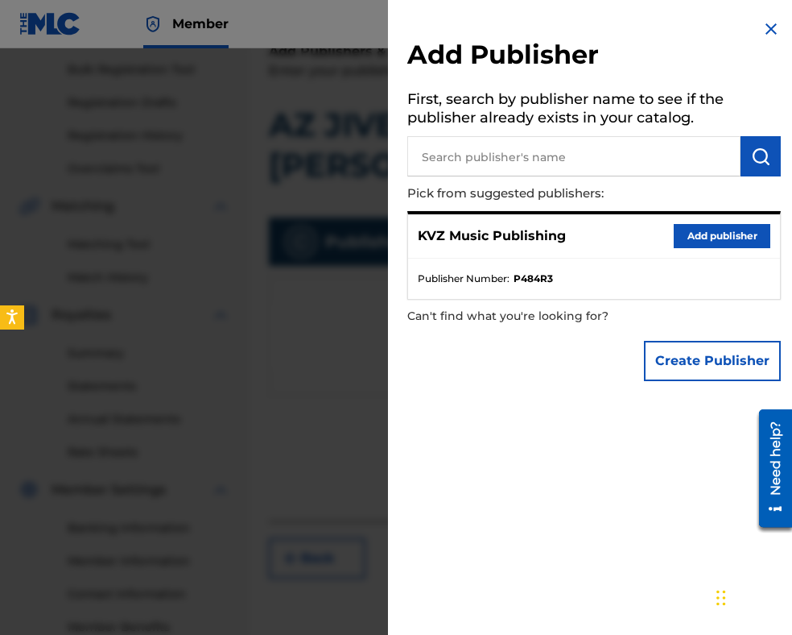
click at [713, 363] on button "Create Publisher" at bounding box center [712, 361] width 137 height 40
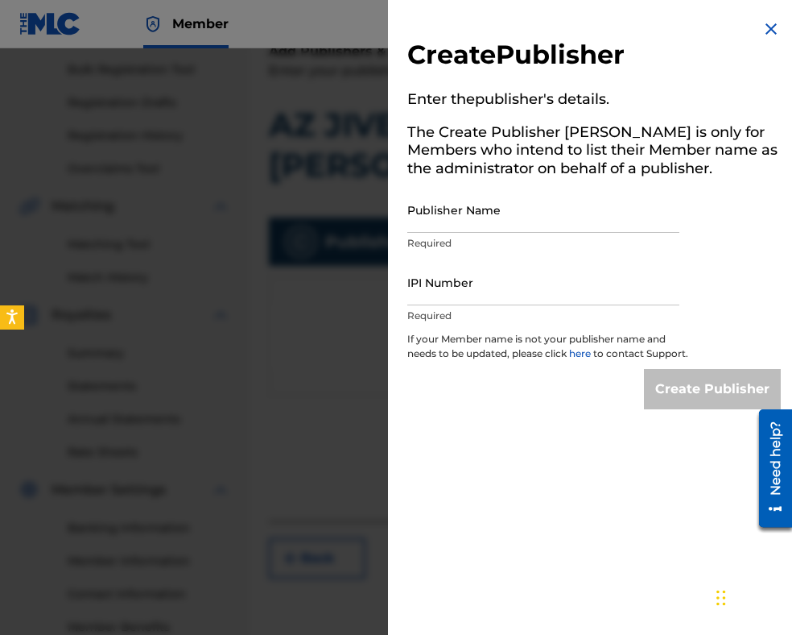
click at [767, 33] on img at bounding box center [771, 28] width 19 height 19
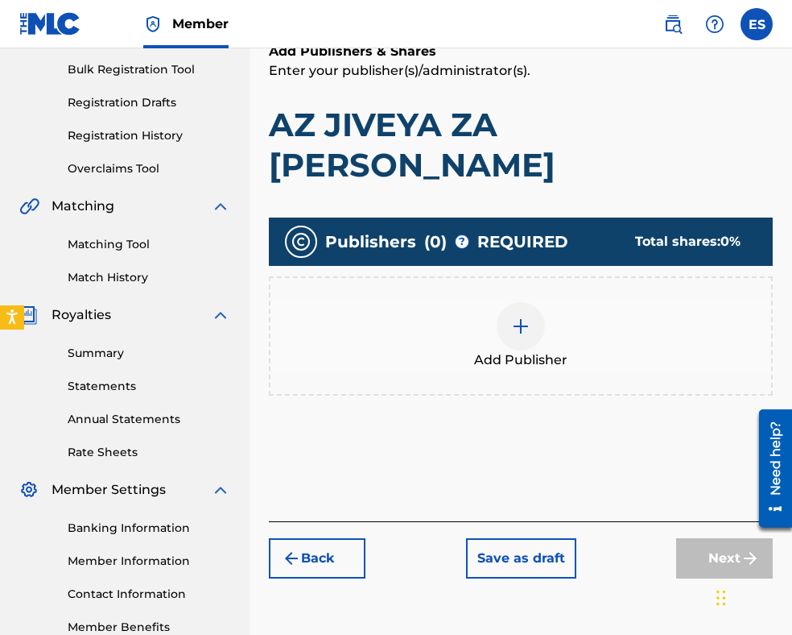
click at [522, 316] on img at bounding box center [520, 325] width 19 height 19
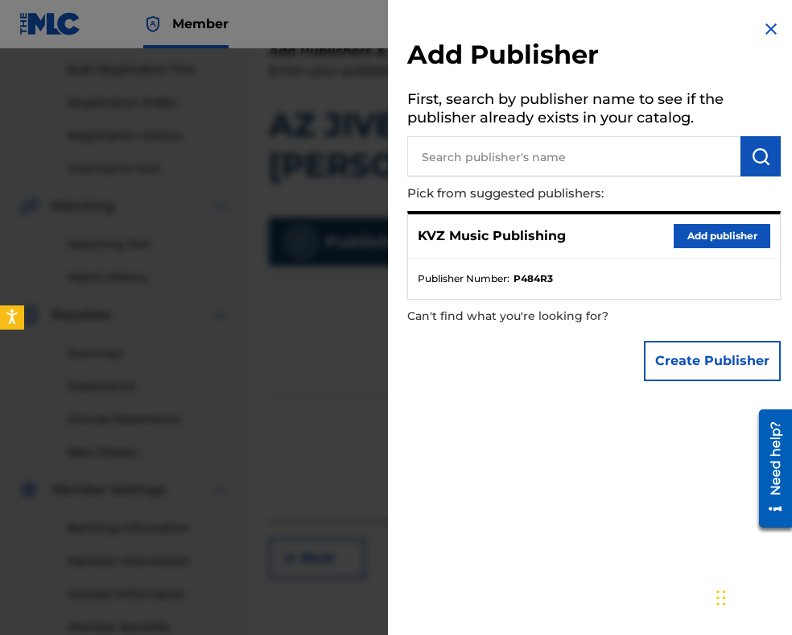
click at [721, 249] on div "KVZ Music Publishing Add publisher" at bounding box center [594, 236] width 372 height 44
click at [720, 240] on button "Add publisher" at bounding box center [722, 236] width 97 height 24
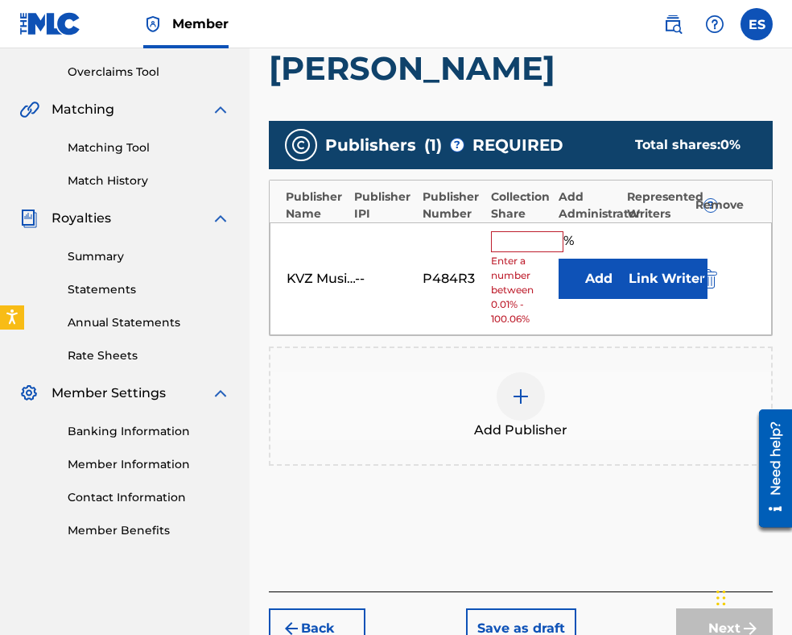
scroll to position [378, 0]
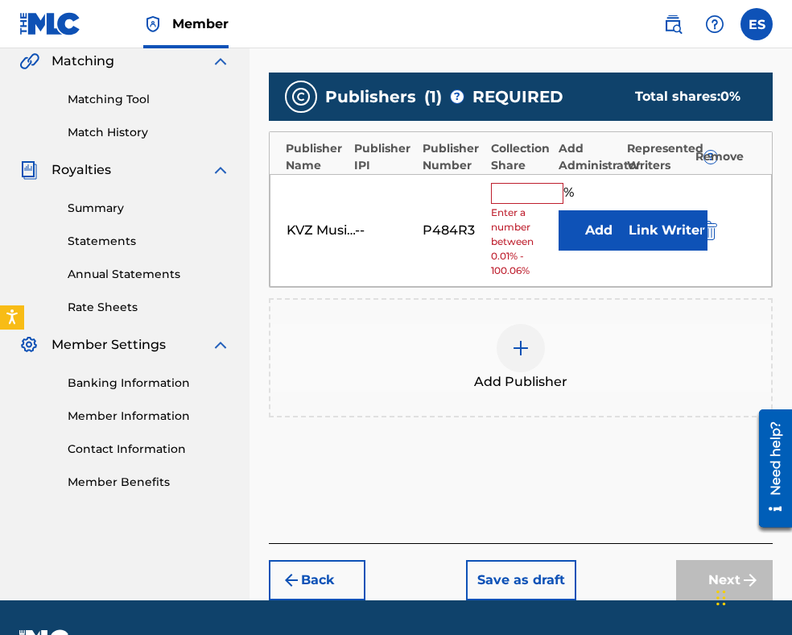
click at [537, 183] on input "text" at bounding box center [527, 193] width 72 height 21
type input "83.33"
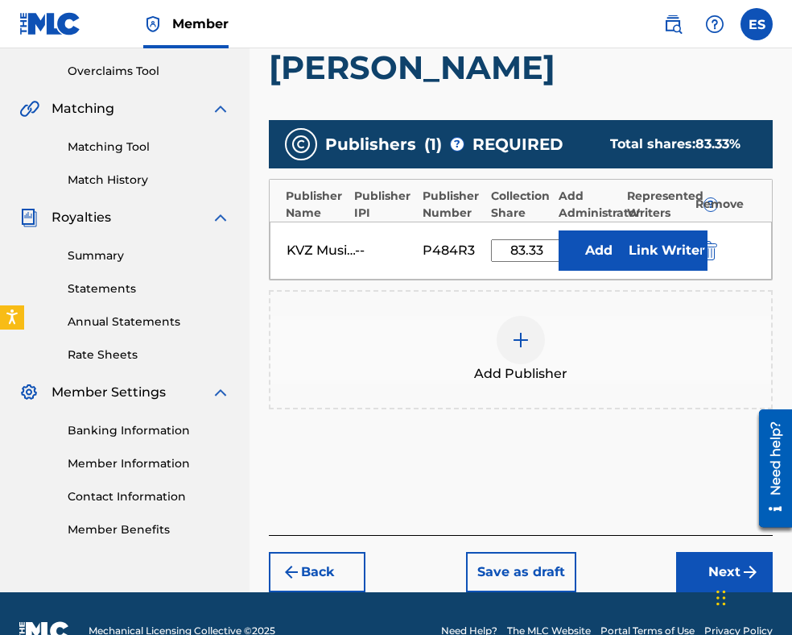
click at [685, 552] on button "Next" at bounding box center [724, 572] width 97 height 40
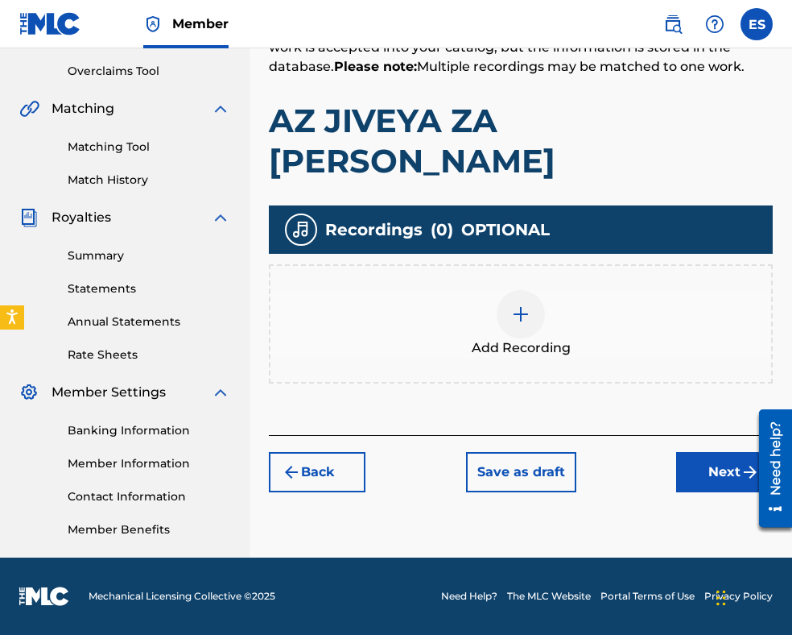
click at [499, 290] on div at bounding box center [521, 314] width 48 height 48
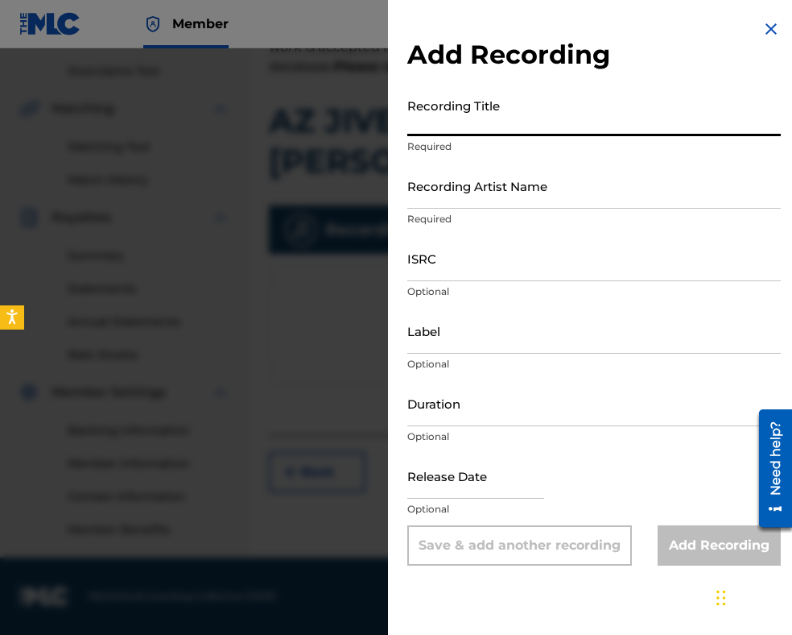
paste input "AZ JIVEYA ZA [PERSON_NAME]"
click at [410, 123] on input "AZ JIVEYA ZA [PERSON_NAME]" at bounding box center [594, 113] width 374 height 46
type input "AZ JIVEYA ZA [PERSON_NAME]"
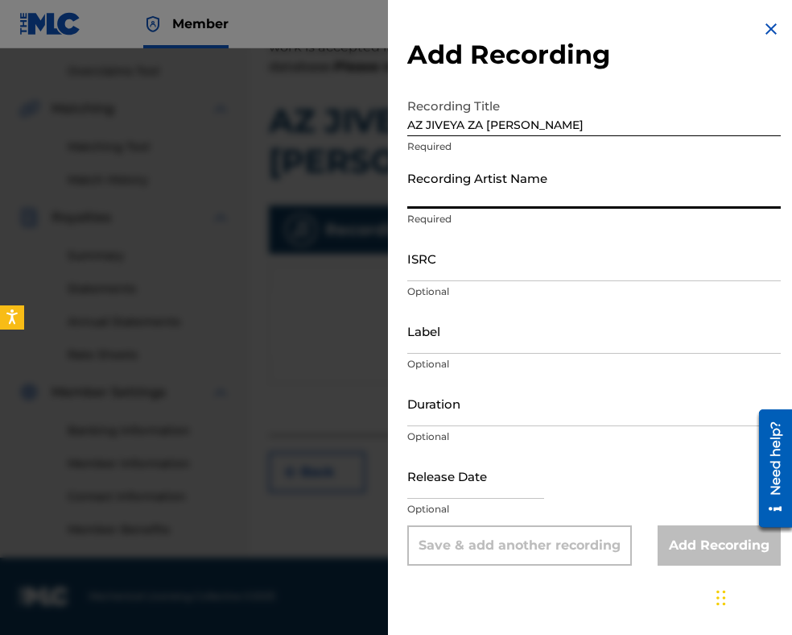
paste input "TANGOLITA"
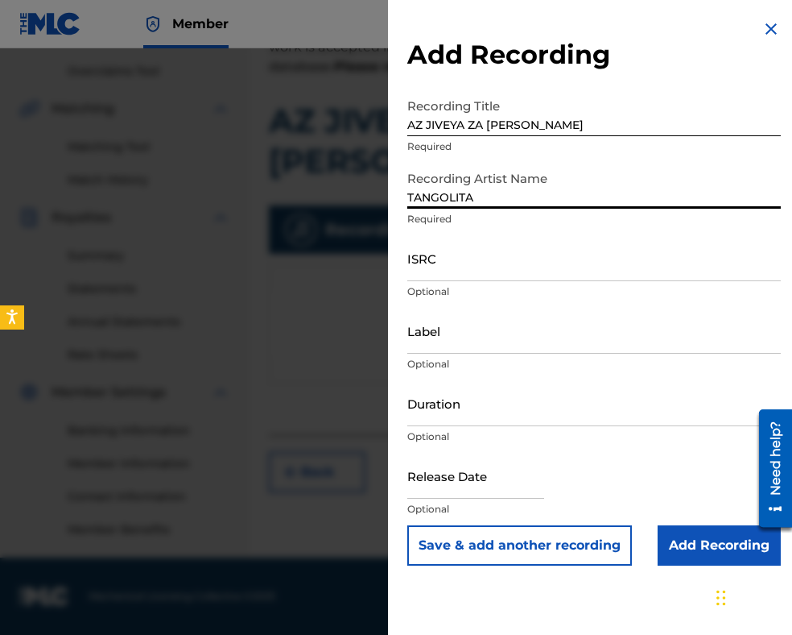
type input "TANGOLITA"
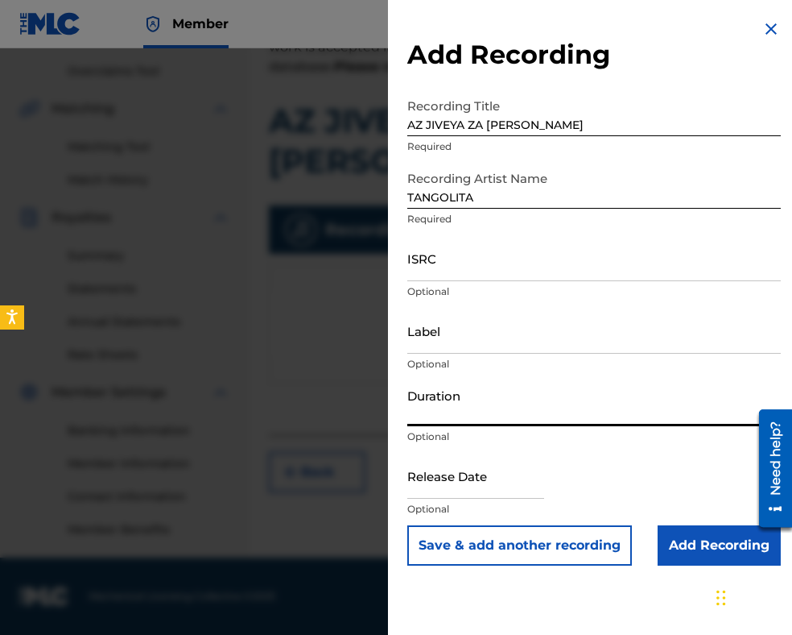
drag, startPoint x: 474, startPoint y: 420, endPoint x: 470, endPoint y: 408, distance: 11.7
click at [473, 419] on input "Duration" at bounding box center [594, 403] width 374 height 46
type input "03:50"
click at [663, 540] on input "Add Recording" at bounding box center [719, 545] width 123 height 40
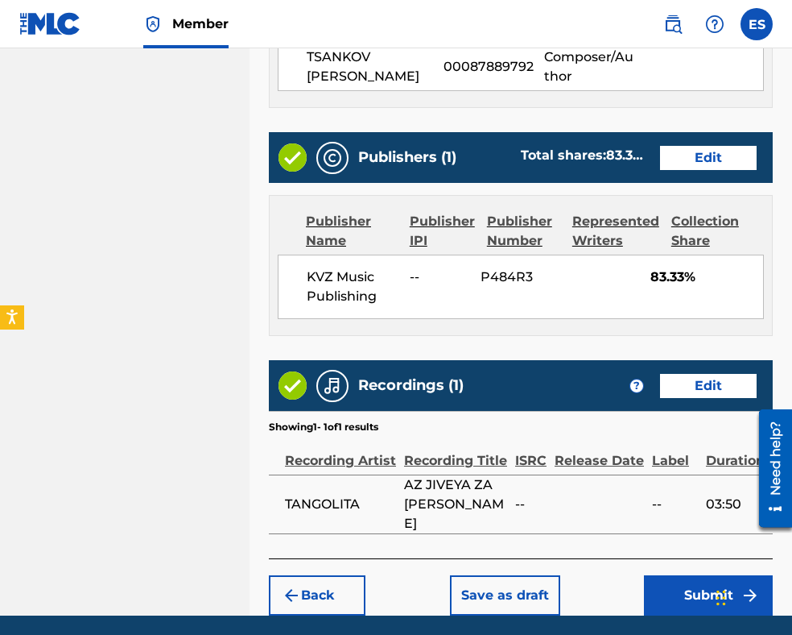
scroll to position [946, 0]
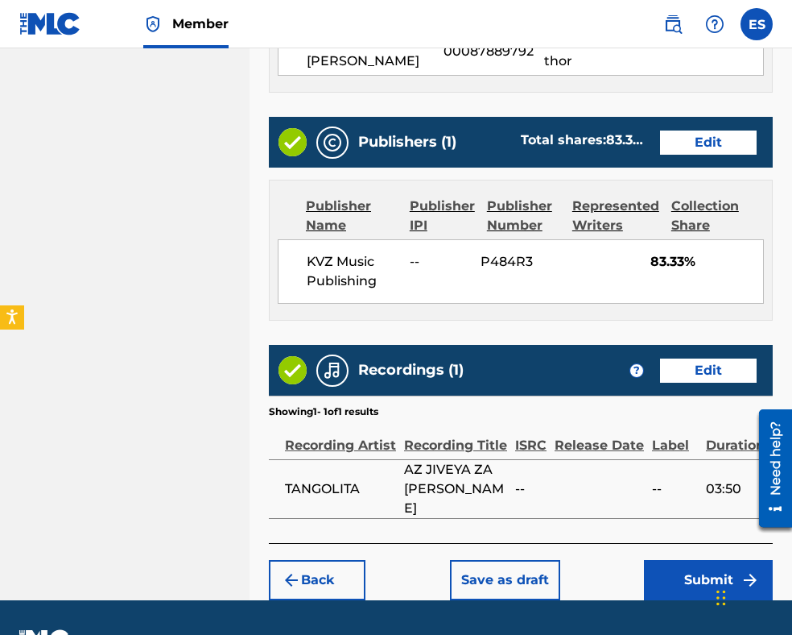
click at [705, 560] on button "Submit" at bounding box center [708, 580] width 129 height 40
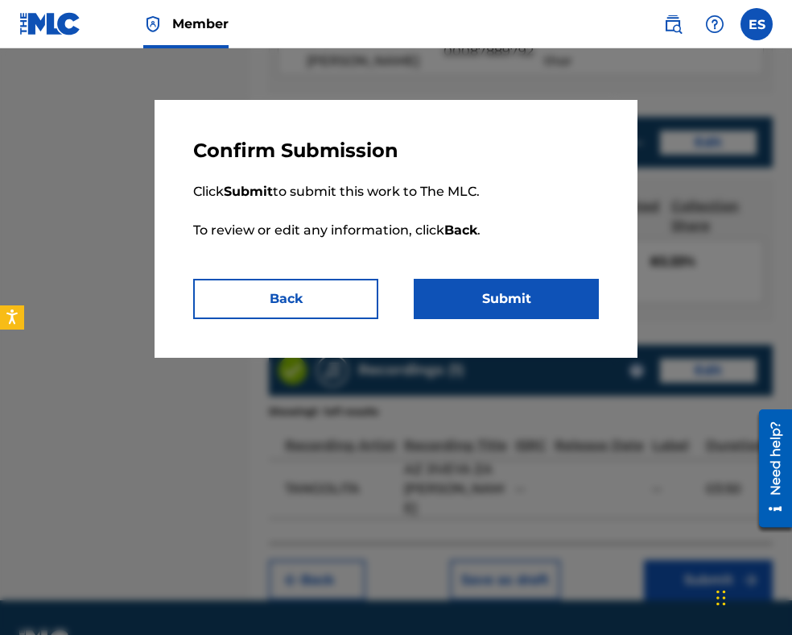
click at [567, 307] on button "Submit" at bounding box center [506, 299] width 185 height 40
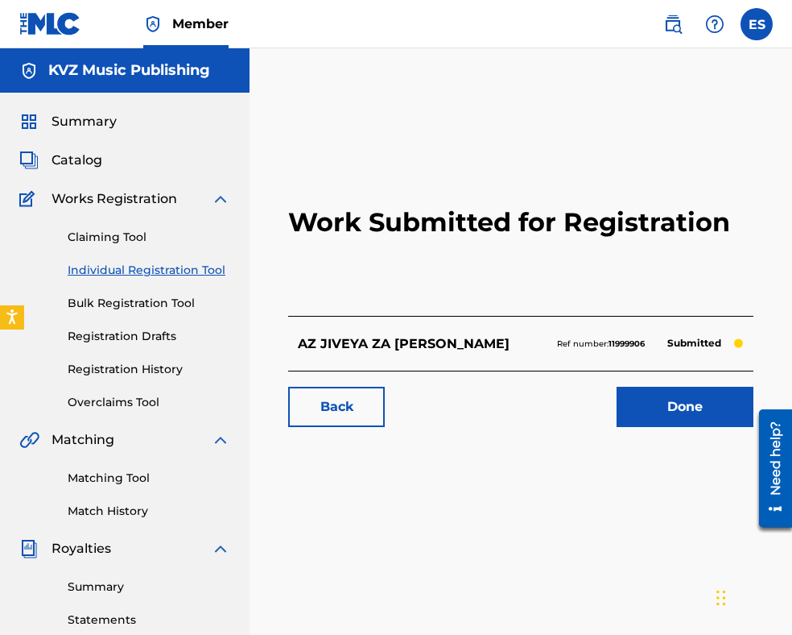
click at [184, 272] on link "Individual Registration Tool" at bounding box center [149, 270] width 163 height 17
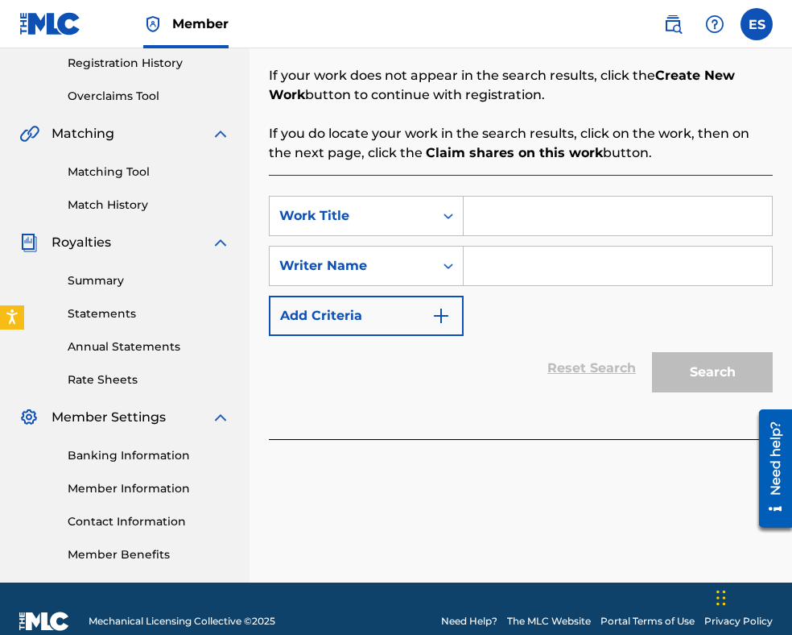
scroll to position [322, 0]
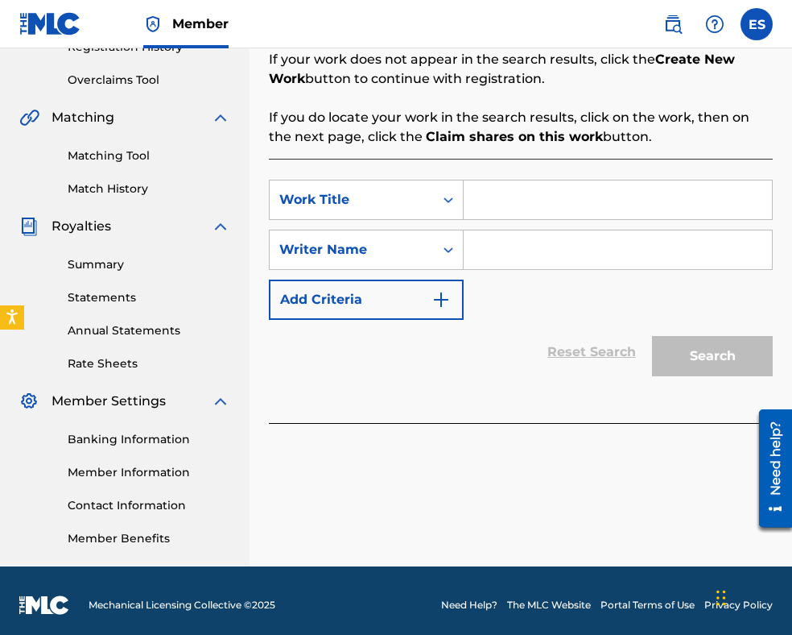
click at [515, 199] on input "Search Form" at bounding box center [618, 199] width 308 height 39
paste input "AZ JIVEYA ZA [PERSON_NAME]"
type input "AZ JIVEYA ZA [PERSON_NAME]"
click at [552, 242] on input "Search Form" at bounding box center [618, 249] width 308 height 39
paste input "[PERSON_NAME]"
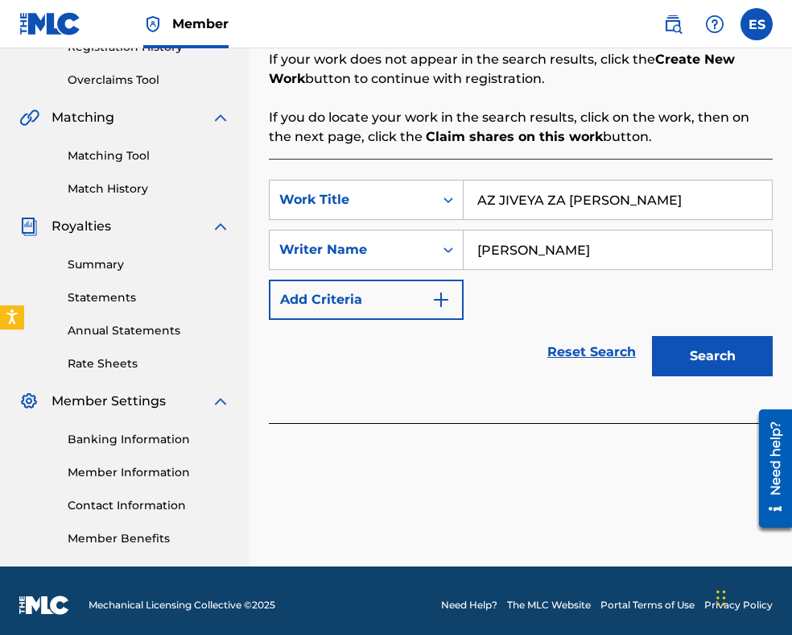
type input "[PERSON_NAME]"
click at [482, 197] on input "AZ JIVEYA ZA [PERSON_NAME]" at bounding box center [618, 199] width 308 height 39
type input "AZ JIVEYA ZA [PERSON_NAME]"
click at [712, 365] on button "Search" at bounding box center [712, 356] width 121 height 40
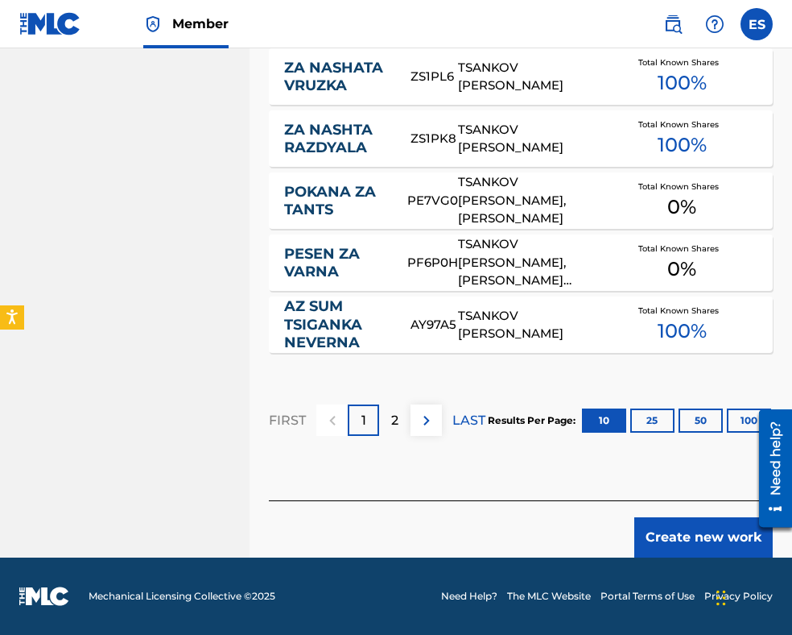
click at [701, 528] on button "Create new work" at bounding box center [704, 537] width 139 height 40
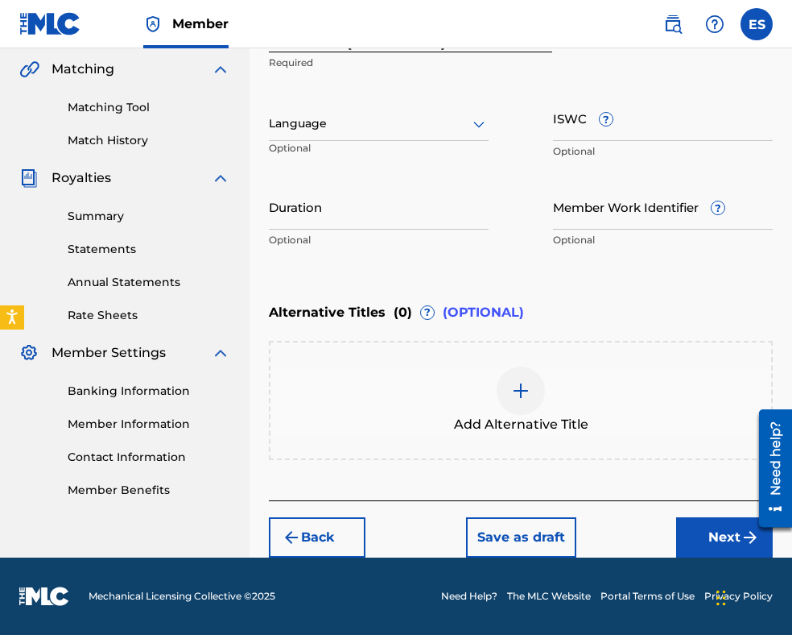
scroll to position [369, 0]
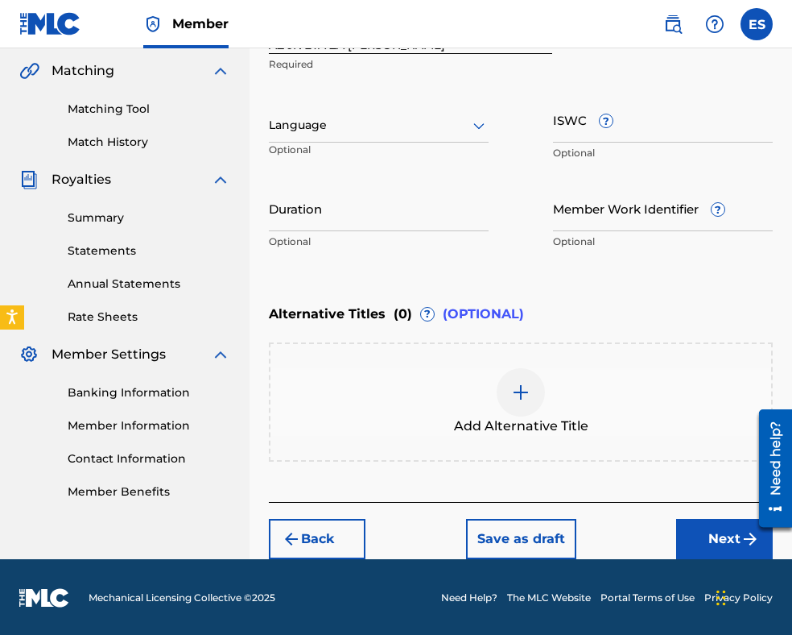
click at [412, 127] on div at bounding box center [379, 125] width 220 height 20
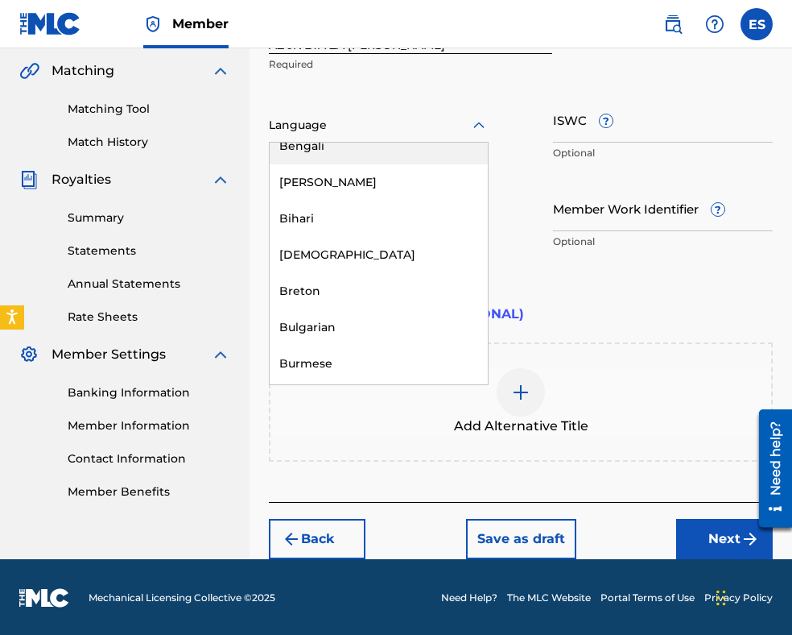
scroll to position [564, 0]
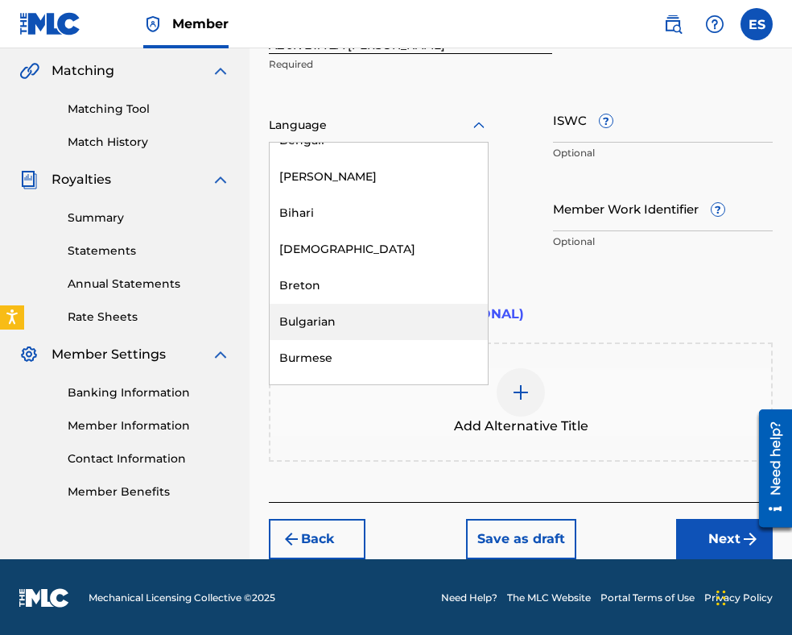
click at [390, 308] on div "Bulgarian" at bounding box center [379, 322] width 218 height 36
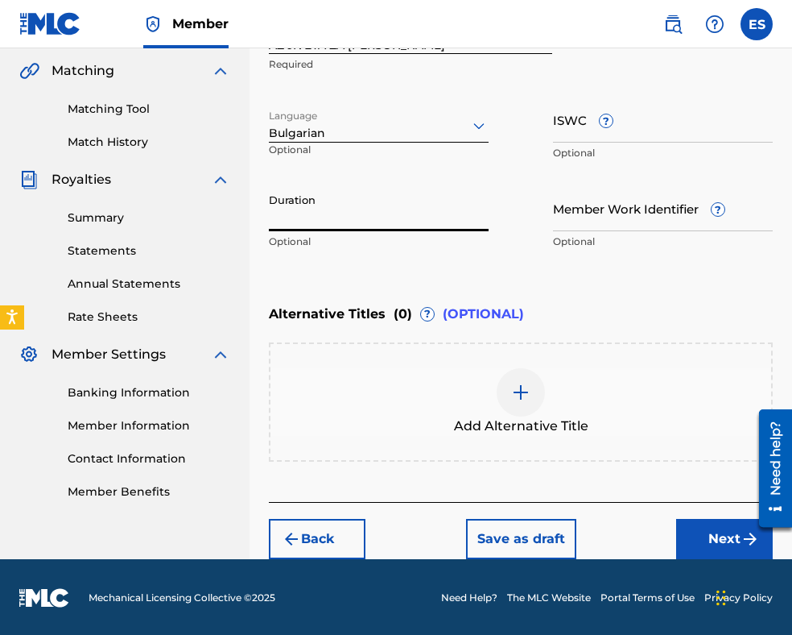
click at [427, 220] on input "Duration" at bounding box center [379, 208] width 220 height 46
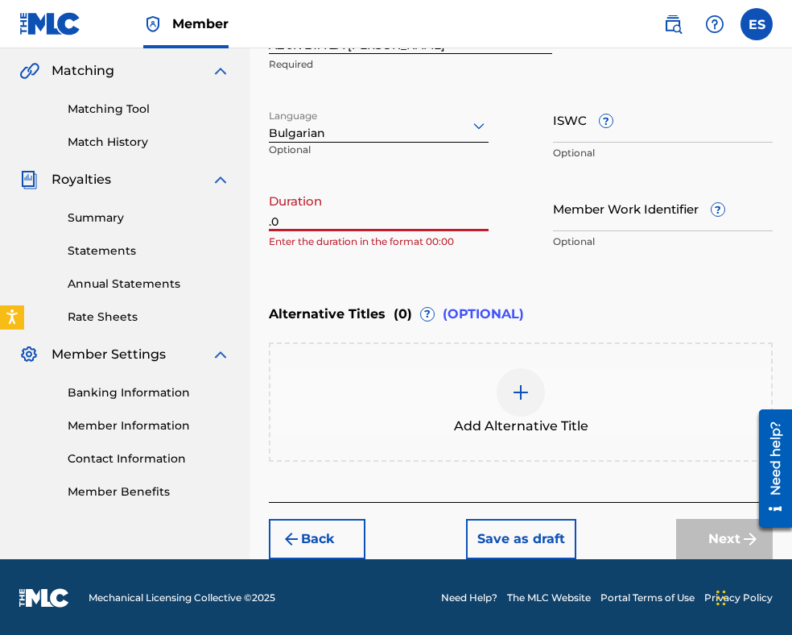
type input "."
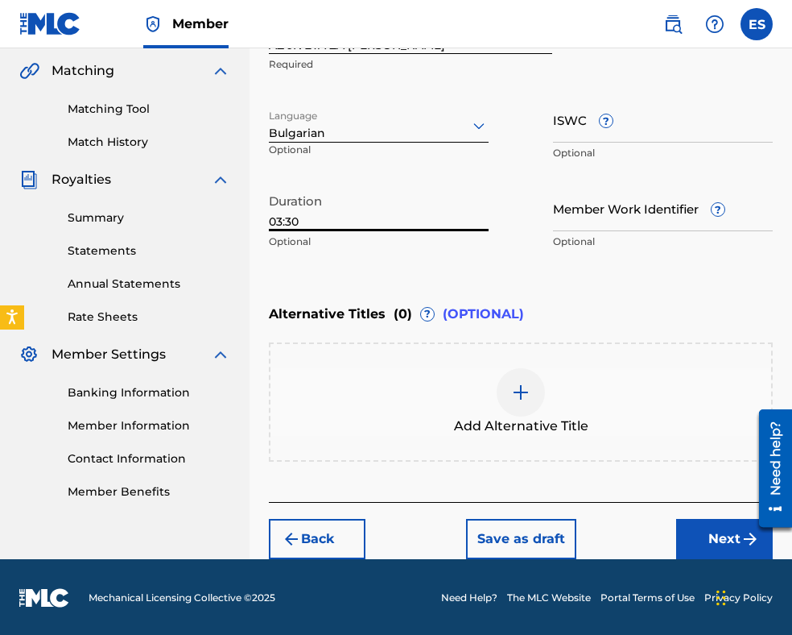
type input "03:30"
click at [518, 396] on img at bounding box center [520, 392] width 19 height 19
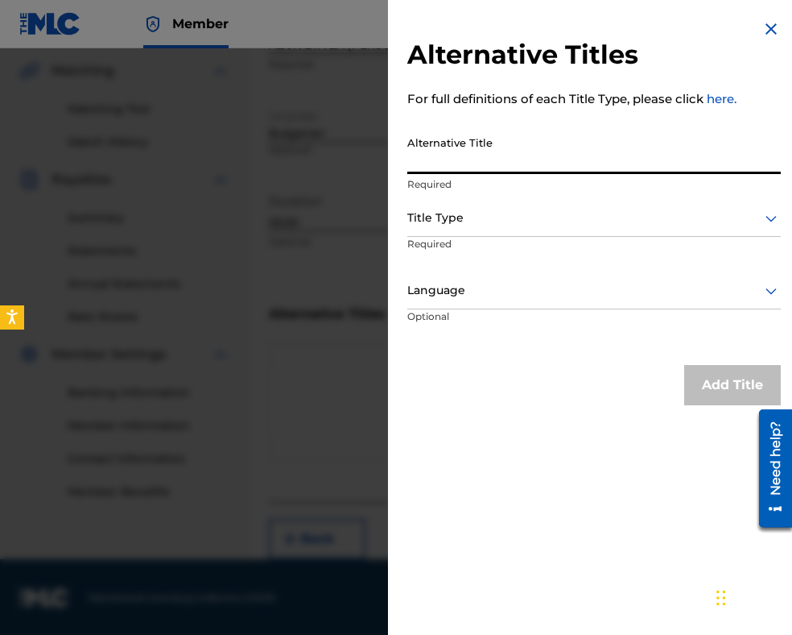
paste input "АЗ ЖИВЕЯ ЗА ЛЮБОВ"
type input "АЗ ЖИВЕЯ ЗА ЛЮБОВ"
click at [503, 225] on div at bounding box center [594, 218] width 374 height 20
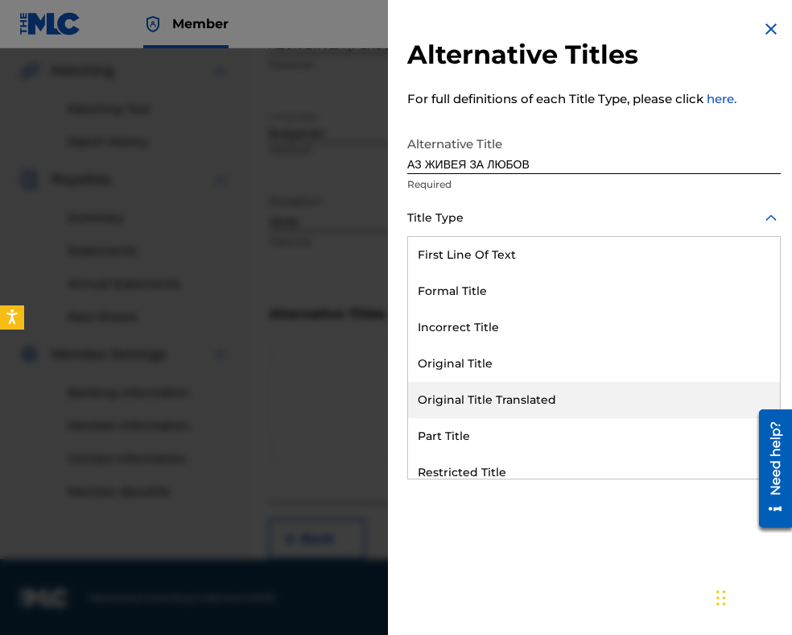
click at [520, 403] on div "Original Title Translated" at bounding box center [594, 400] width 372 height 36
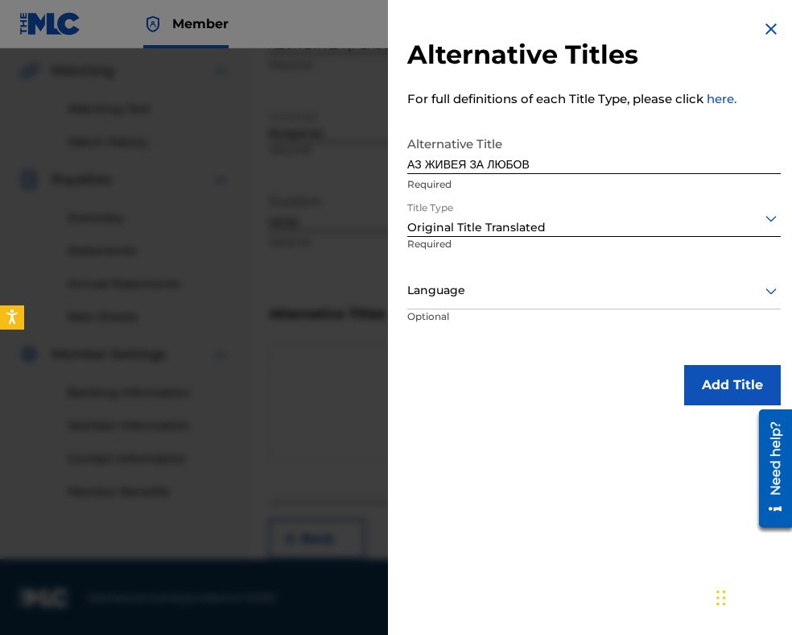
click at [527, 284] on div at bounding box center [594, 290] width 374 height 20
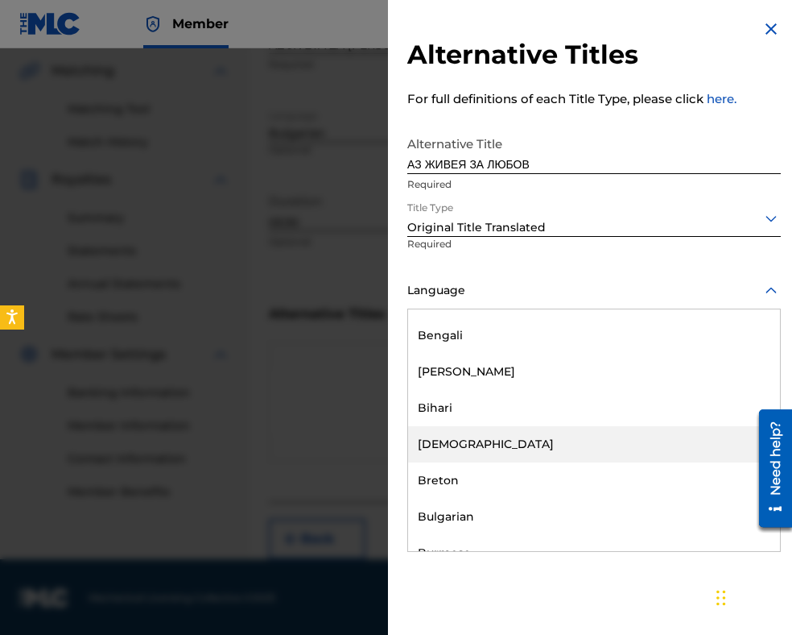
scroll to position [644, 0]
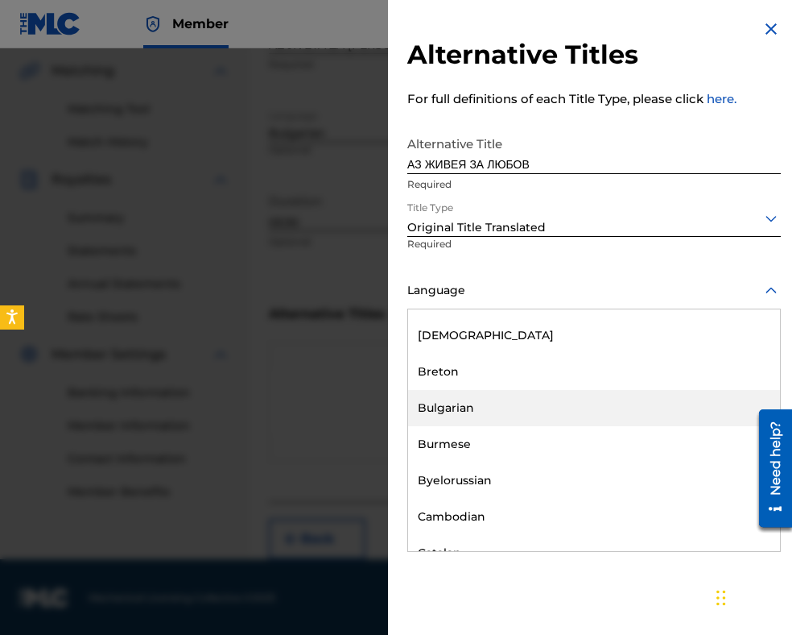
click at [519, 403] on div "Bulgarian" at bounding box center [594, 408] width 372 height 36
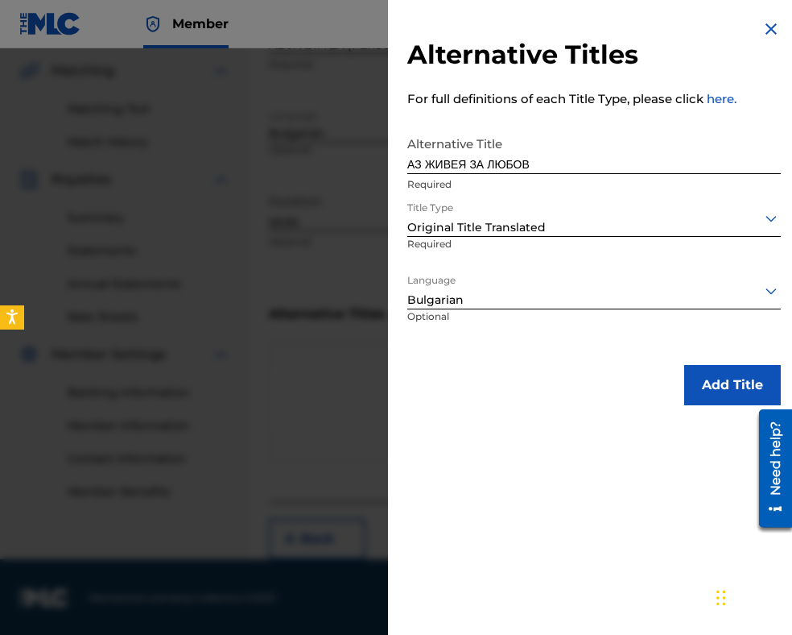
click at [726, 387] on button "Add Title" at bounding box center [733, 385] width 97 height 40
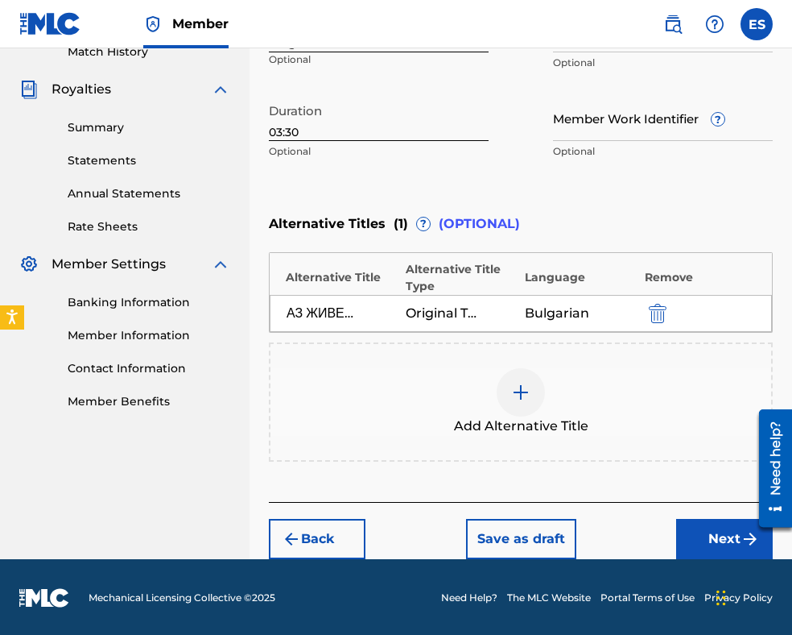
click at [704, 537] on button "Next" at bounding box center [724, 539] width 97 height 40
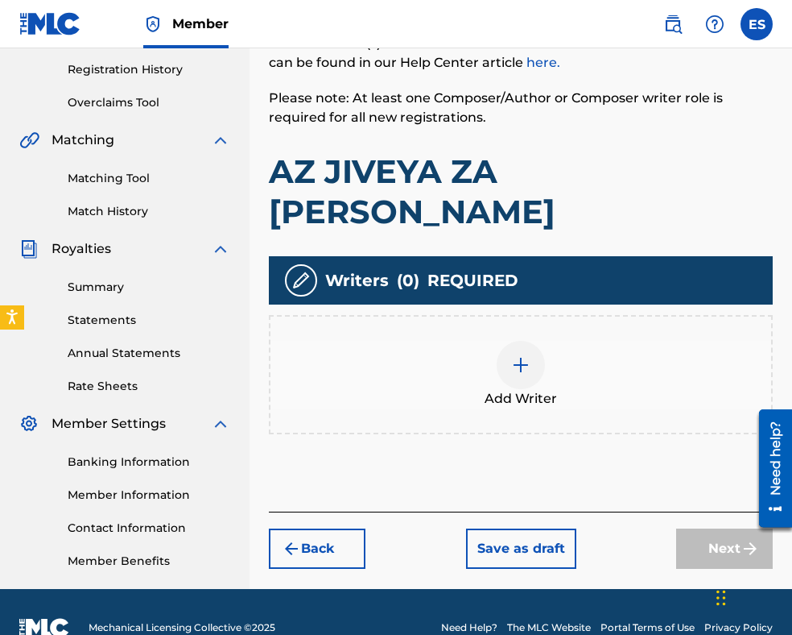
scroll to position [316, 0]
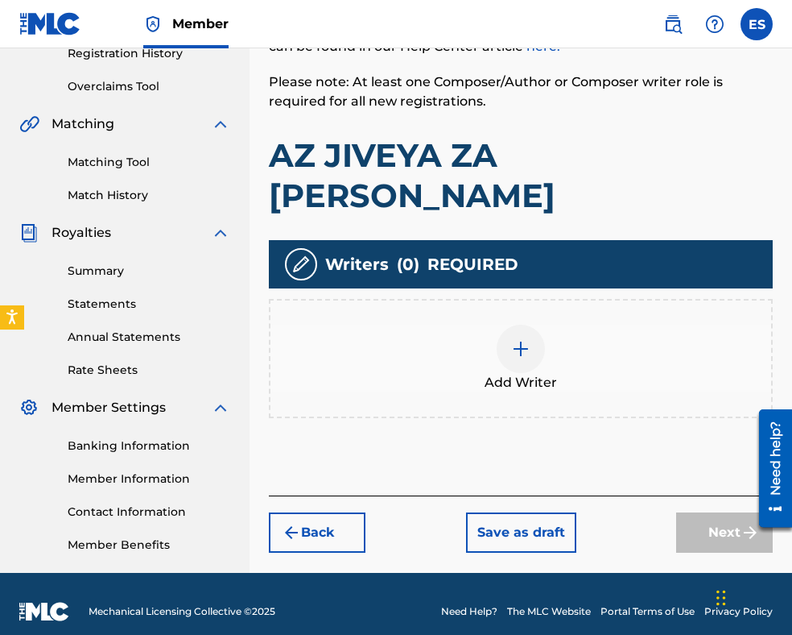
click at [532, 373] on span "Add Writer" at bounding box center [521, 382] width 72 height 19
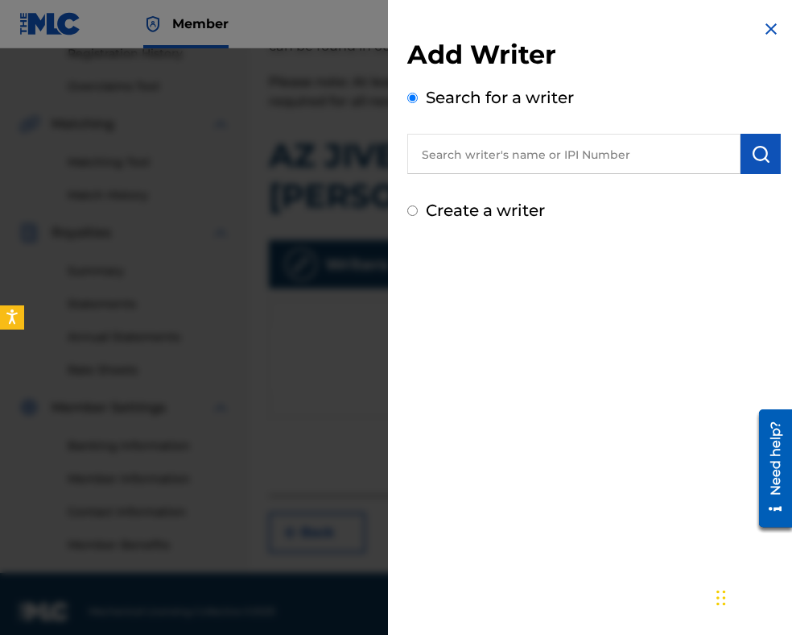
paste input "00221 48 91 85"
click at [428, 155] on input "00221 48 91 85" at bounding box center [573, 154] width 333 height 40
click at [464, 151] on input "00221 48 91 85" at bounding box center [573, 154] width 333 height 40
click at [483, 150] on input "0022148 91 85" at bounding box center [573, 154] width 333 height 40
click at [494, 155] on input "002214891 85" at bounding box center [573, 154] width 333 height 40
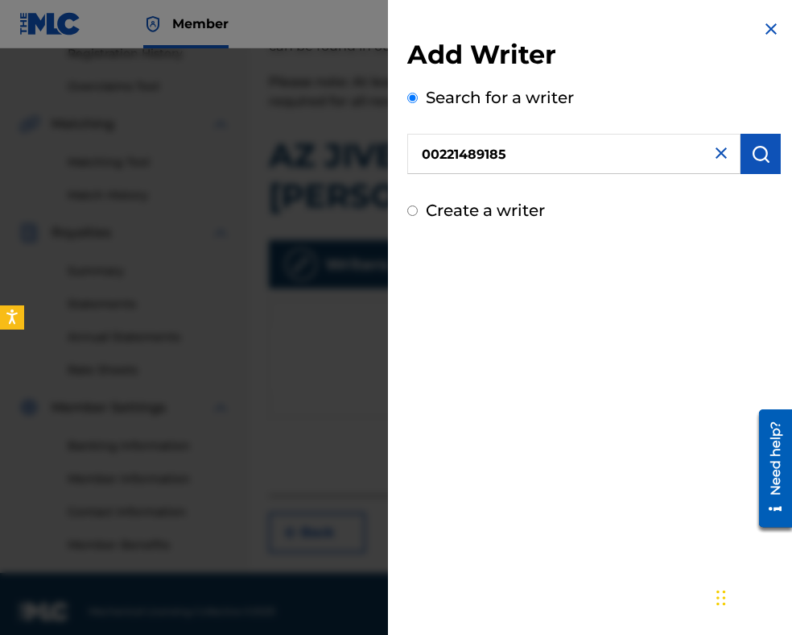
type input "00221489185"
click at [766, 161] on button "submit" at bounding box center [761, 154] width 40 height 40
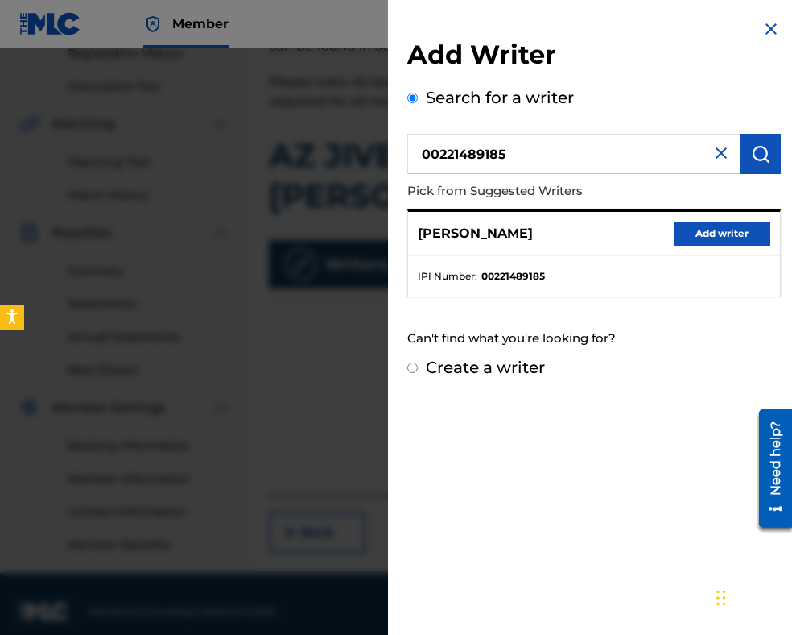
click at [734, 234] on button "Add writer" at bounding box center [722, 233] width 97 height 24
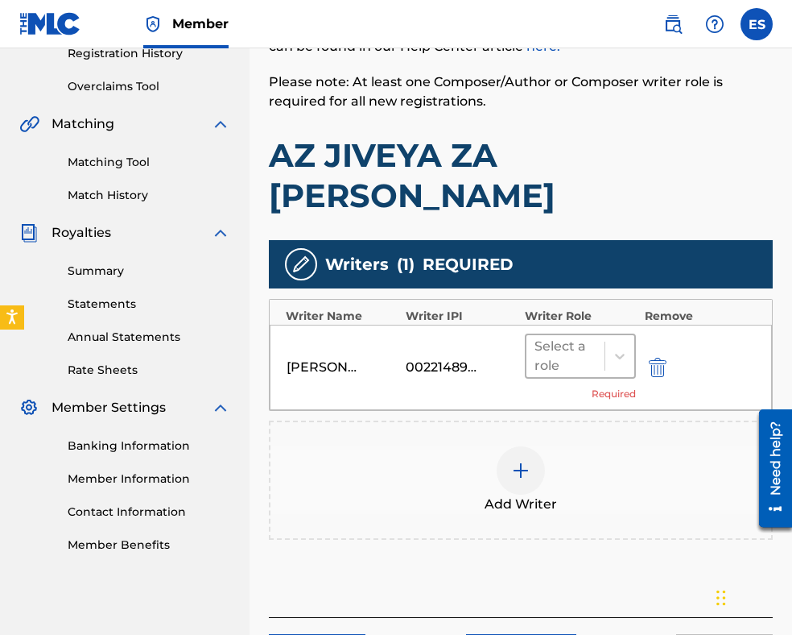
click at [596, 345] on div at bounding box center [566, 356] width 62 height 23
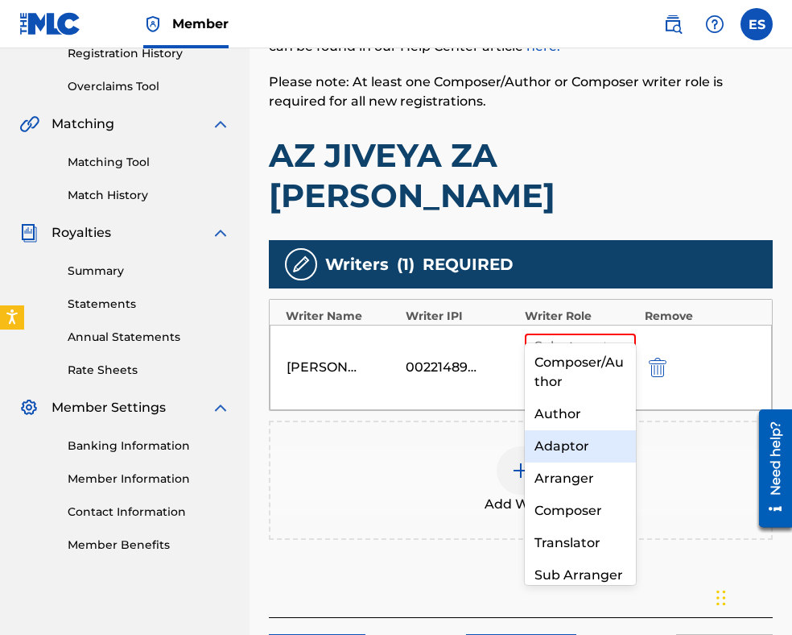
click at [579, 451] on div "Adaptor" at bounding box center [580, 446] width 111 height 32
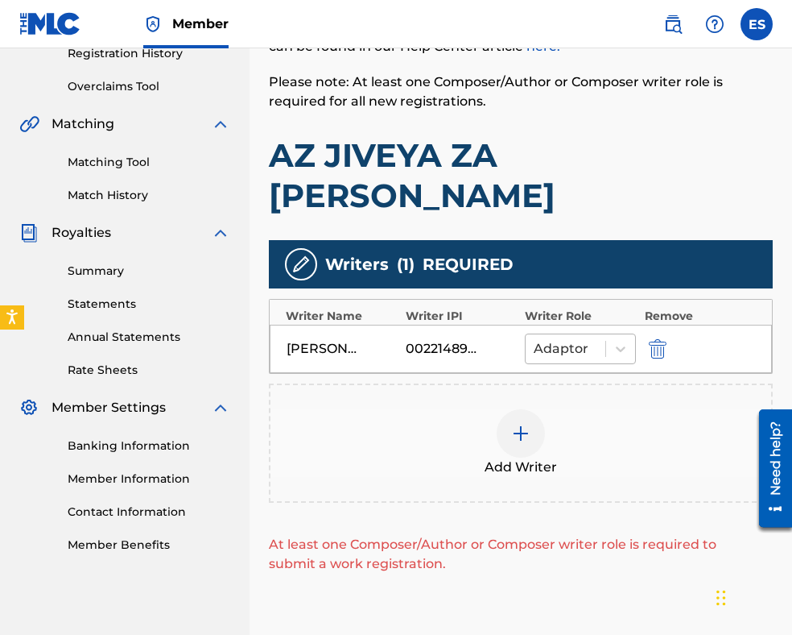
drag, startPoint x: 569, startPoint y: 308, endPoint x: 569, endPoint y: 320, distance: 12.1
click at [569, 334] on div "Adaptor" at bounding box center [566, 348] width 80 height 29
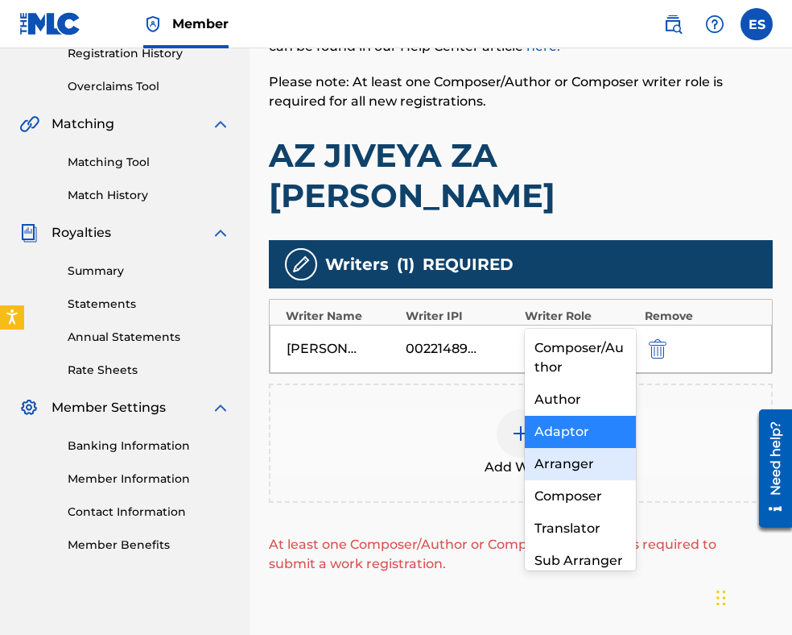
click at [566, 466] on div "Arranger" at bounding box center [580, 464] width 111 height 32
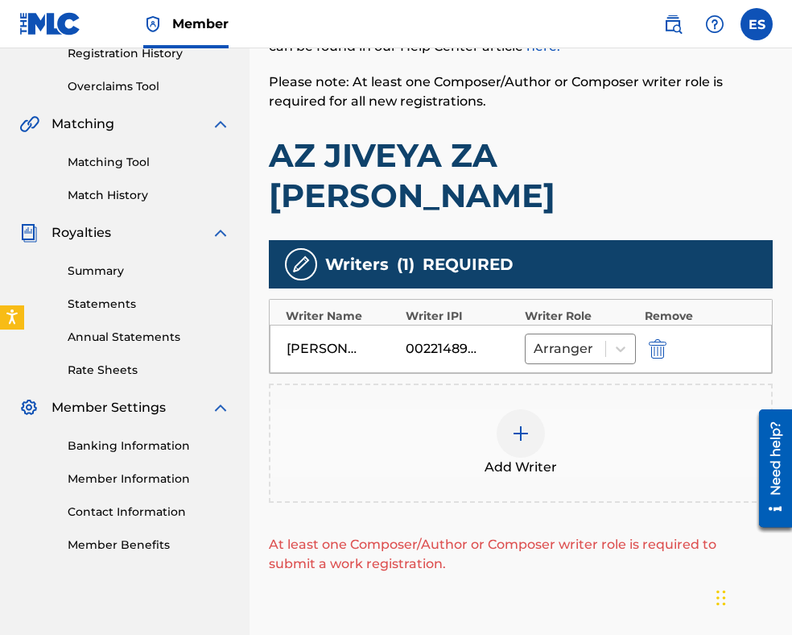
click at [510, 409] on div at bounding box center [521, 433] width 48 height 48
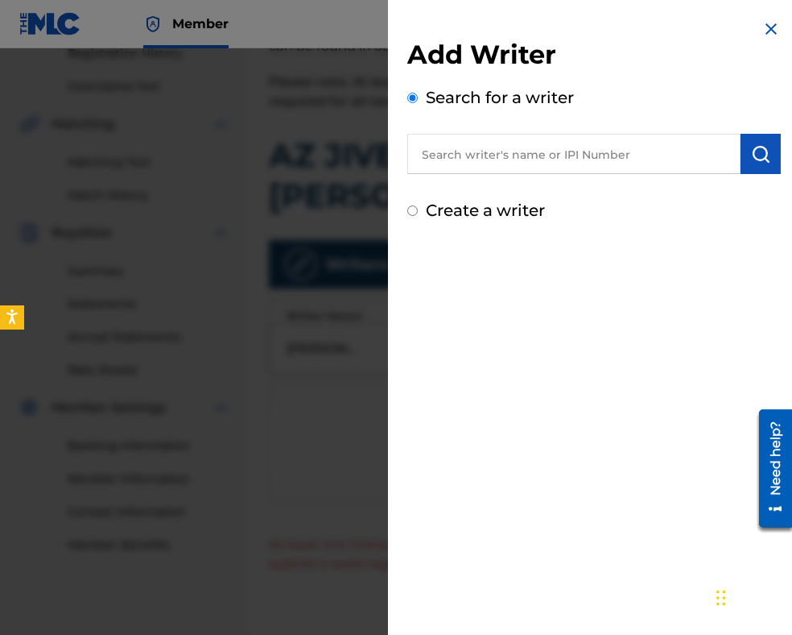
paste input "00087889792"
type input "00087889792"
click at [768, 162] on button "submit" at bounding box center [761, 154] width 40 height 40
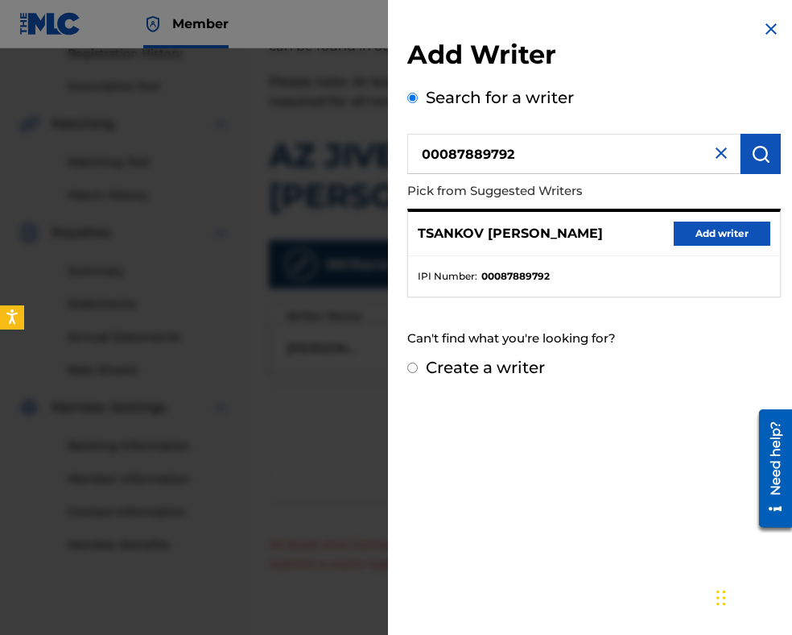
click at [705, 226] on button "Add writer" at bounding box center [722, 233] width 97 height 24
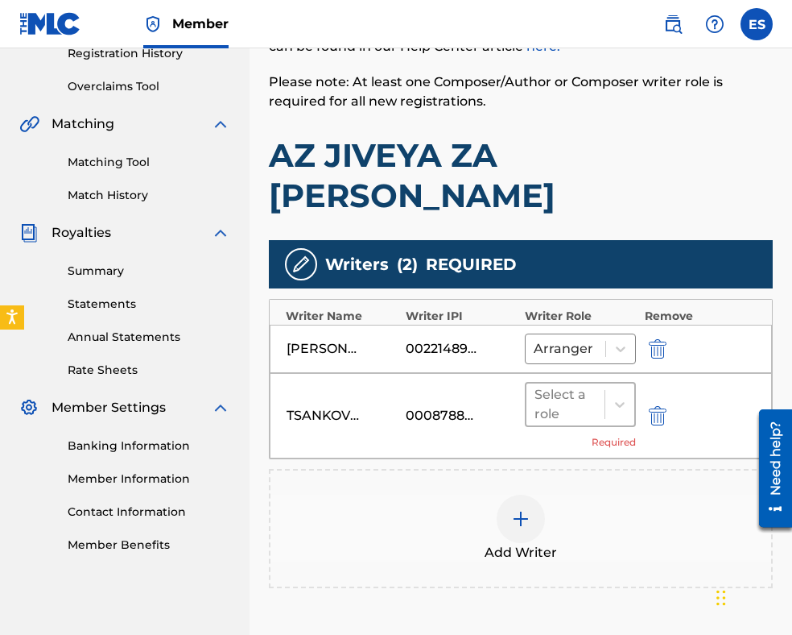
click at [566, 393] on div at bounding box center [566, 404] width 62 height 23
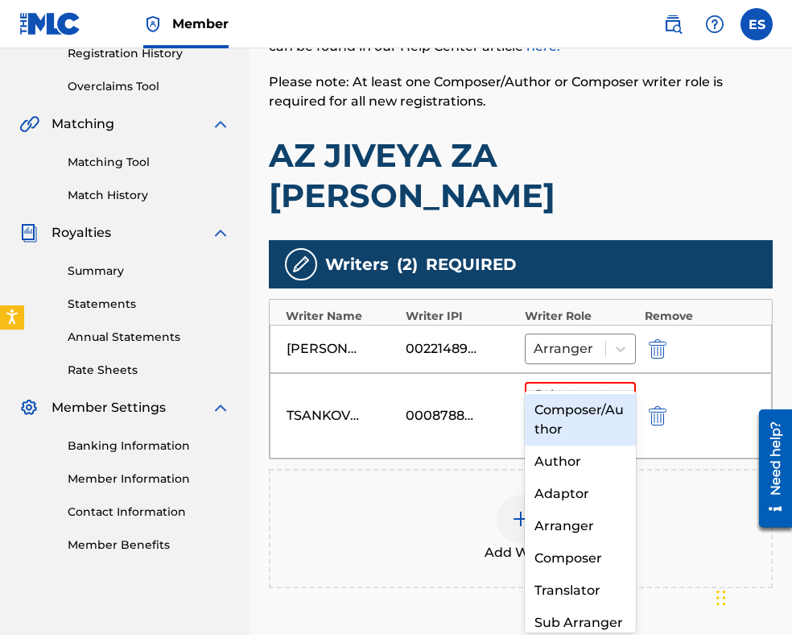
click at [565, 425] on div "Composer/Author" at bounding box center [580, 420] width 111 height 52
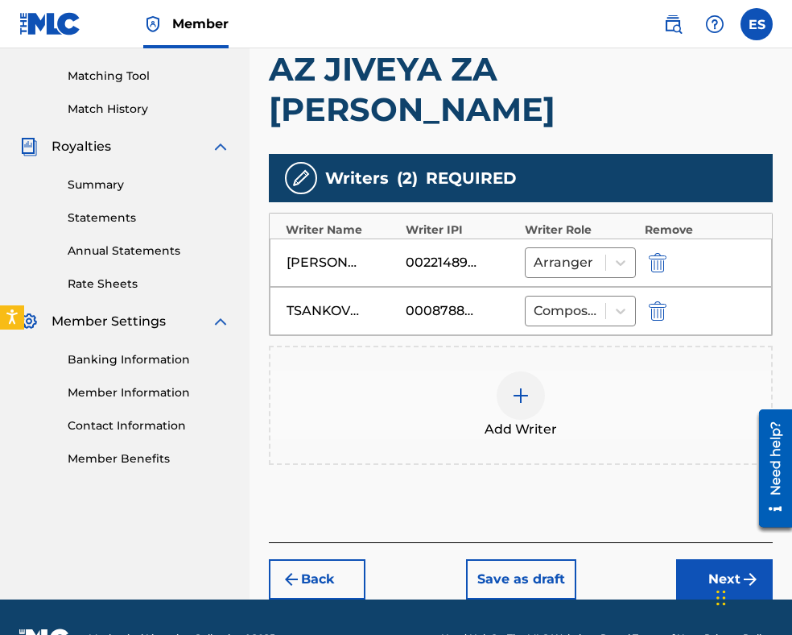
drag, startPoint x: 716, startPoint y: 544, endPoint x: 698, endPoint y: 508, distance: 40.3
click at [716, 559] on button "Next" at bounding box center [724, 579] width 97 height 40
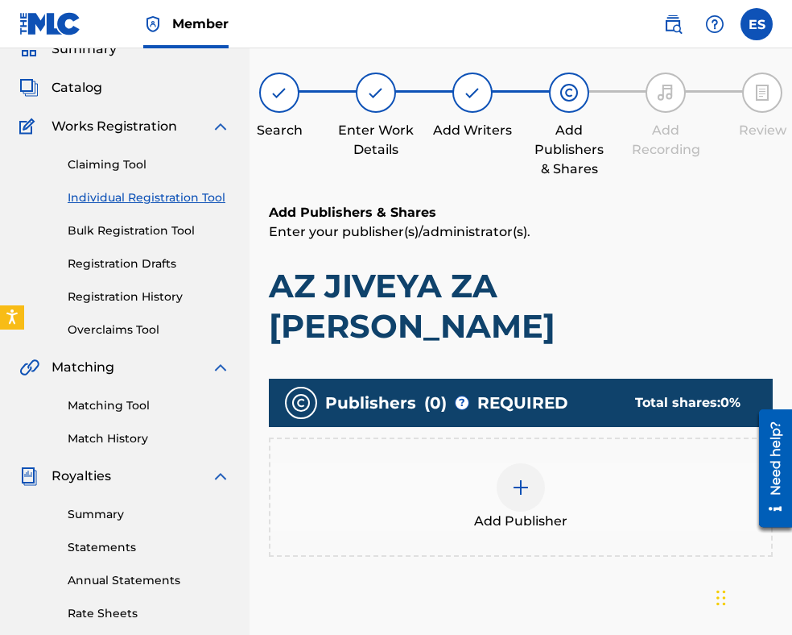
scroll to position [331, 0]
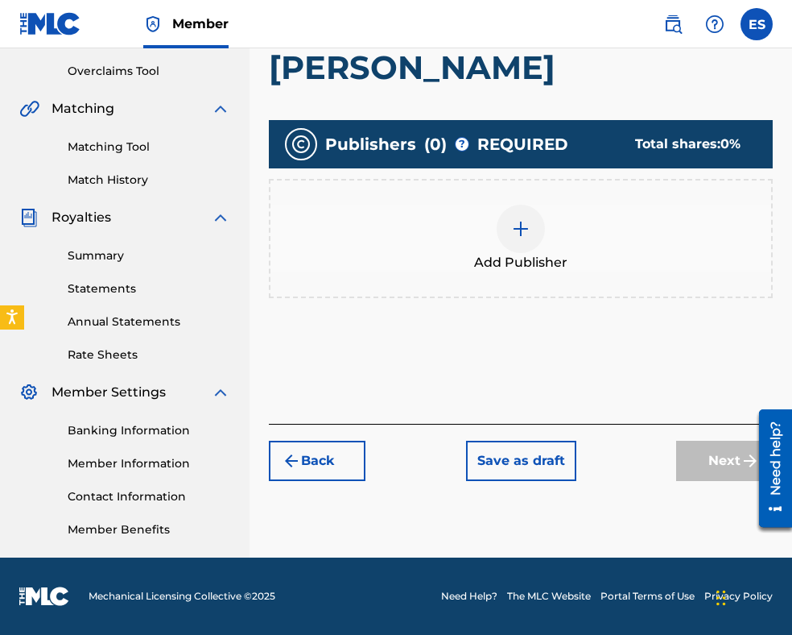
click at [525, 205] on div at bounding box center [521, 229] width 48 height 48
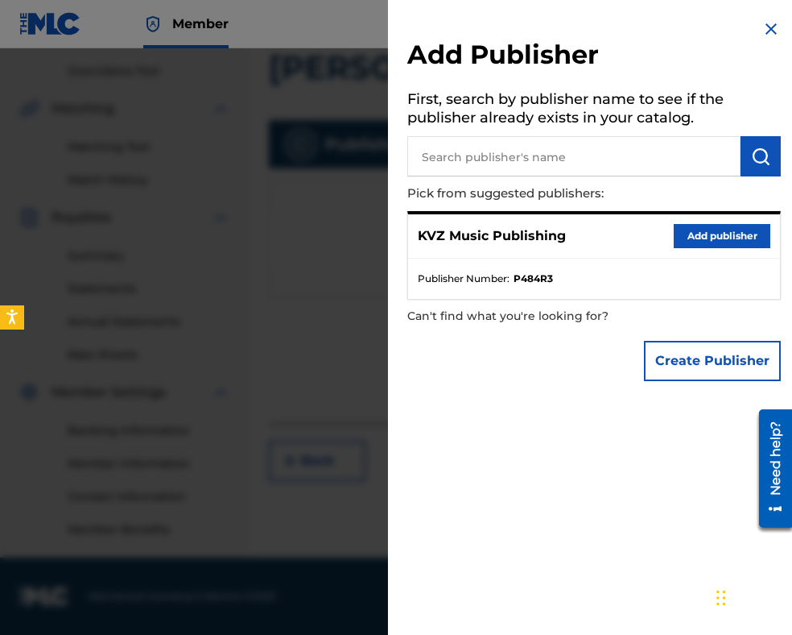
click at [714, 238] on button "Add publisher" at bounding box center [722, 236] width 97 height 24
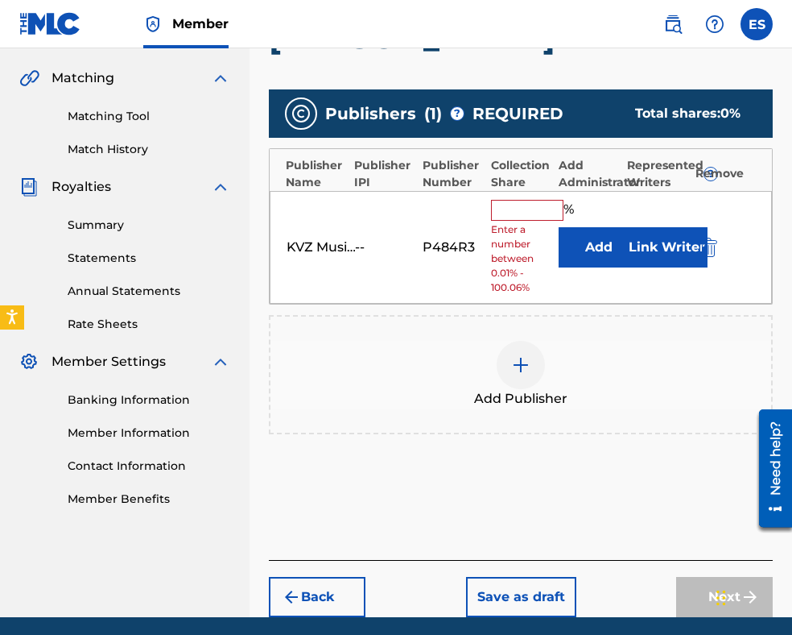
scroll to position [378, 0]
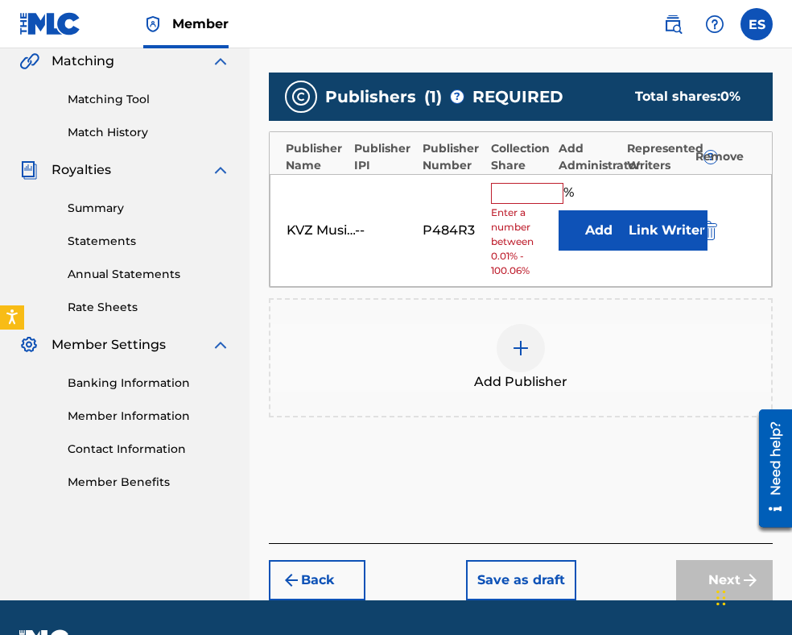
click at [537, 183] on input "text" at bounding box center [527, 193] width 72 height 21
type input "83.33"
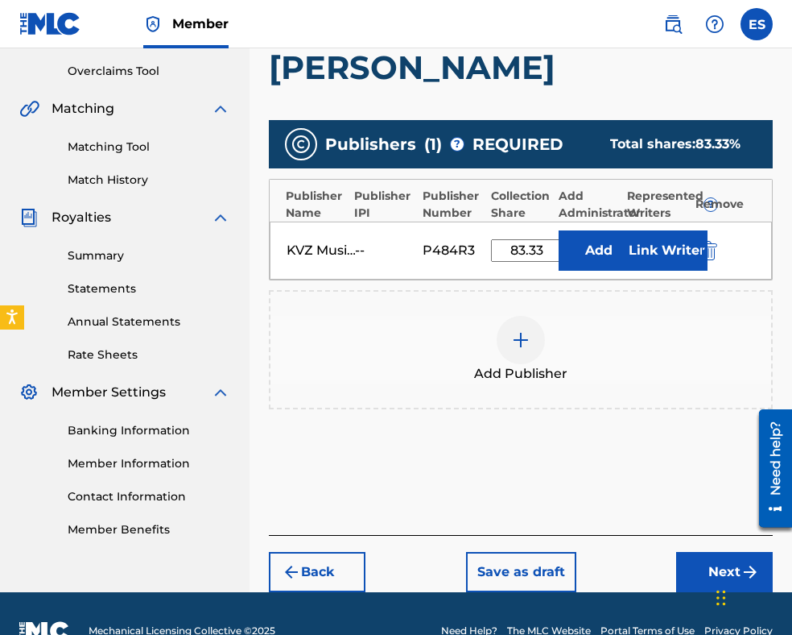
click at [732, 552] on button "Next" at bounding box center [724, 572] width 97 height 40
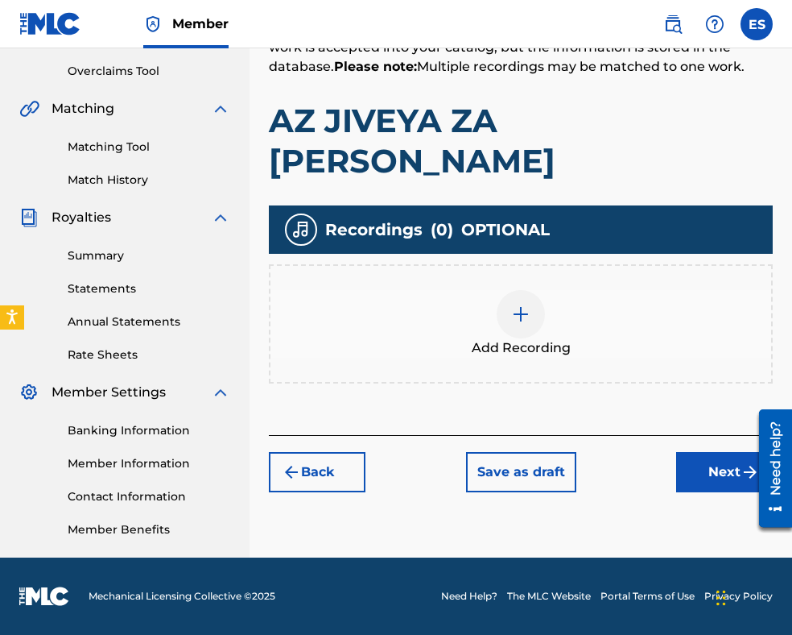
click at [537, 290] on div at bounding box center [521, 314] width 48 height 48
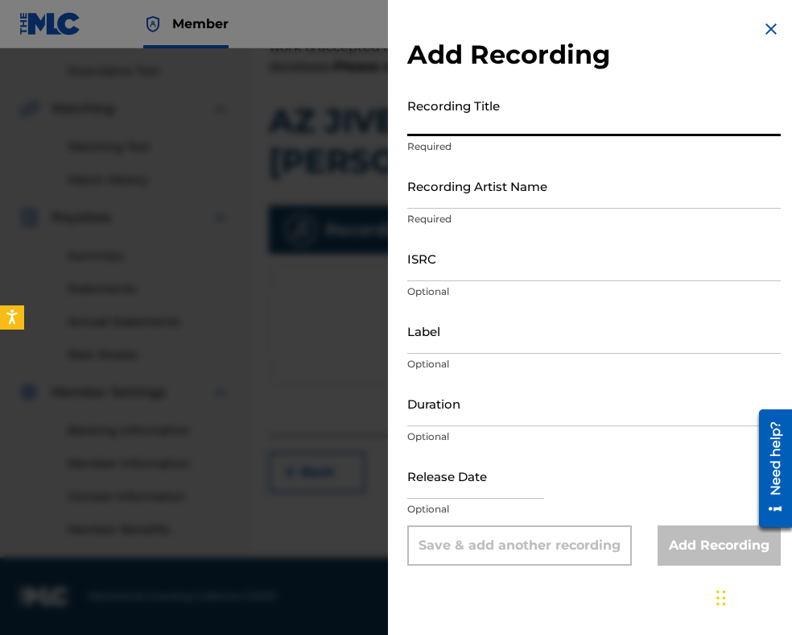
paste input "AZ JIVEYA ZA [PERSON_NAME]"
type input "AZ JIVEYA ZA [PERSON_NAME]"
click at [515, 176] on input "Recording Artist Name" at bounding box center [594, 186] width 374 height 46
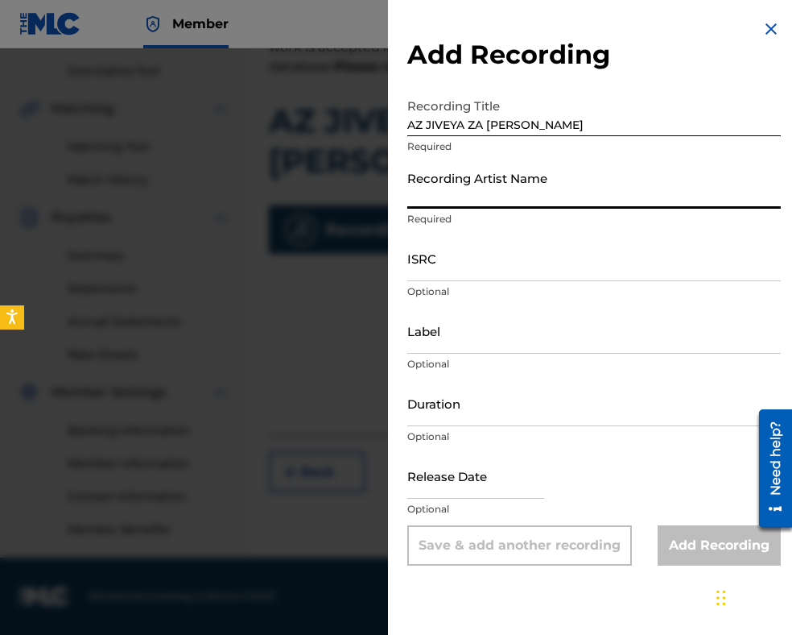
paste input "[PERSON_NAME]"
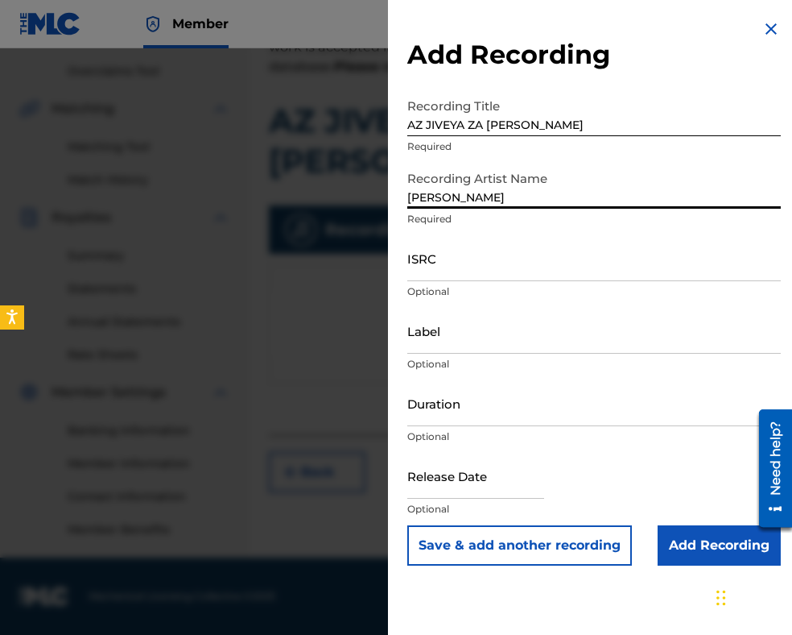
type input "[PERSON_NAME]"
click at [412, 122] on input "AZ JIVEYA ZA [PERSON_NAME]" at bounding box center [594, 113] width 374 height 46
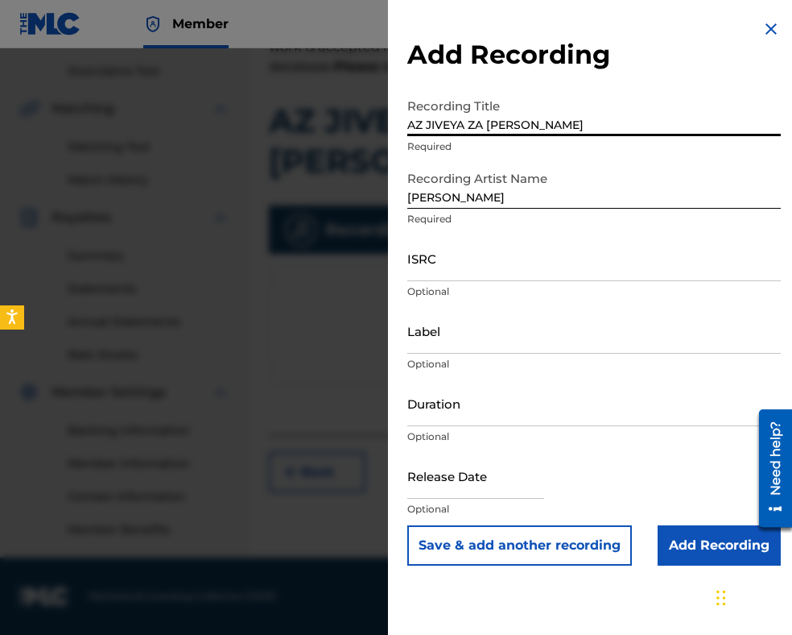
type input "AZ JIVEYA ZA [PERSON_NAME]"
click at [475, 410] on input "Duration" at bounding box center [594, 403] width 374 height 46
type input "03:30"
click at [407, 195] on input "[PERSON_NAME]" at bounding box center [594, 186] width 374 height 46
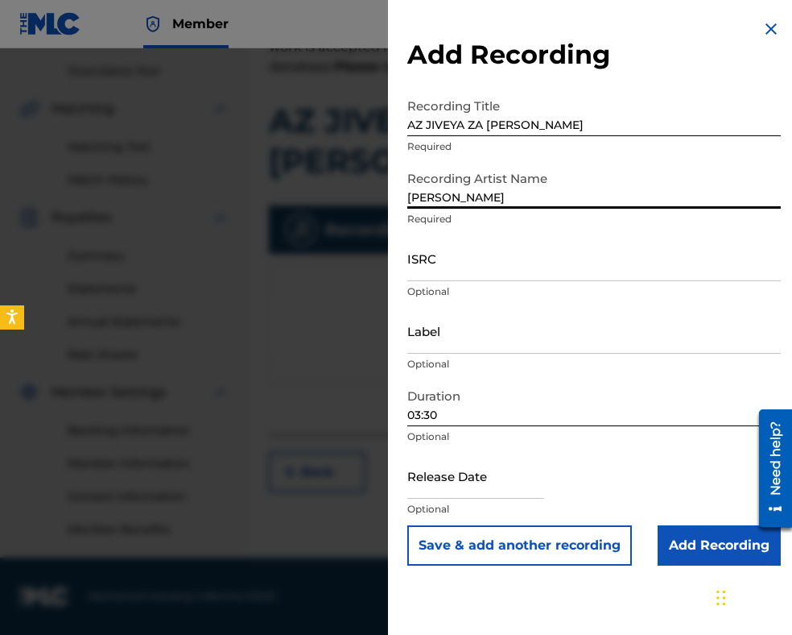
click at [412, 194] on input "[PERSON_NAME]" at bounding box center [594, 186] width 374 height 46
type input "[PERSON_NAME]"
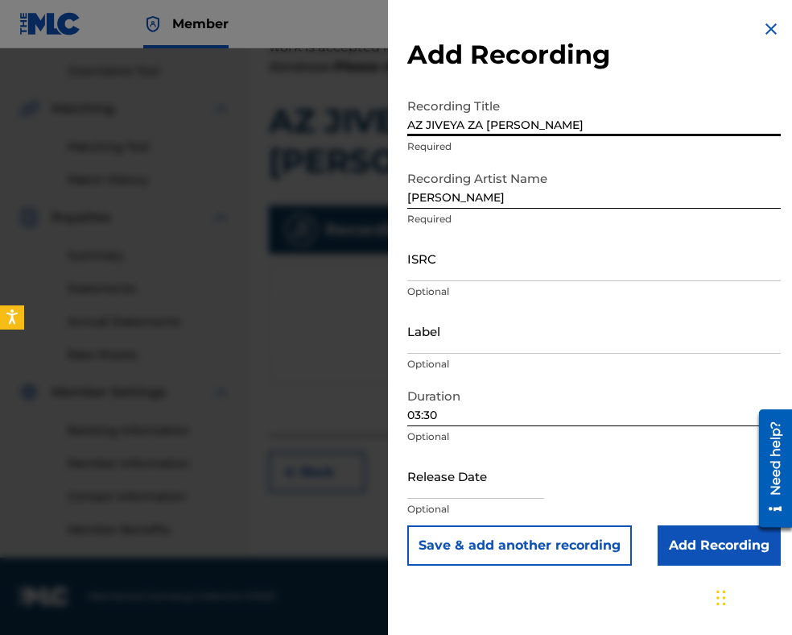
drag, startPoint x: 533, startPoint y: 120, endPoint x: 283, endPoint y: 114, distance: 249.7
click at [283, 114] on div "Add Recording Recording Title AZ JIVEYA ZA [PERSON_NAME] Required Recording Art…" at bounding box center [396, 341] width 792 height 586
click at [687, 542] on input "Add Recording" at bounding box center [719, 545] width 123 height 40
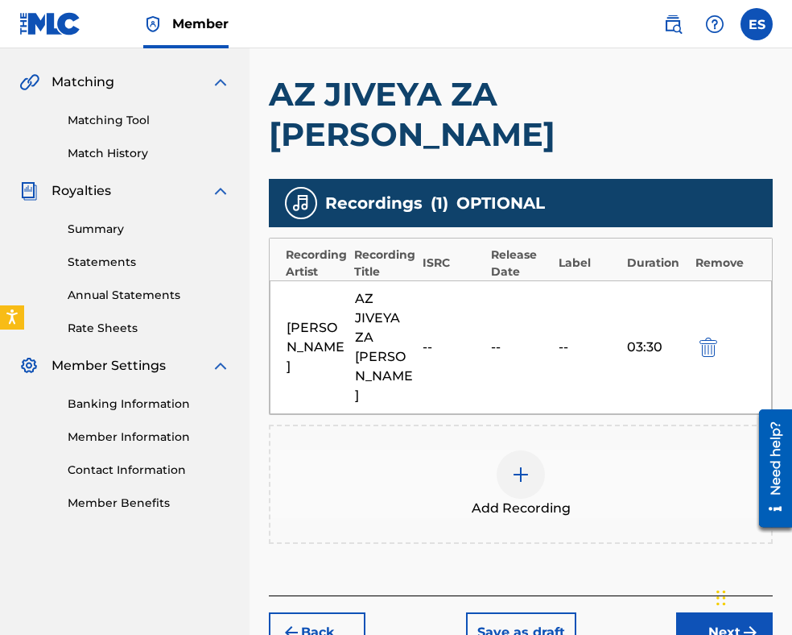
scroll to position [372, 0]
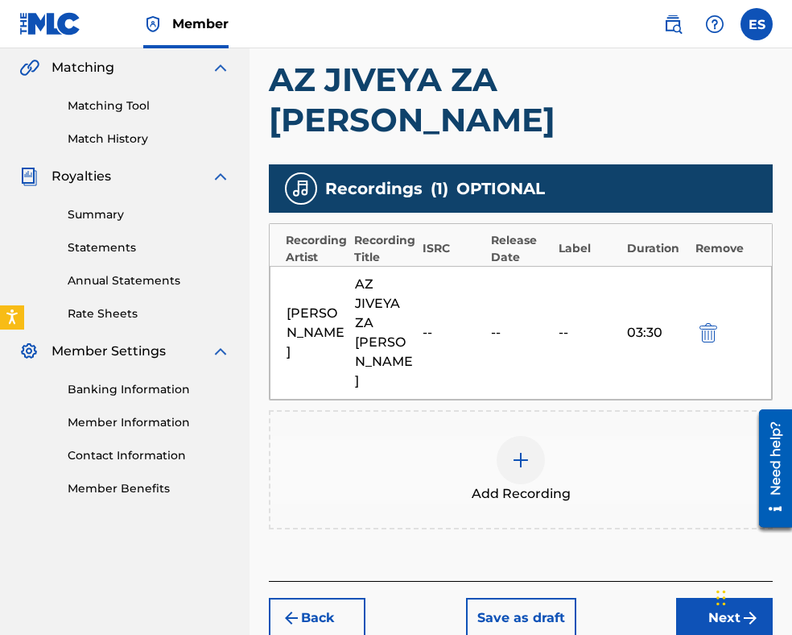
click at [519, 436] on div at bounding box center [521, 460] width 48 height 48
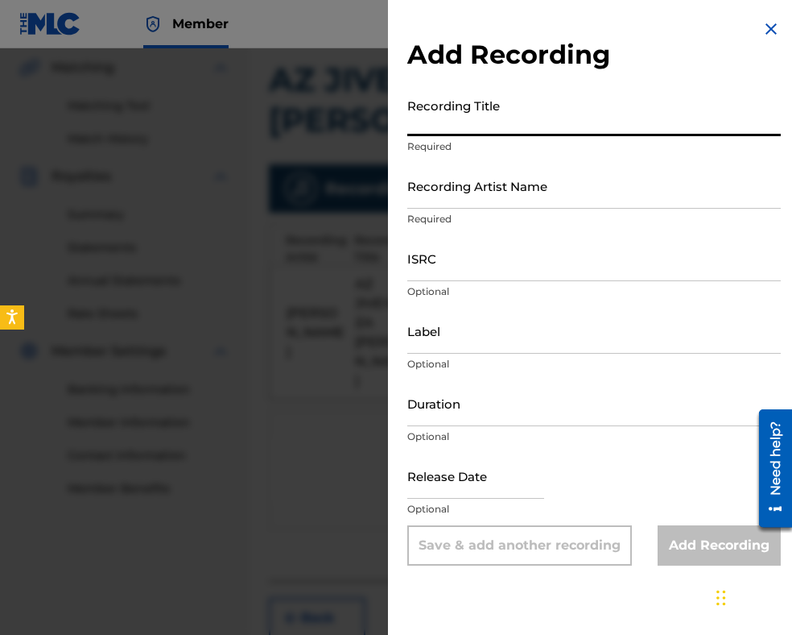
paste input "AZ JIVEYA ZA [PERSON_NAME]"
type input "AZ JIVEYA ZA [PERSON_NAME]"
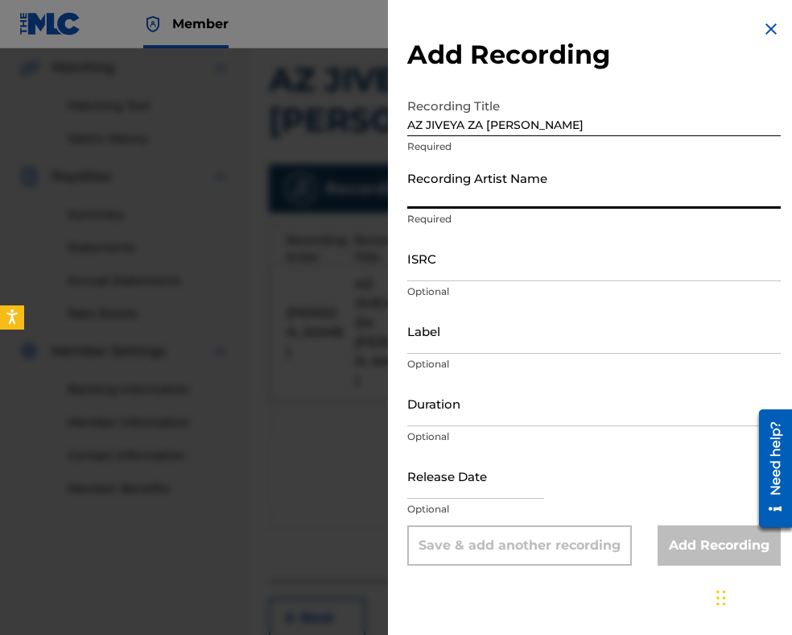
paste input "[PERSON_NAME]"
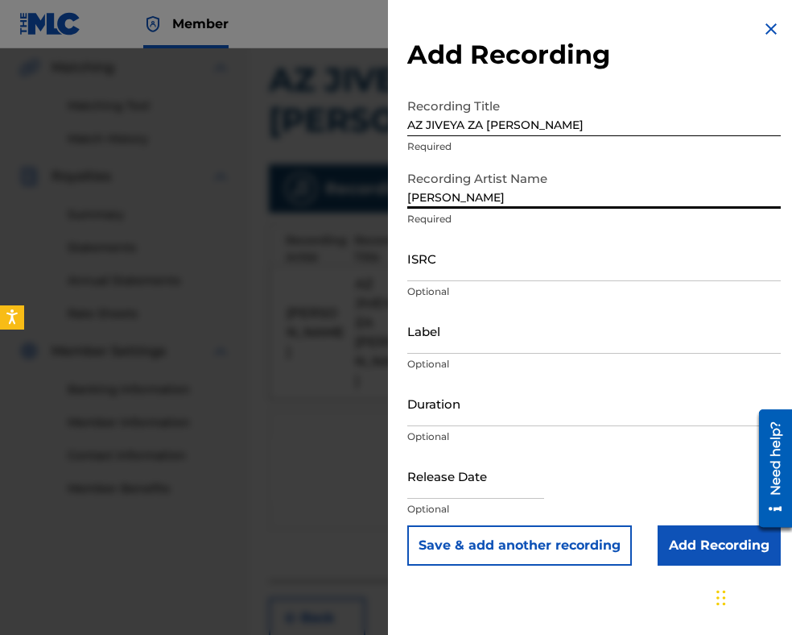
type input "[PERSON_NAME]"
click at [521, 414] on input "Duration" at bounding box center [594, 403] width 374 height 46
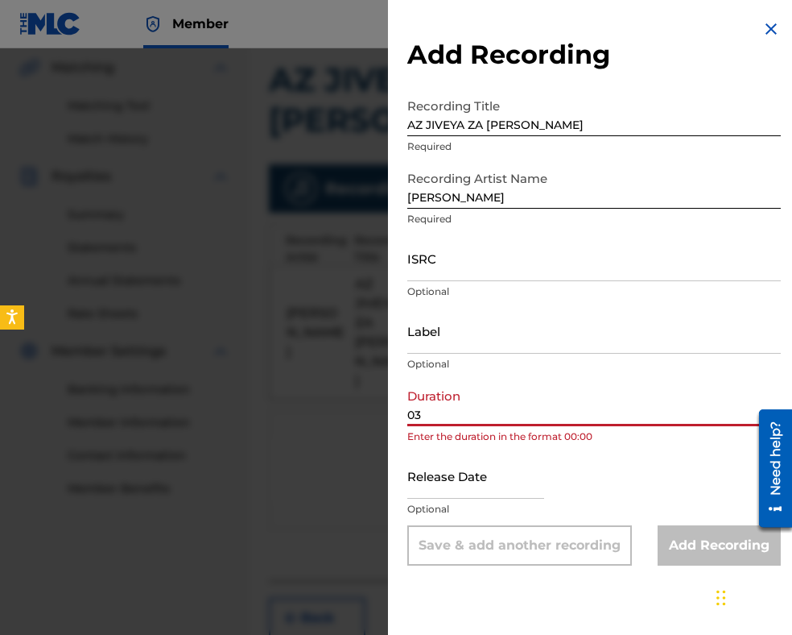
type input "03:00"
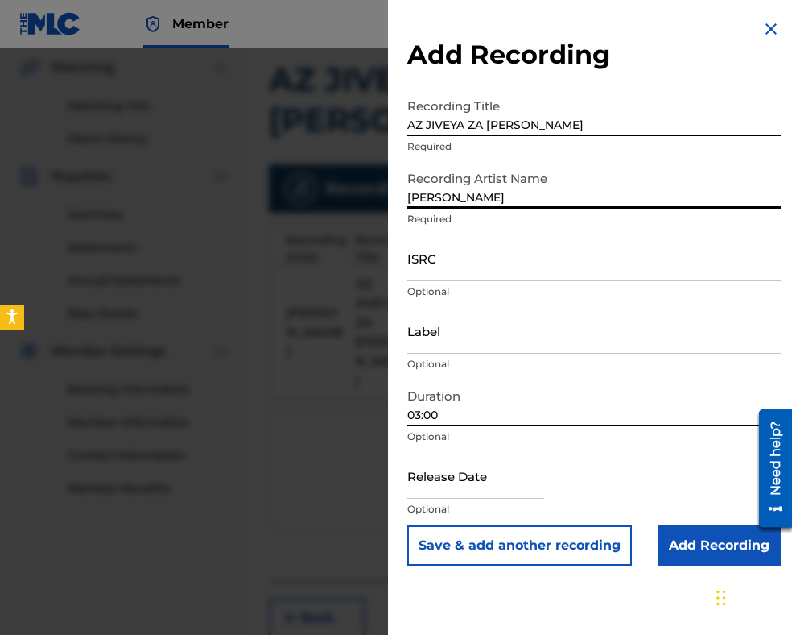
click at [408, 202] on input "[PERSON_NAME]" at bounding box center [594, 186] width 374 height 46
type input "[PERSON_NAME]"
click at [689, 547] on input "Add Recording" at bounding box center [719, 545] width 123 height 40
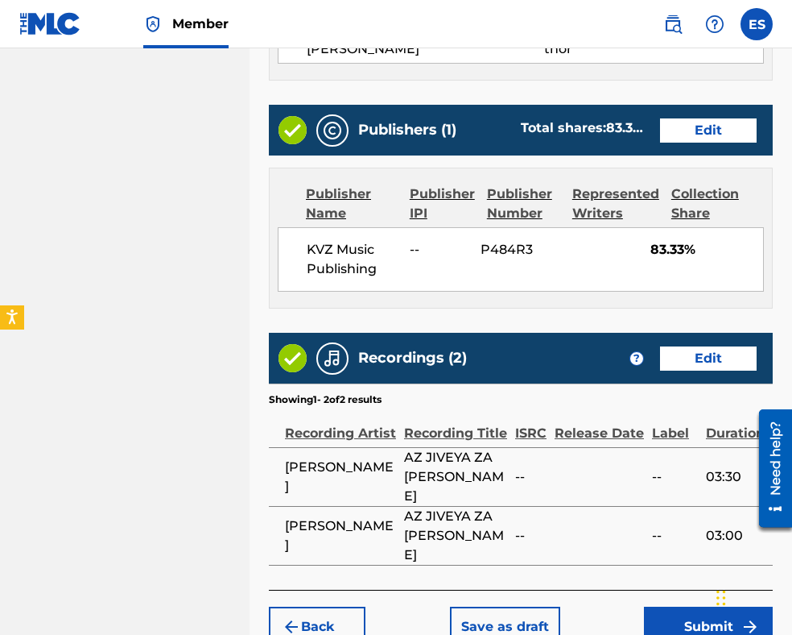
scroll to position [1006, 0]
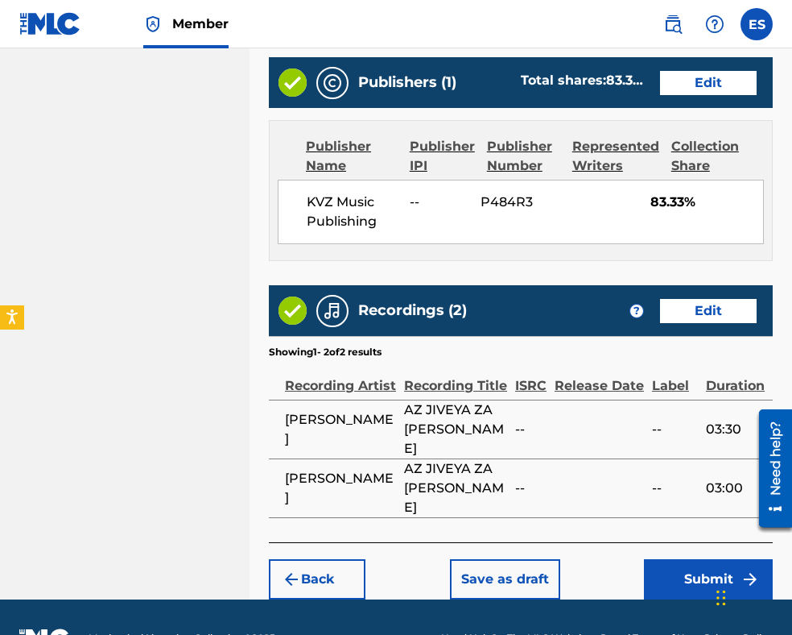
click at [705, 559] on button "Submit" at bounding box center [708, 579] width 129 height 40
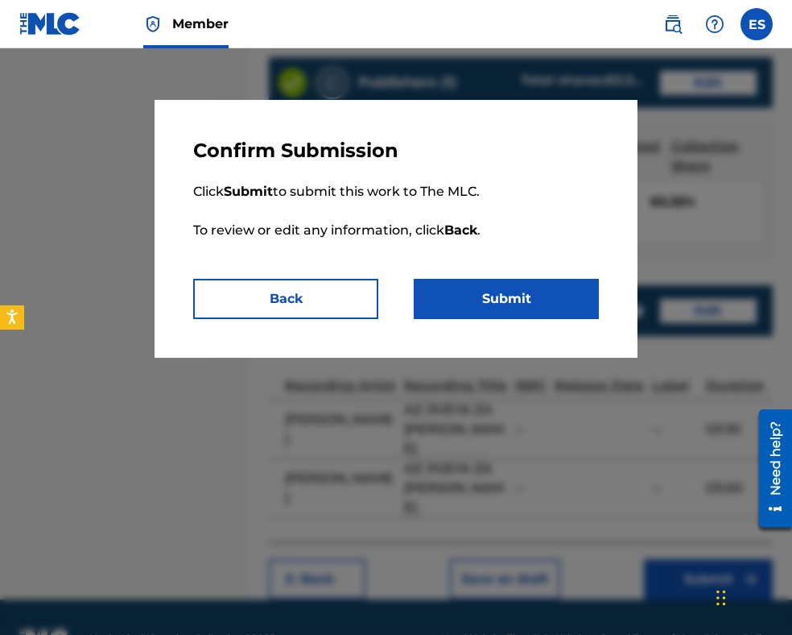
click at [553, 284] on button "Submit" at bounding box center [506, 299] width 185 height 40
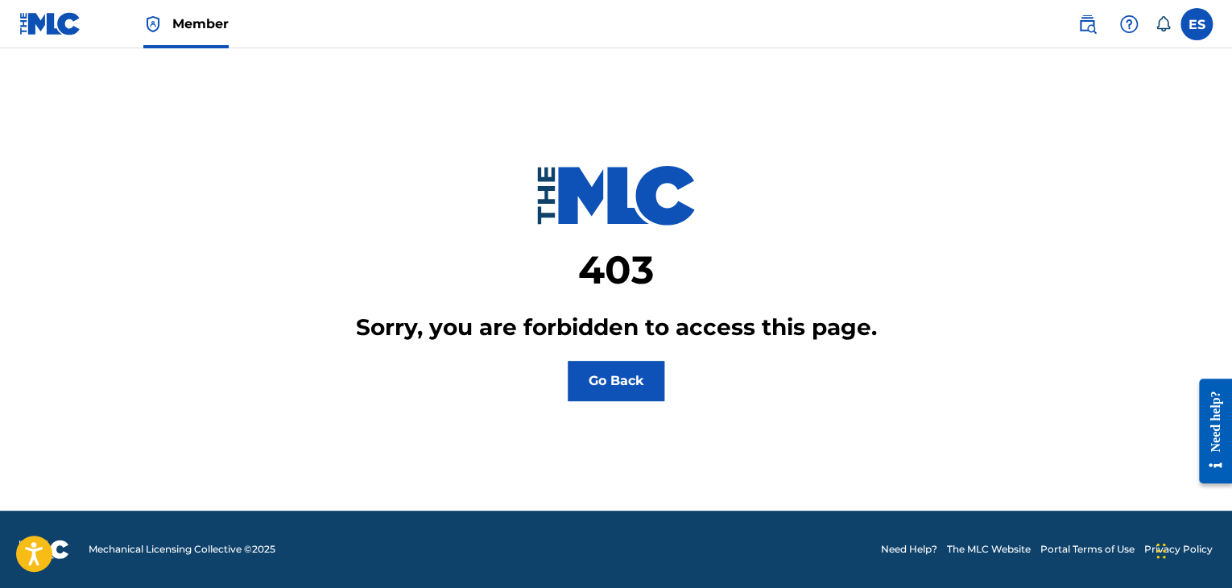
click at [55, 27] on img at bounding box center [50, 23] width 62 height 23
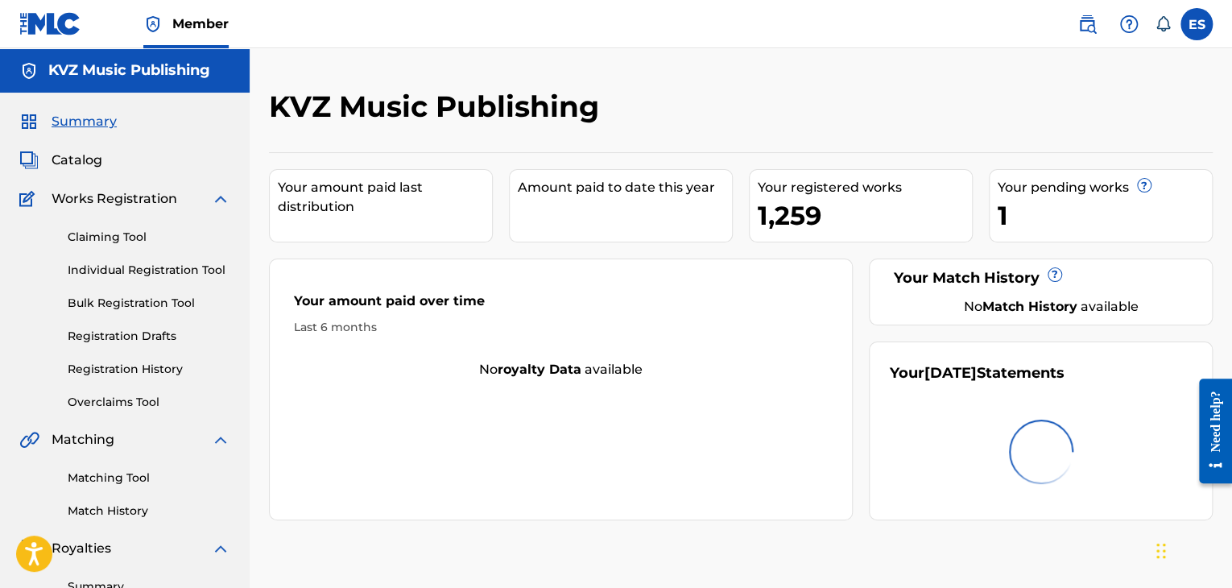
click at [129, 359] on div "Claiming Tool Individual Registration Tool Bulk Registration Tool Registration …" at bounding box center [124, 310] width 211 height 202
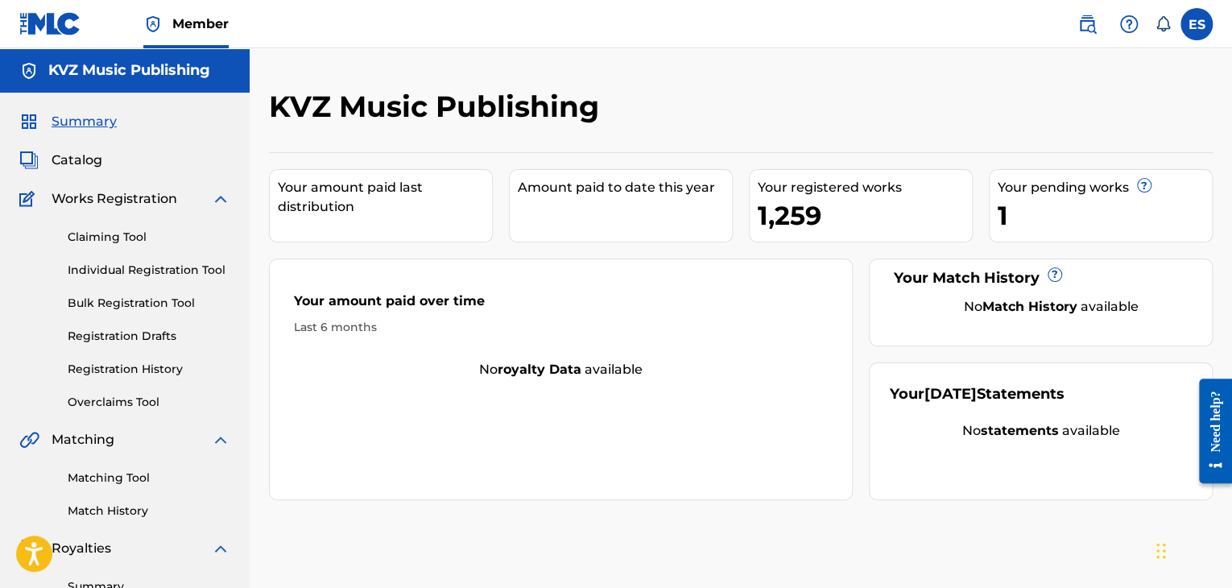
click at [130, 378] on div "Claiming Tool Individual Registration Tool Bulk Registration Tool Registration …" at bounding box center [124, 310] width 211 height 202
click at [130, 371] on link "Registration History" at bounding box center [149, 369] width 163 height 17
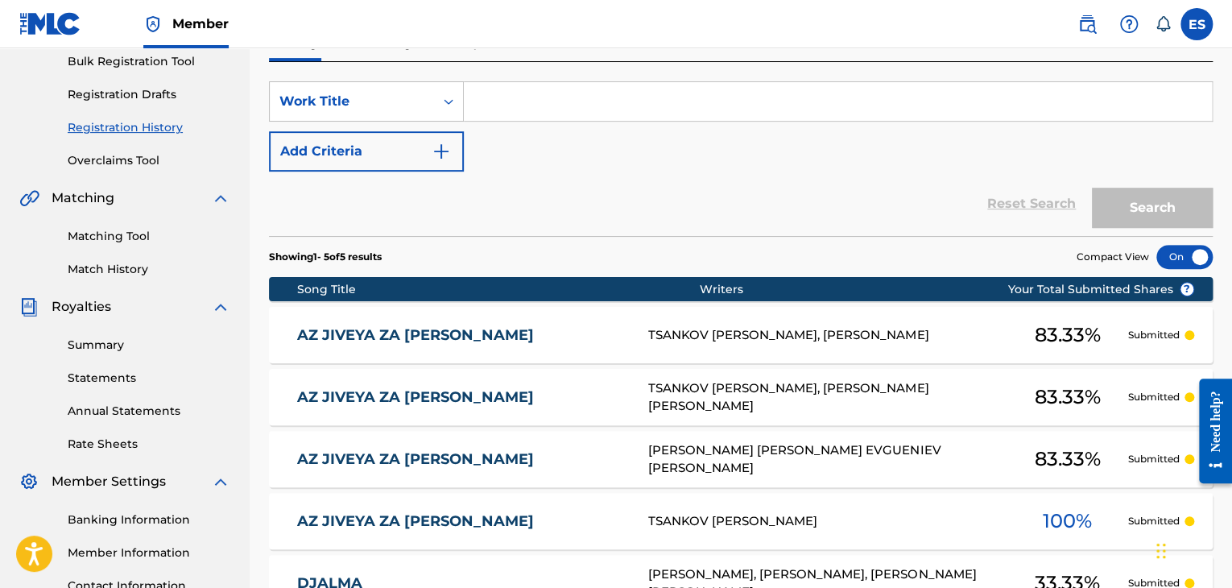
scroll to position [322, 0]
